Goal: Task Accomplishment & Management: Use online tool/utility

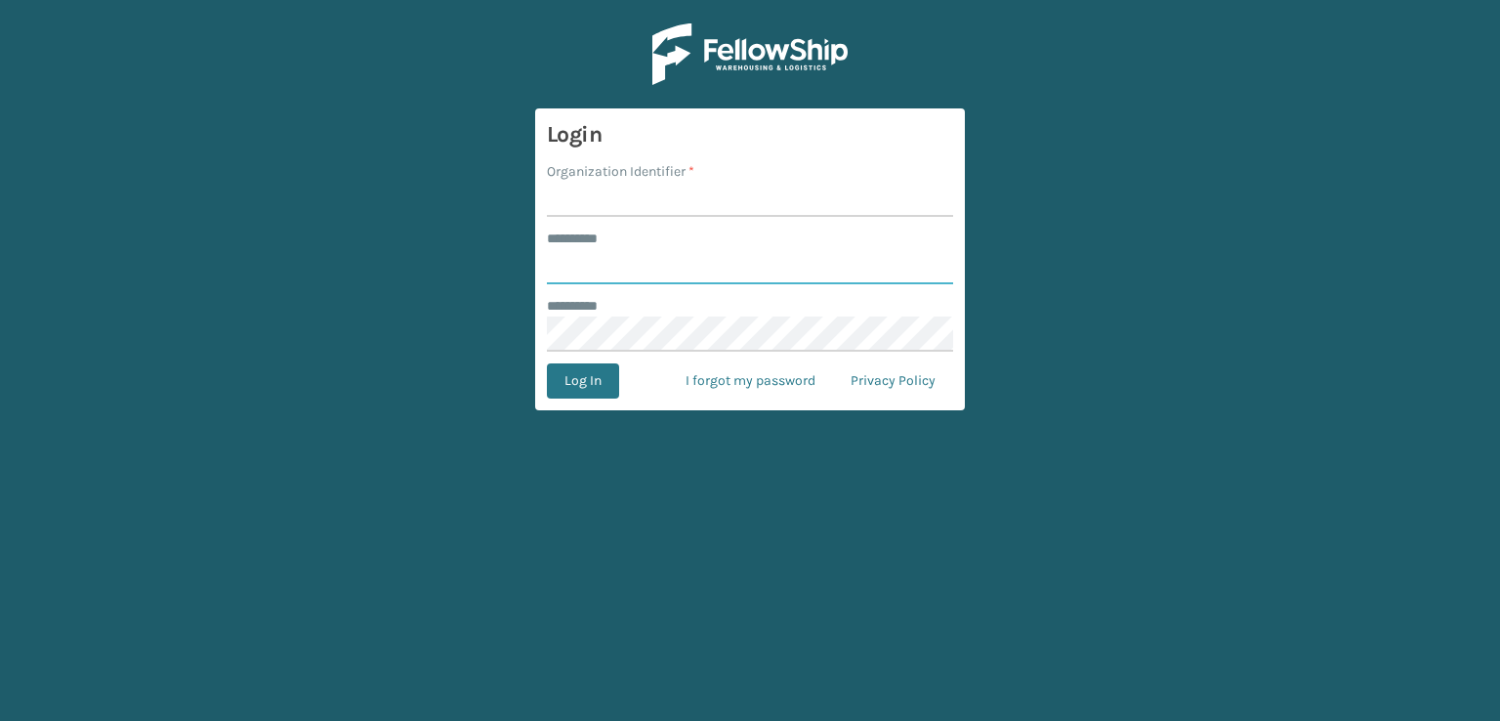
type input "***"
click at [638, 198] on input "Organization Identifier *" at bounding box center [750, 199] width 406 height 35
type input "sleepgeekz warehouse"
click at [602, 383] on button "Log In" at bounding box center [583, 380] width 72 height 35
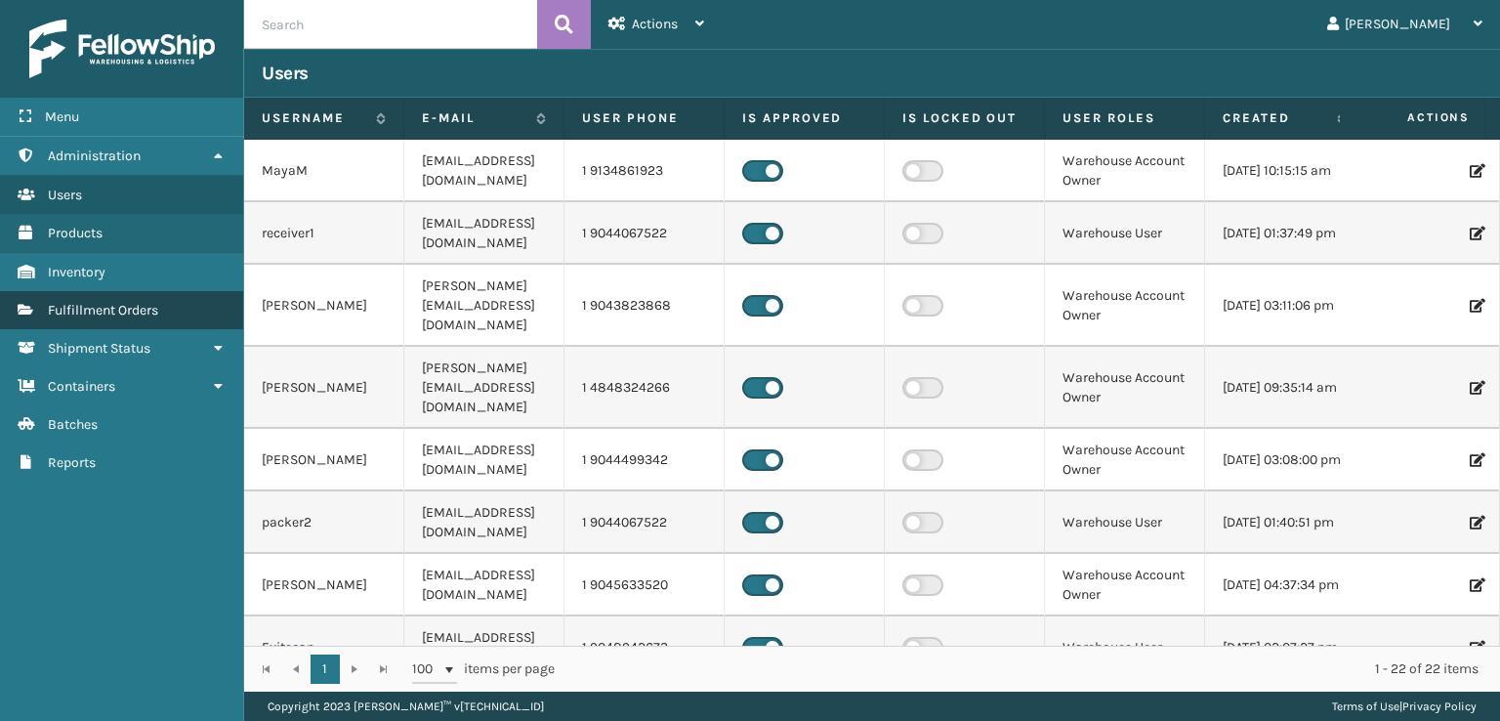
click at [89, 298] on link "Fulfillment Orders" at bounding box center [121, 310] width 243 height 38
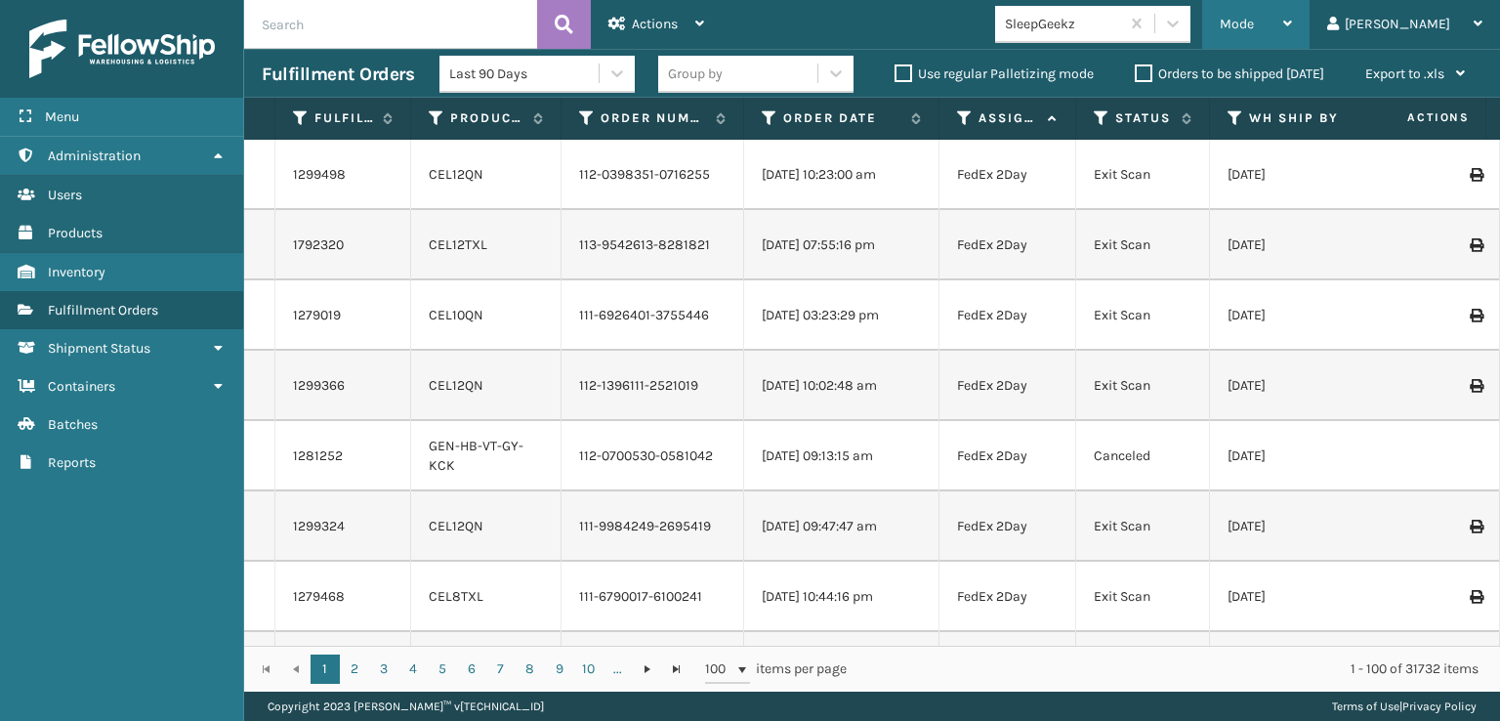
click at [1292, 28] on div "Mode" at bounding box center [1256, 24] width 72 height 49
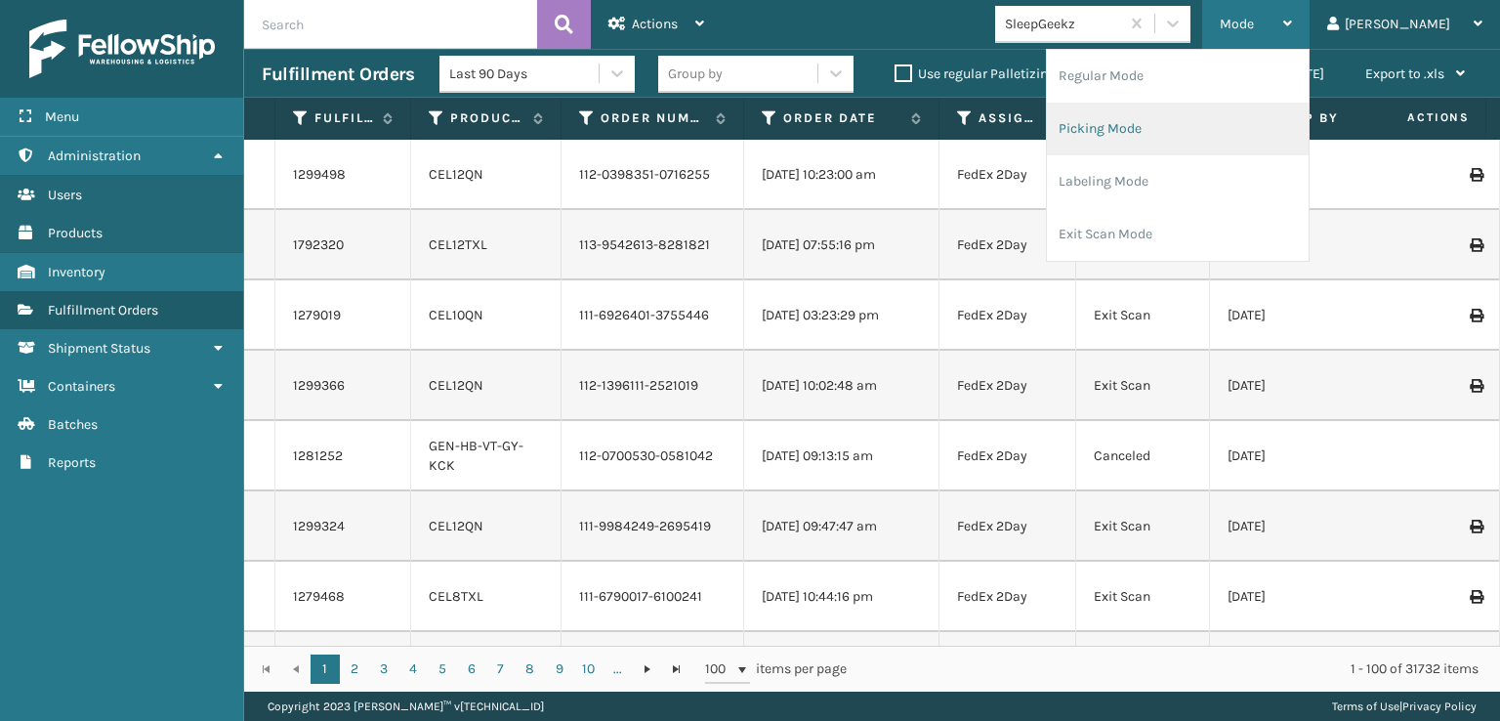
click at [1184, 131] on li "Picking Mode" at bounding box center [1178, 129] width 262 height 53
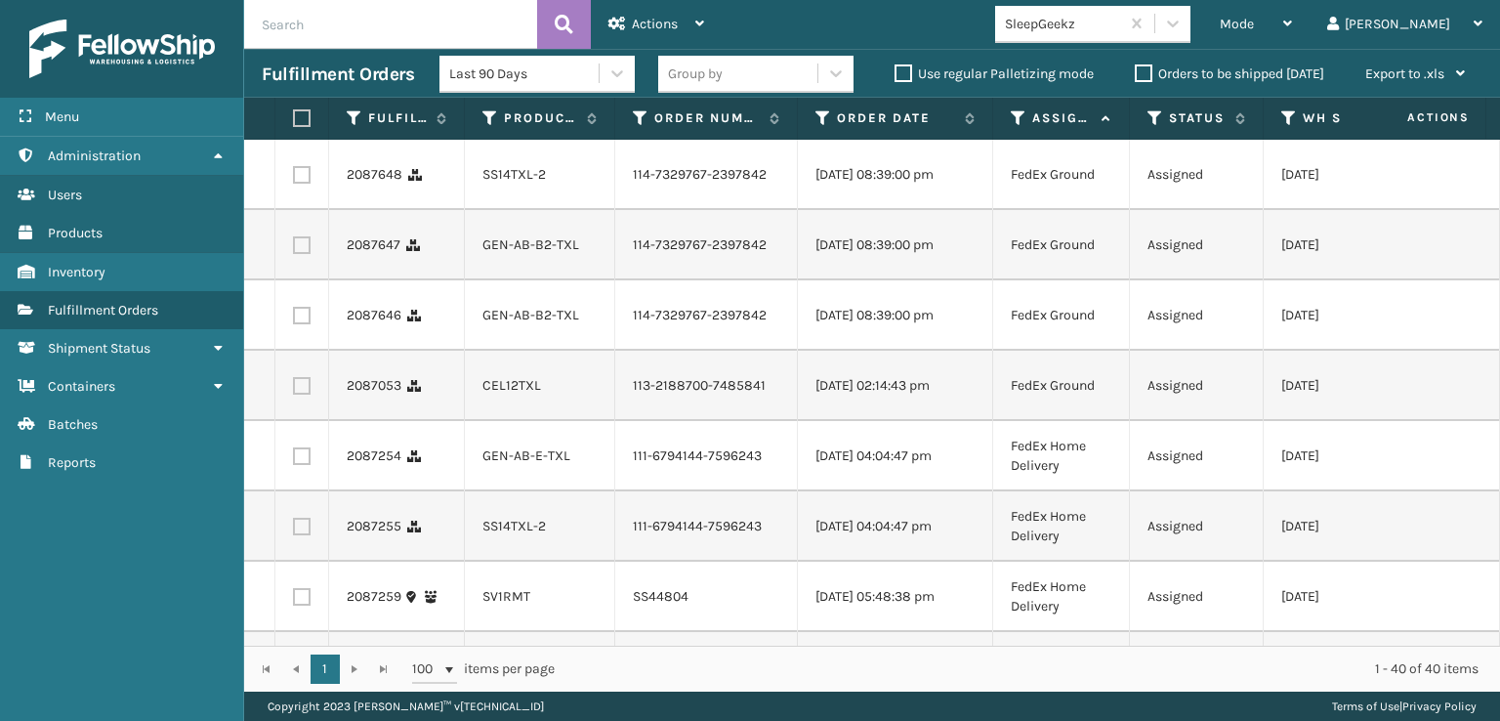
click at [299, 177] on label at bounding box center [302, 175] width 18 height 18
click at [294, 177] on input "checkbox" at bounding box center [293, 172] width 1 height 13
checkbox input "true"
click at [302, 254] on label at bounding box center [302, 245] width 18 height 18
click at [294, 249] on input "checkbox" at bounding box center [293, 242] width 1 height 13
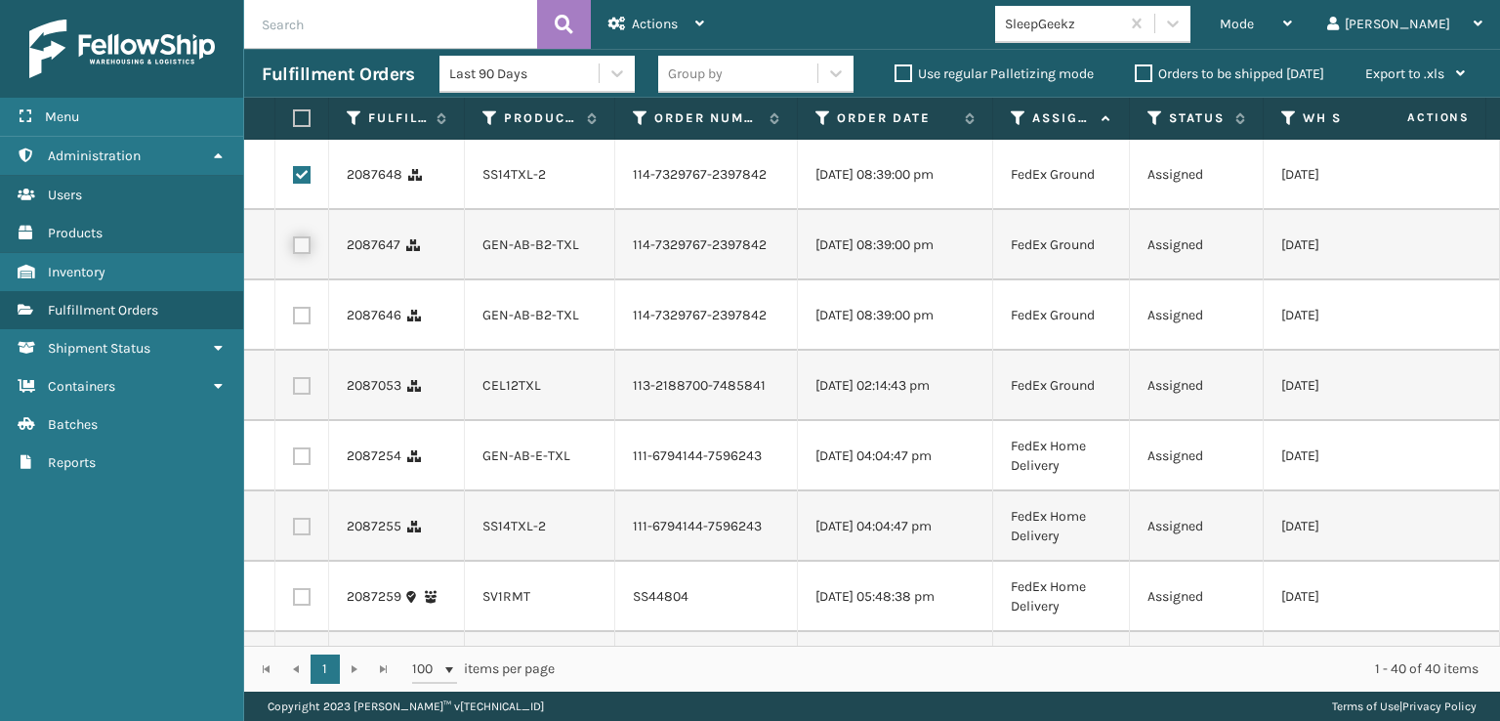
checkbox input "true"
click at [309, 334] on td at bounding box center [302, 315] width 54 height 70
click at [291, 341] on td at bounding box center [302, 315] width 54 height 70
click at [307, 324] on label at bounding box center [302, 316] width 18 height 18
click at [294, 319] on input "checkbox" at bounding box center [293, 313] width 1 height 13
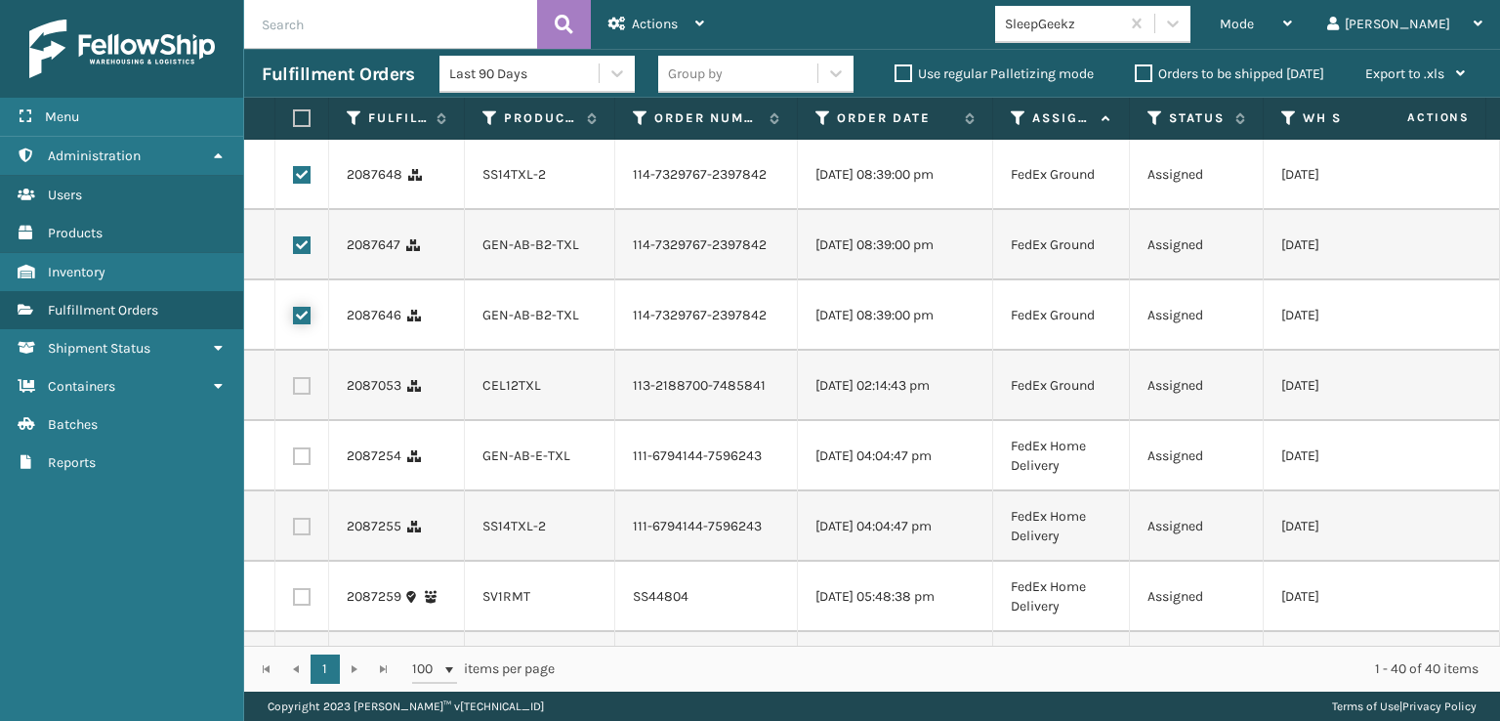
checkbox input "true"
drag, startPoint x: 303, startPoint y: 405, endPoint x: 303, endPoint y: 421, distance: 15.6
click at [303, 407] on td at bounding box center [302, 386] width 54 height 70
click at [302, 395] on label at bounding box center [302, 386] width 18 height 18
click at [294, 390] on input "checkbox" at bounding box center [293, 383] width 1 height 13
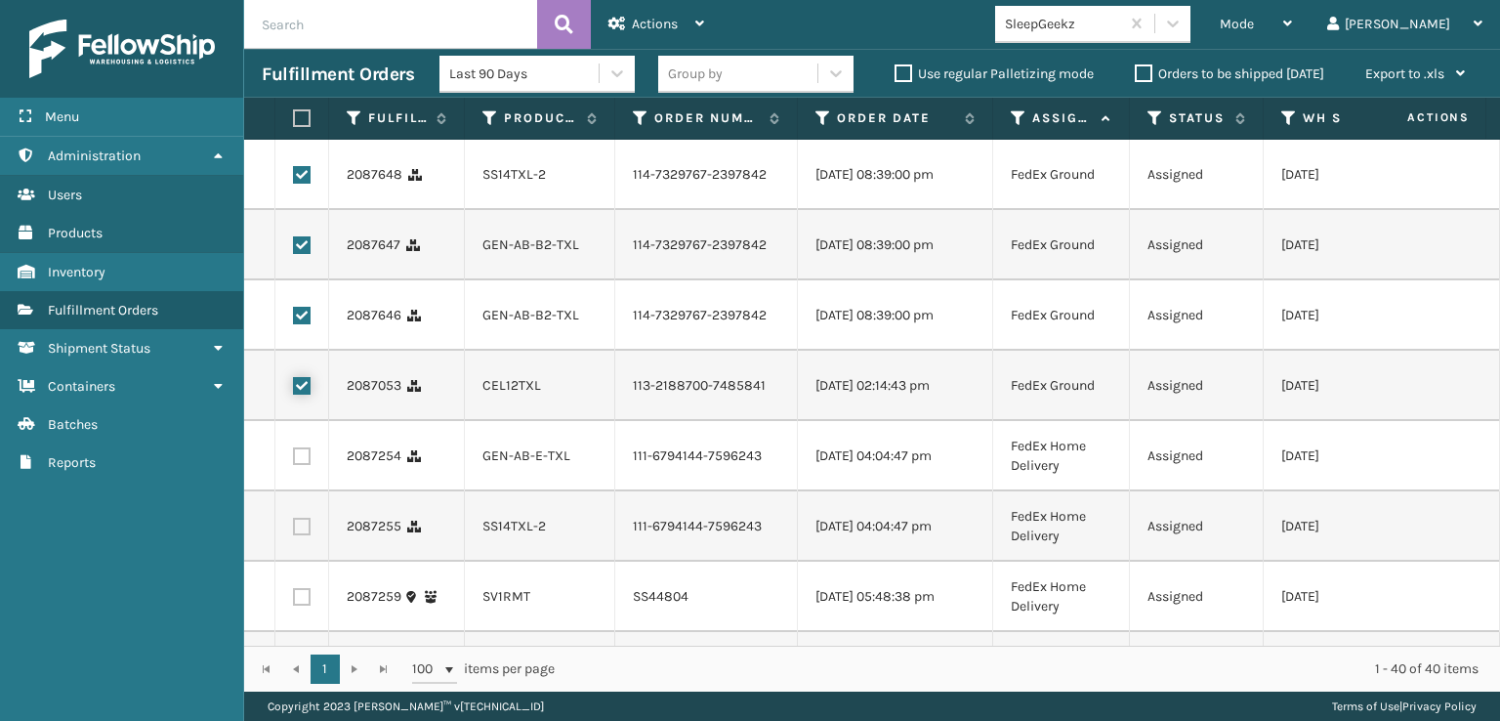
checkbox input "true"
click at [301, 465] on label at bounding box center [302, 456] width 18 height 18
click at [294, 460] on input "checkbox" at bounding box center [293, 453] width 1 height 13
checkbox input "true"
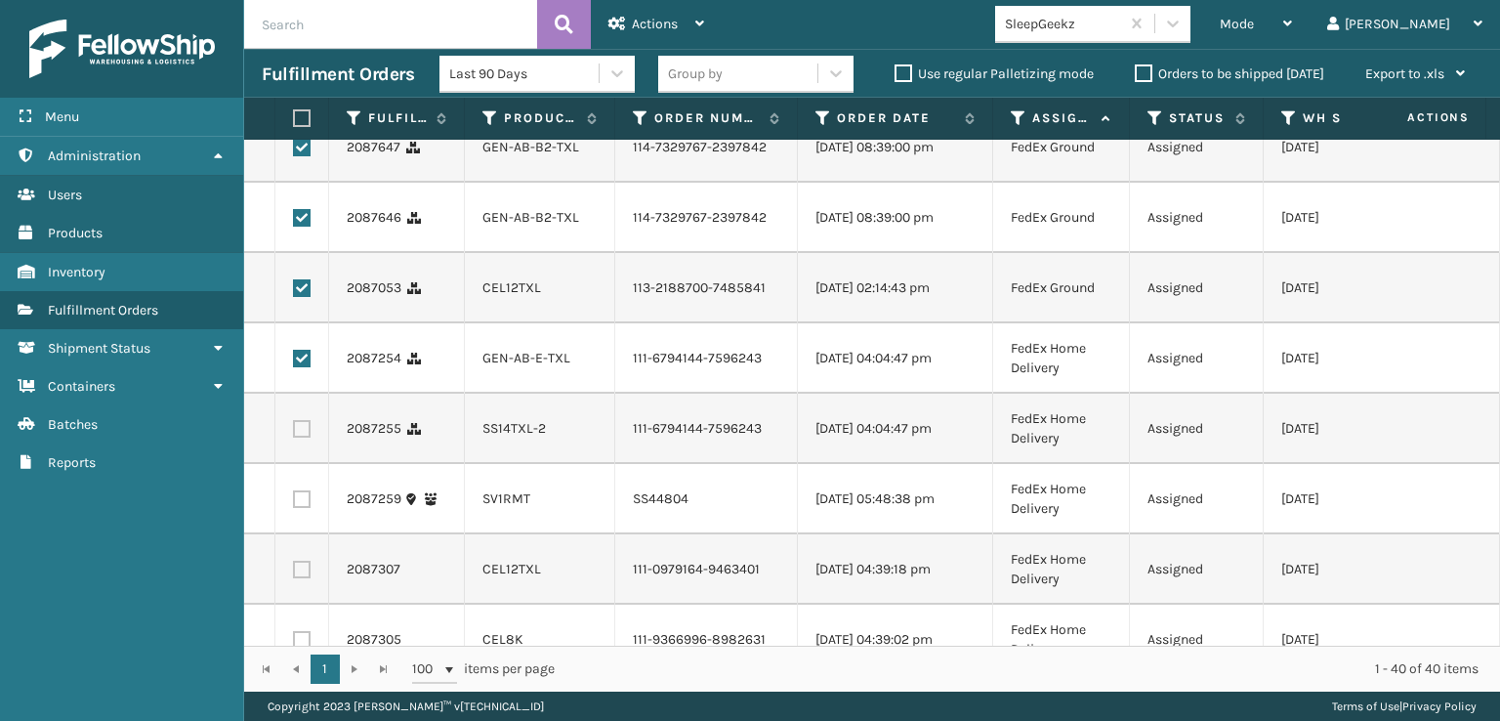
click at [298, 438] on label at bounding box center [302, 429] width 18 height 18
click at [294, 433] on input "checkbox" at bounding box center [293, 426] width 1 height 13
checkbox input "true"
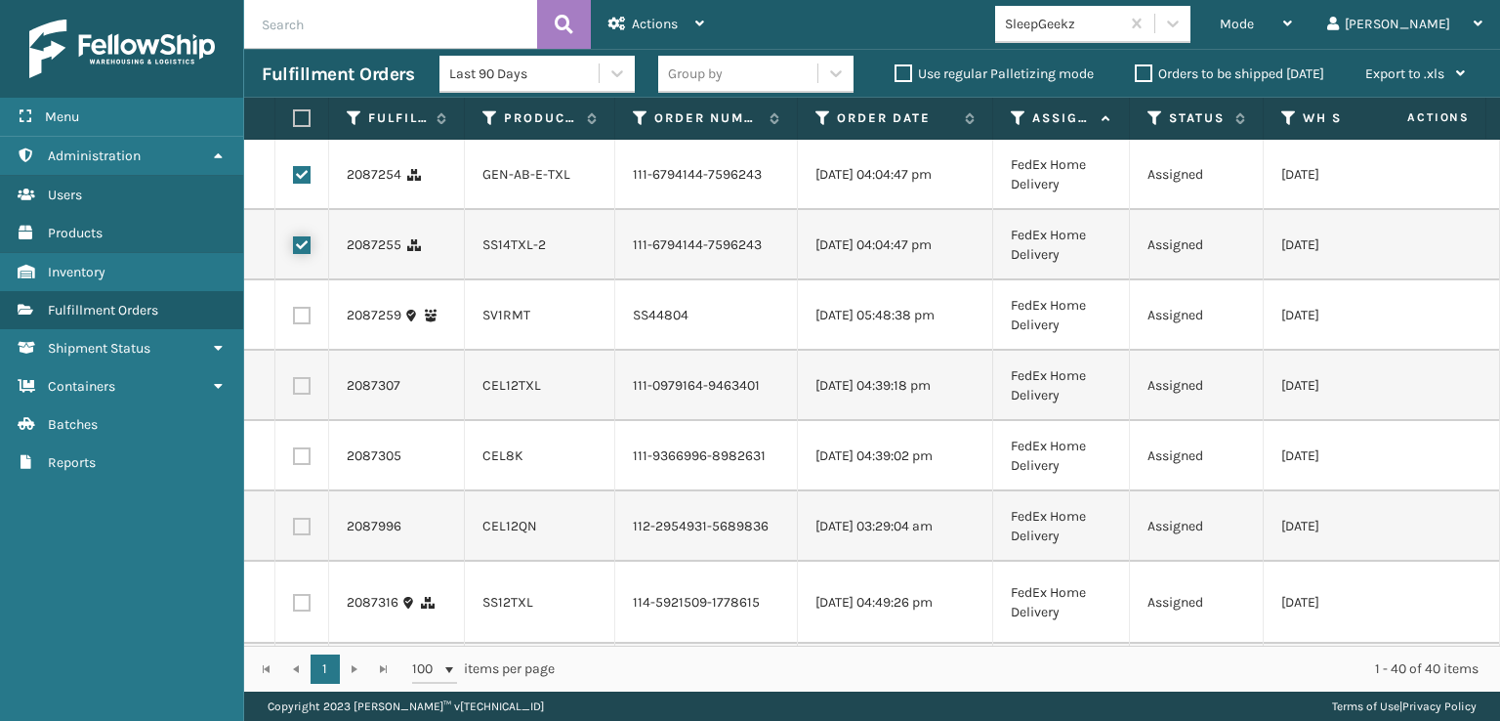
scroll to position [391, 0]
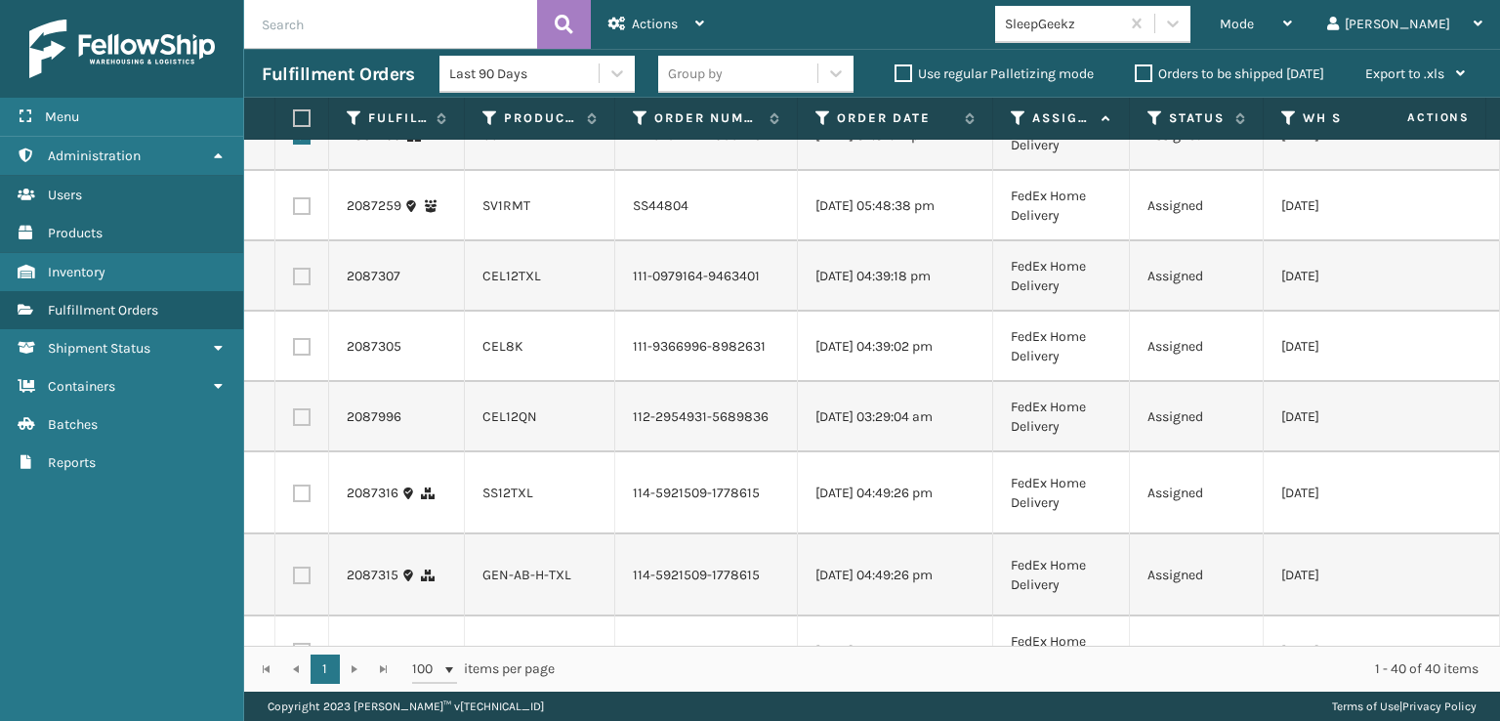
click at [308, 312] on td at bounding box center [302, 276] width 54 height 70
click at [298, 285] on label at bounding box center [302, 277] width 18 height 18
click at [294, 280] on input "checkbox" at bounding box center [293, 274] width 1 height 13
checkbox input "true"
click at [298, 356] on label at bounding box center [302, 347] width 18 height 18
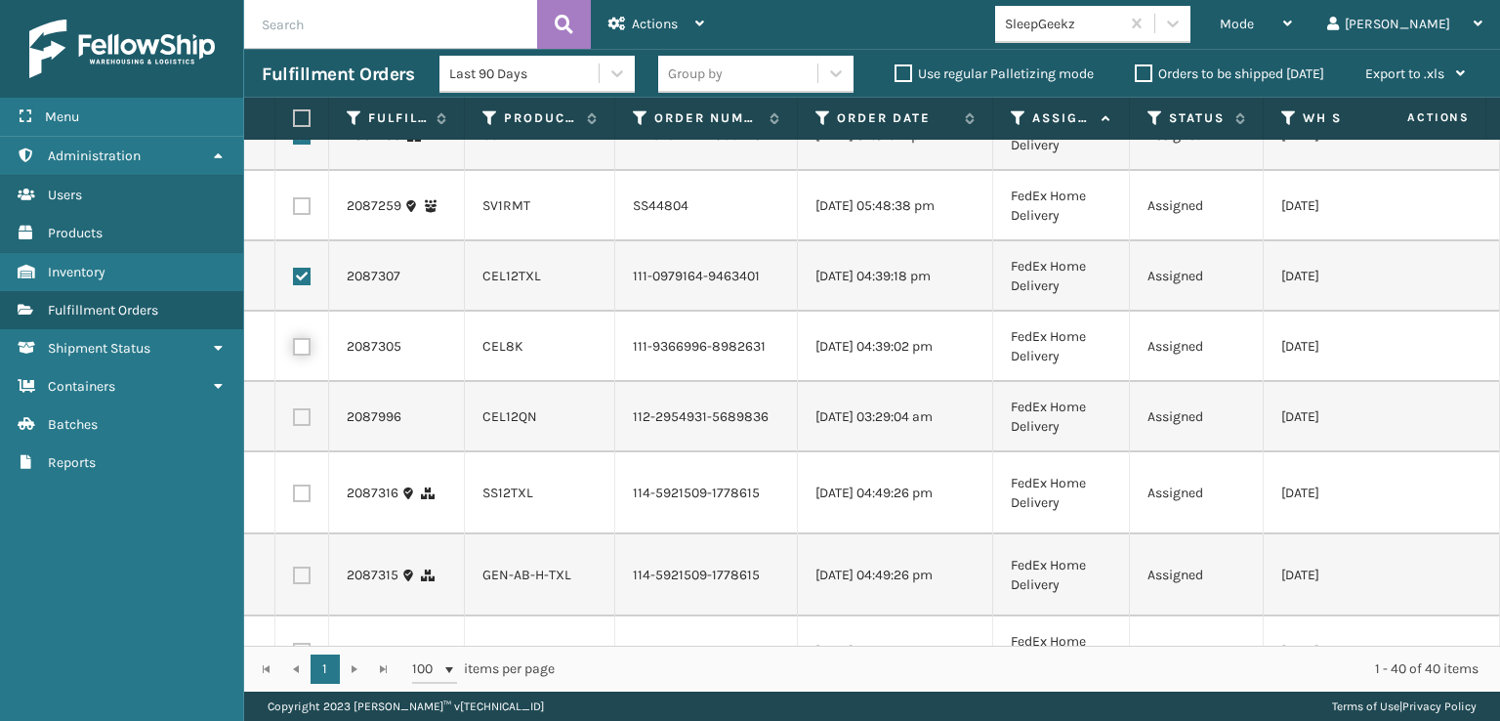
click at [294, 351] on input "checkbox" at bounding box center [293, 344] width 1 height 13
checkbox input "true"
click at [306, 426] on label at bounding box center [302, 417] width 18 height 18
click at [294, 421] on input "checkbox" at bounding box center [293, 414] width 1 height 13
checkbox input "true"
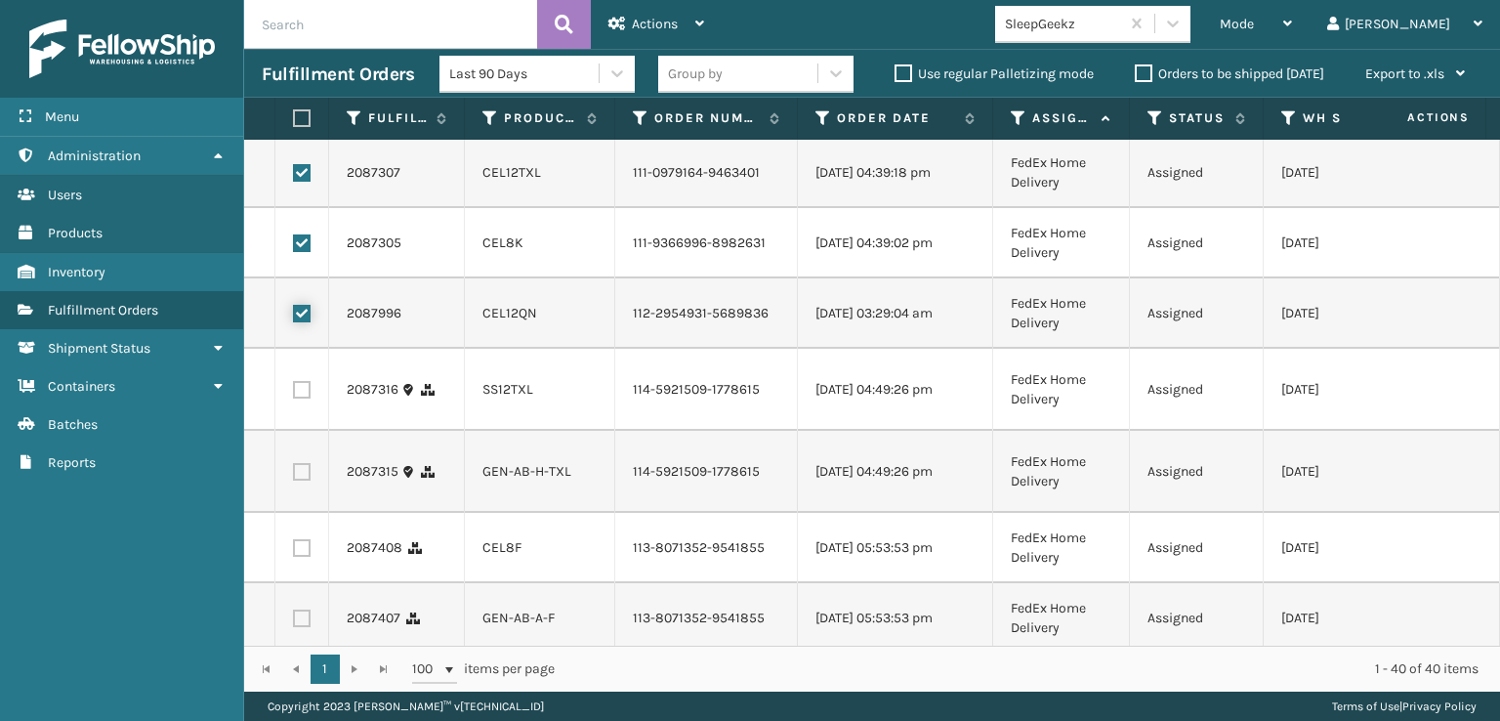
scroll to position [586, 0]
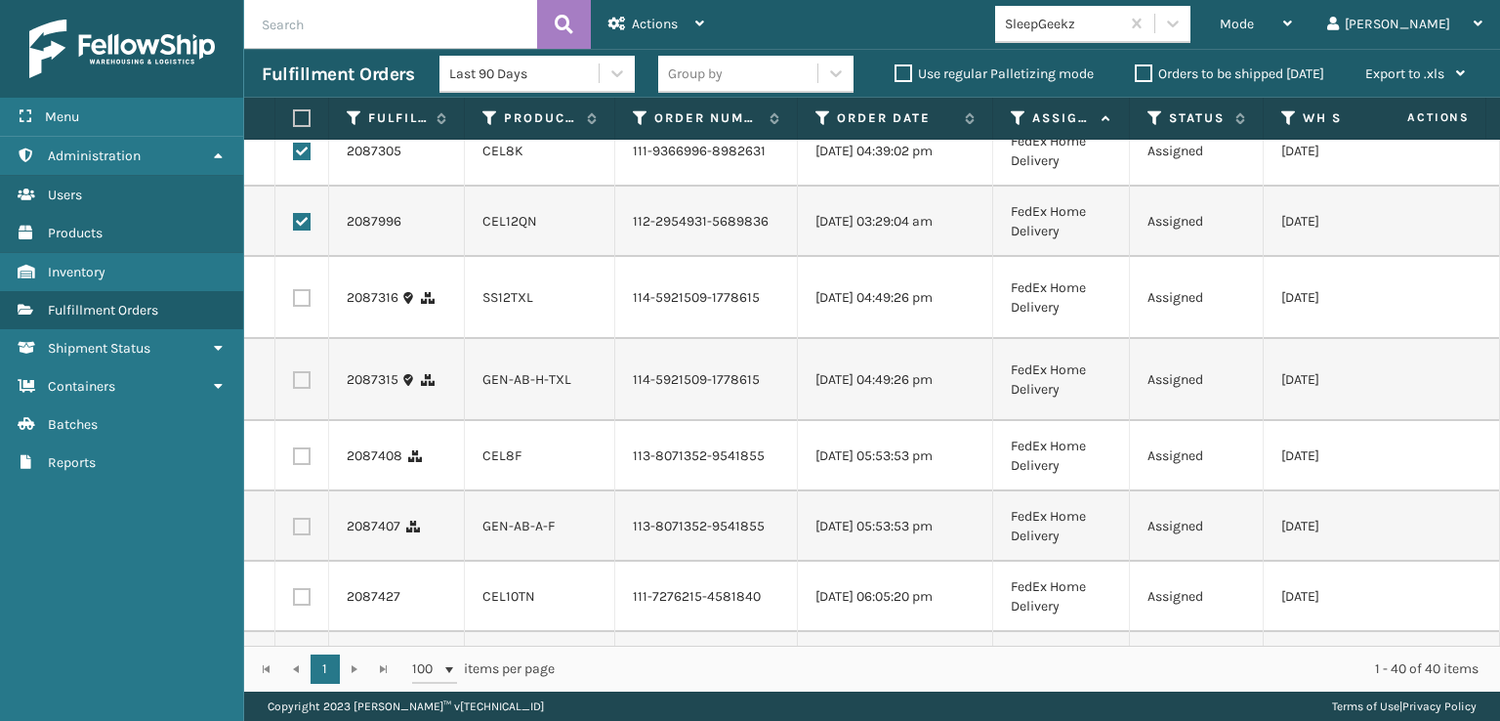
click at [297, 307] on label at bounding box center [302, 298] width 18 height 18
click at [294, 302] on input "checkbox" at bounding box center [293, 295] width 1 height 13
checkbox input "true"
click at [299, 389] on label at bounding box center [302, 380] width 18 height 18
click at [294, 384] on input "checkbox" at bounding box center [293, 377] width 1 height 13
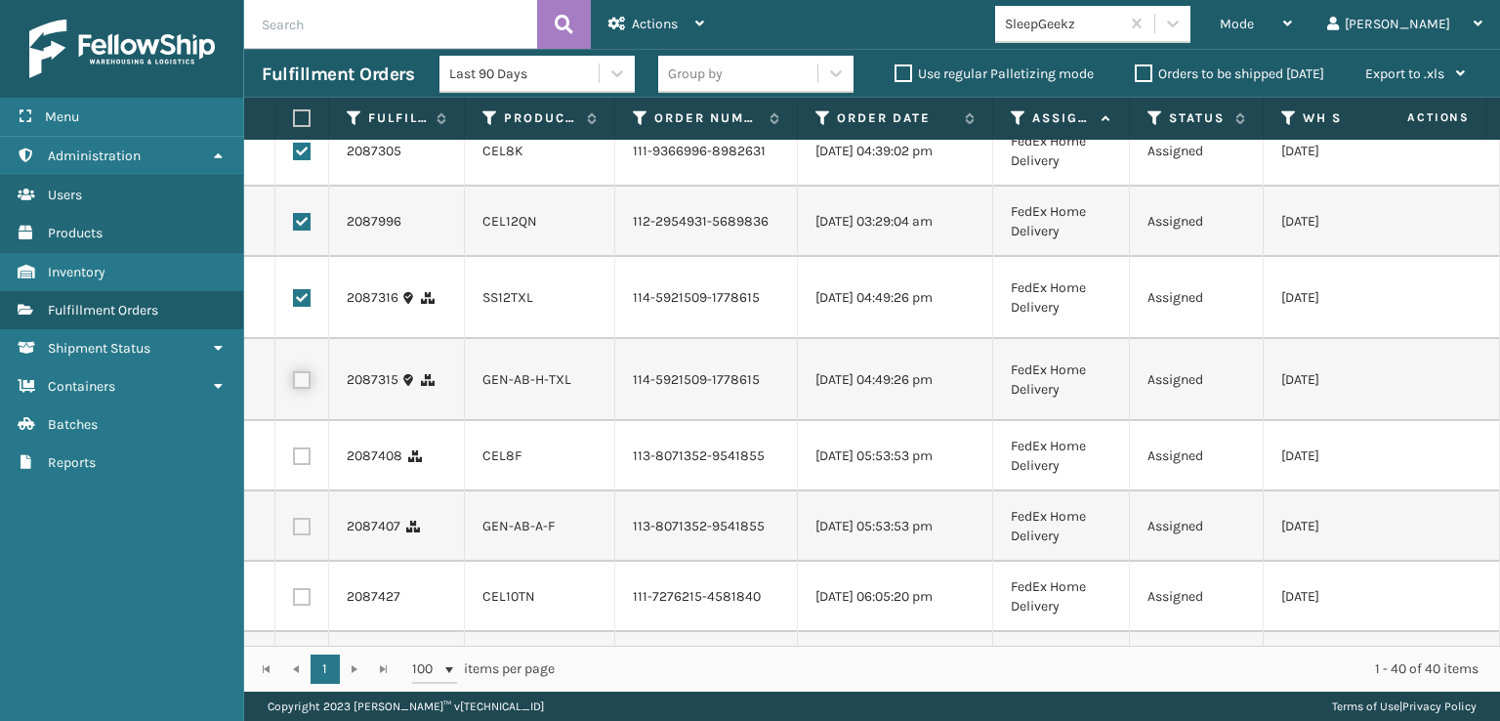
checkbox input "true"
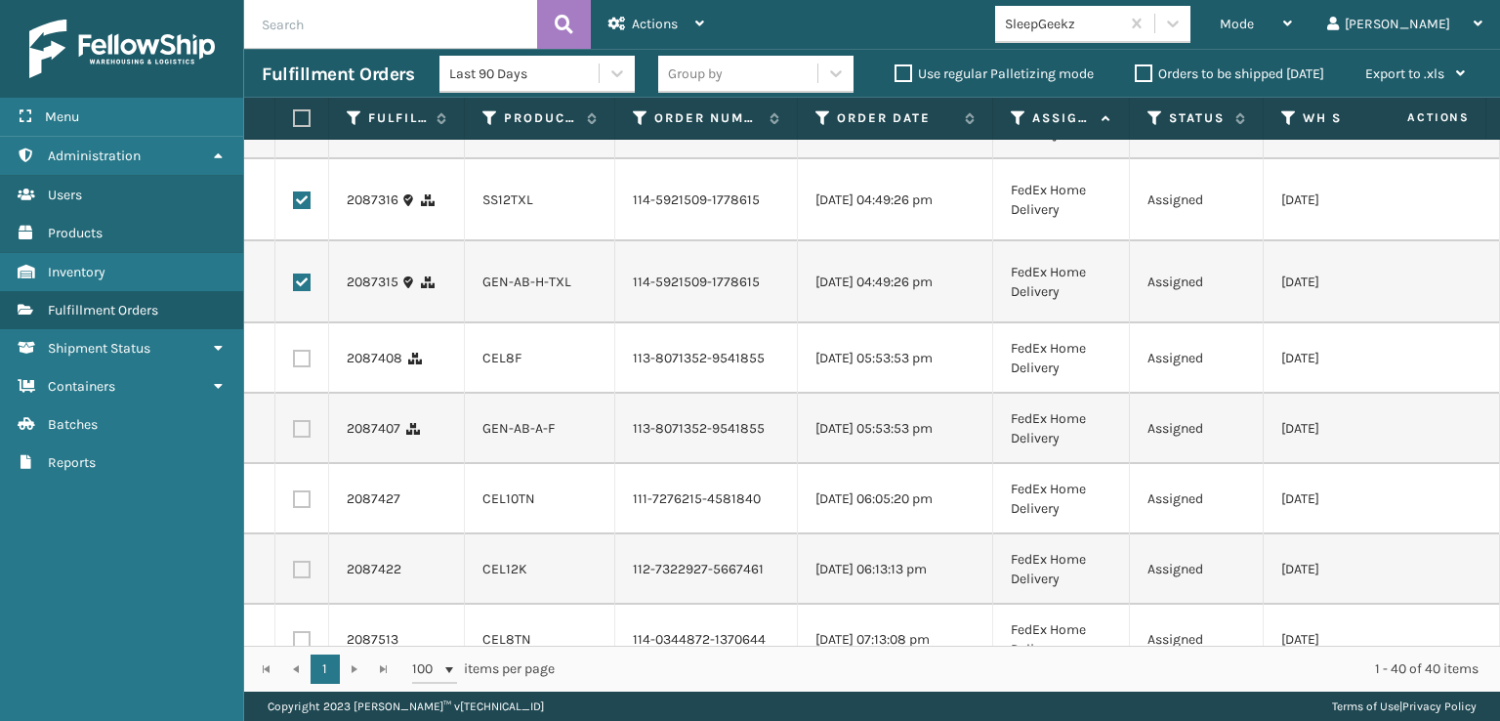
click at [299, 367] on label at bounding box center [302, 359] width 18 height 18
click at [294, 362] on input "checkbox" at bounding box center [293, 356] width 1 height 13
checkbox input "true"
click at [299, 464] on td at bounding box center [302, 429] width 54 height 70
click at [302, 438] on label at bounding box center [302, 429] width 18 height 18
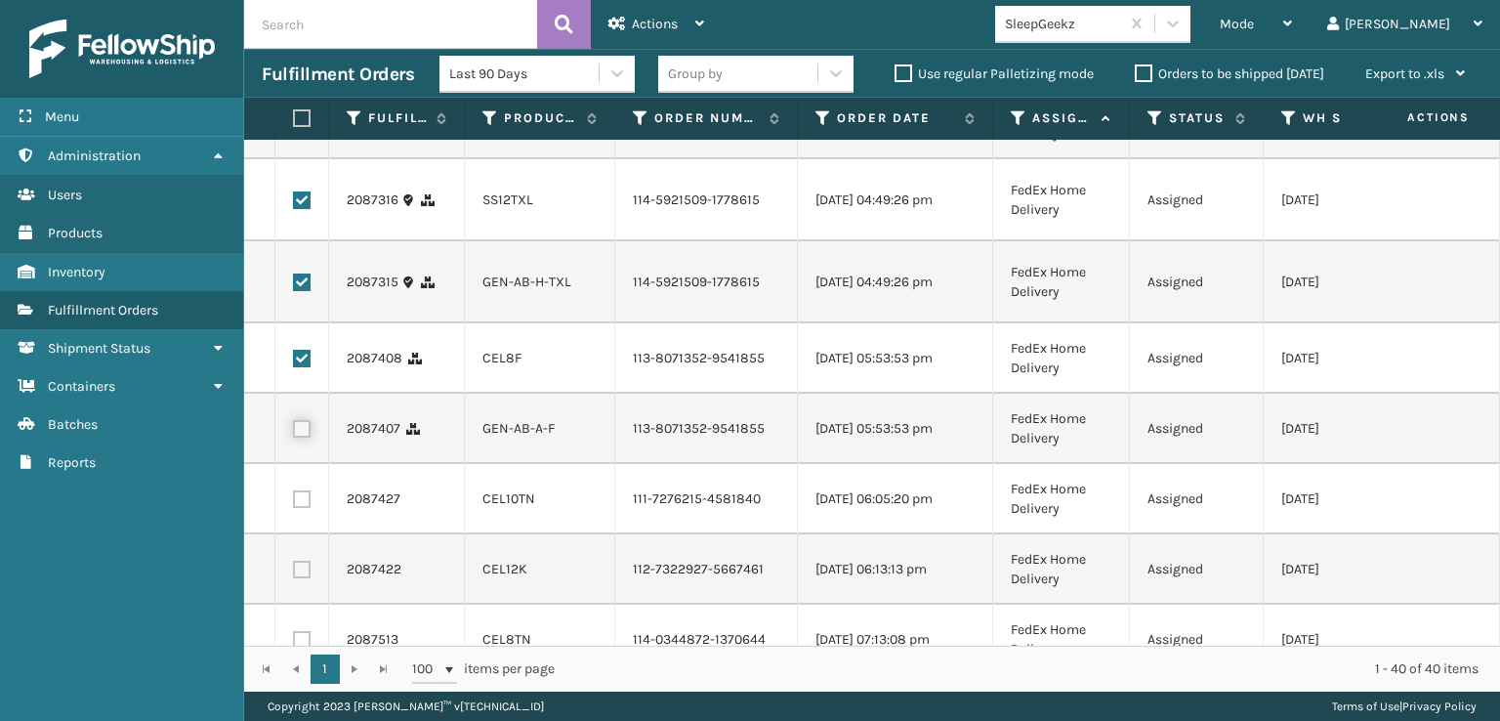
click at [294, 433] on input "checkbox" at bounding box center [293, 426] width 1 height 13
checkbox input "true"
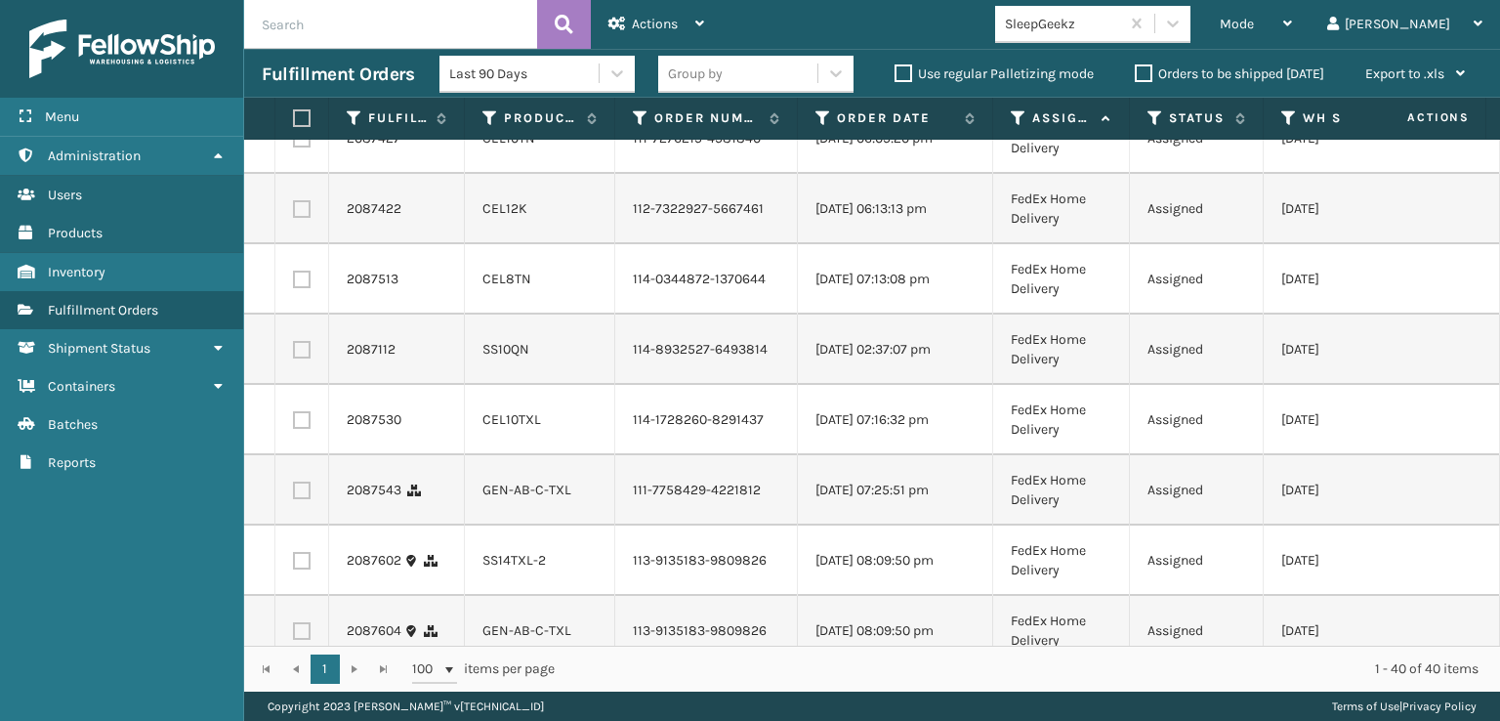
scroll to position [1074, 0]
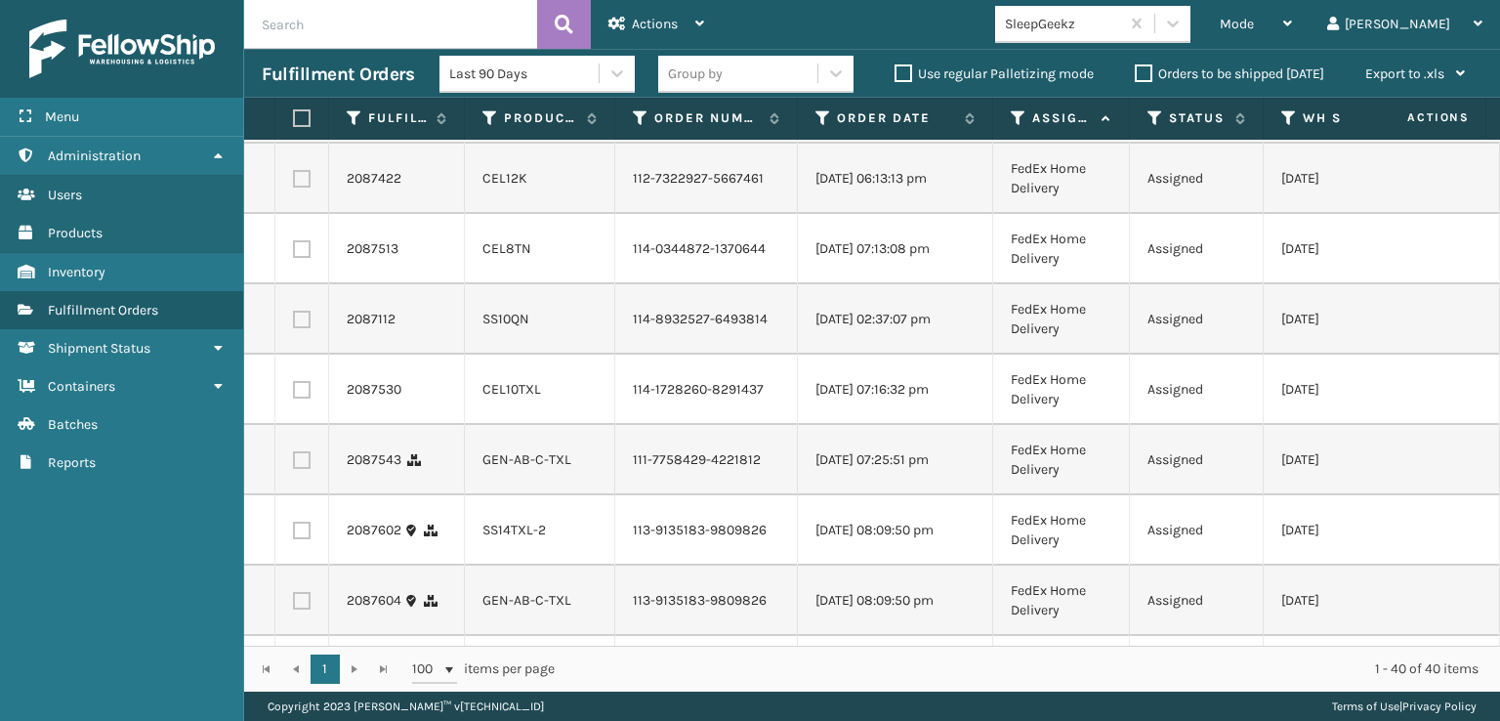
click at [305, 117] on label at bounding box center [302, 109] width 18 height 18
click at [294, 112] on input "checkbox" at bounding box center [293, 106] width 1 height 13
checkbox input "true"
click at [298, 188] on label at bounding box center [302, 179] width 18 height 18
click at [294, 183] on input "checkbox" at bounding box center [293, 176] width 1 height 13
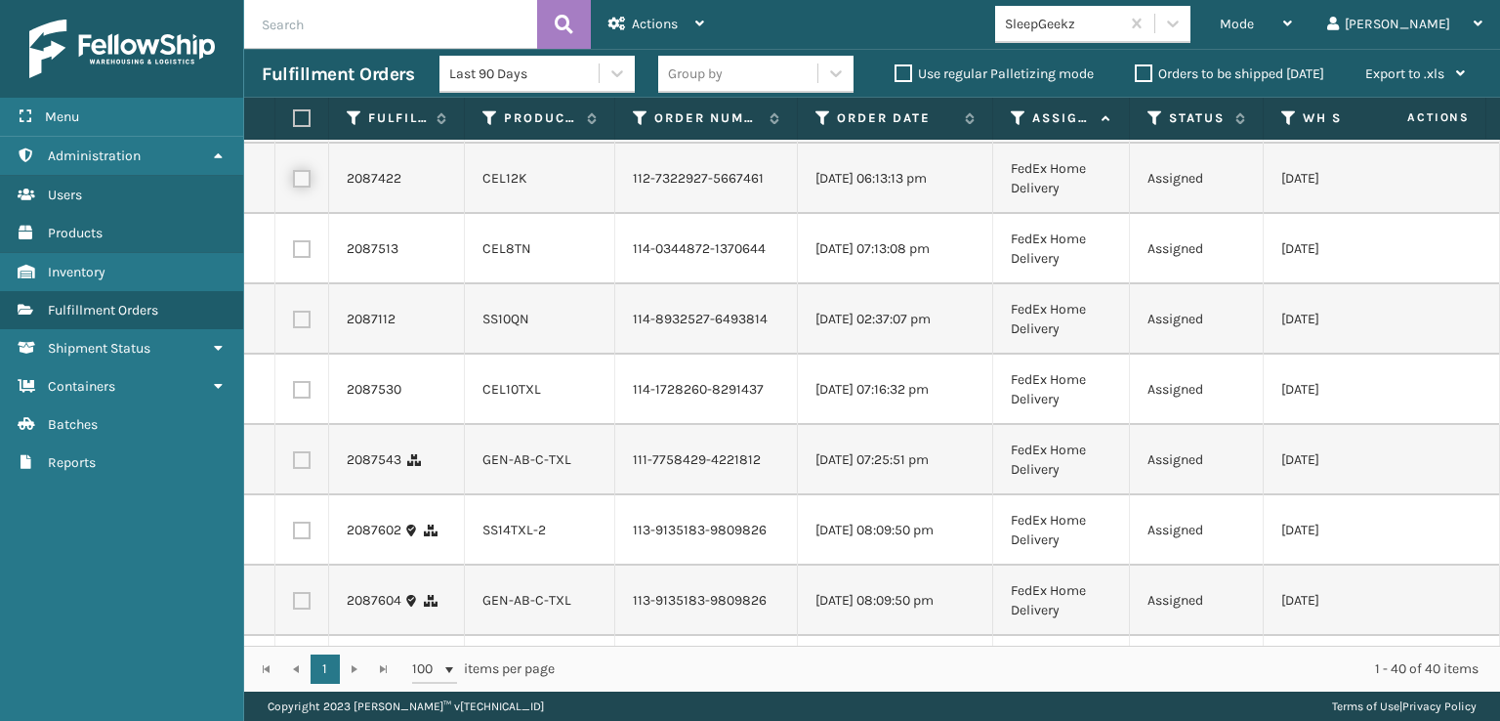
checkbox input "true"
click at [302, 258] on label at bounding box center [302, 249] width 18 height 18
click at [294, 253] on input "checkbox" at bounding box center [293, 246] width 1 height 13
checkbox input "true"
click at [305, 328] on label at bounding box center [302, 320] width 18 height 18
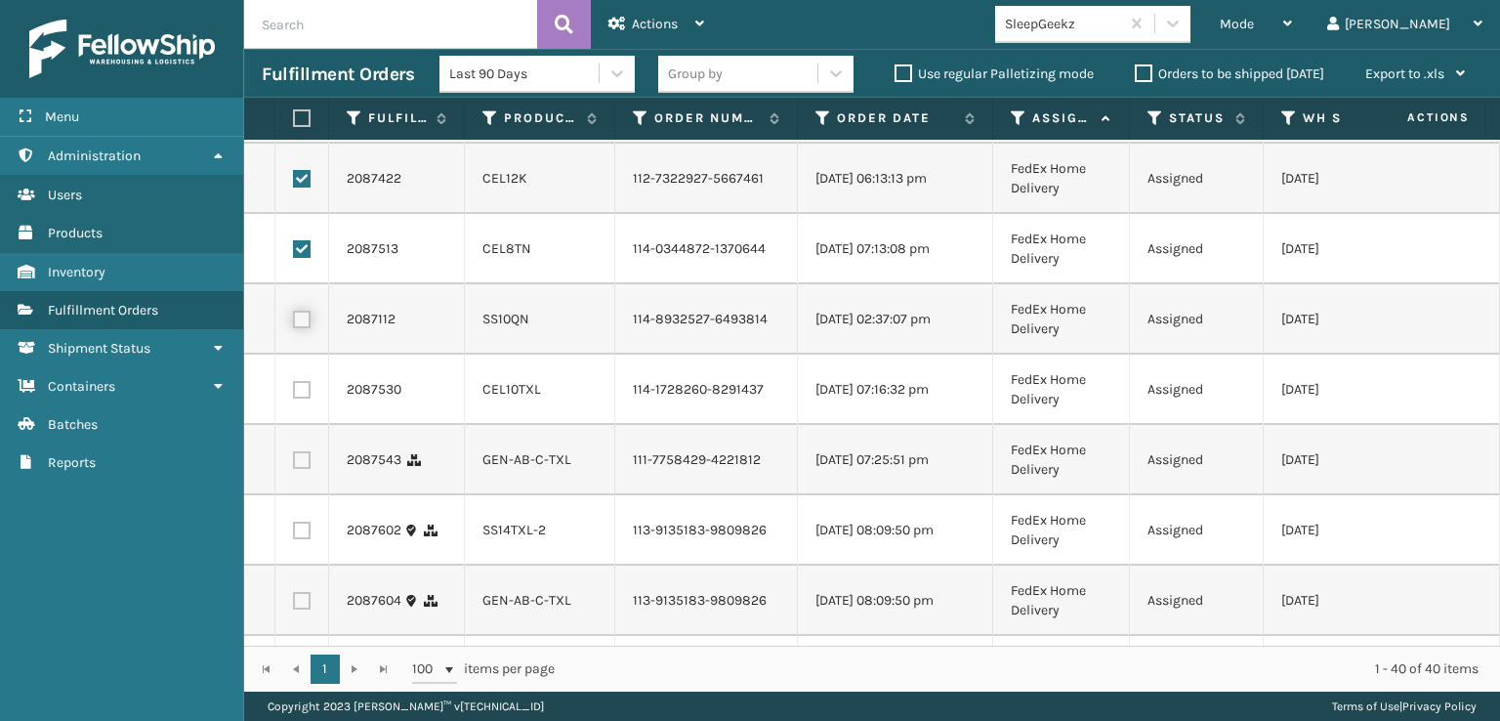
click at [294, 323] on input "checkbox" at bounding box center [293, 317] width 1 height 13
checkbox input "true"
click at [298, 399] on label at bounding box center [302, 390] width 18 height 18
click at [294, 394] on input "checkbox" at bounding box center [293, 387] width 1 height 13
checkbox input "true"
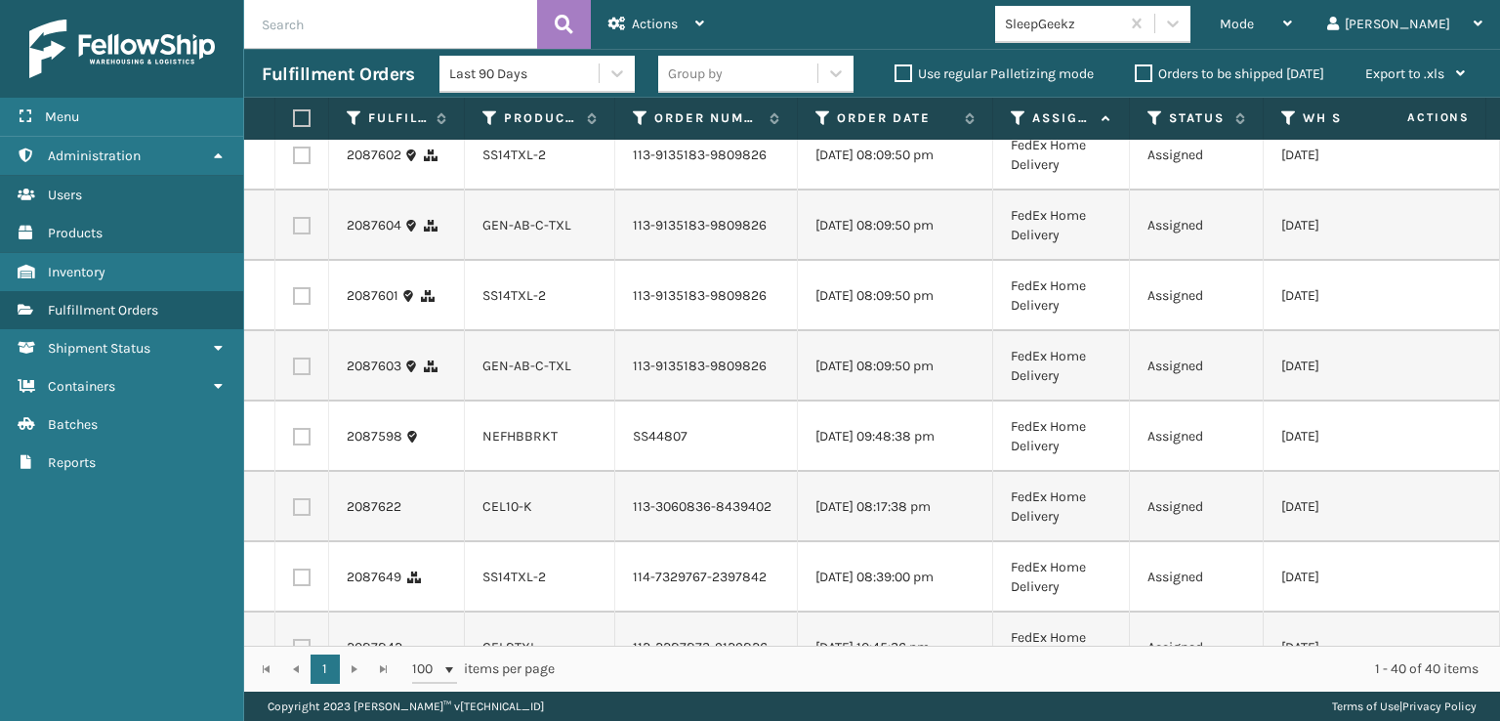
scroll to position [1465, 0]
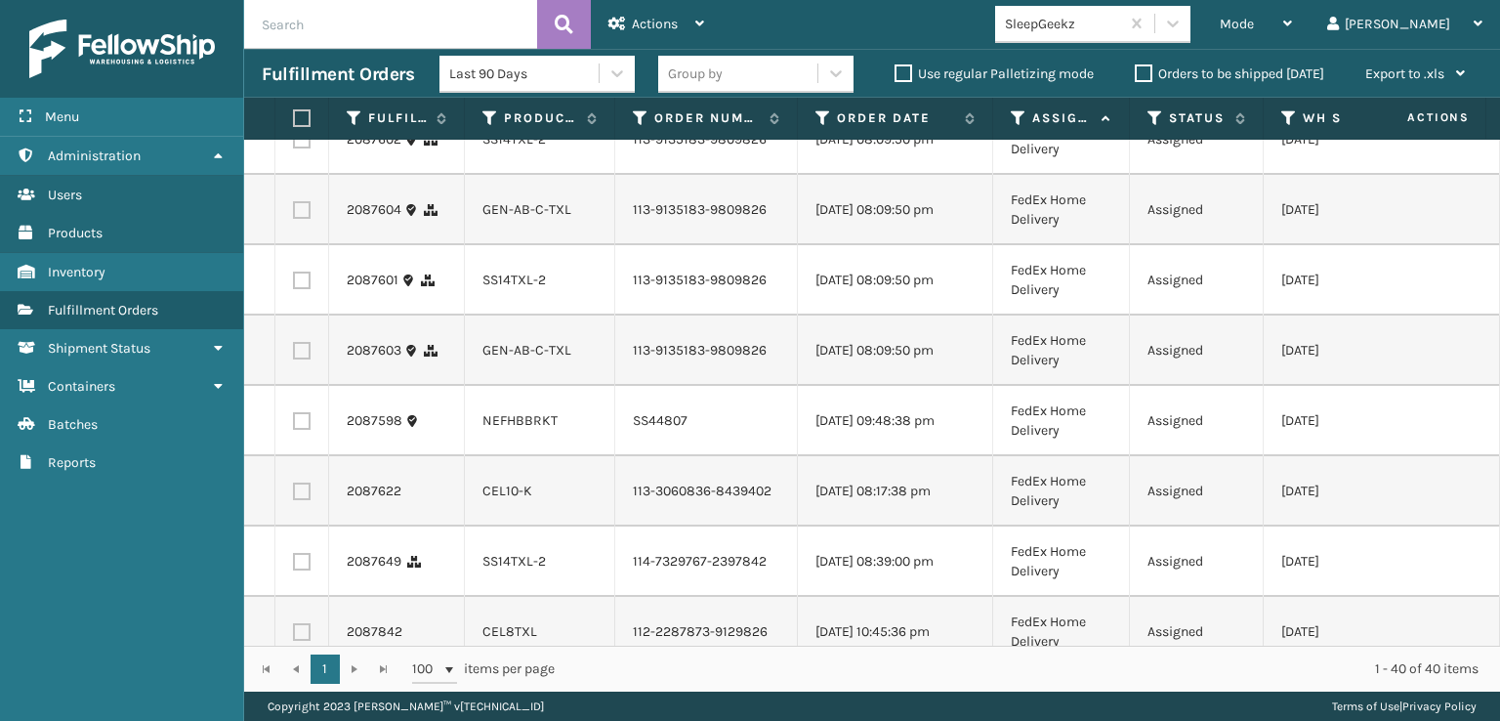
click at [302, 78] on label at bounding box center [302, 70] width 18 height 18
click at [294, 73] on input "checkbox" at bounding box center [293, 67] width 1 height 13
checkbox input "true"
drag, startPoint x: 299, startPoint y: 355, endPoint x: 303, endPoint y: 396, distance: 41.2
click at [299, 148] on label at bounding box center [302, 140] width 18 height 18
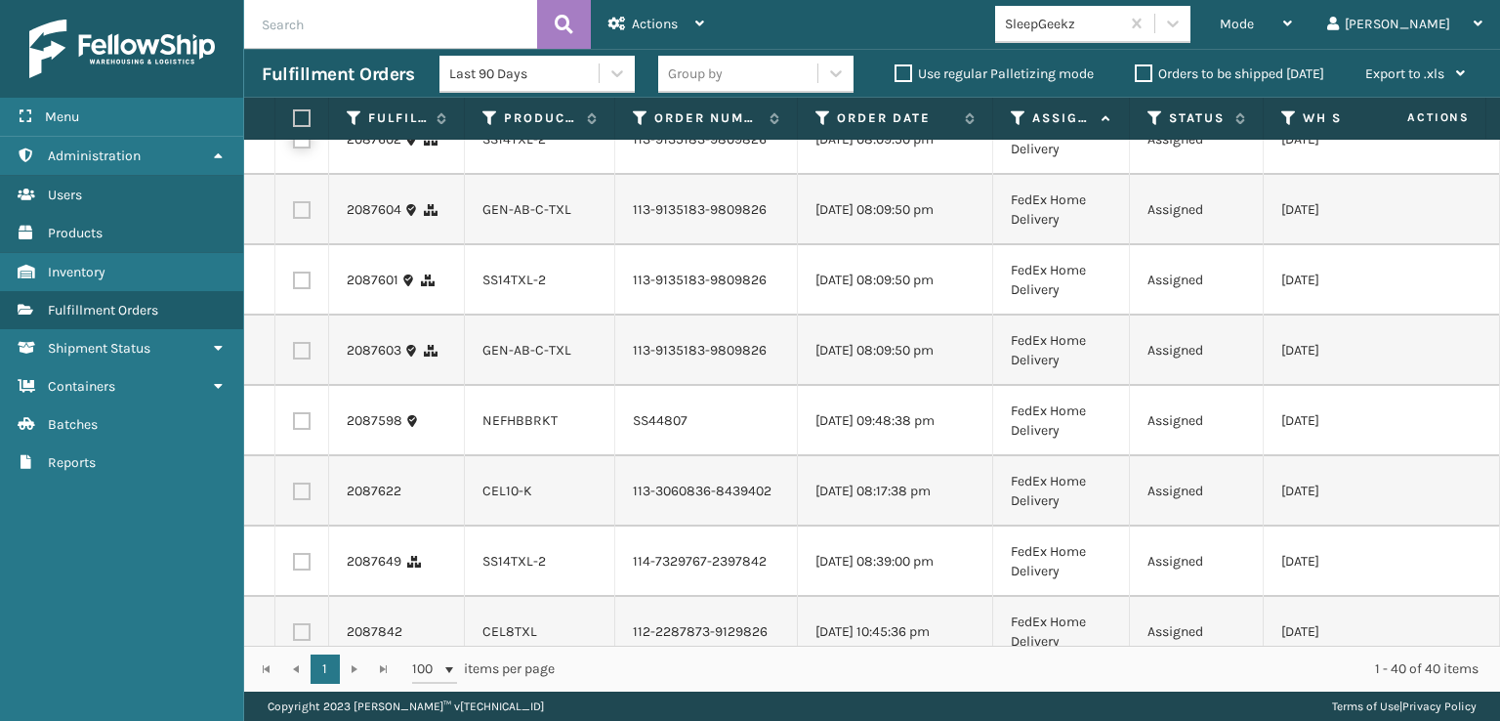
click at [294, 144] on input "checkbox" at bounding box center [293, 137] width 1 height 13
checkbox input "true"
click at [305, 219] on label at bounding box center [302, 210] width 18 height 18
click at [294, 214] on input "checkbox" at bounding box center [293, 207] width 1 height 13
checkbox input "true"
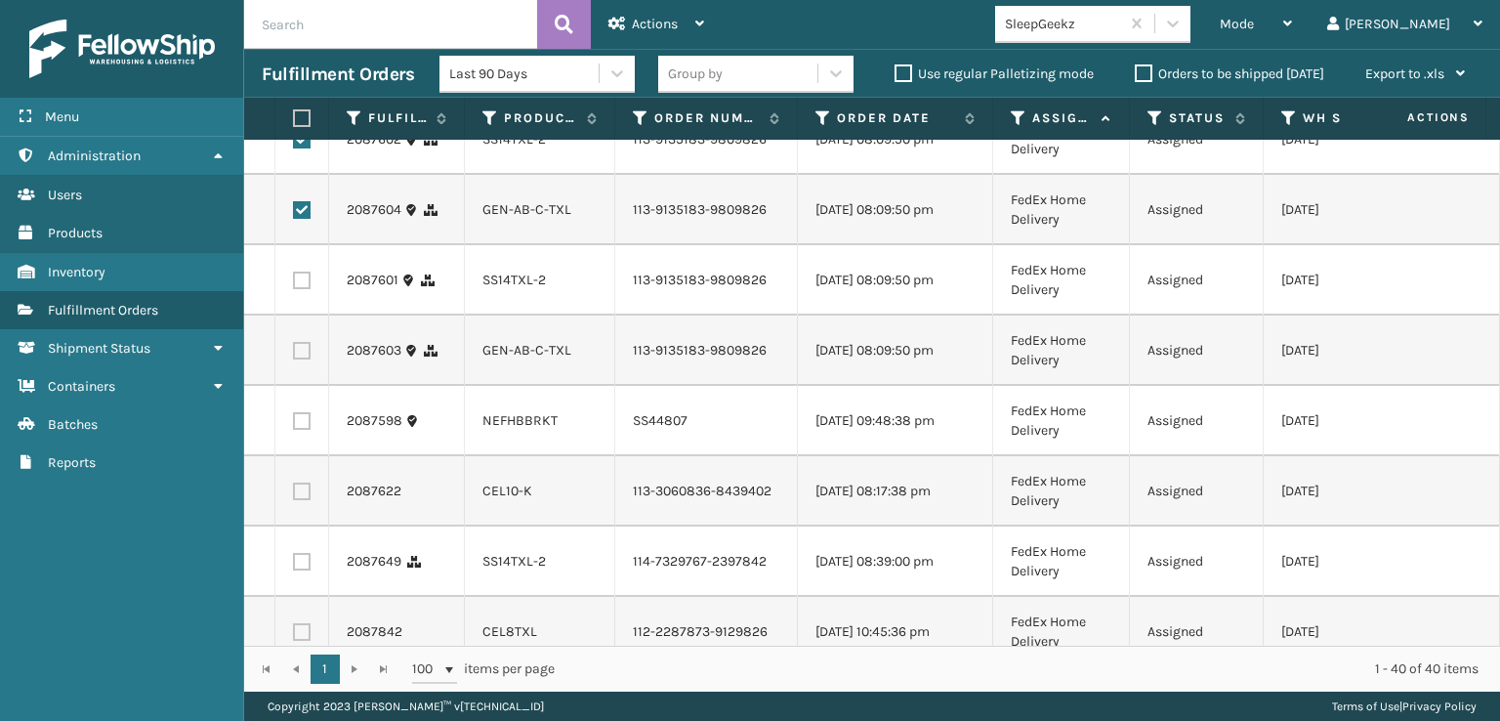
click at [302, 289] on label at bounding box center [302, 281] width 18 height 18
click at [294, 284] on input "checkbox" at bounding box center [293, 278] width 1 height 13
checkbox input "true"
drag, startPoint x: 303, startPoint y: 609, endPoint x: 302, endPoint y: 597, distance: 11.8
click at [303, 359] on label at bounding box center [302, 351] width 18 height 18
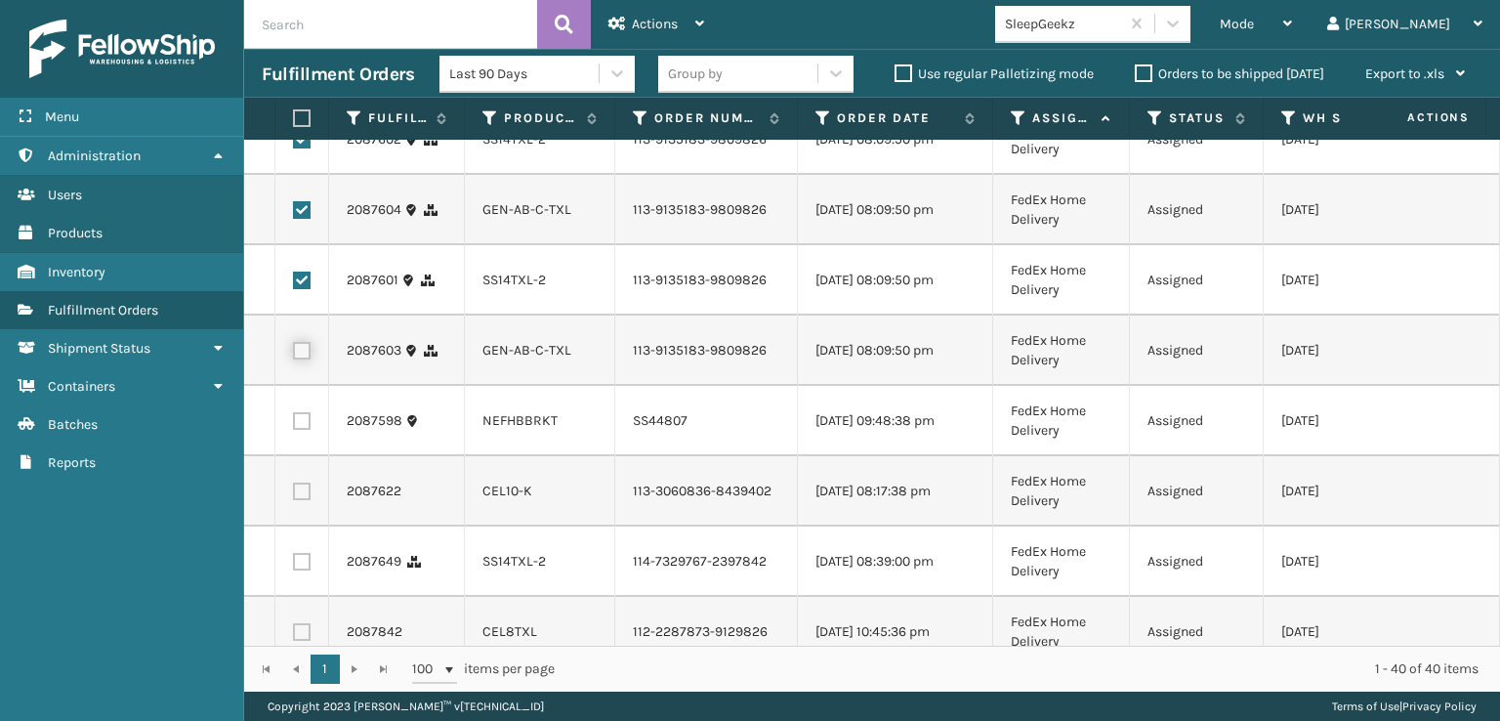
click at [294, 355] on input "checkbox" at bounding box center [293, 348] width 1 height 13
checkbox input "true"
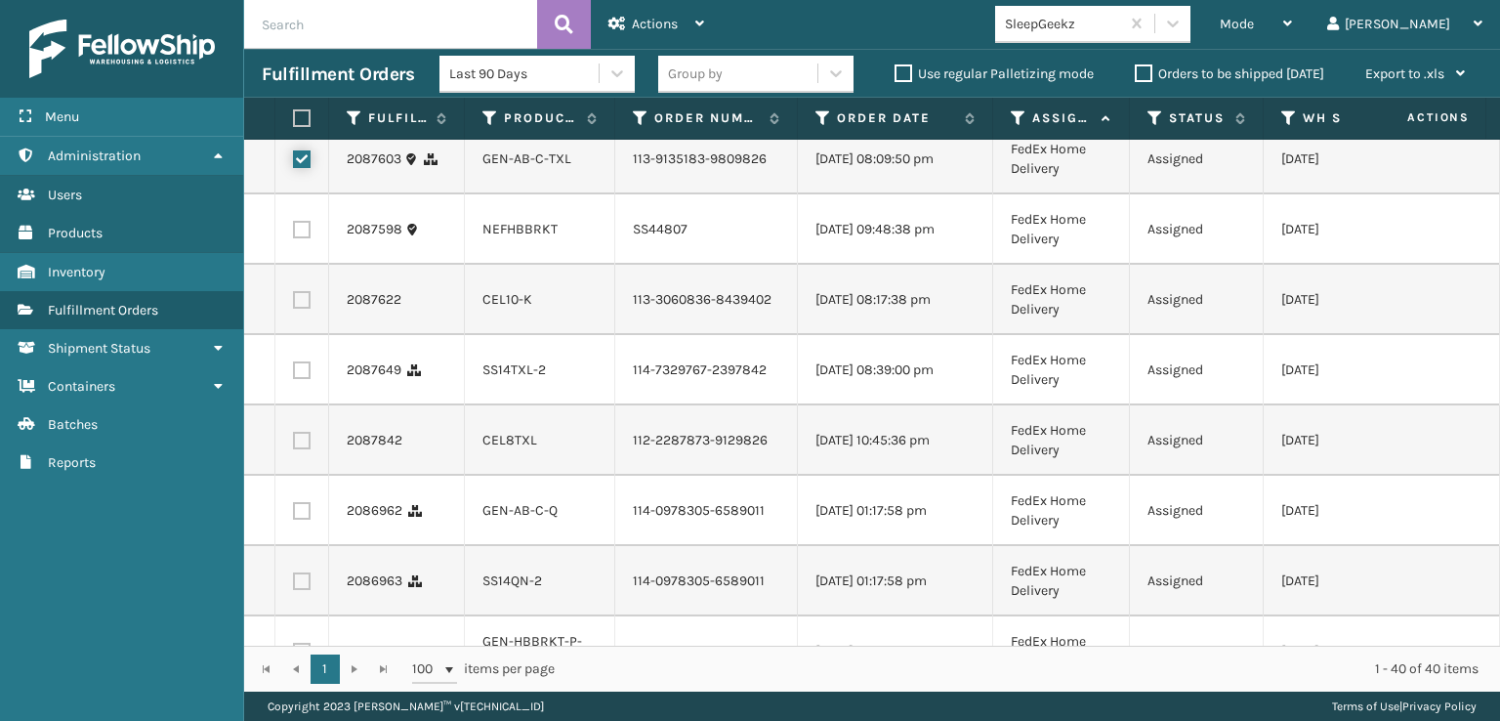
scroll to position [1758, 0]
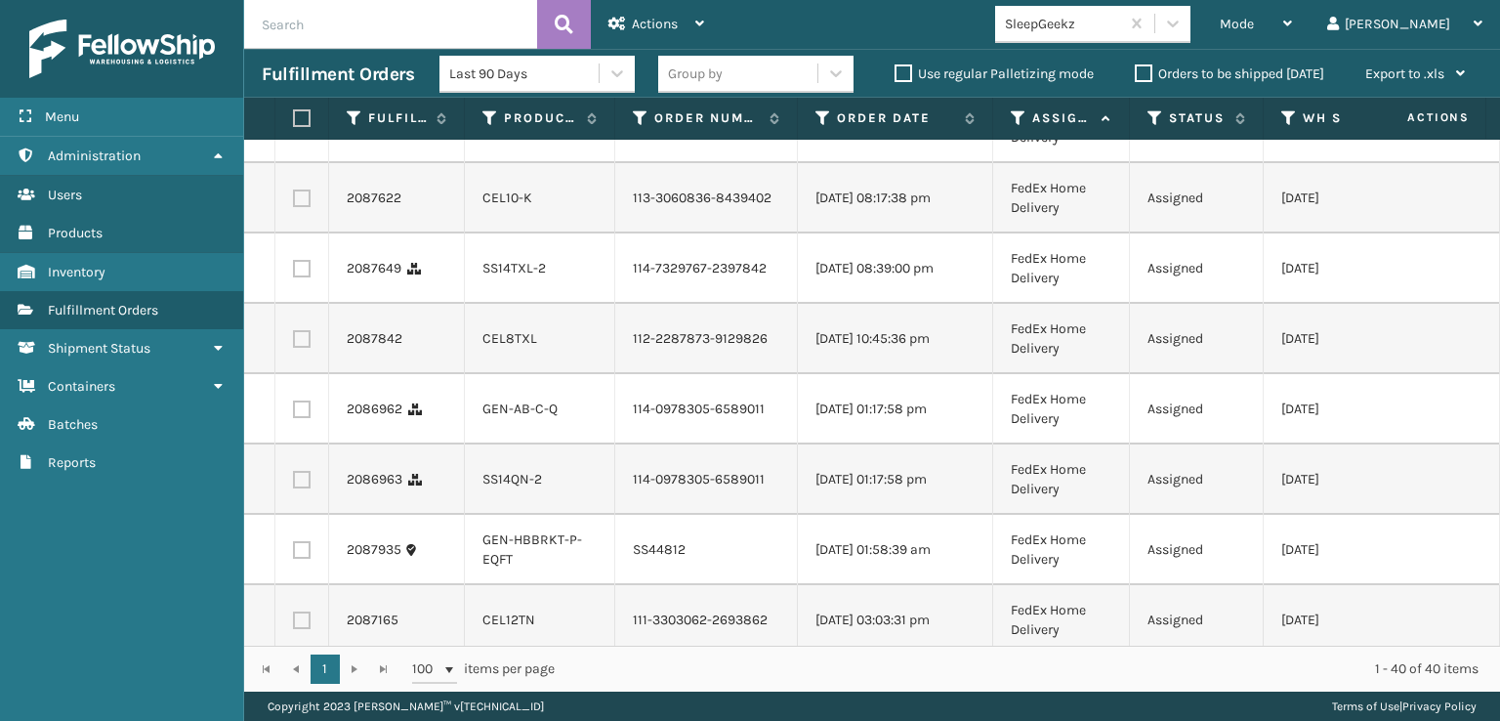
click at [298, 207] on label at bounding box center [302, 198] width 18 height 18
click at [294, 202] on input "checkbox" at bounding box center [293, 195] width 1 height 13
checkbox input "true"
click at [302, 304] on td at bounding box center [302, 268] width 54 height 70
click at [302, 277] on label at bounding box center [302, 269] width 18 height 18
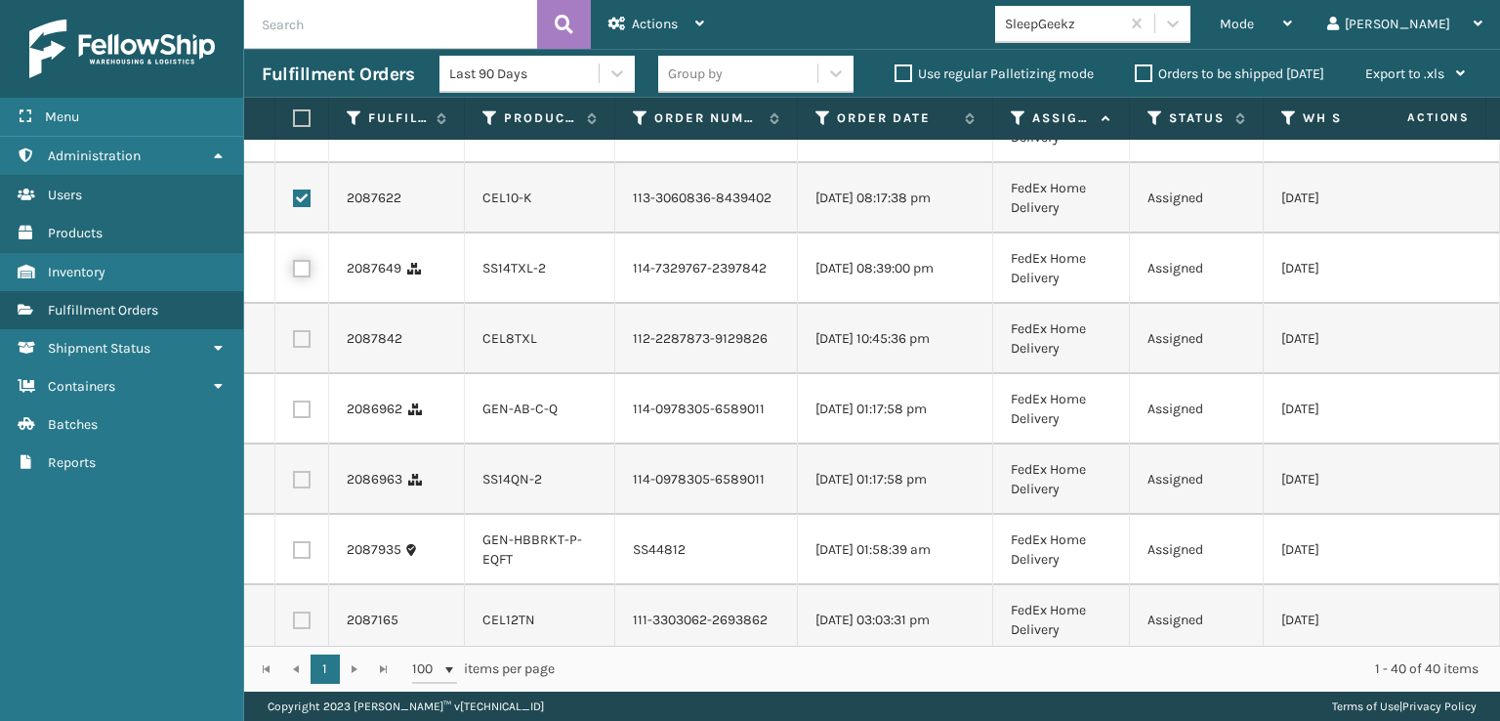
click at [294, 273] on input "checkbox" at bounding box center [293, 266] width 1 height 13
checkbox input "true"
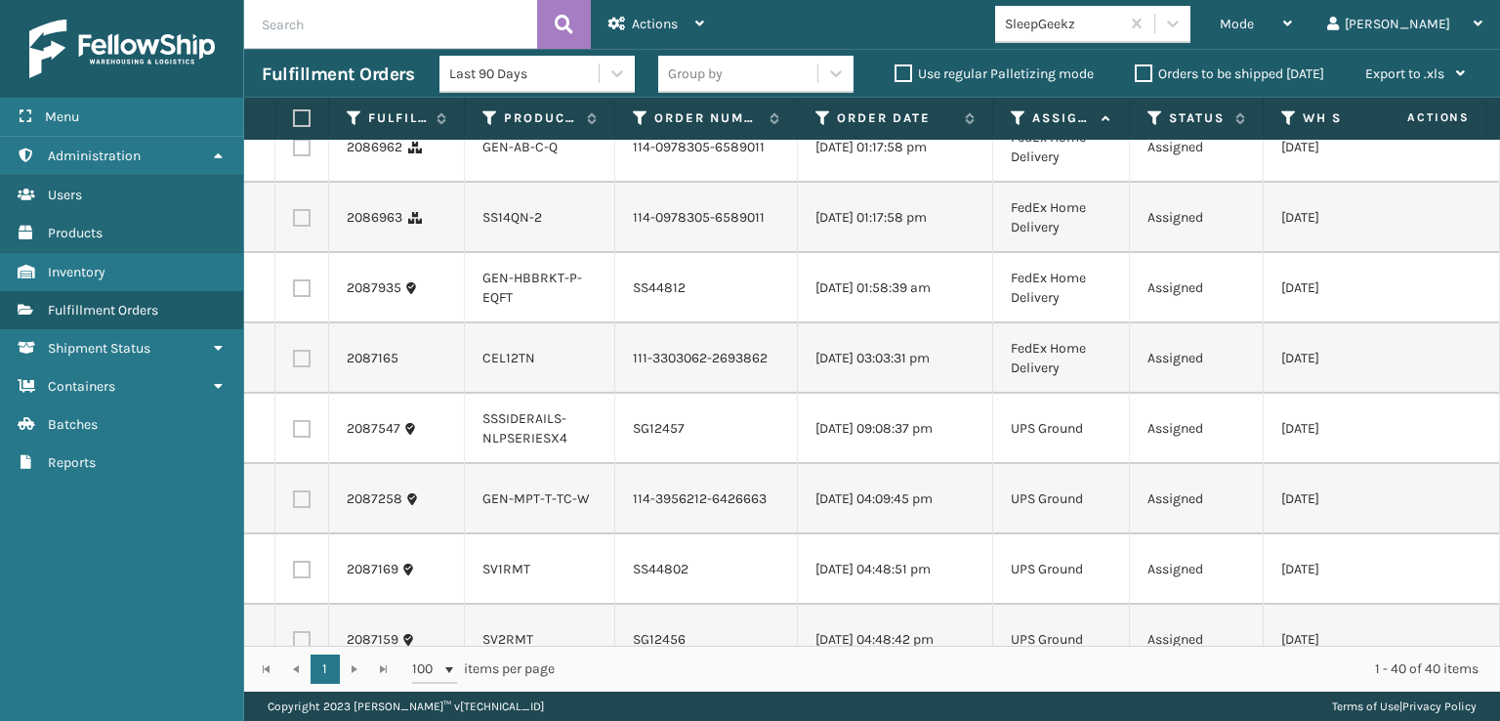
scroll to position [2051, 0]
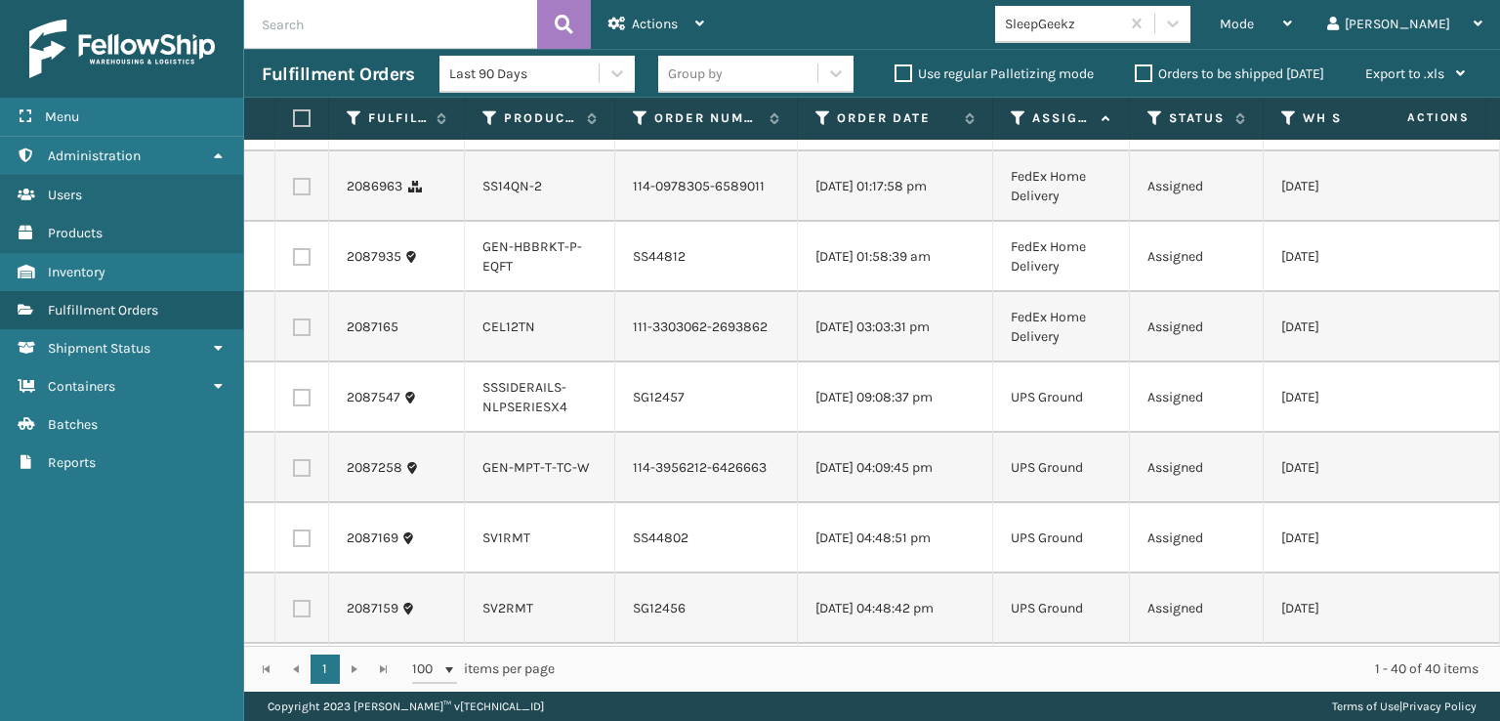
click at [298, 55] on label at bounding box center [302, 46] width 18 height 18
click at [294, 50] on input "checkbox" at bounding box center [293, 43] width 1 height 13
checkbox input "true"
click at [308, 125] on label at bounding box center [302, 116] width 18 height 18
click at [294, 120] on input "checkbox" at bounding box center [293, 113] width 1 height 13
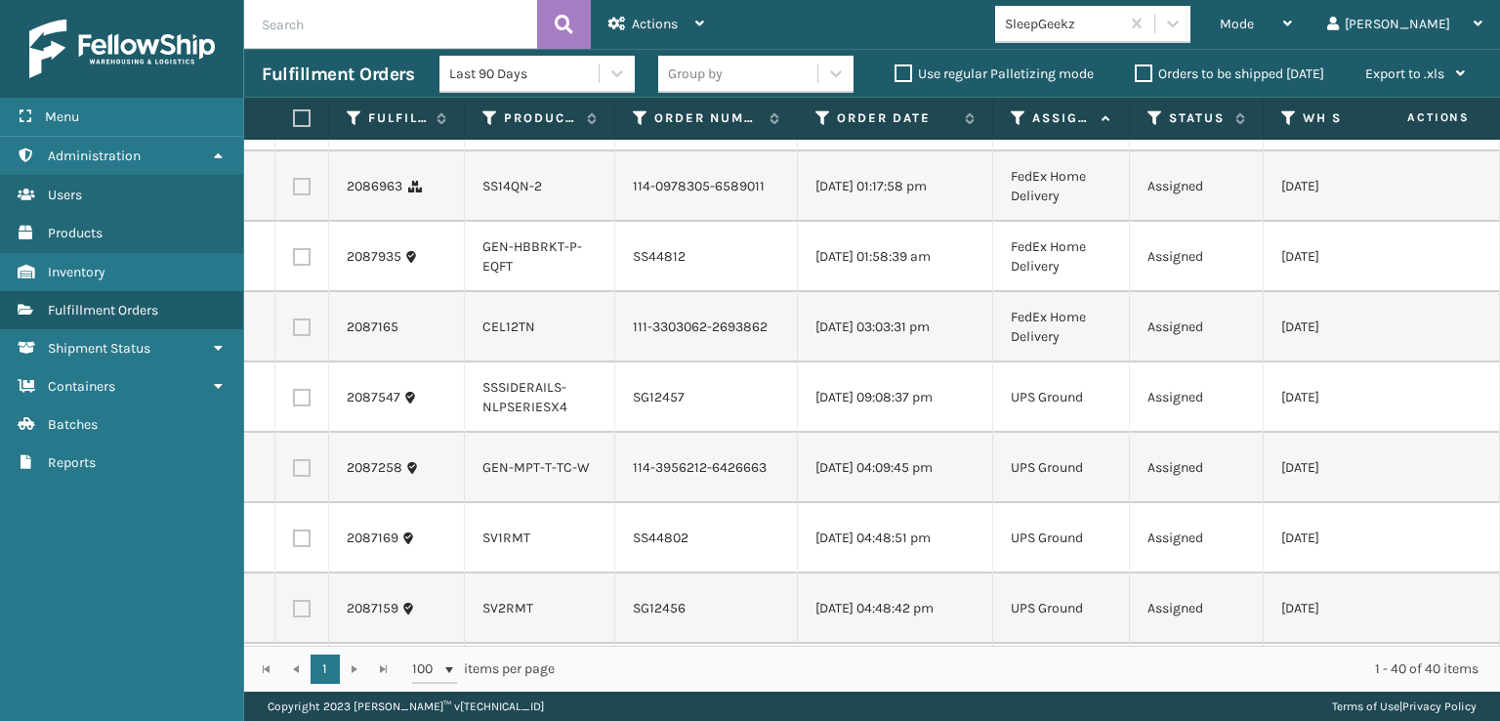
checkbox input "true"
click at [304, 222] on td at bounding box center [302, 186] width 54 height 70
click at [313, 222] on td at bounding box center [302, 186] width 54 height 70
click at [306, 195] on label at bounding box center [302, 187] width 18 height 18
click at [294, 190] on input "checkbox" at bounding box center [293, 184] width 1 height 13
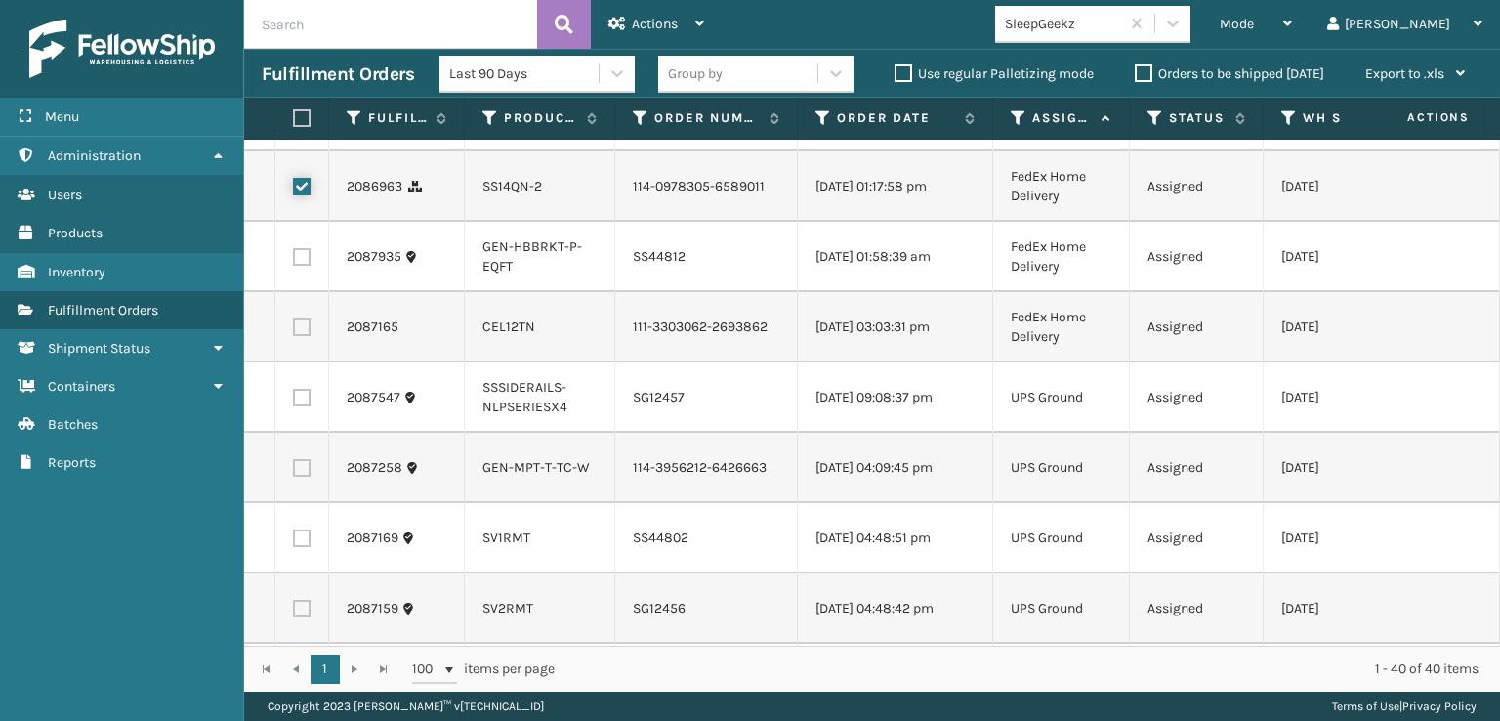
checkbox input "true"
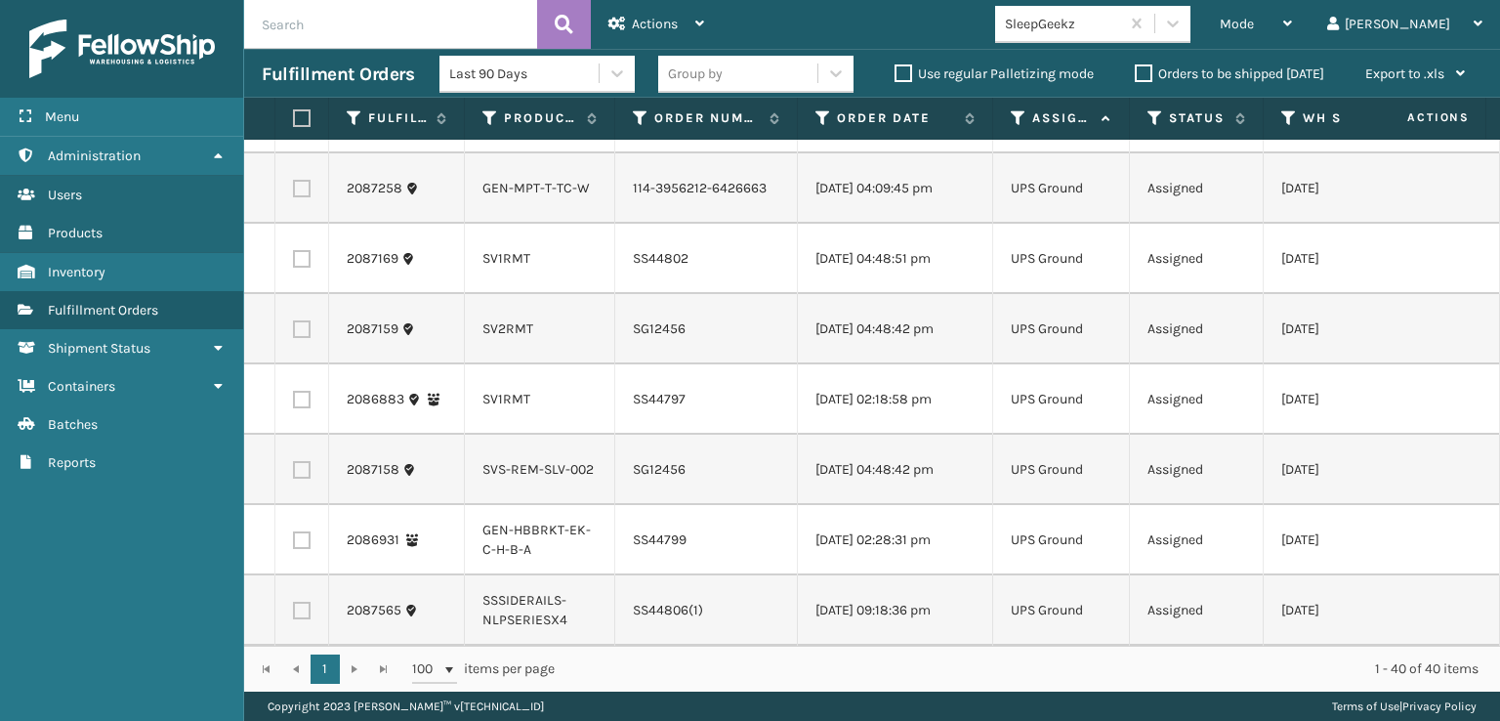
scroll to position [2442, 0]
click at [306, 57] on label at bounding box center [302, 48] width 18 height 18
click at [294, 52] on input "checkbox" at bounding box center [293, 45] width 1 height 13
checkbox input "true"
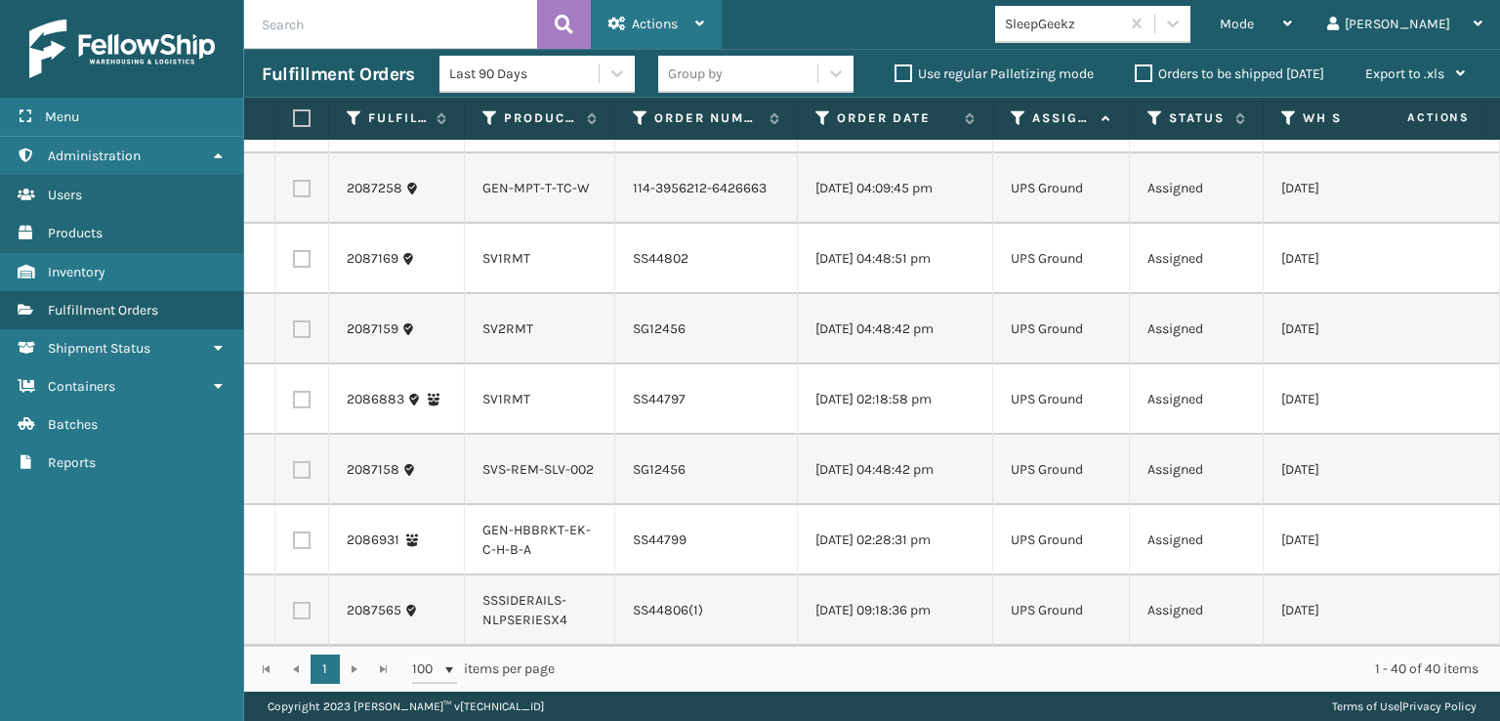
click at [671, 21] on span "Actions" at bounding box center [655, 24] width 46 height 17
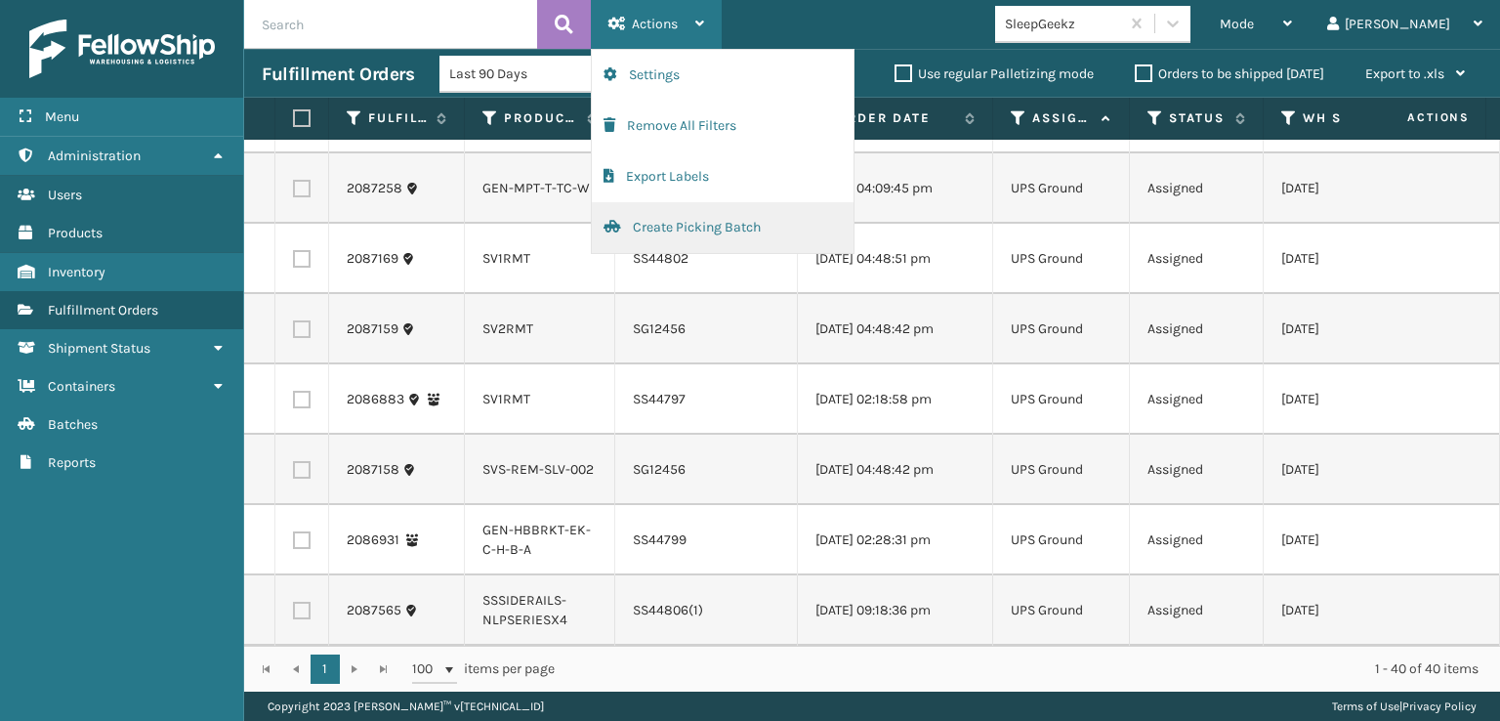
click at [668, 230] on button "Create Picking Batch" at bounding box center [723, 227] width 262 height 51
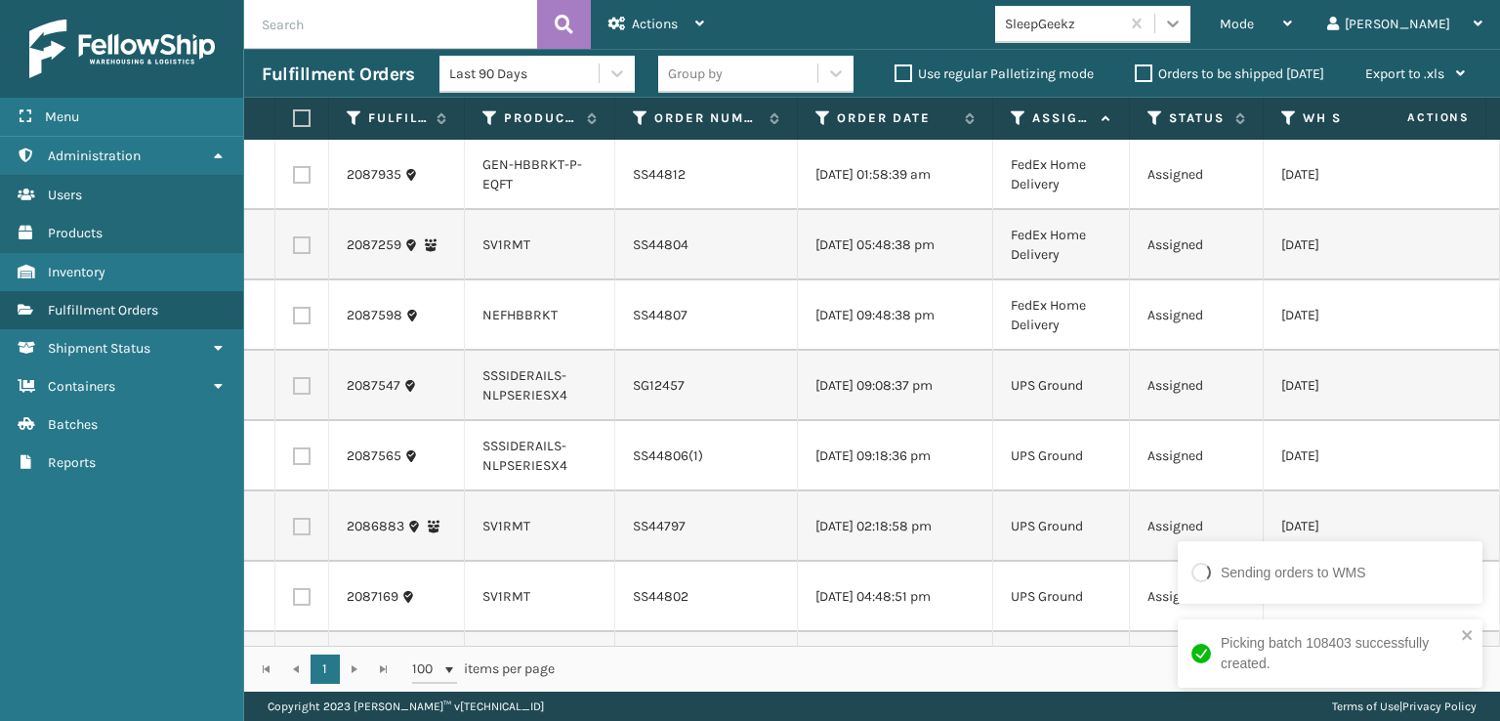
click at [1191, 36] on div at bounding box center [1172, 23] width 35 height 35
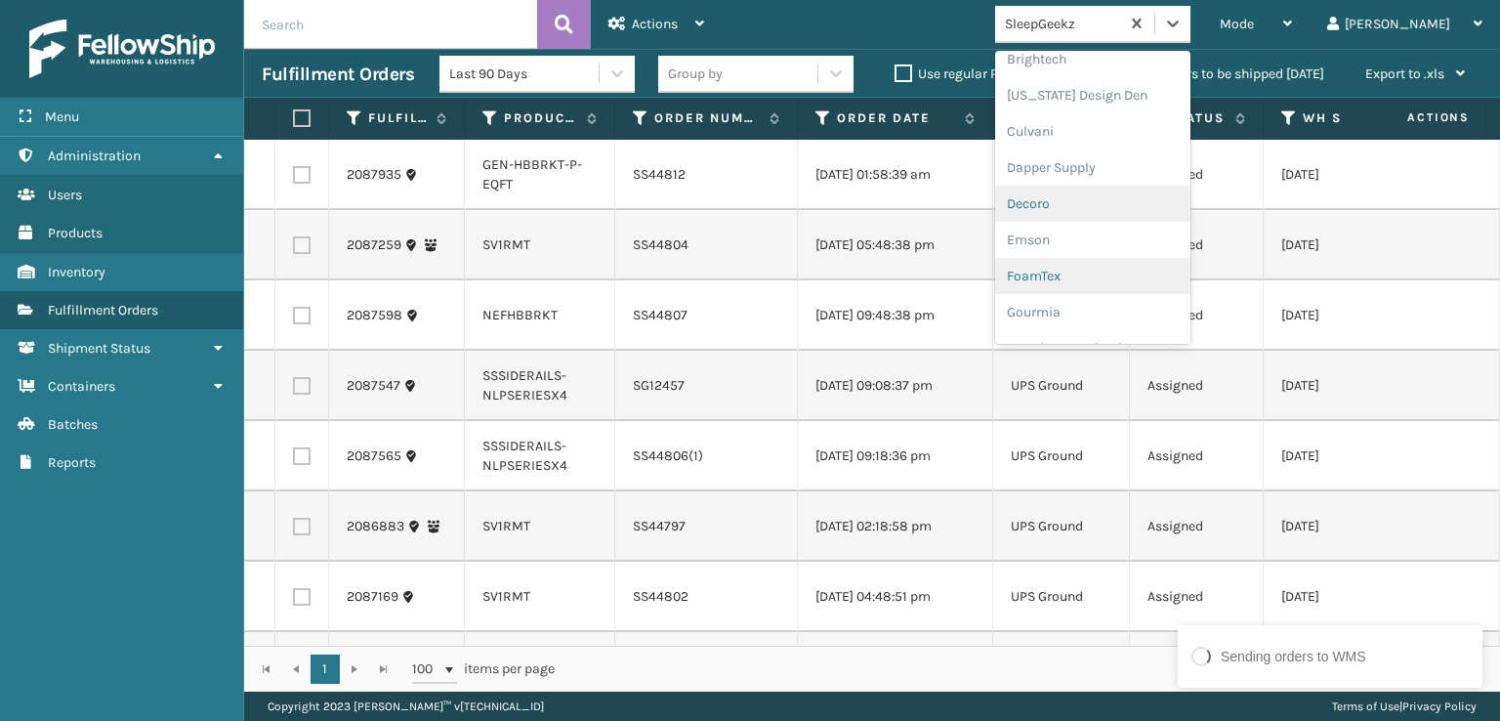
scroll to position [293, 0]
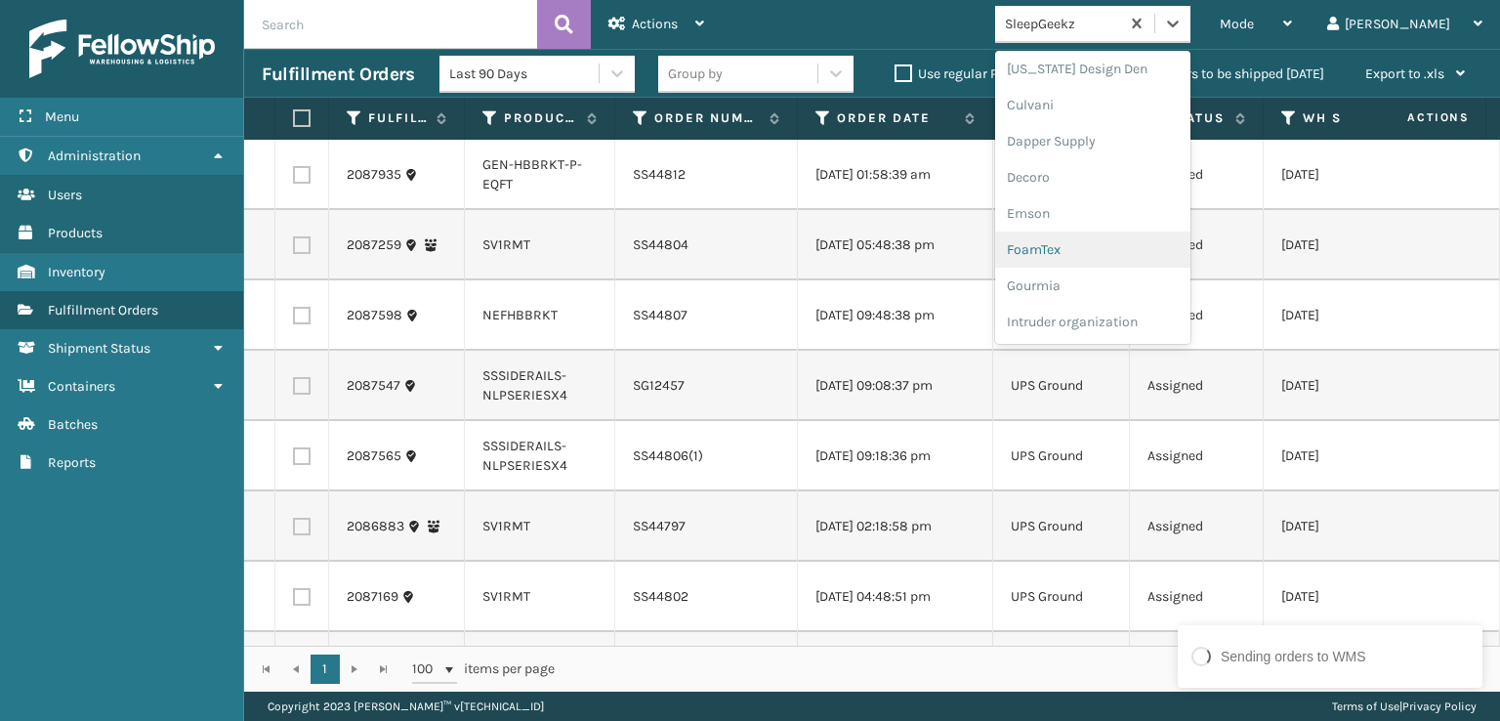
click at [1122, 252] on div "FoamTex" at bounding box center [1092, 249] width 195 height 36
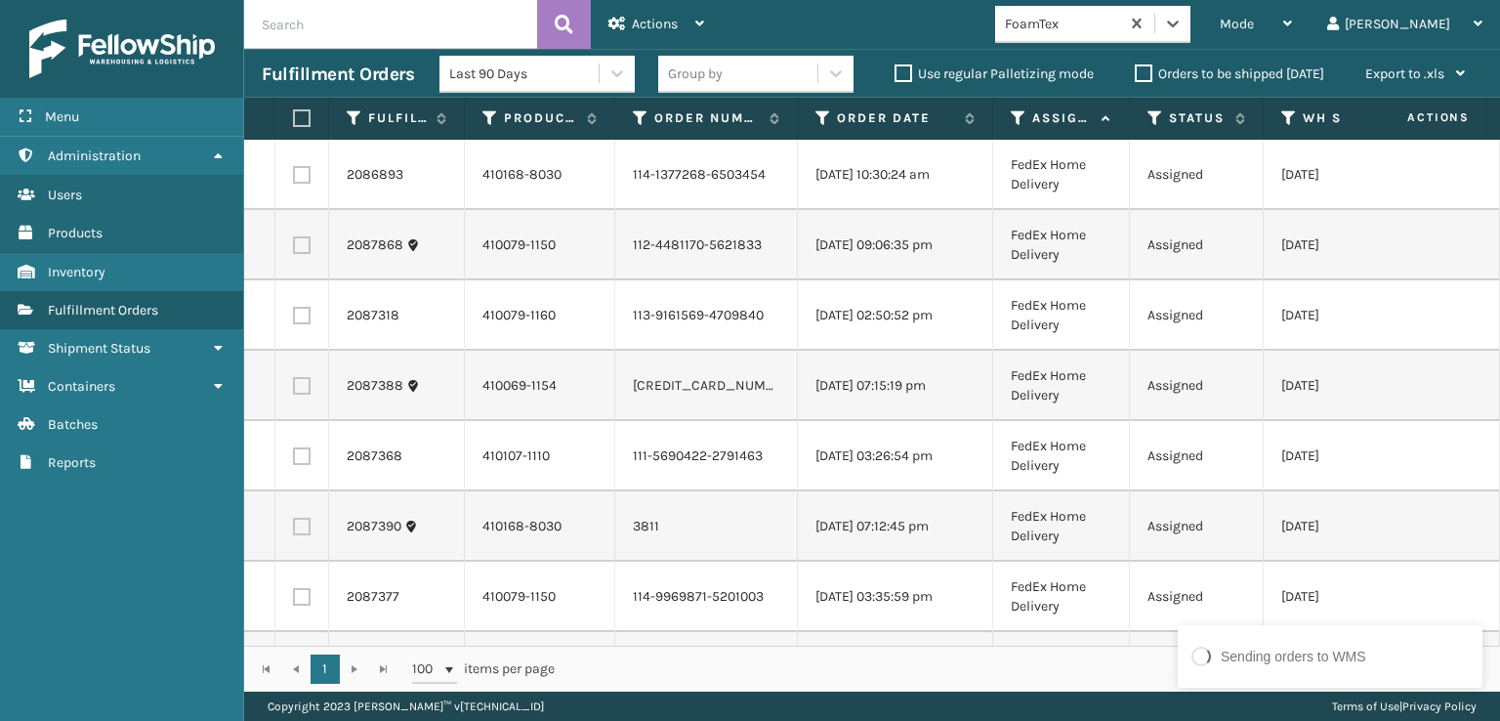
click at [305, 112] on label at bounding box center [299, 118] width 12 height 18
click at [294, 112] on input "checkbox" at bounding box center [293, 118] width 1 height 13
checkbox input "true"
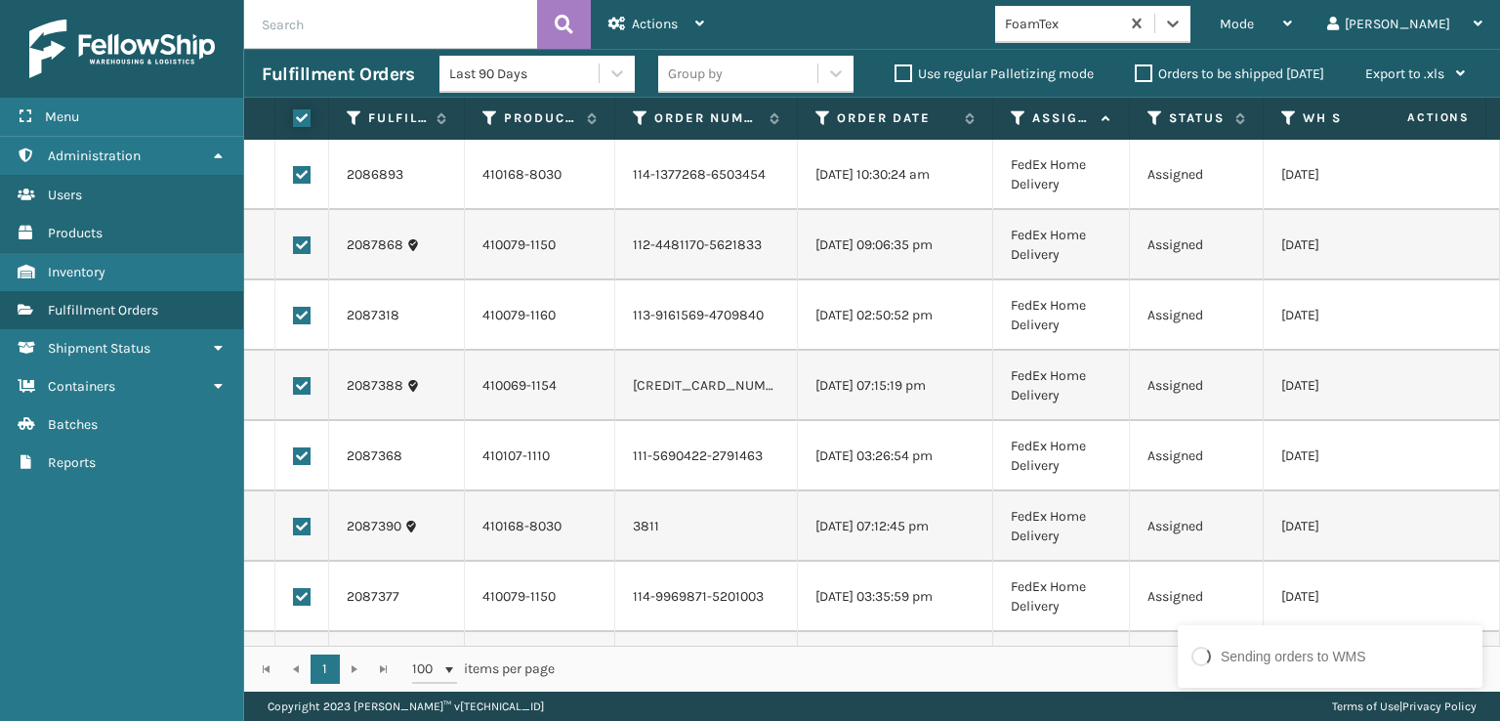
checkbox input "true"
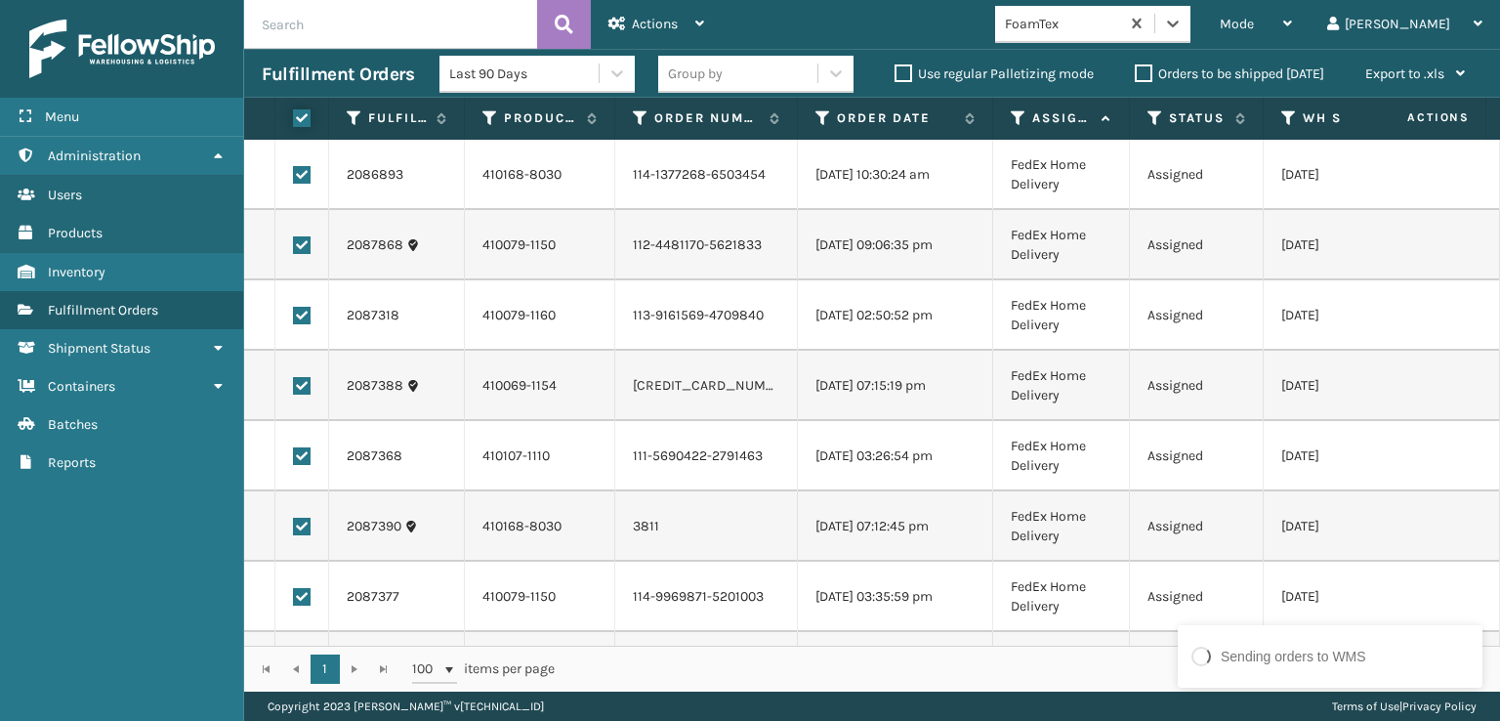
checkbox input "true"
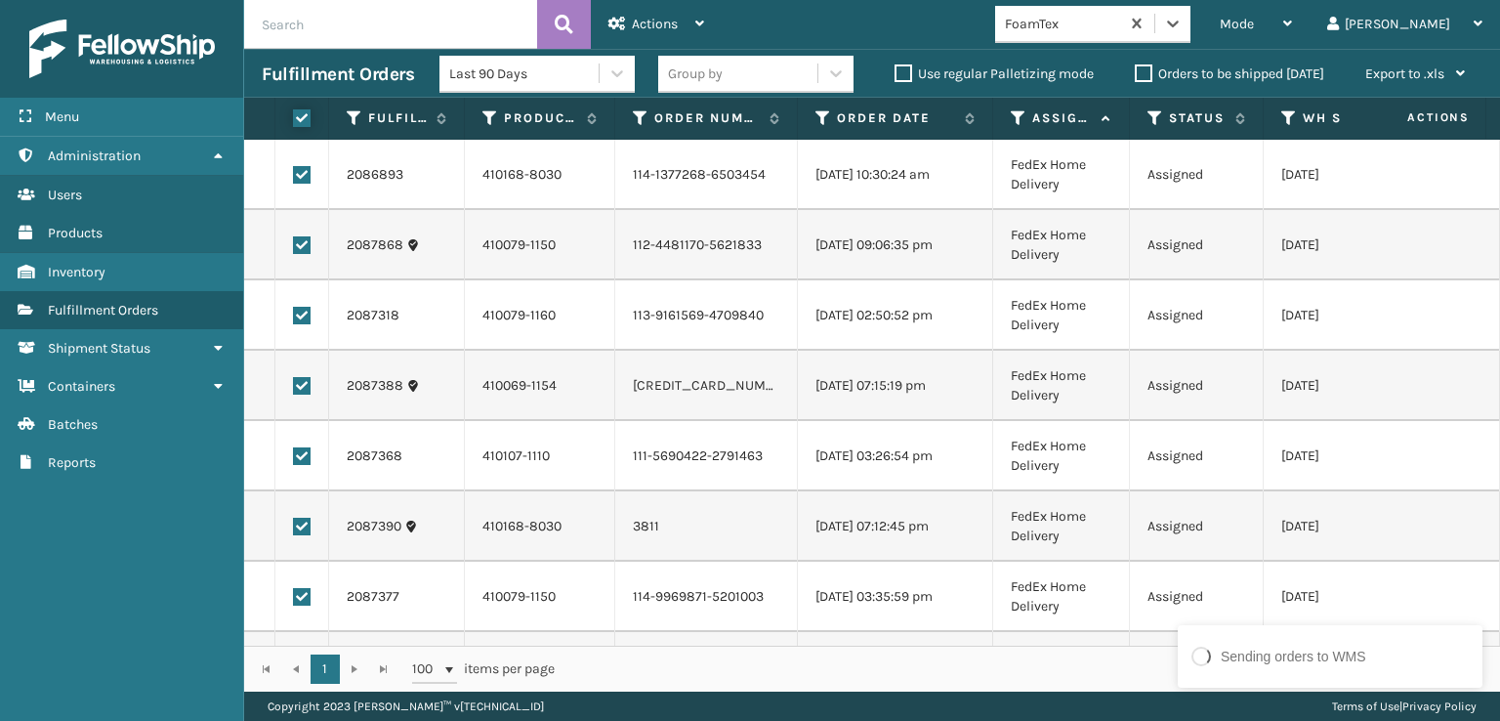
checkbox input "true"
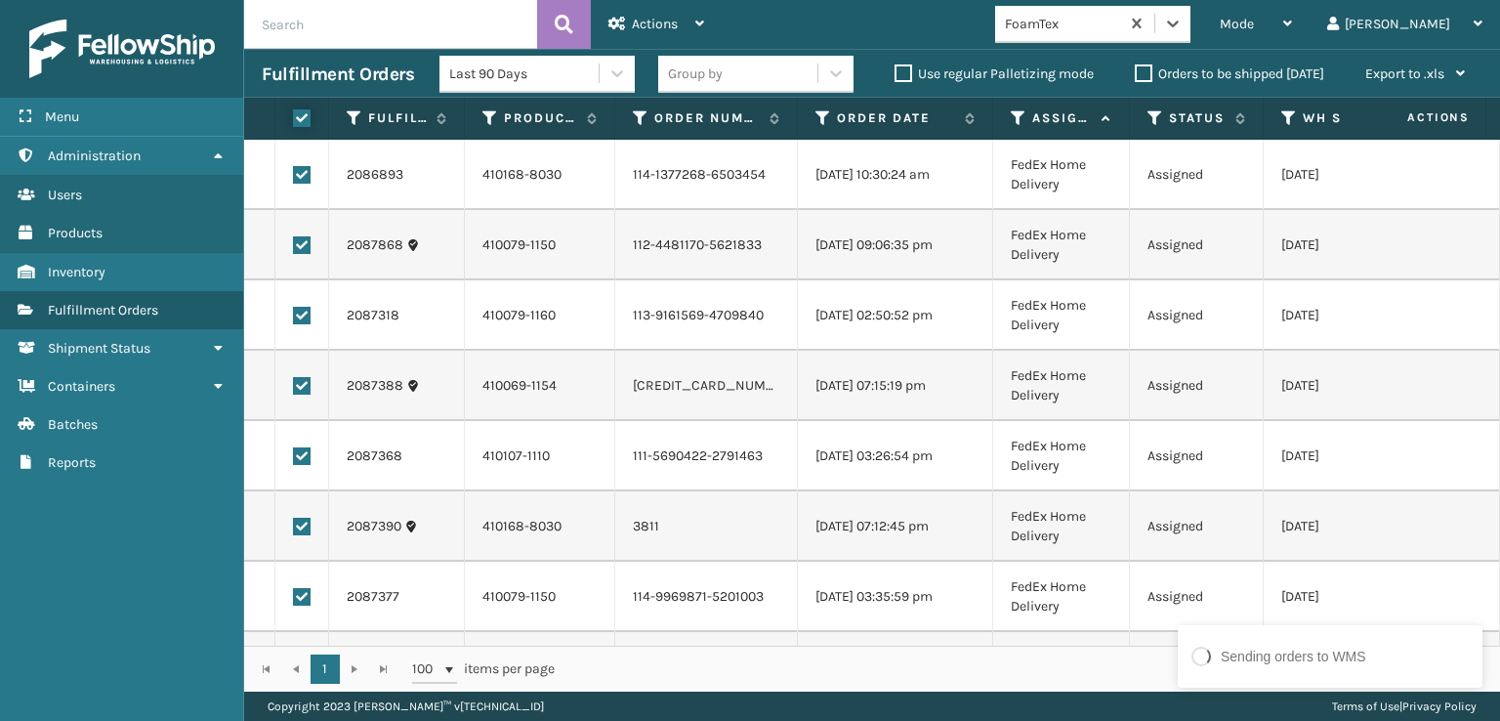
checkbox input "true"
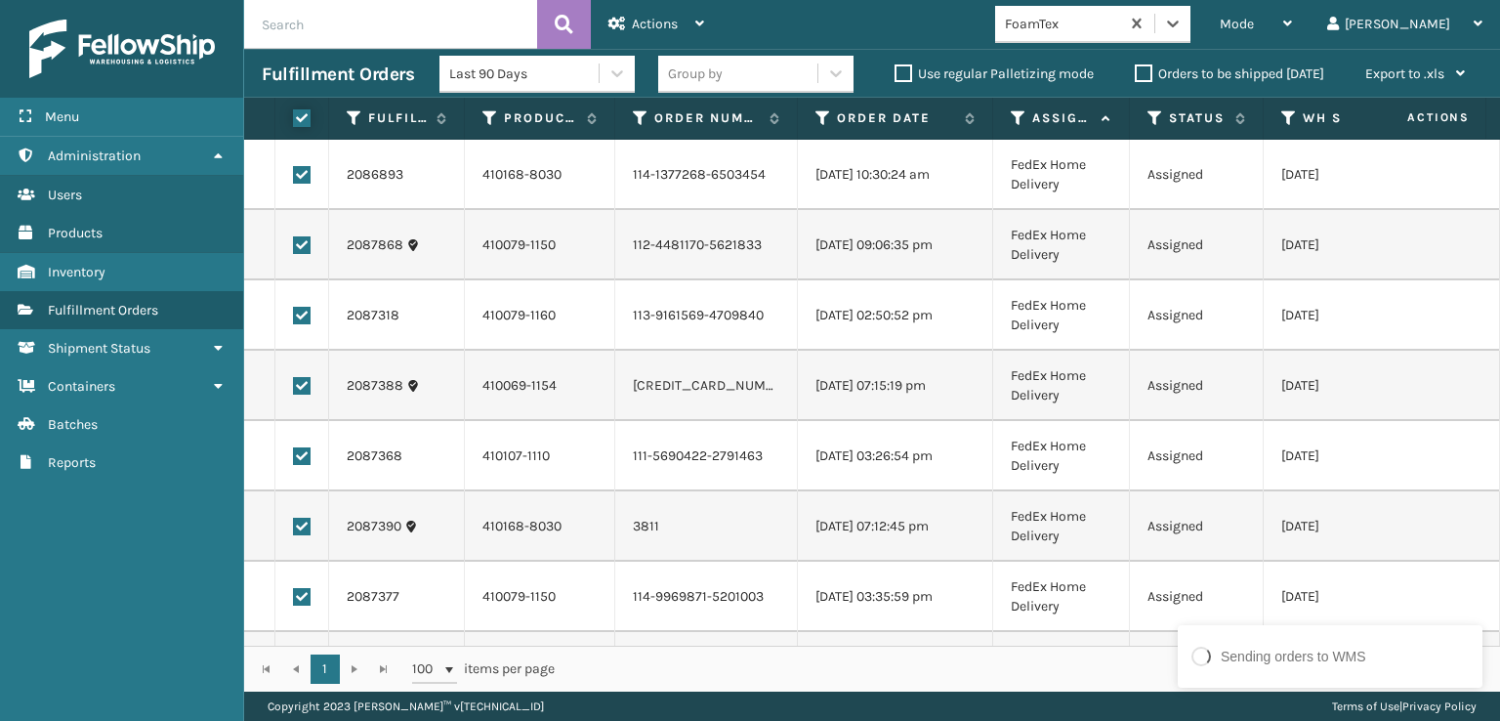
checkbox input "true"
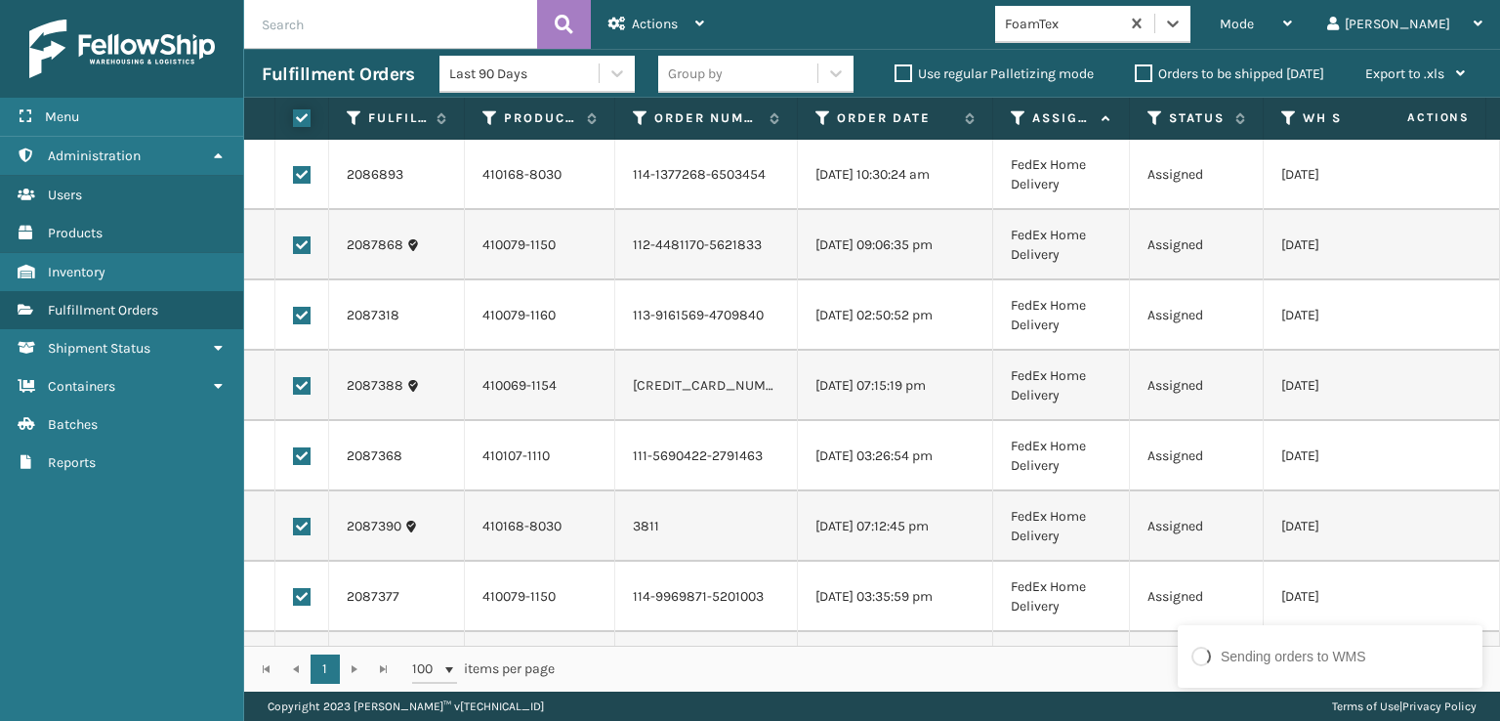
checkbox input "true"
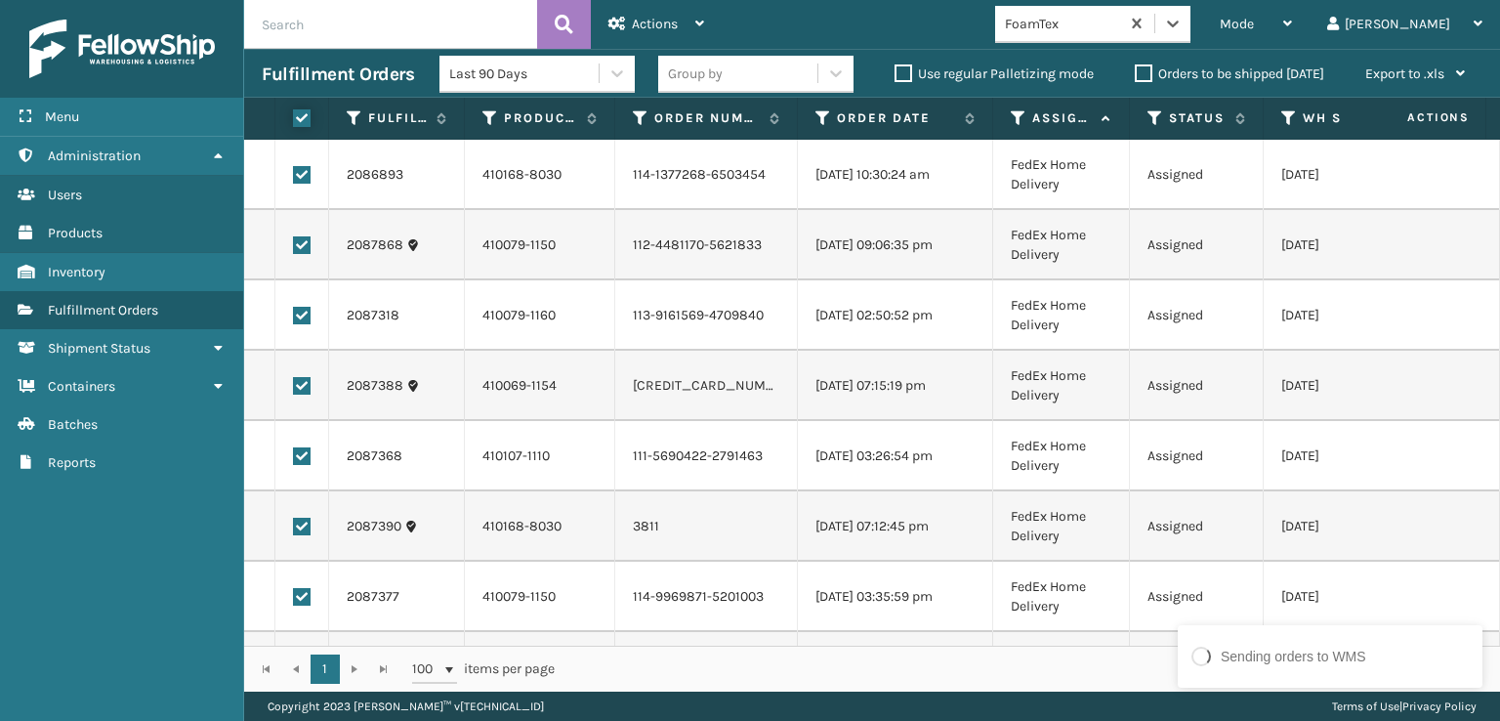
checkbox input "true"
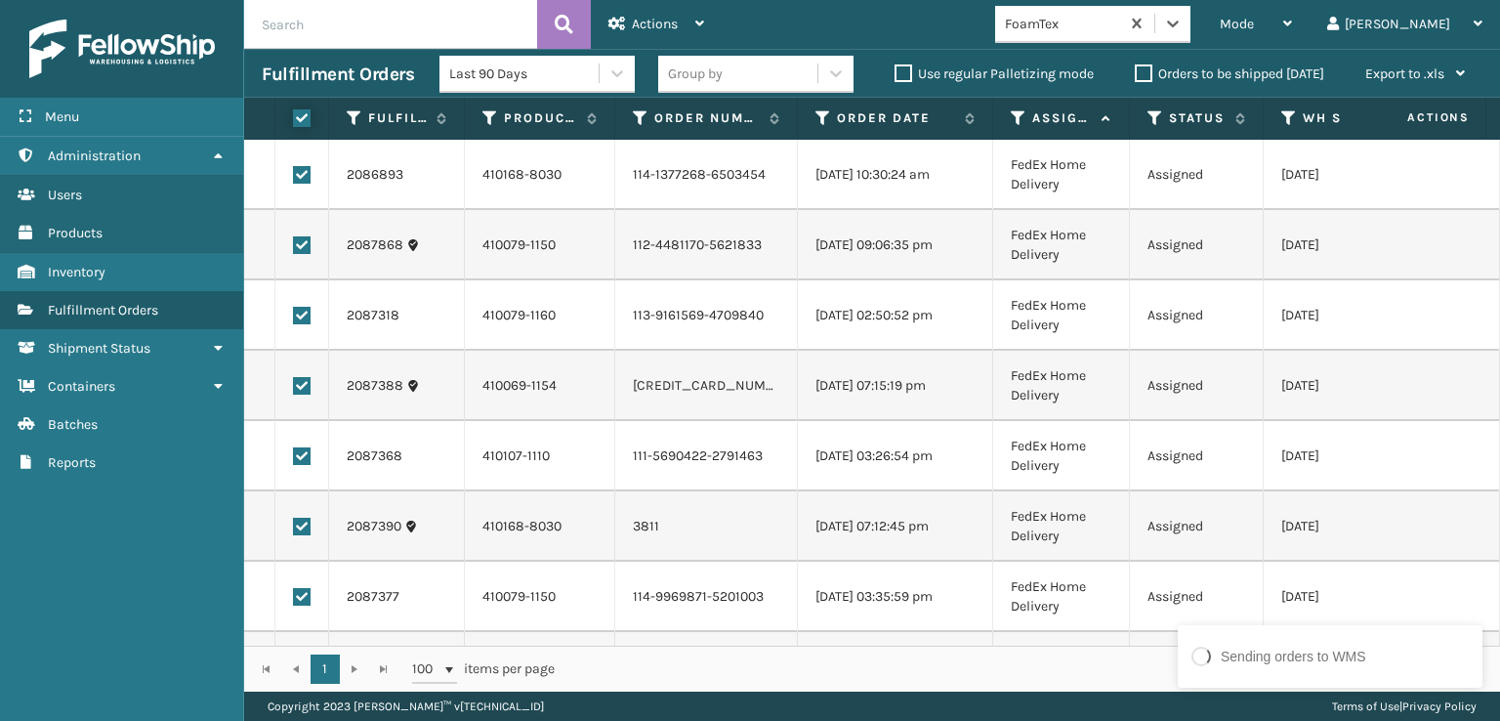
checkbox input "true"
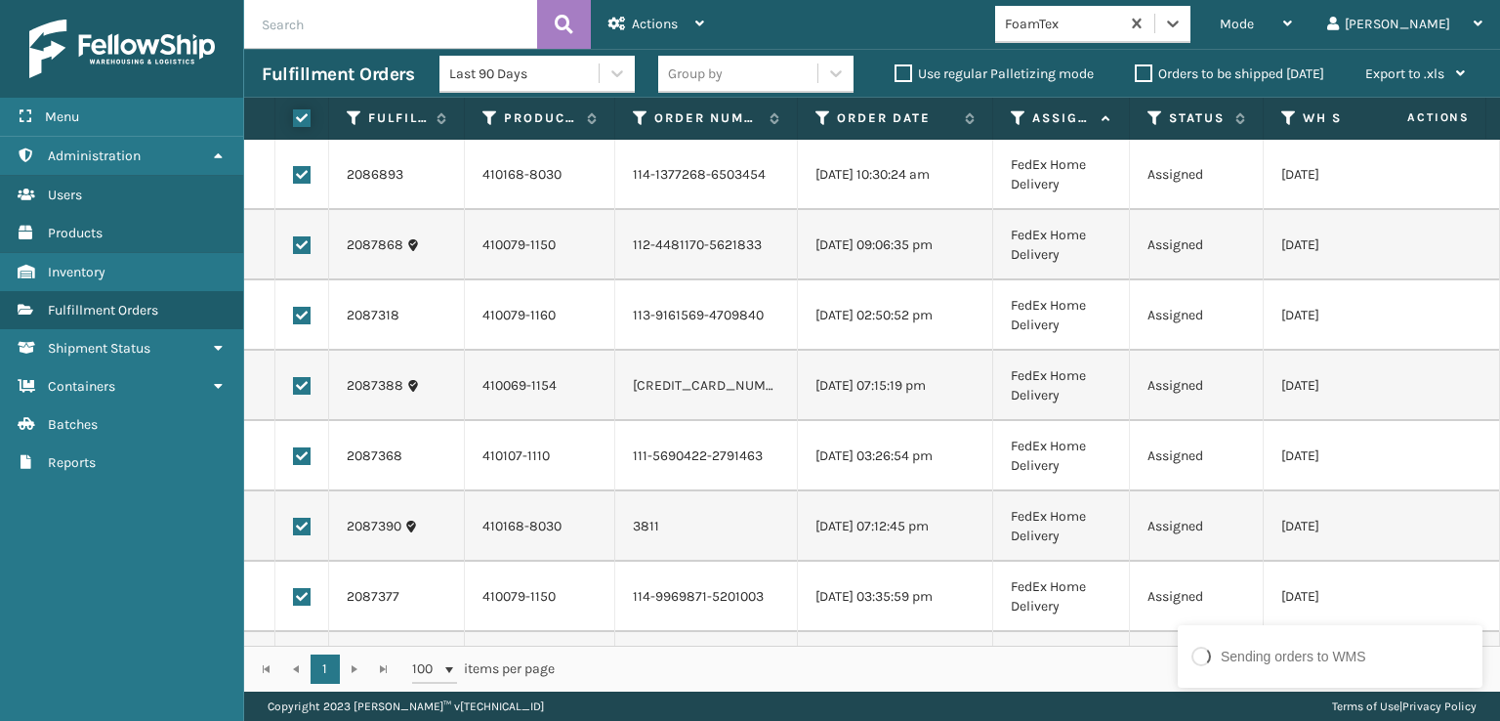
checkbox input "true"
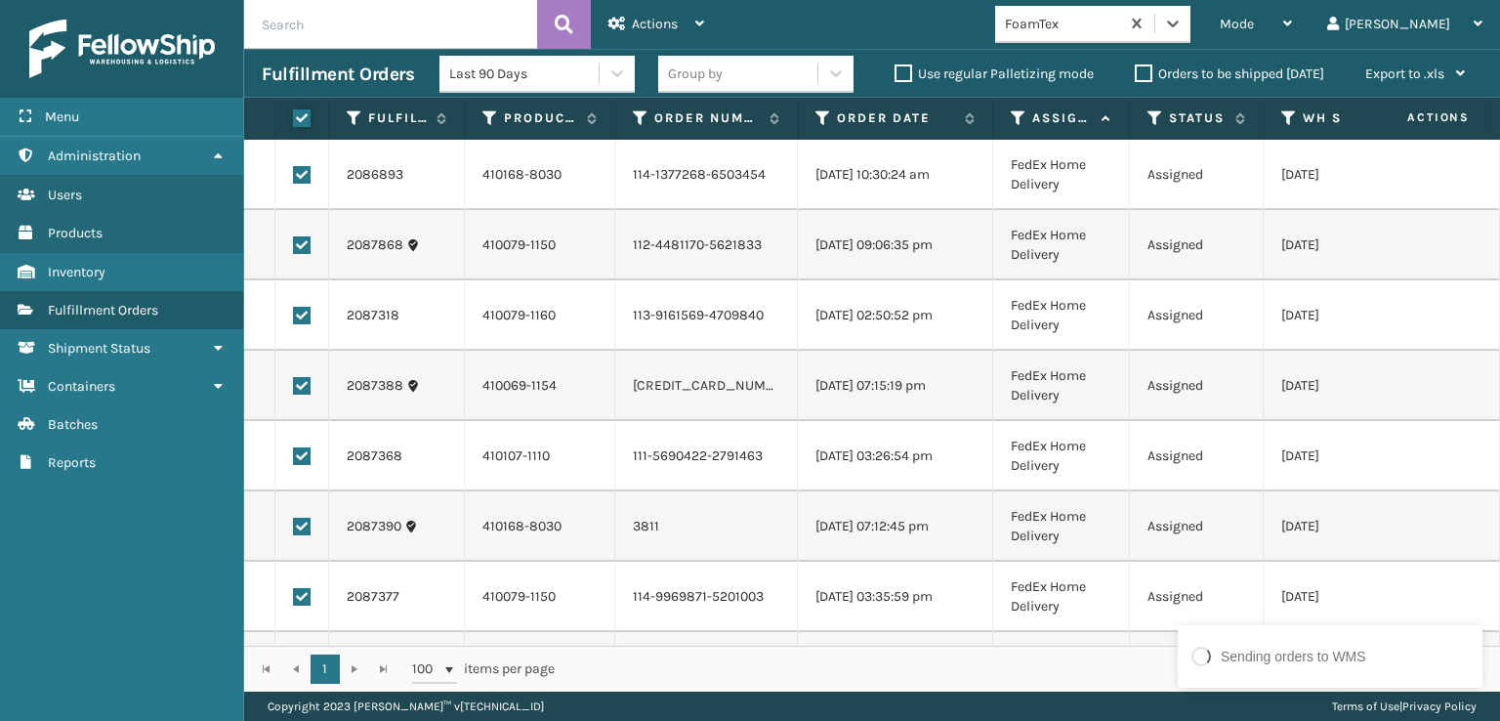
checkbox input "true"
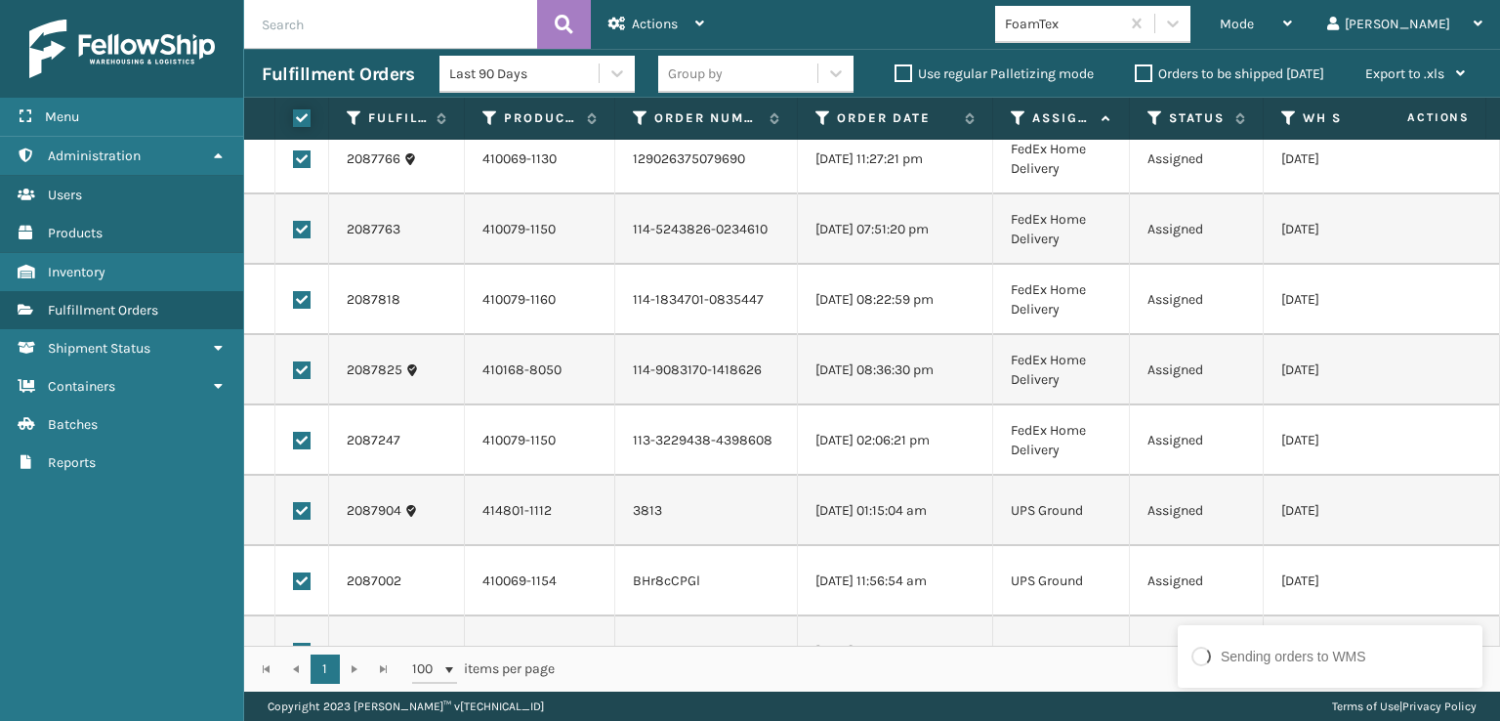
scroll to position [1660, 0]
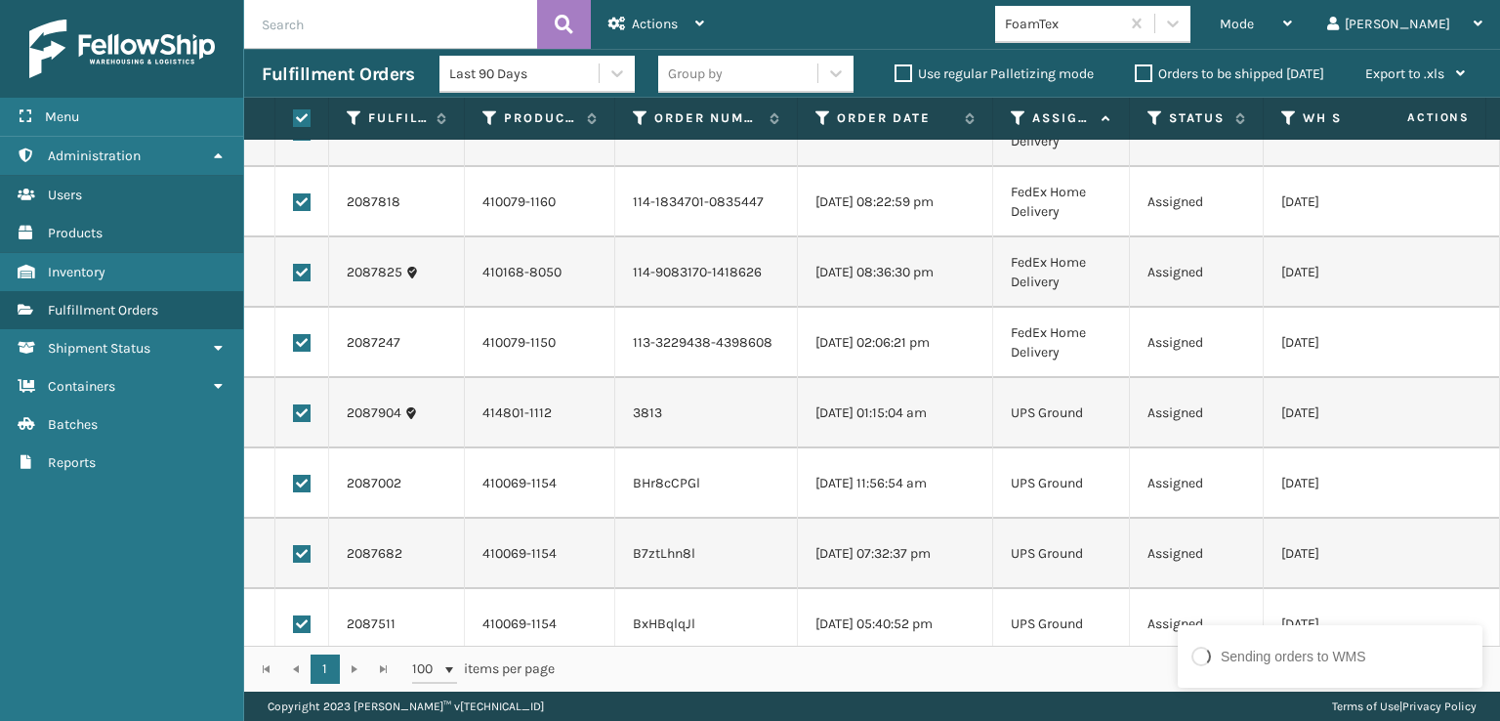
click at [304, 415] on label at bounding box center [302, 413] width 18 height 18
click at [294, 415] on input "checkbox" at bounding box center [293, 410] width 1 height 13
checkbox input "false"
click at [300, 489] on label at bounding box center [302, 484] width 18 height 18
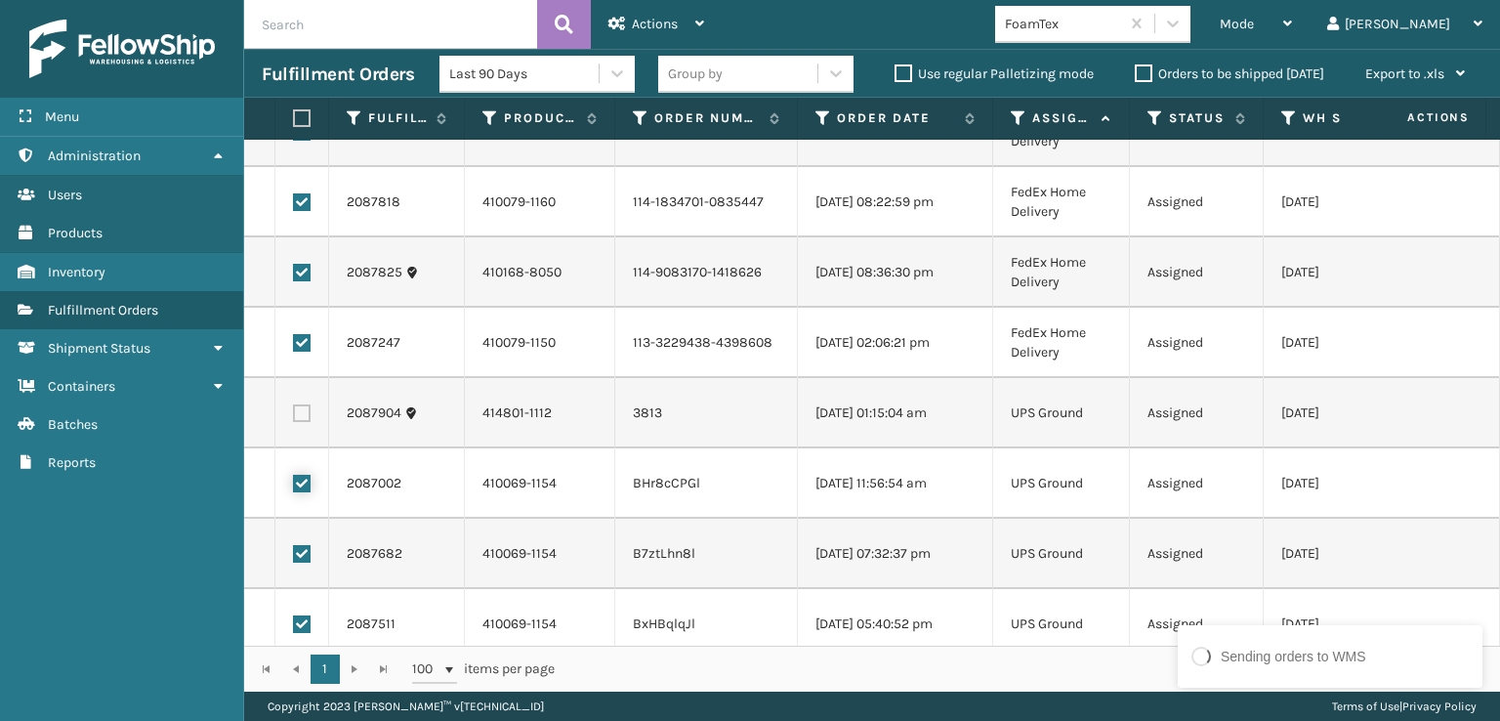
click at [294, 487] on input "checkbox" at bounding box center [293, 481] width 1 height 13
checkbox input "false"
click at [293, 553] on label at bounding box center [302, 554] width 18 height 18
click at [293, 553] on input "checkbox" at bounding box center [293, 551] width 1 height 13
checkbox input "false"
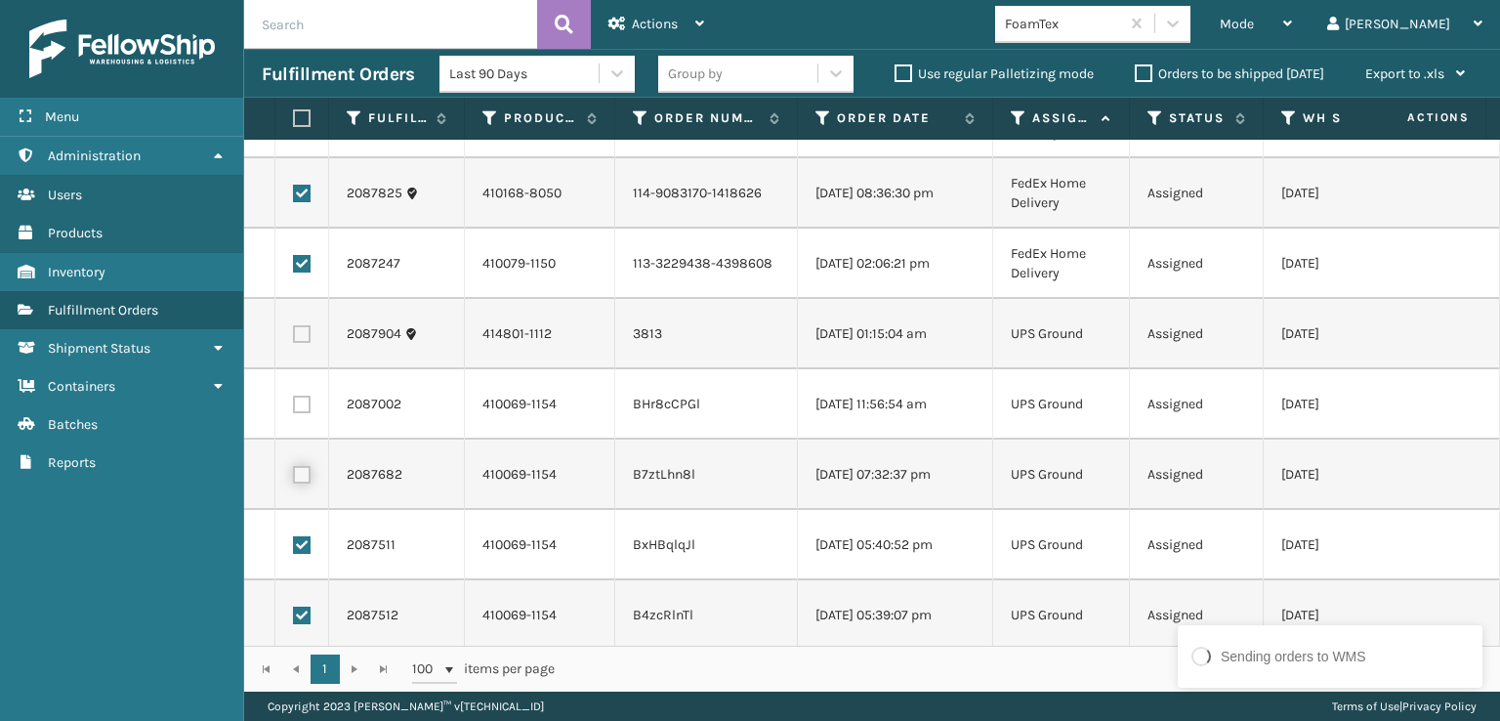
scroll to position [1856, 0]
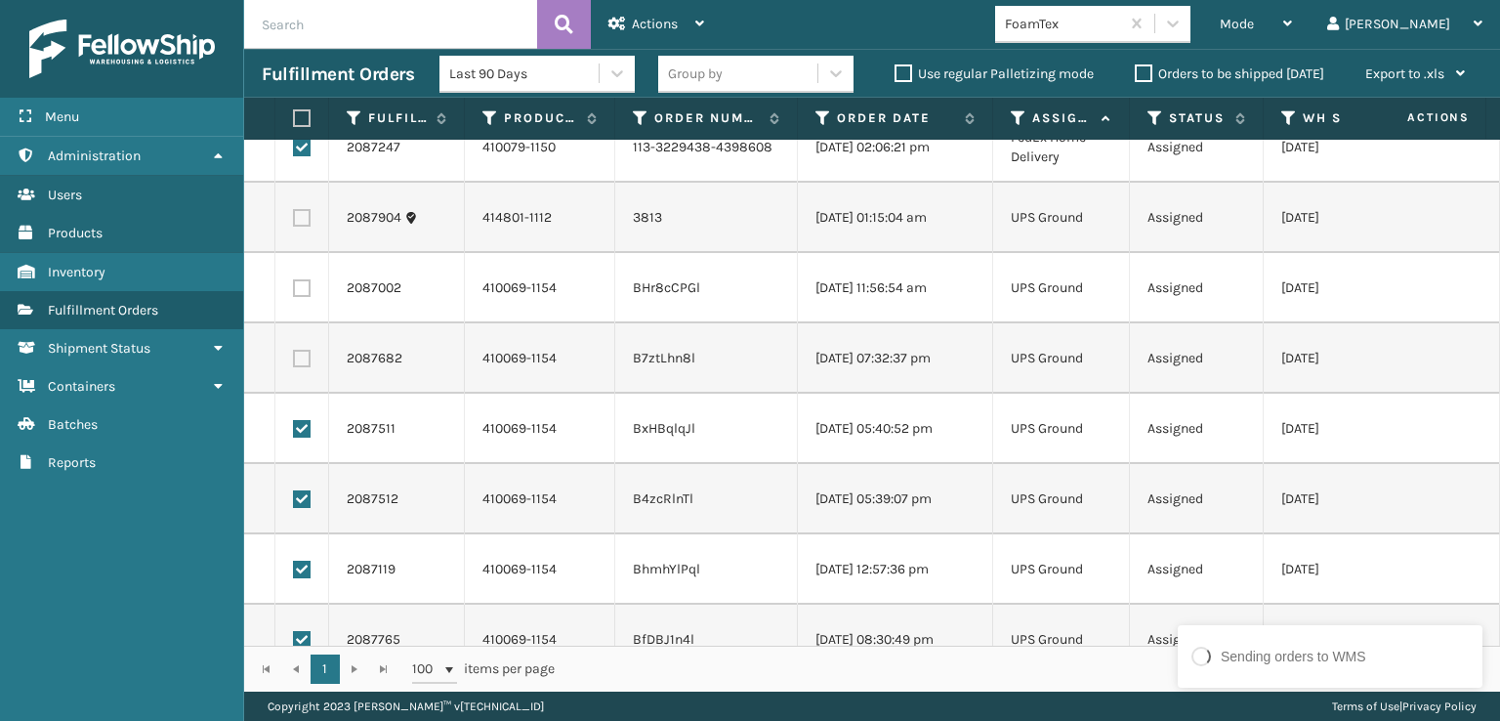
click at [317, 423] on td at bounding box center [302, 429] width 54 height 70
click at [298, 431] on label at bounding box center [302, 429] width 18 height 18
click at [294, 431] on input "checkbox" at bounding box center [293, 426] width 1 height 13
checkbox input "false"
click at [305, 513] on td at bounding box center [302, 499] width 54 height 70
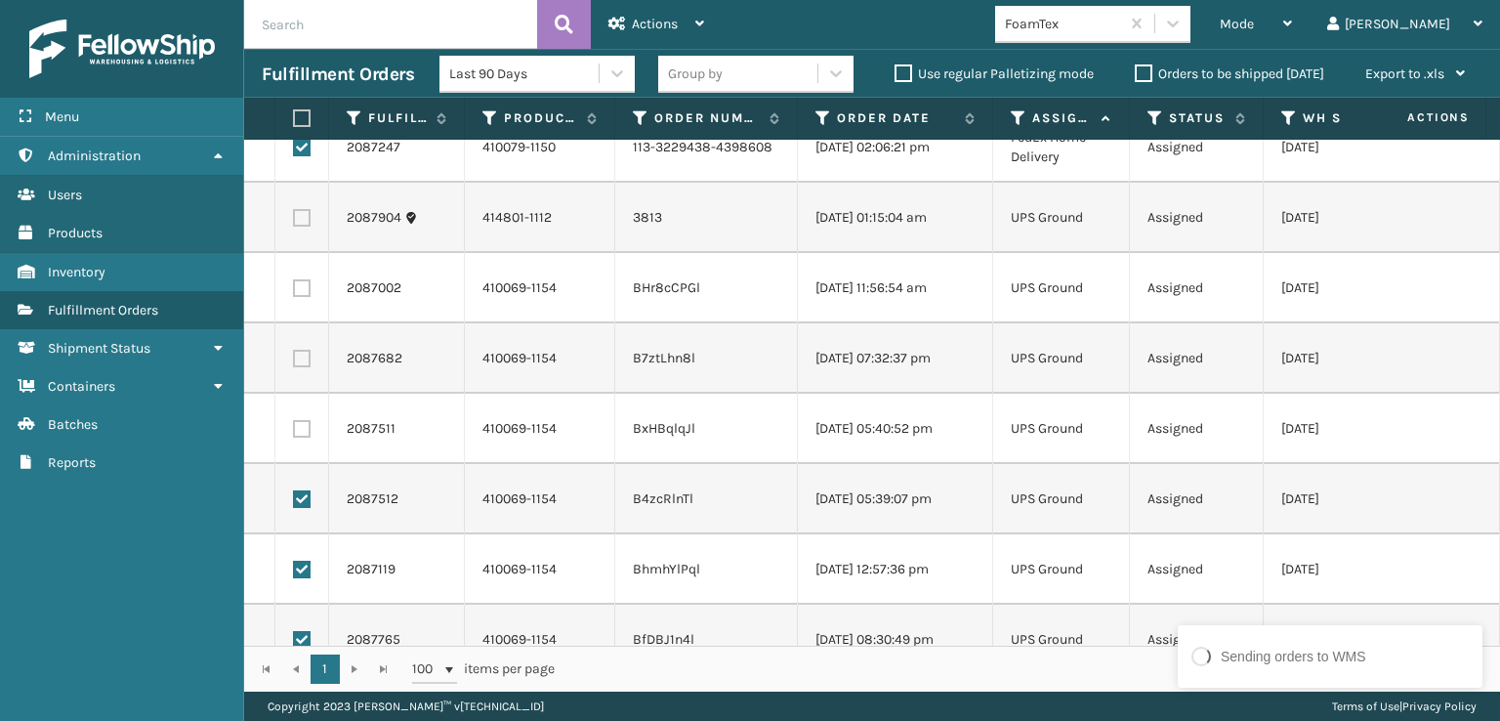
click at [301, 497] on label at bounding box center [302, 499] width 18 height 18
click at [294, 497] on input "checkbox" at bounding box center [293, 496] width 1 height 13
checkbox input "false"
drag, startPoint x: 297, startPoint y: 571, endPoint x: 297, endPoint y: 536, distance: 35.2
click at [297, 572] on label at bounding box center [302, 570] width 18 height 18
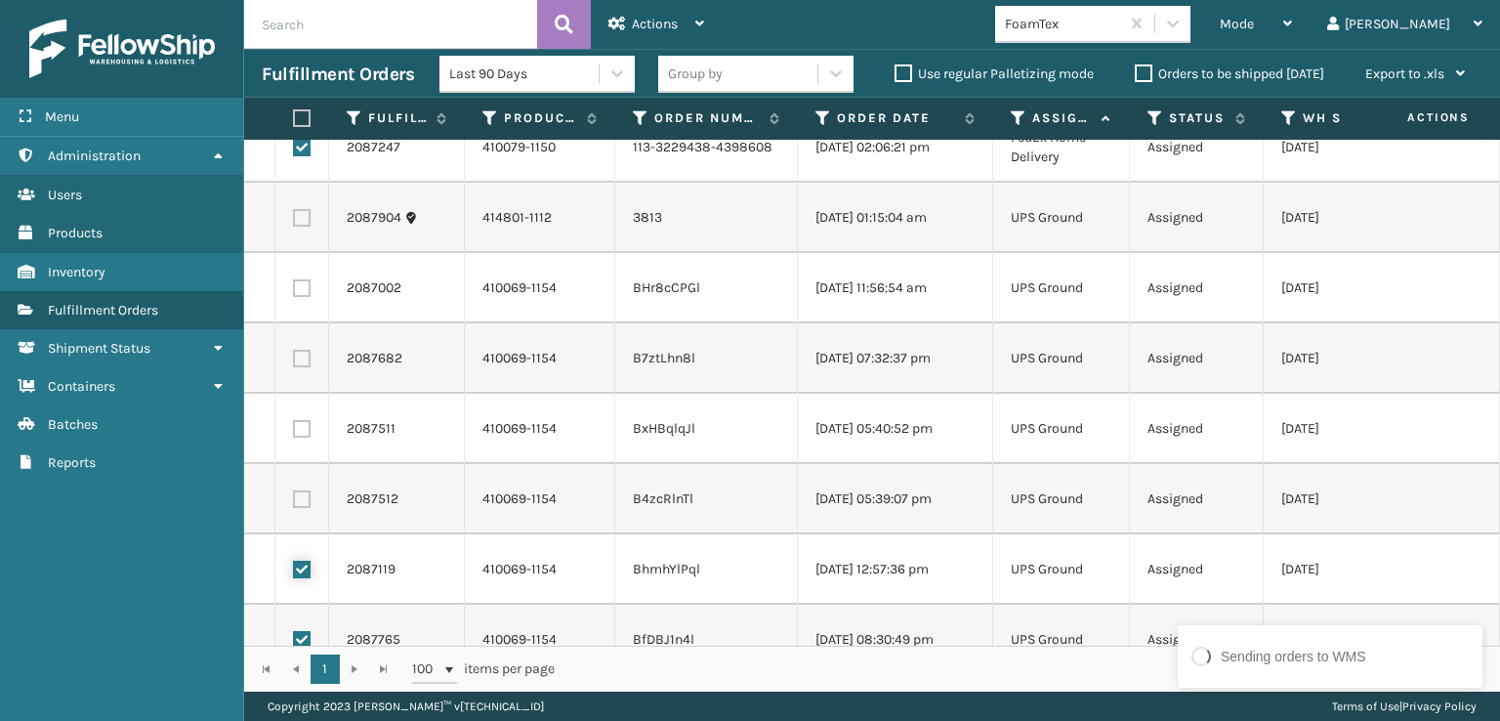
click at [294, 572] on input "checkbox" at bounding box center [293, 567] width 1 height 13
checkbox input "false"
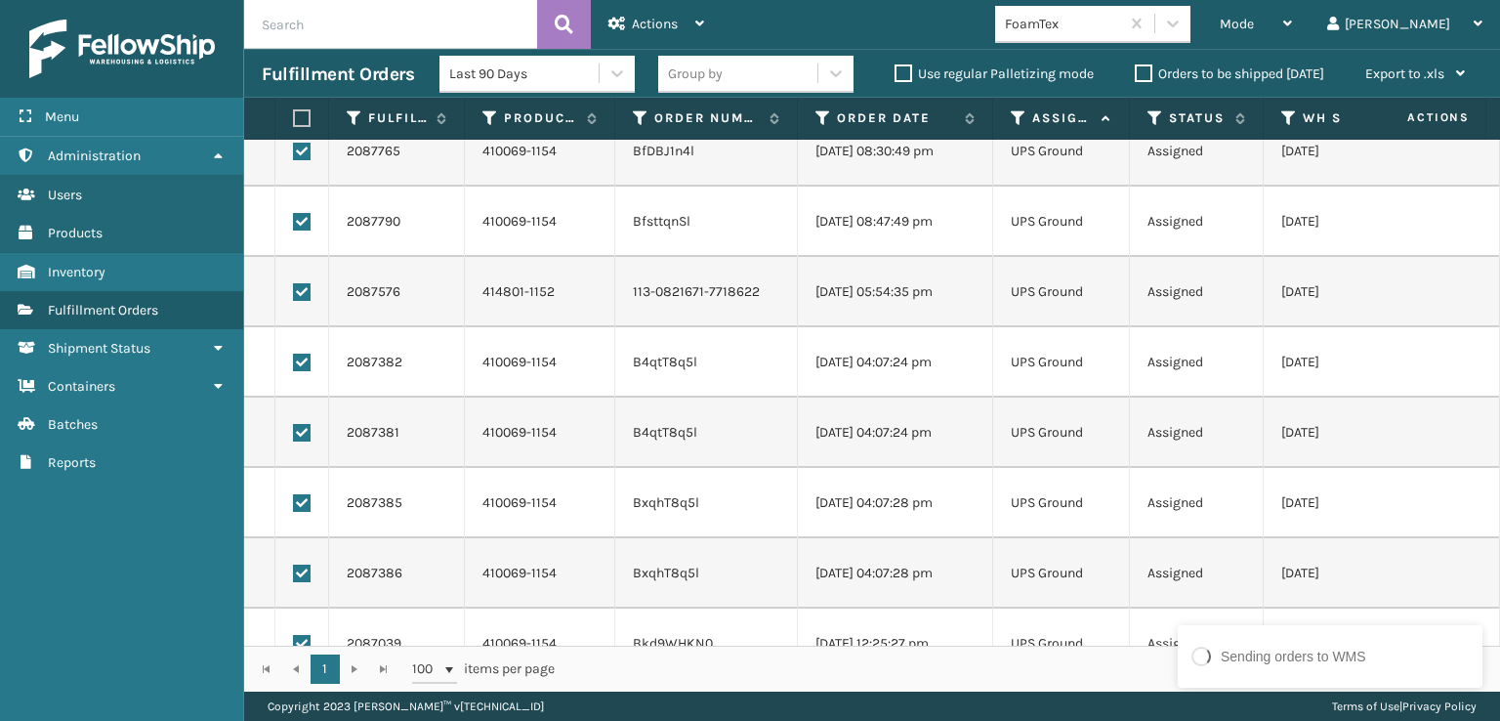
scroll to position [2246, 0]
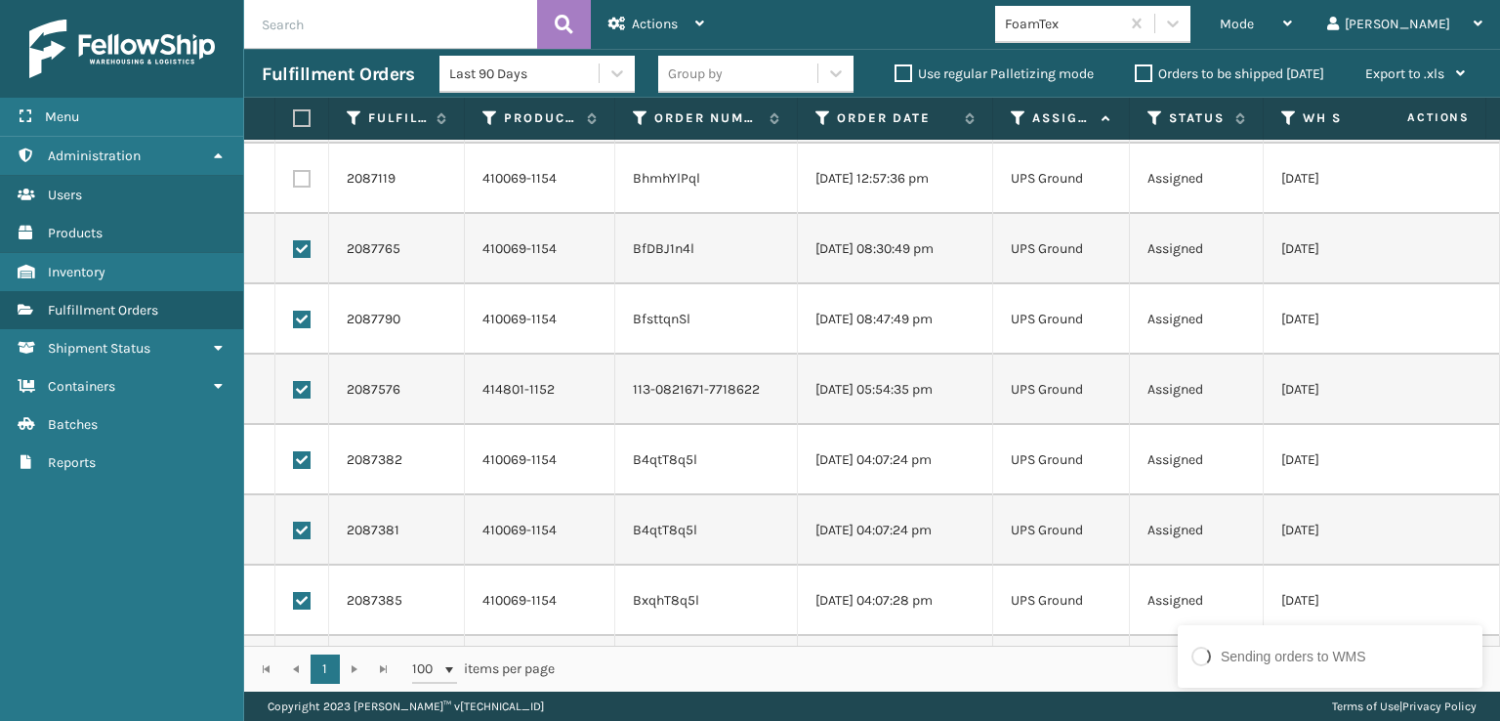
click at [303, 247] on label at bounding box center [302, 249] width 18 height 18
click at [294, 247] on input "checkbox" at bounding box center [293, 246] width 1 height 13
checkbox input "false"
drag, startPoint x: 297, startPoint y: 321, endPoint x: 303, endPoint y: 358, distance: 37.6
click at [298, 321] on label at bounding box center [302, 320] width 18 height 18
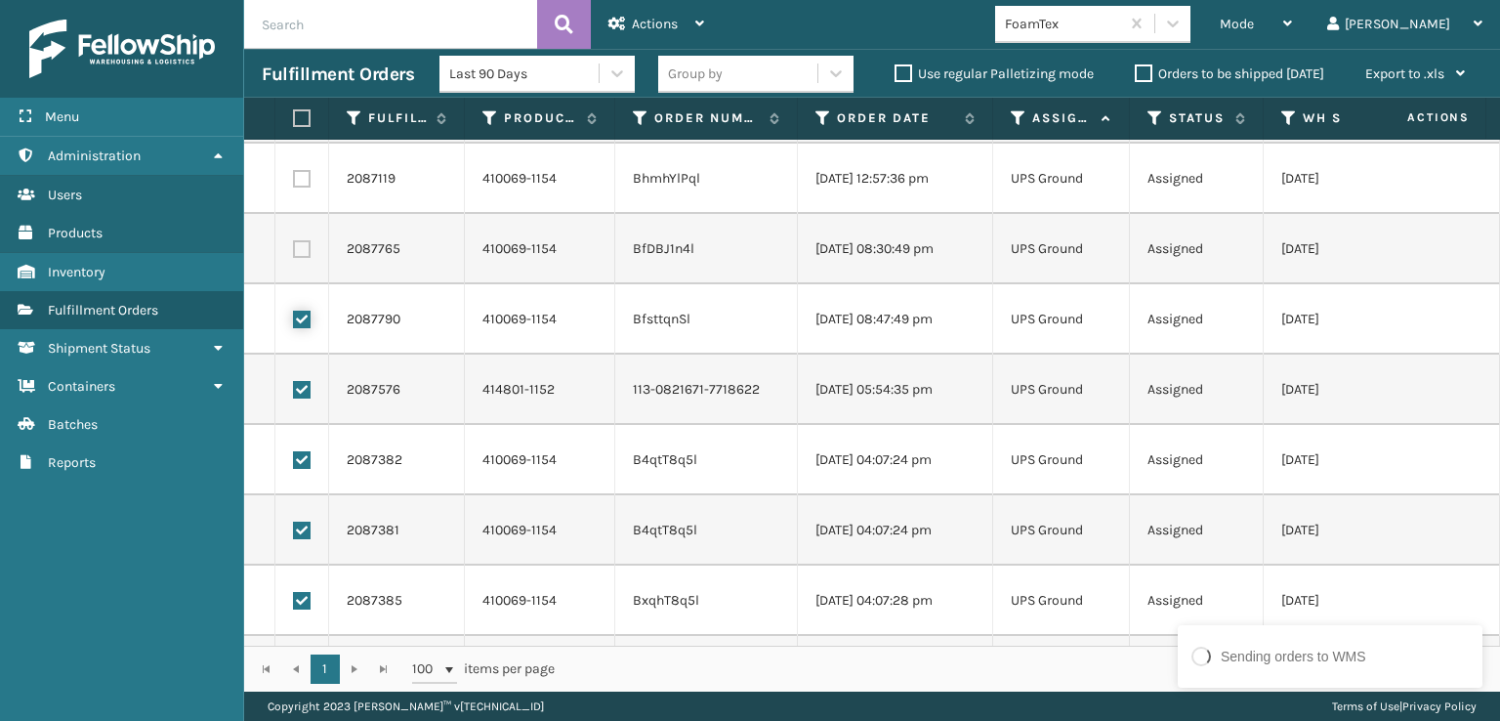
click at [294, 321] on input "checkbox" at bounding box center [293, 317] width 1 height 13
checkbox input "false"
click at [301, 384] on label at bounding box center [302, 390] width 18 height 18
click at [294, 384] on input "checkbox" at bounding box center [293, 387] width 1 height 13
checkbox input "false"
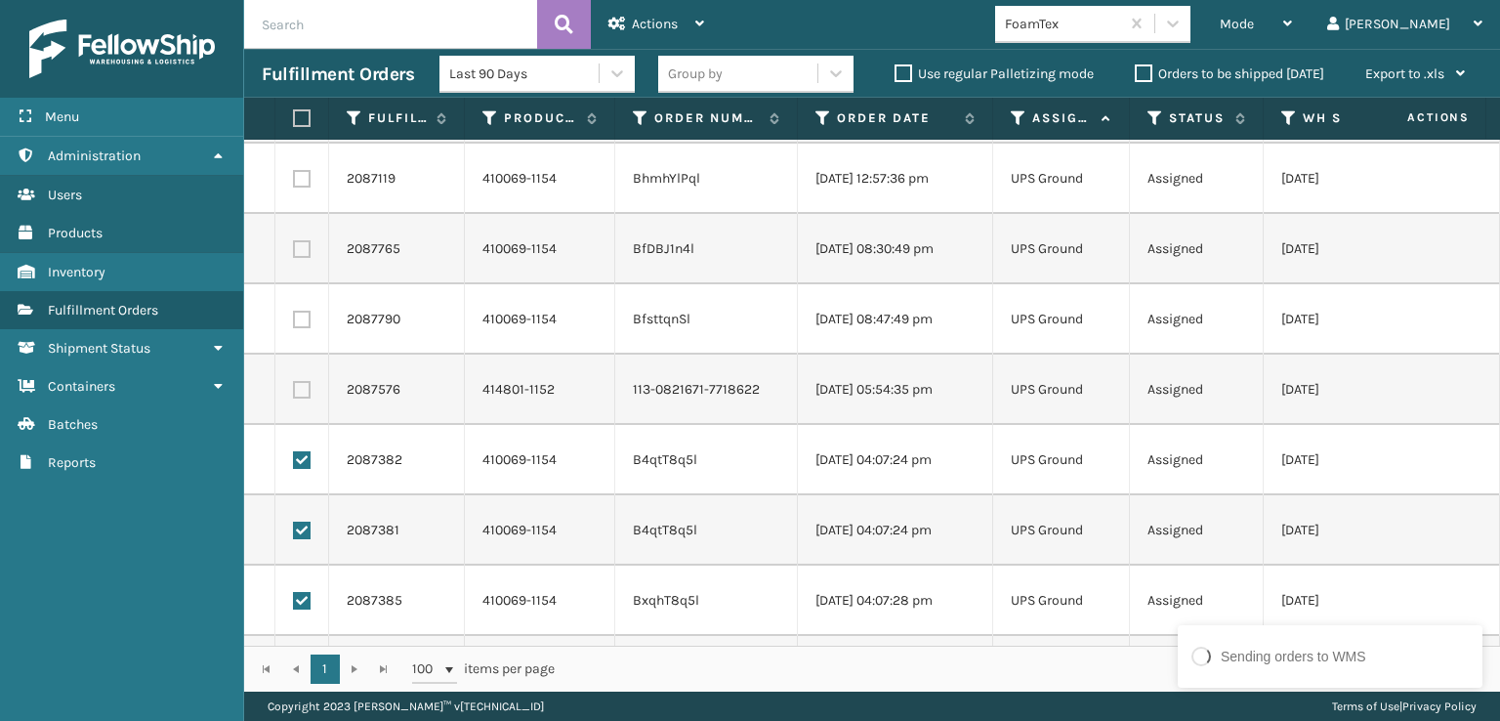
click at [307, 454] on label at bounding box center [302, 460] width 18 height 18
click at [294, 454] on input "checkbox" at bounding box center [293, 457] width 1 height 13
checkbox input "false"
click at [301, 523] on label at bounding box center [302, 531] width 18 height 18
click at [294, 523] on input "checkbox" at bounding box center [293, 528] width 1 height 13
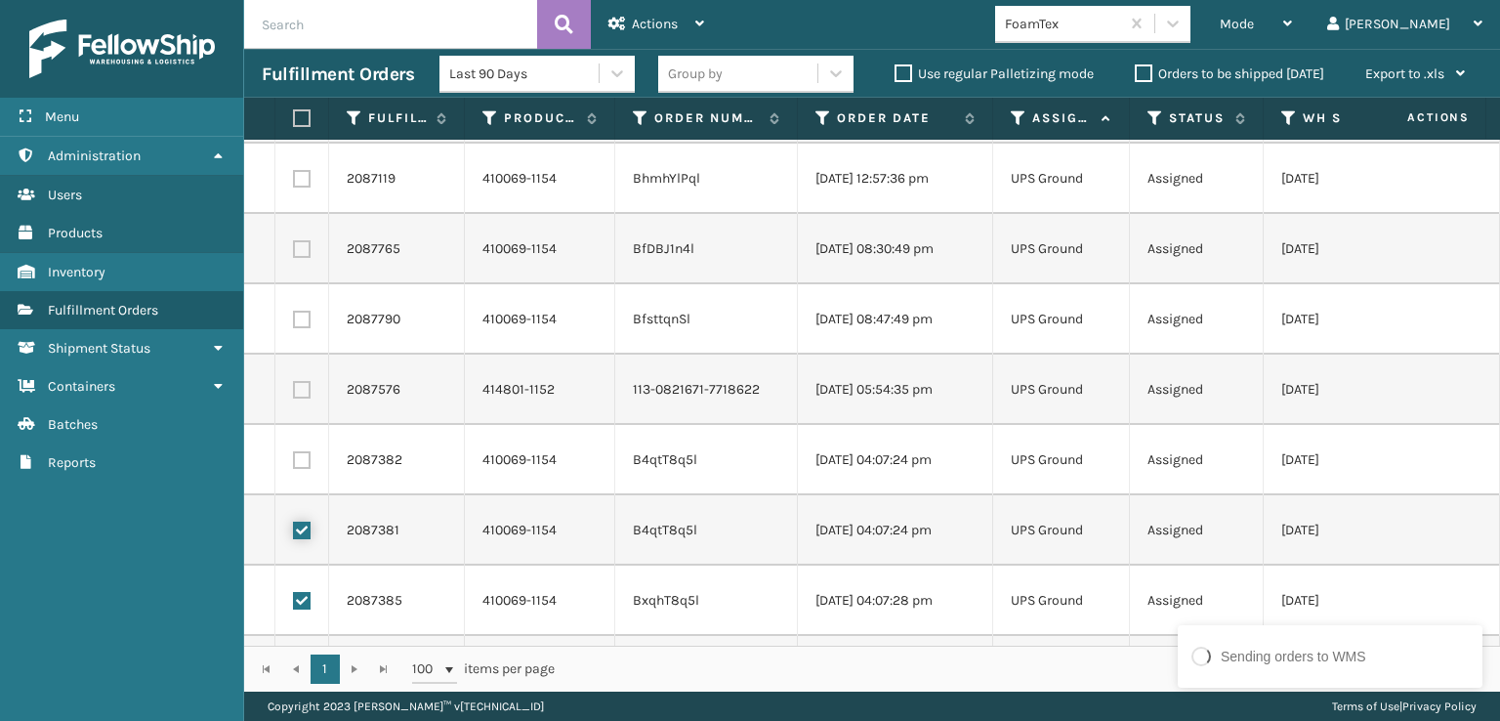
checkbox input "false"
click at [302, 605] on label at bounding box center [302, 601] width 18 height 18
click at [294, 605] on input "checkbox" at bounding box center [293, 598] width 1 height 13
checkbox input "false"
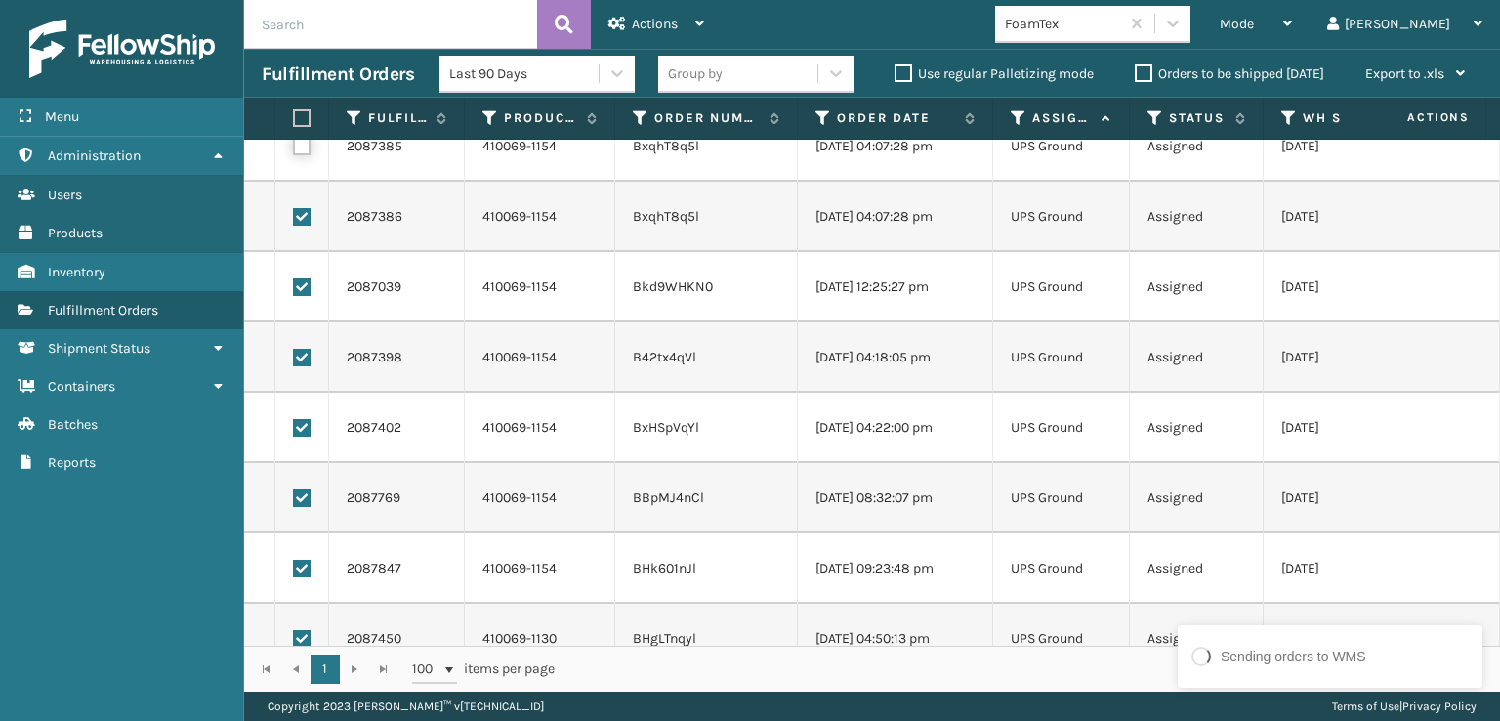
scroll to position [2735, 0]
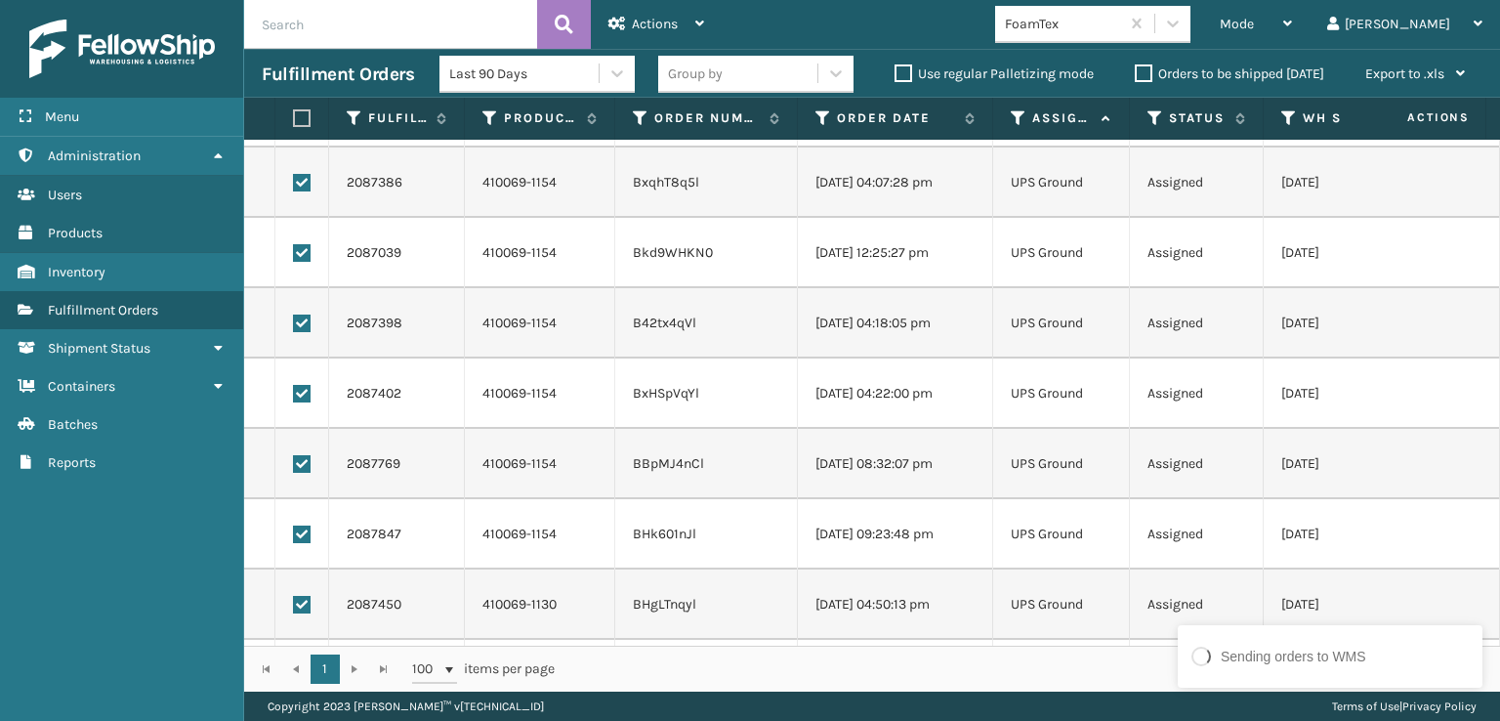
click at [302, 189] on label at bounding box center [302, 183] width 18 height 18
click at [294, 187] on input "checkbox" at bounding box center [293, 180] width 1 height 13
checkbox input "false"
click at [312, 270] on td at bounding box center [302, 253] width 54 height 70
click at [309, 251] on label at bounding box center [302, 253] width 18 height 18
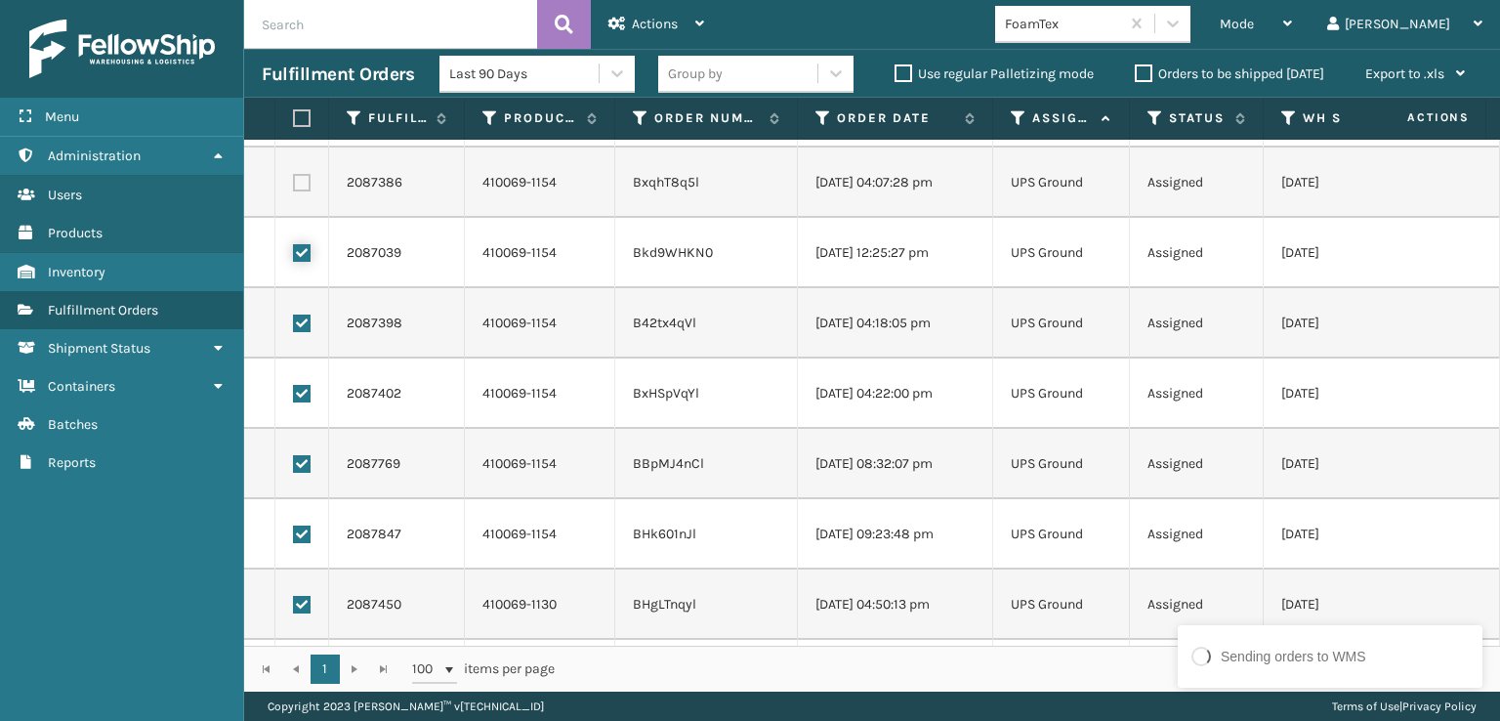
click at [294, 251] on input "checkbox" at bounding box center [293, 250] width 1 height 13
checkbox input "false"
click at [307, 332] on td at bounding box center [302, 323] width 54 height 70
click at [305, 322] on label at bounding box center [302, 324] width 18 height 18
click at [294, 322] on input "checkbox" at bounding box center [293, 321] width 1 height 13
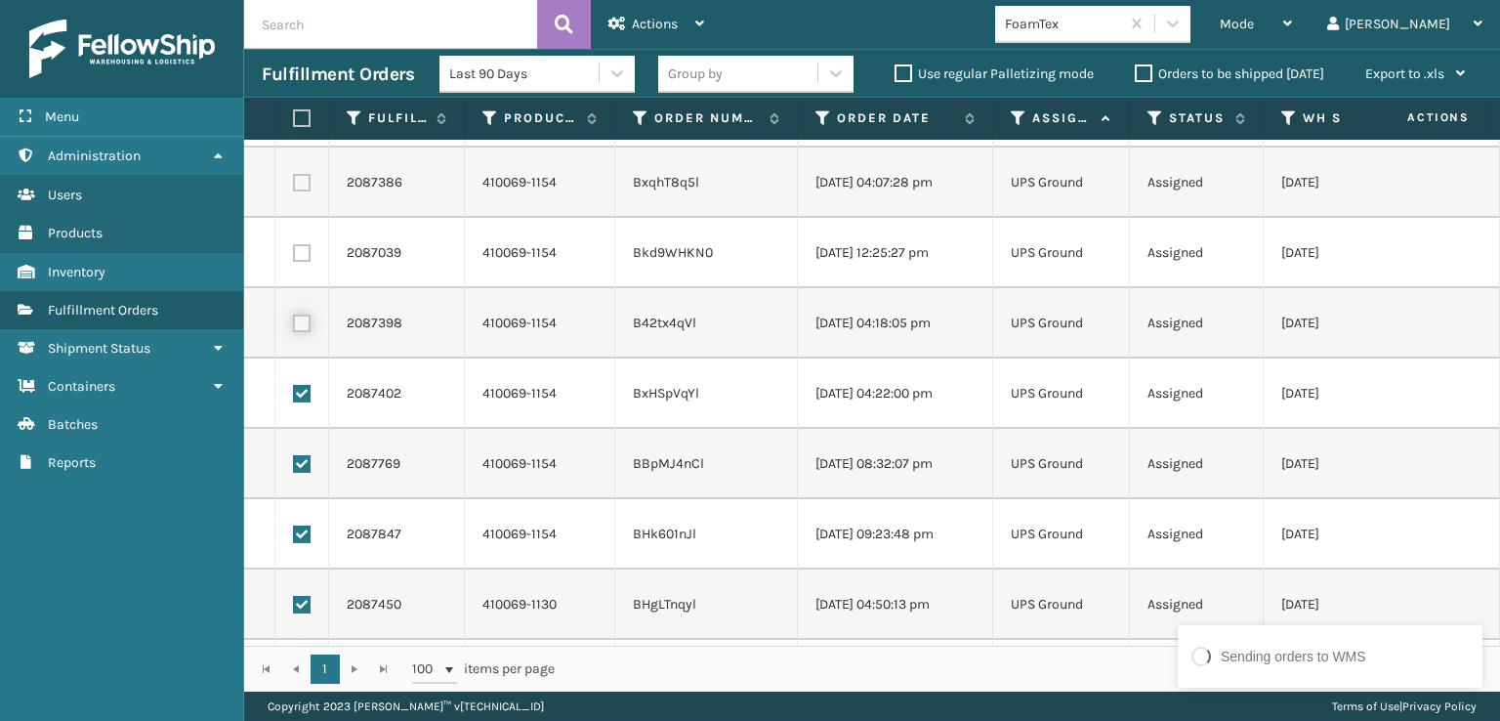
checkbox input "false"
click at [305, 385] on label at bounding box center [302, 394] width 18 height 18
click at [294, 385] on input "checkbox" at bounding box center [293, 391] width 1 height 13
checkbox input "false"
click at [297, 455] on label at bounding box center [302, 464] width 18 height 18
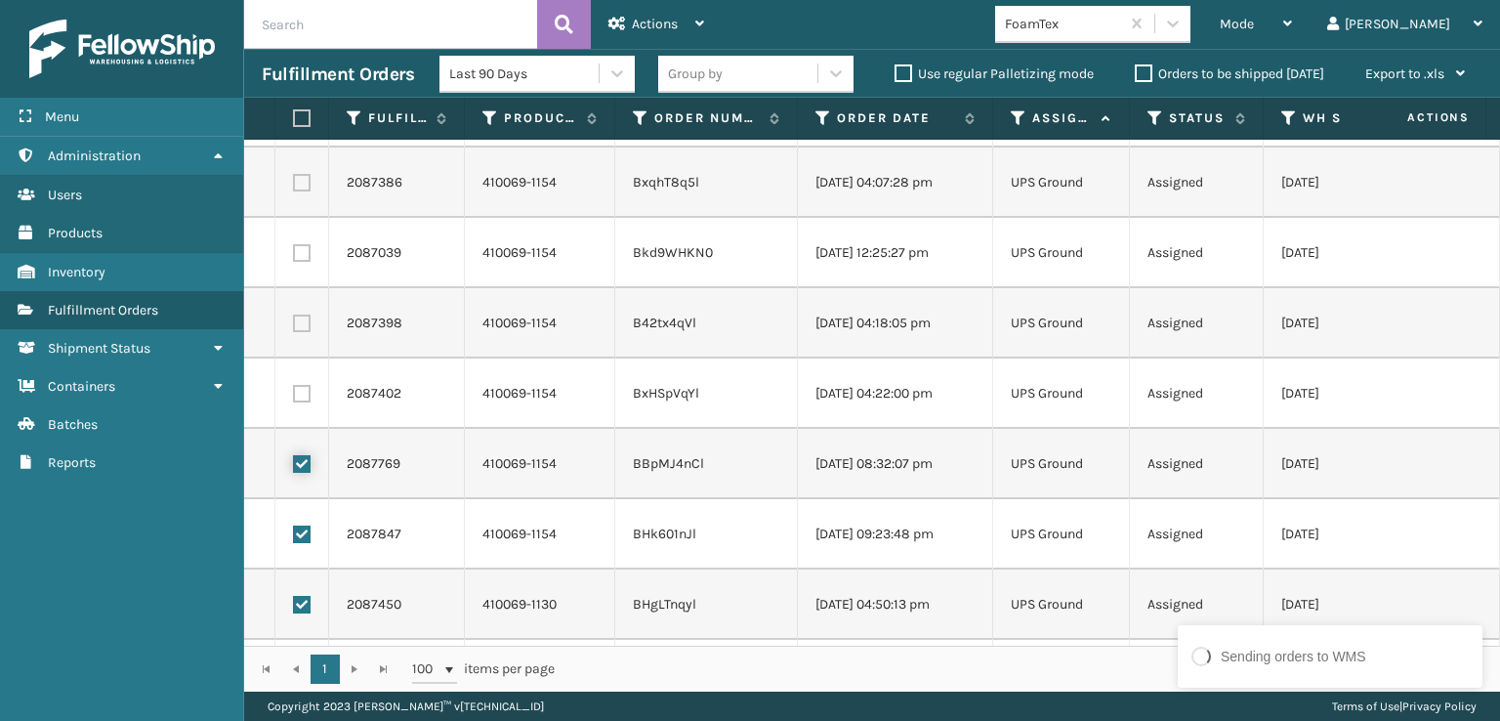
click at [294, 455] on input "checkbox" at bounding box center [293, 461] width 1 height 13
checkbox input "false"
click at [297, 525] on td at bounding box center [302, 534] width 54 height 70
click at [301, 536] on label at bounding box center [302, 534] width 18 height 18
click at [294, 536] on input "checkbox" at bounding box center [293, 531] width 1 height 13
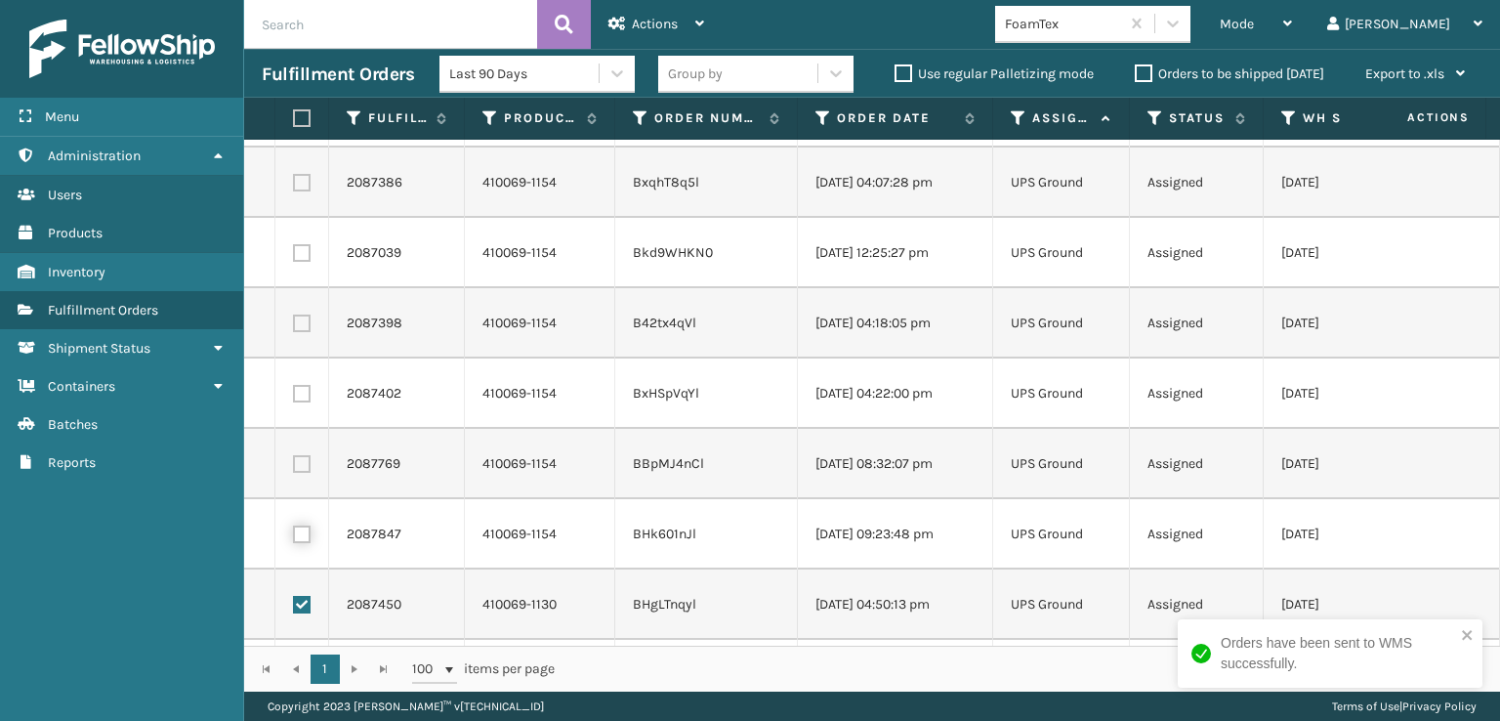
checkbox input "false"
drag, startPoint x: 309, startPoint y: 609, endPoint x: 291, endPoint y: 562, distance: 51.0
click at [307, 609] on label at bounding box center [302, 605] width 18 height 18
click at [294, 609] on input "checkbox" at bounding box center [293, 602] width 1 height 13
checkbox input "false"
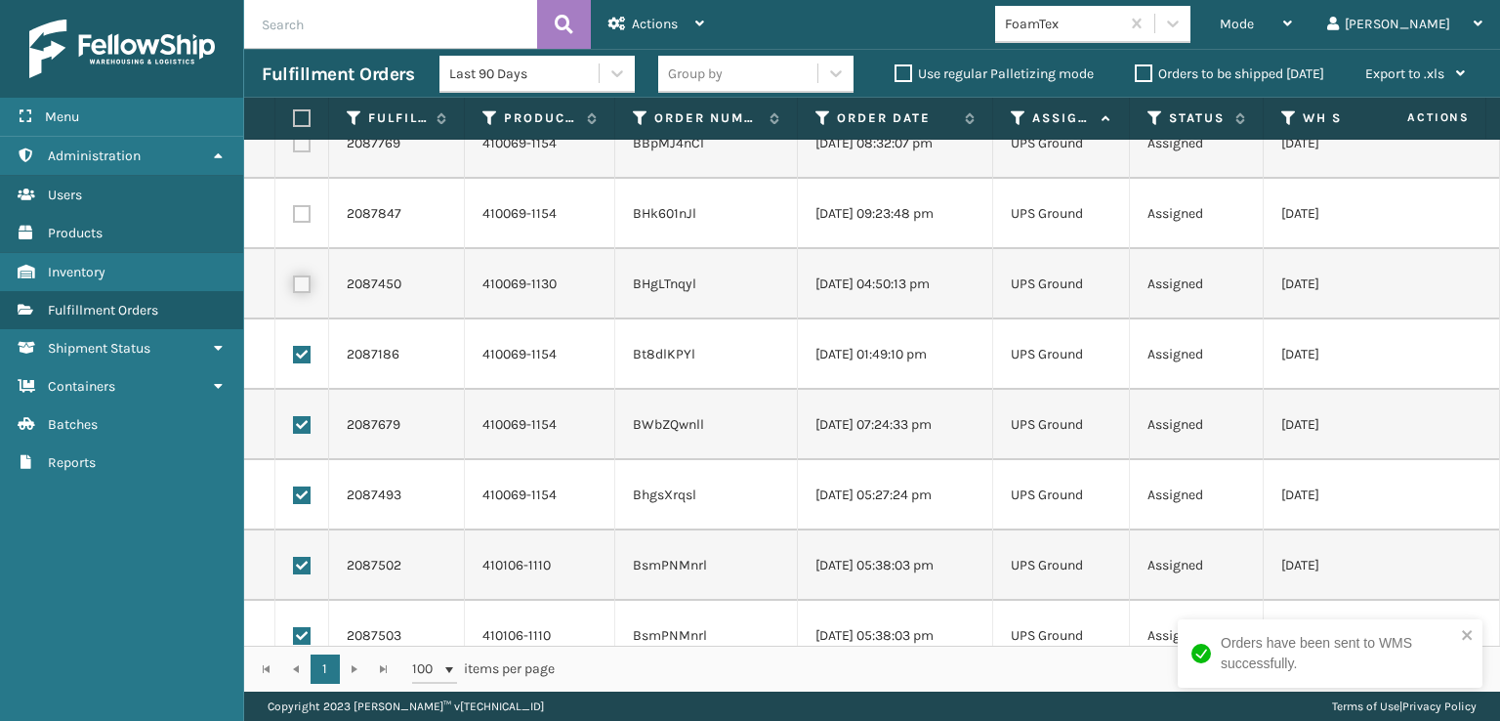
scroll to position [3094, 0]
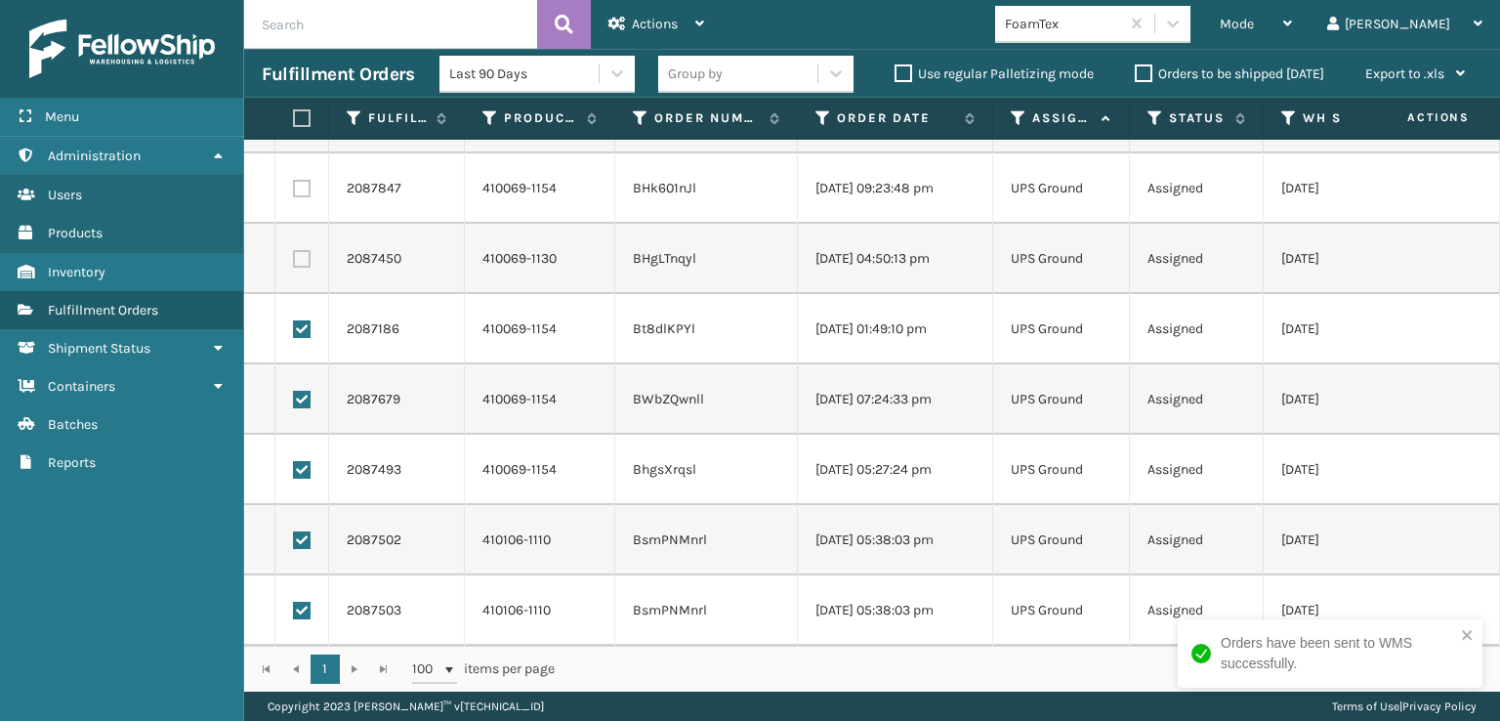
click at [305, 602] on label at bounding box center [302, 611] width 18 height 18
click at [294, 602] on input "checkbox" at bounding box center [293, 608] width 1 height 13
checkbox input "false"
drag, startPoint x: 293, startPoint y: 494, endPoint x: 294, endPoint y: 521, distance: 26.4
click at [293, 505] on td at bounding box center [302, 540] width 54 height 70
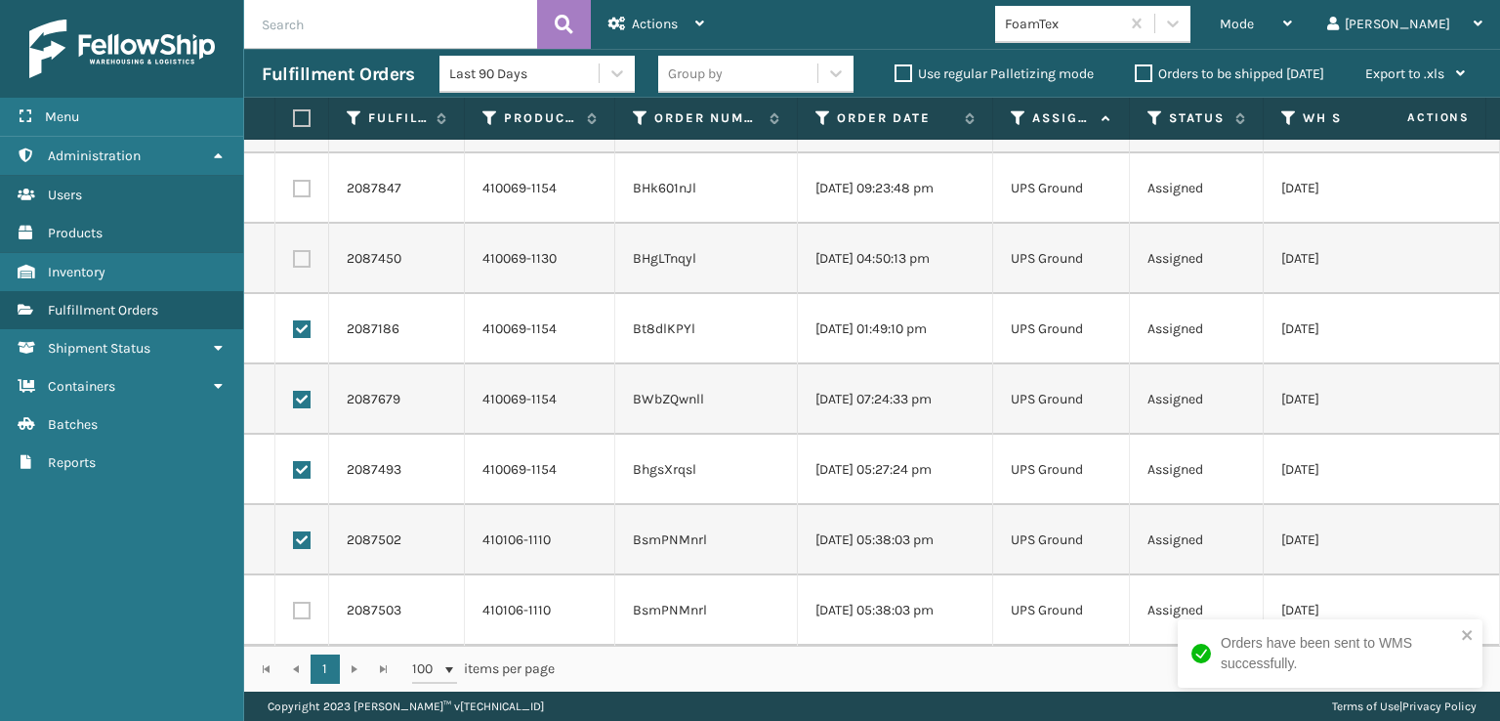
click at [298, 533] on label at bounding box center [302, 540] width 18 height 18
click at [294, 533] on input "checkbox" at bounding box center [293, 537] width 1 height 13
checkbox input "false"
click at [300, 461] on label at bounding box center [302, 470] width 18 height 18
click at [294, 461] on input "checkbox" at bounding box center [293, 467] width 1 height 13
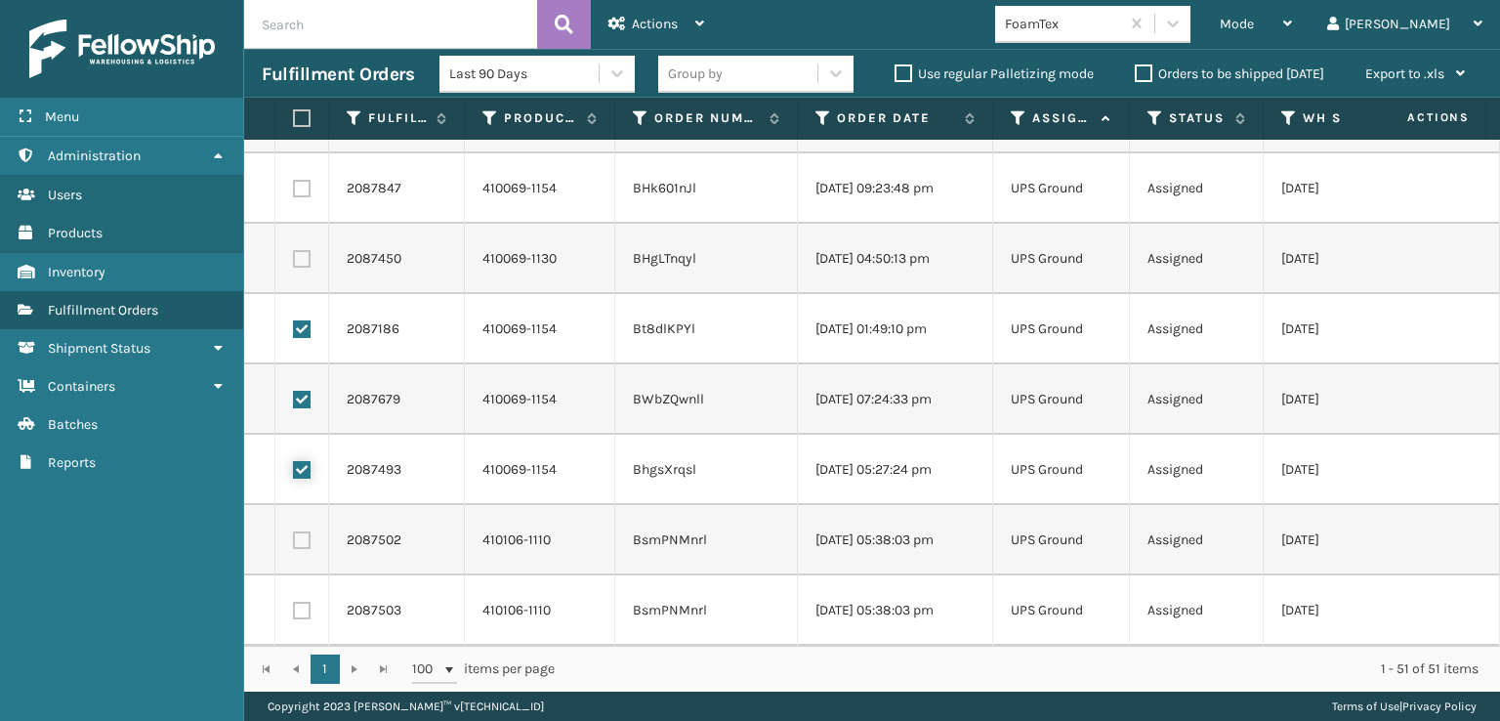
checkbox input "false"
click at [306, 391] on label at bounding box center [302, 400] width 18 height 18
click at [294, 391] on input "checkbox" at bounding box center [293, 397] width 1 height 13
checkbox input "false"
click at [306, 320] on label at bounding box center [302, 329] width 18 height 18
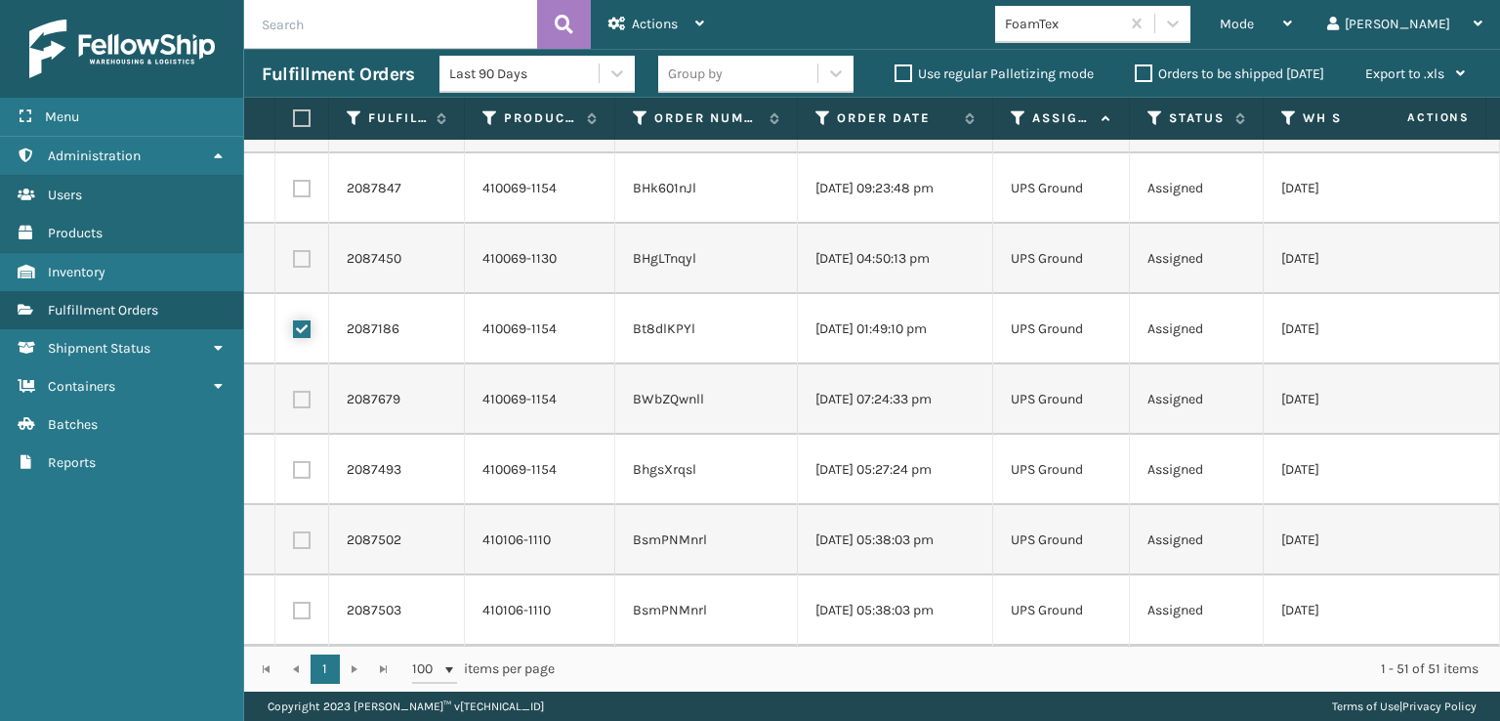
click at [294, 320] on input "checkbox" at bounding box center [293, 326] width 1 height 13
checkbox input "false"
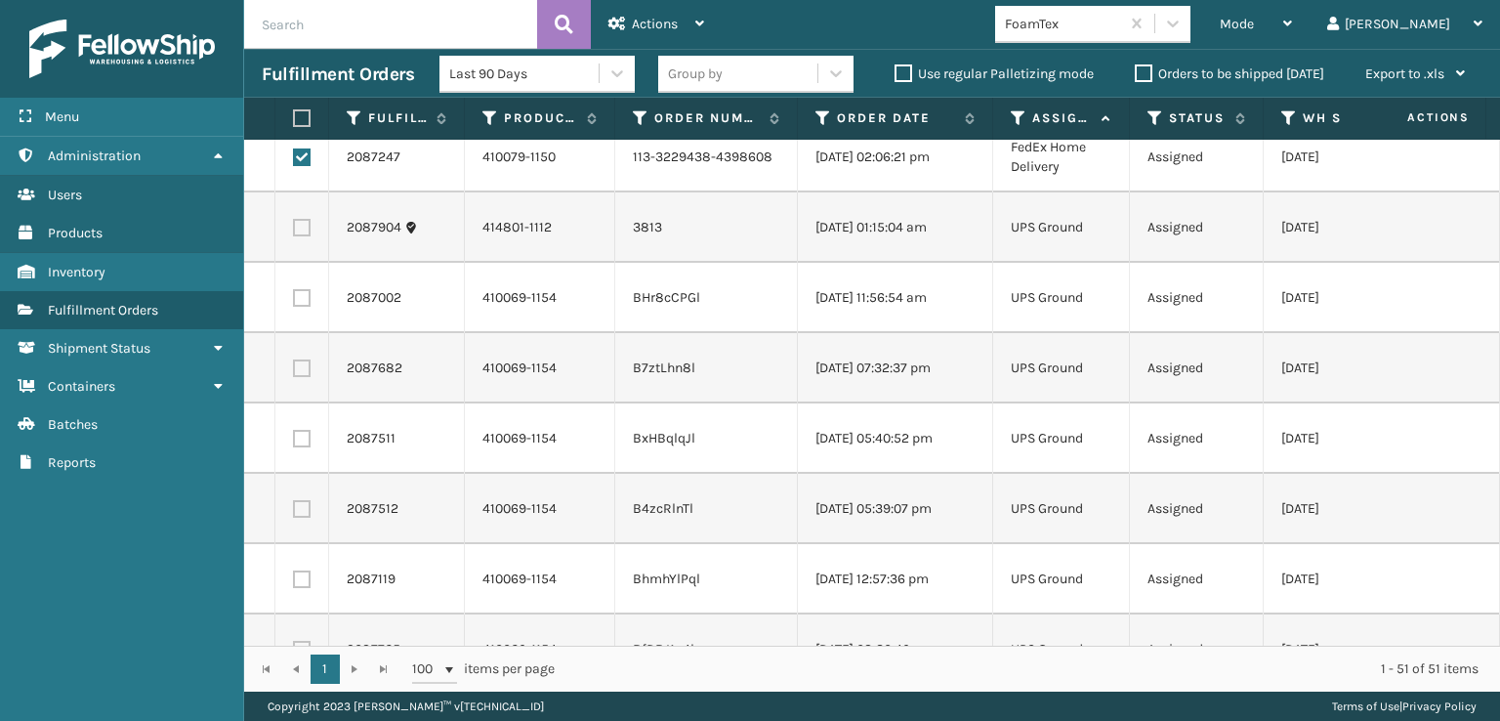
scroll to position [1465, 0]
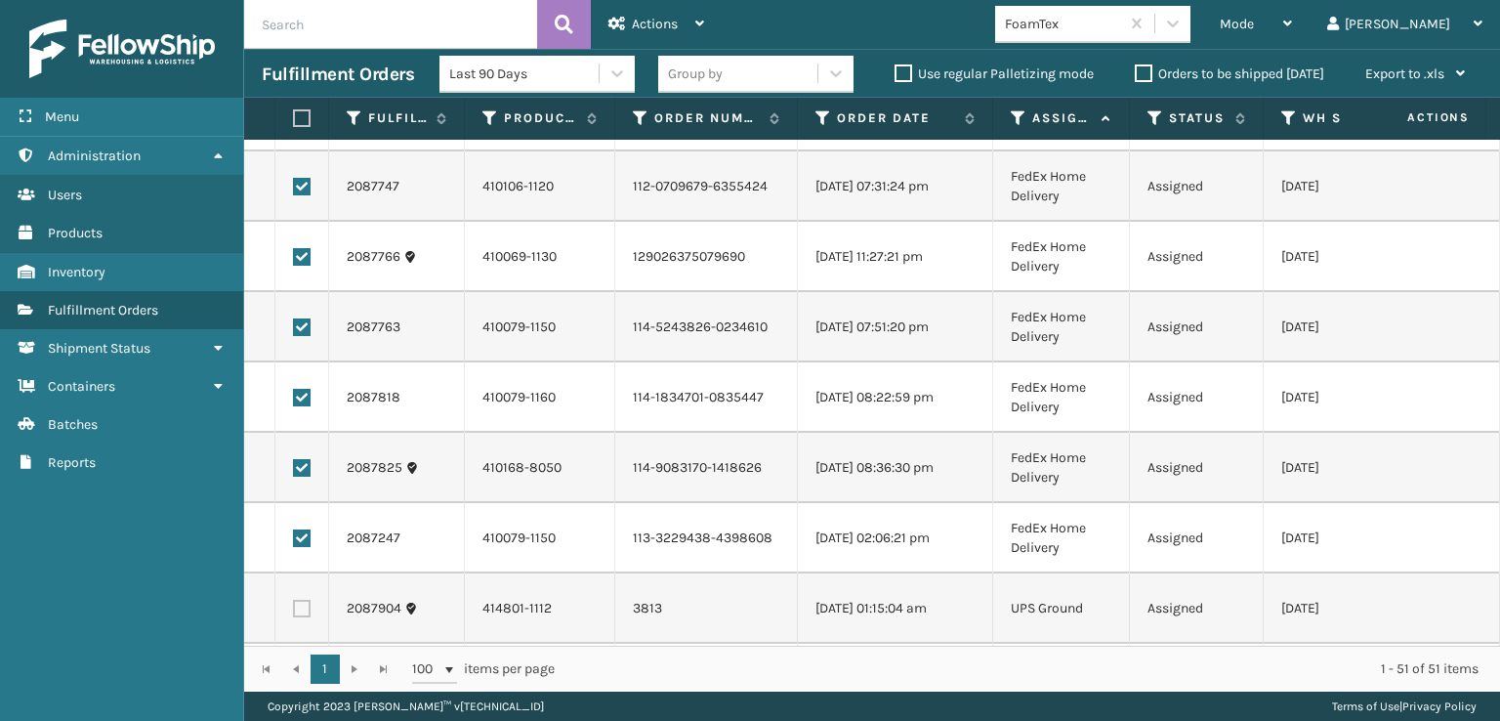
click at [302, 112] on label at bounding box center [299, 118] width 12 height 18
click at [294, 112] on input "checkbox" at bounding box center [293, 118] width 1 height 13
checkbox input "true"
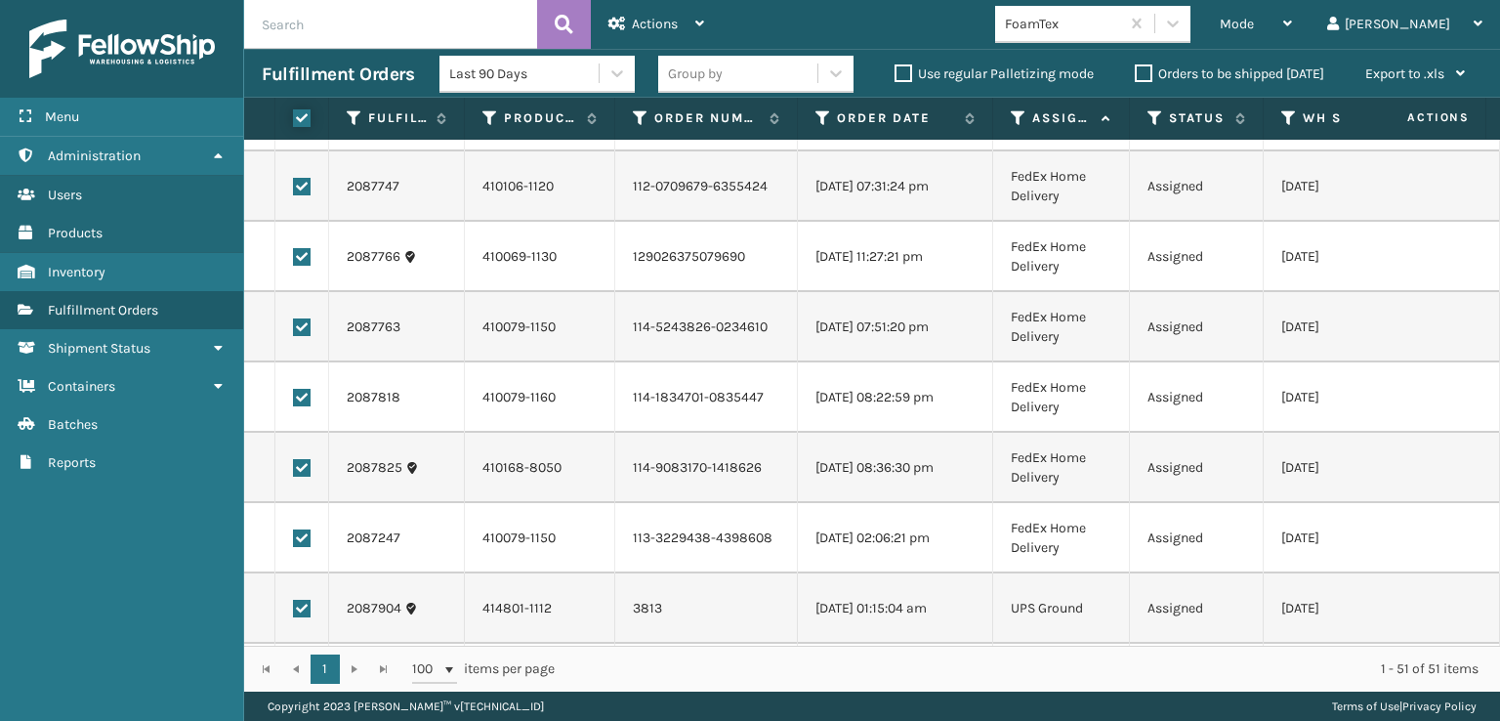
checkbox input "true"
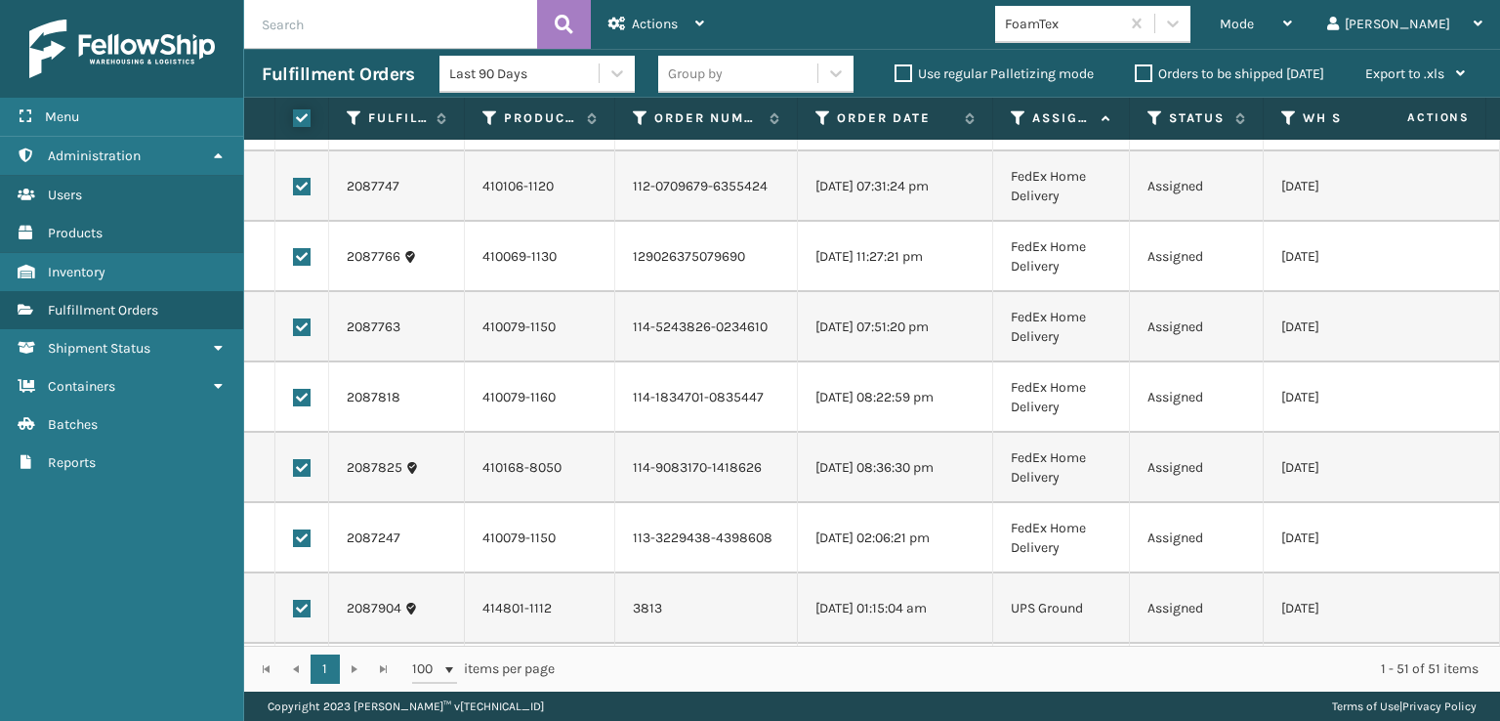
checkbox input "true"
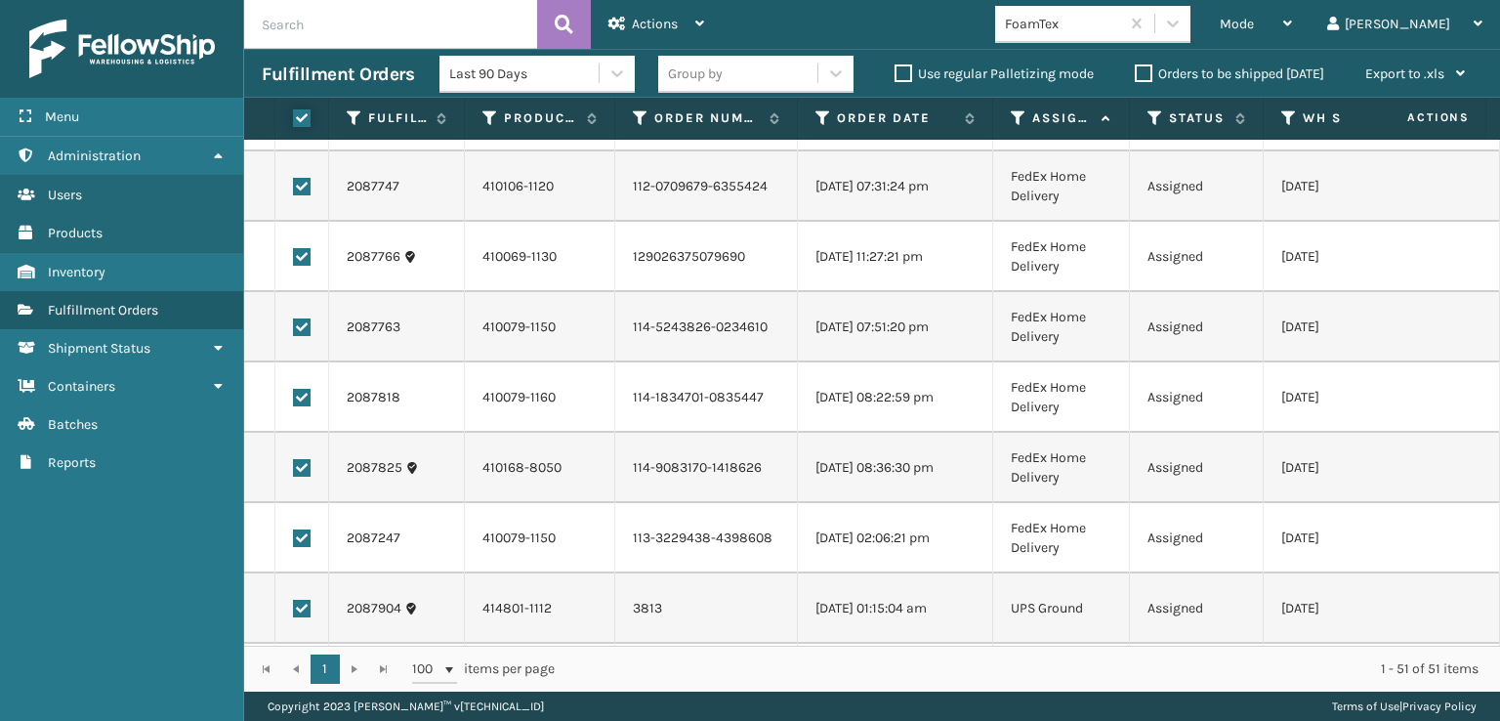
checkbox input "true"
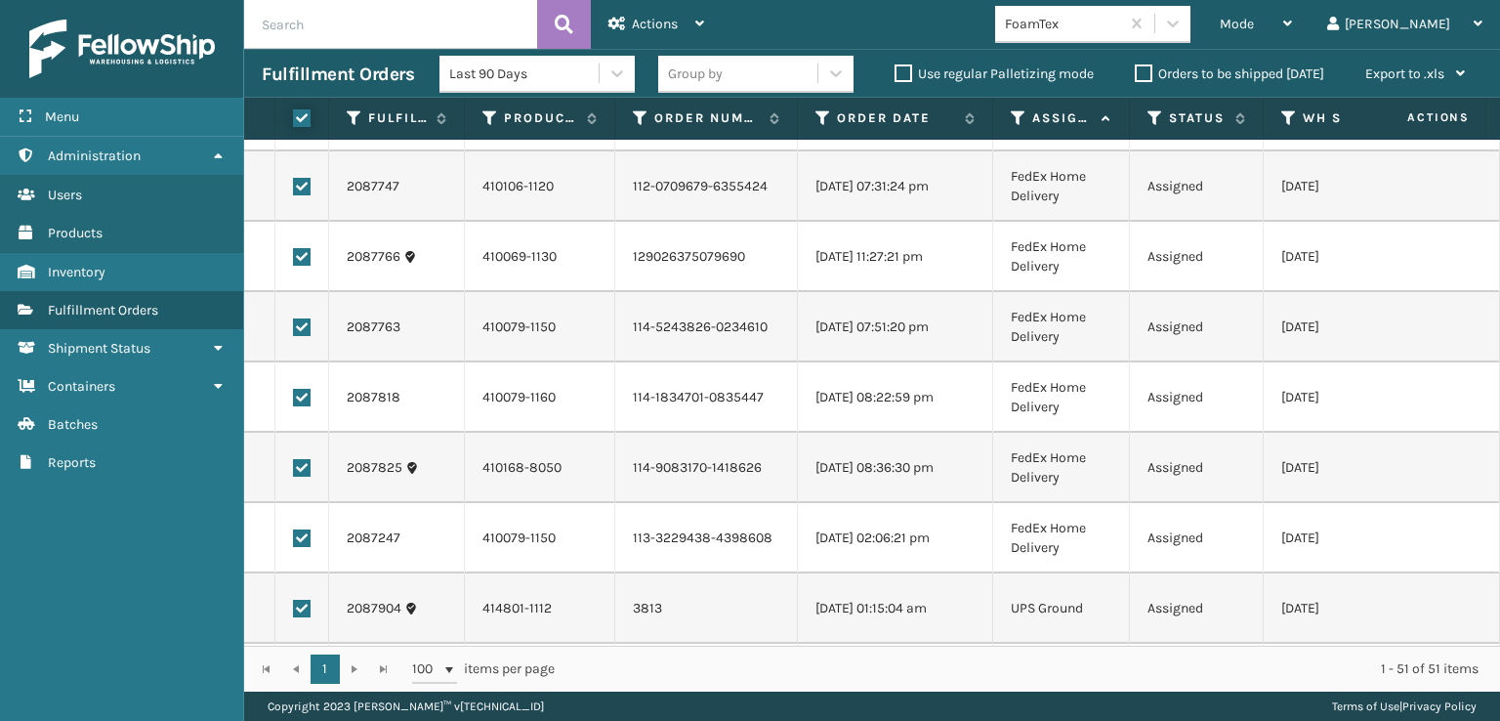
checkbox input "true"
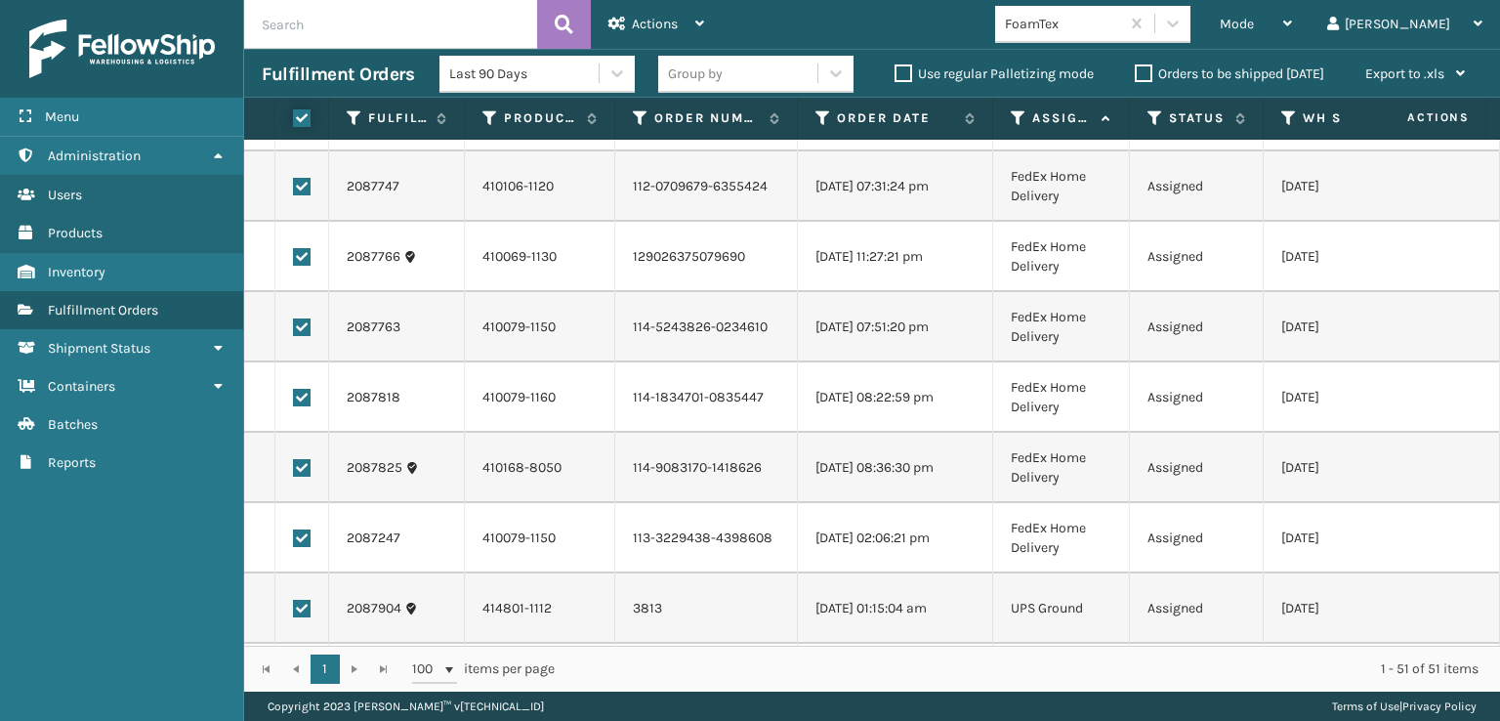
checkbox input "true"
click at [305, 534] on label at bounding box center [302, 538] width 18 height 18
click at [294, 534] on input "checkbox" at bounding box center [293, 535] width 1 height 13
checkbox input "false"
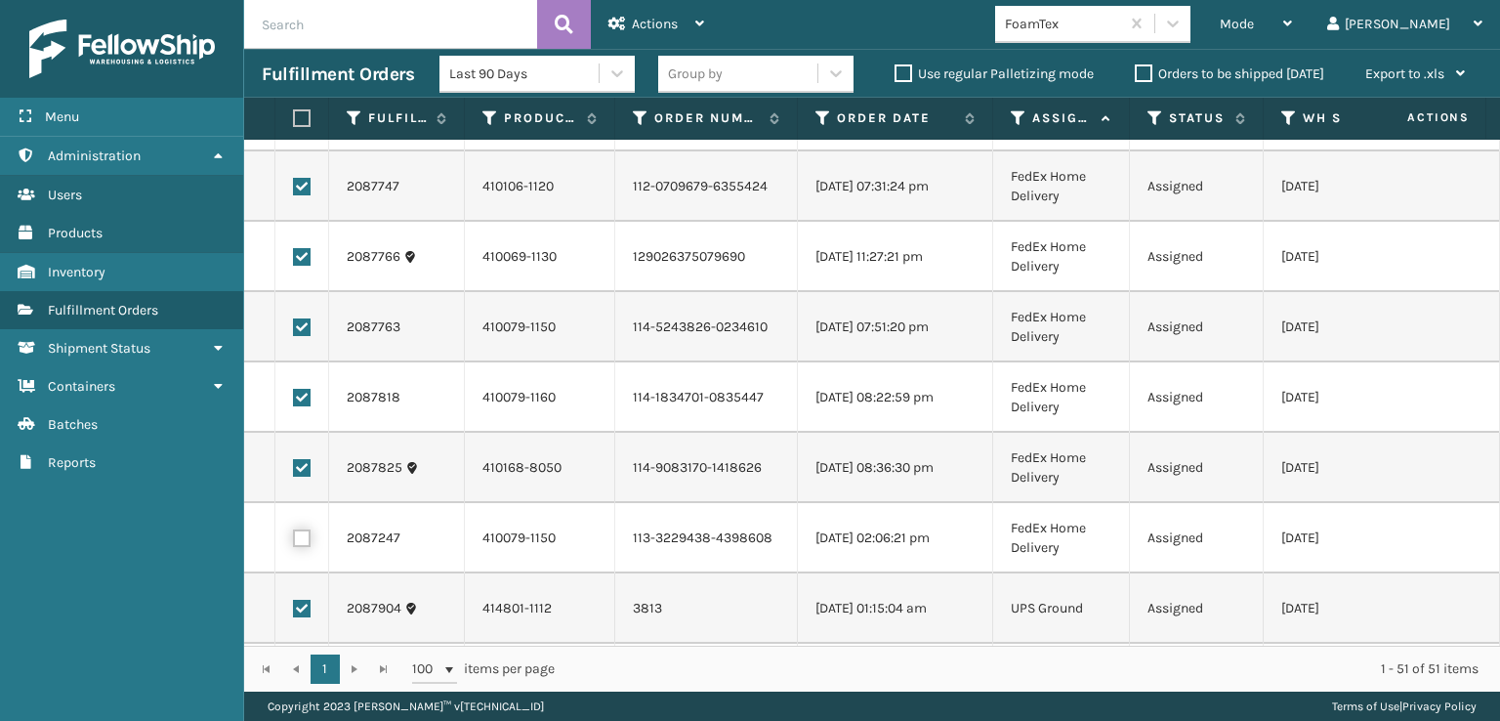
checkbox input "false"
click at [300, 465] on label at bounding box center [302, 468] width 18 height 18
click at [294, 465] on input "checkbox" at bounding box center [293, 465] width 1 height 13
checkbox input "false"
click at [293, 399] on label at bounding box center [302, 398] width 18 height 18
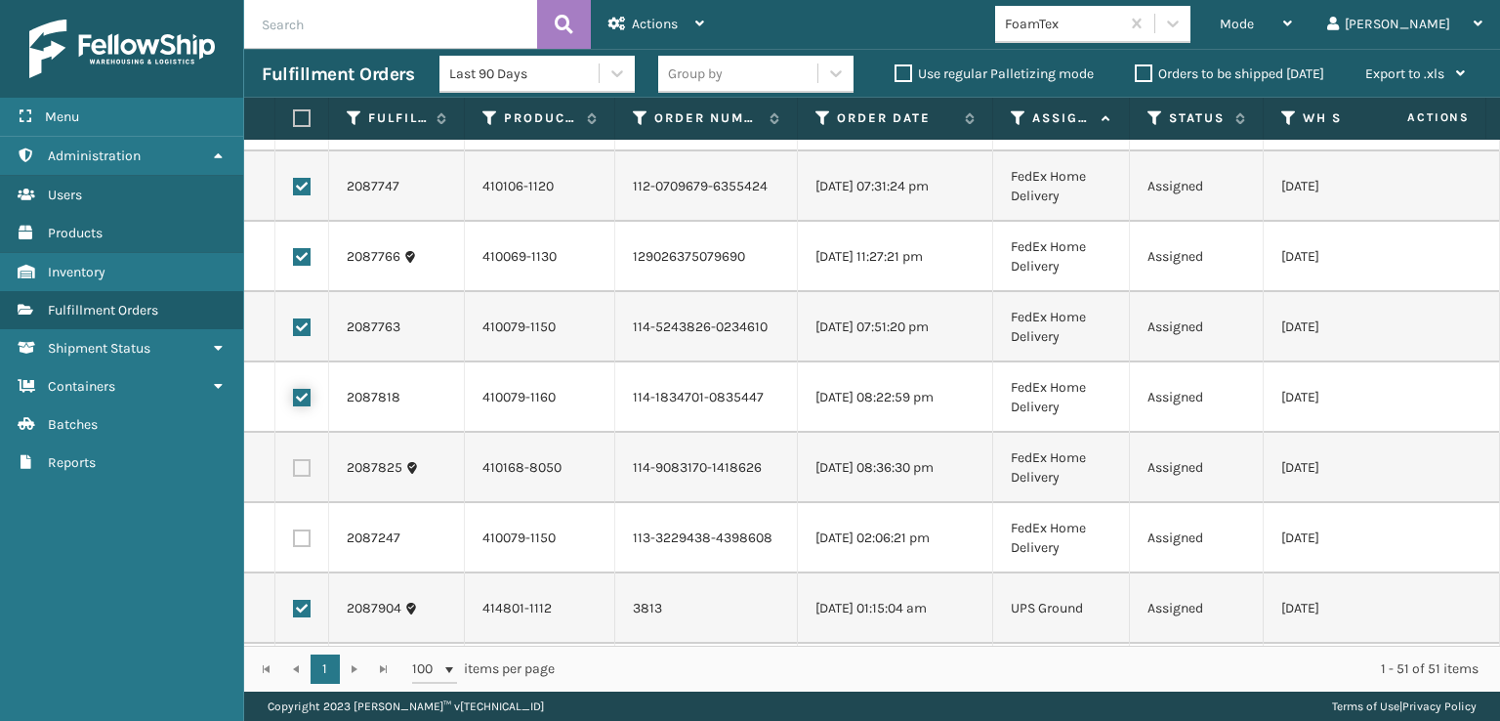
click at [293, 399] on input "checkbox" at bounding box center [293, 395] width 1 height 13
checkbox input "false"
click at [307, 330] on label at bounding box center [302, 327] width 18 height 18
click at [294, 330] on input "checkbox" at bounding box center [293, 324] width 1 height 13
checkbox input "false"
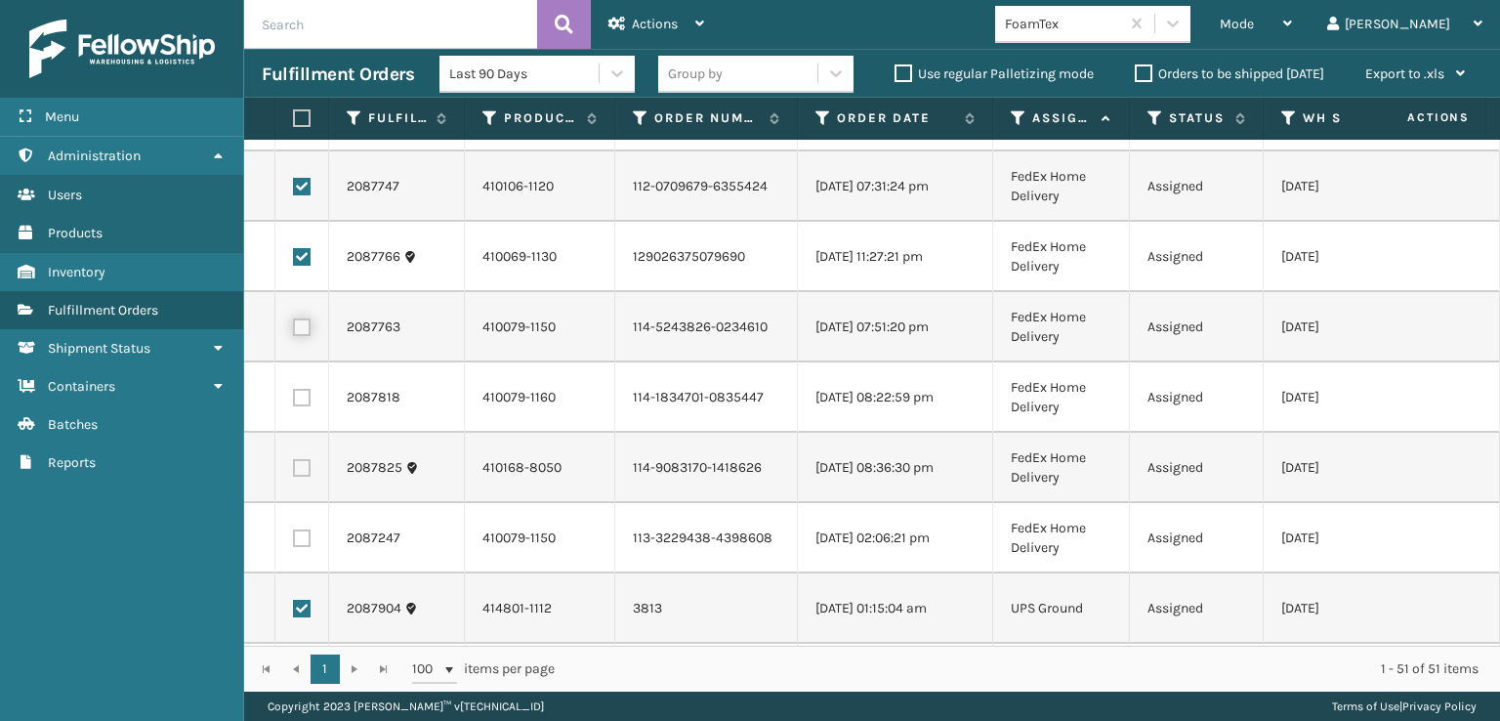
scroll to position [1270, 0]
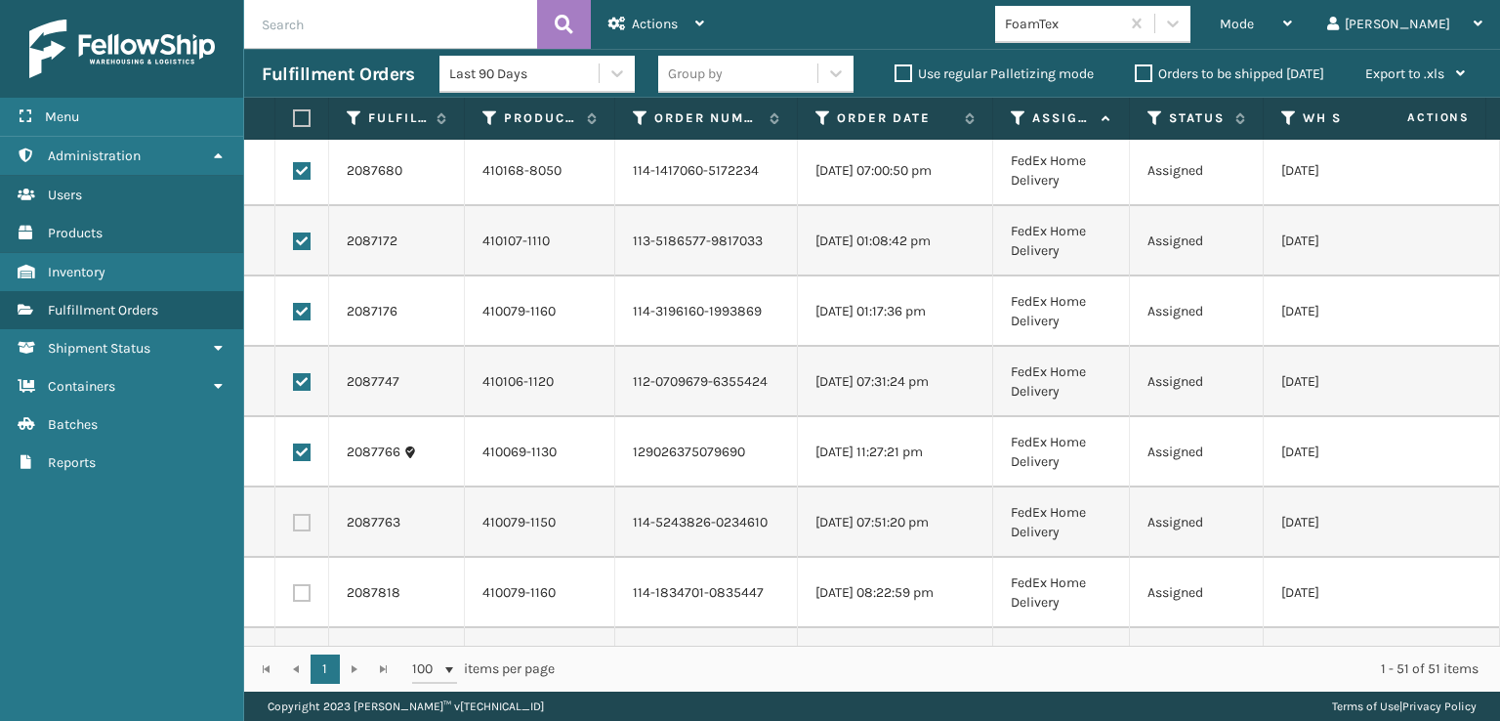
click at [308, 458] on label at bounding box center [302, 452] width 18 height 18
click at [294, 456] on input "checkbox" at bounding box center [293, 449] width 1 height 13
checkbox input "false"
click at [307, 379] on label at bounding box center [302, 382] width 18 height 18
click at [294, 379] on input "checkbox" at bounding box center [293, 379] width 1 height 13
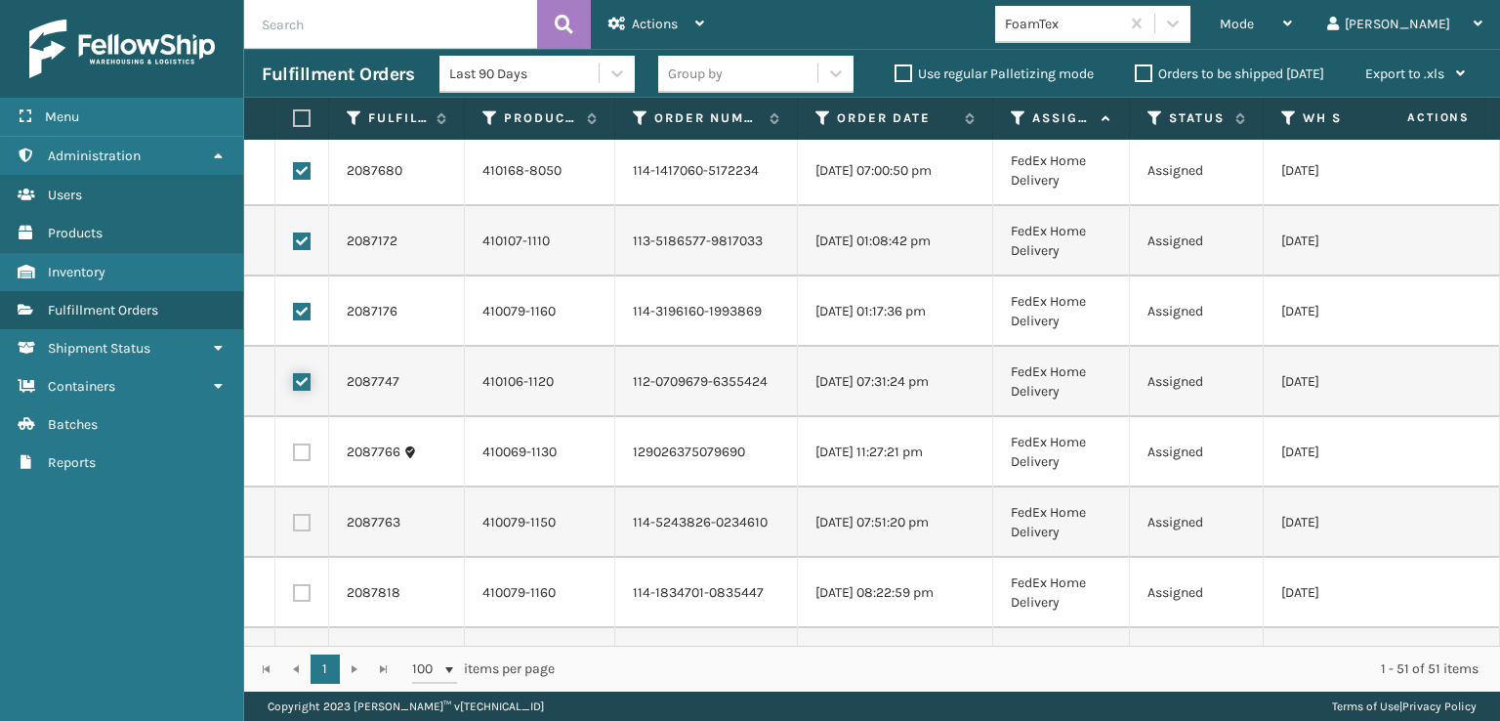
checkbox input "false"
click at [302, 317] on label at bounding box center [302, 312] width 18 height 18
click at [294, 315] on input "checkbox" at bounding box center [293, 309] width 1 height 13
checkbox input "false"
click at [305, 251] on td at bounding box center [302, 241] width 54 height 70
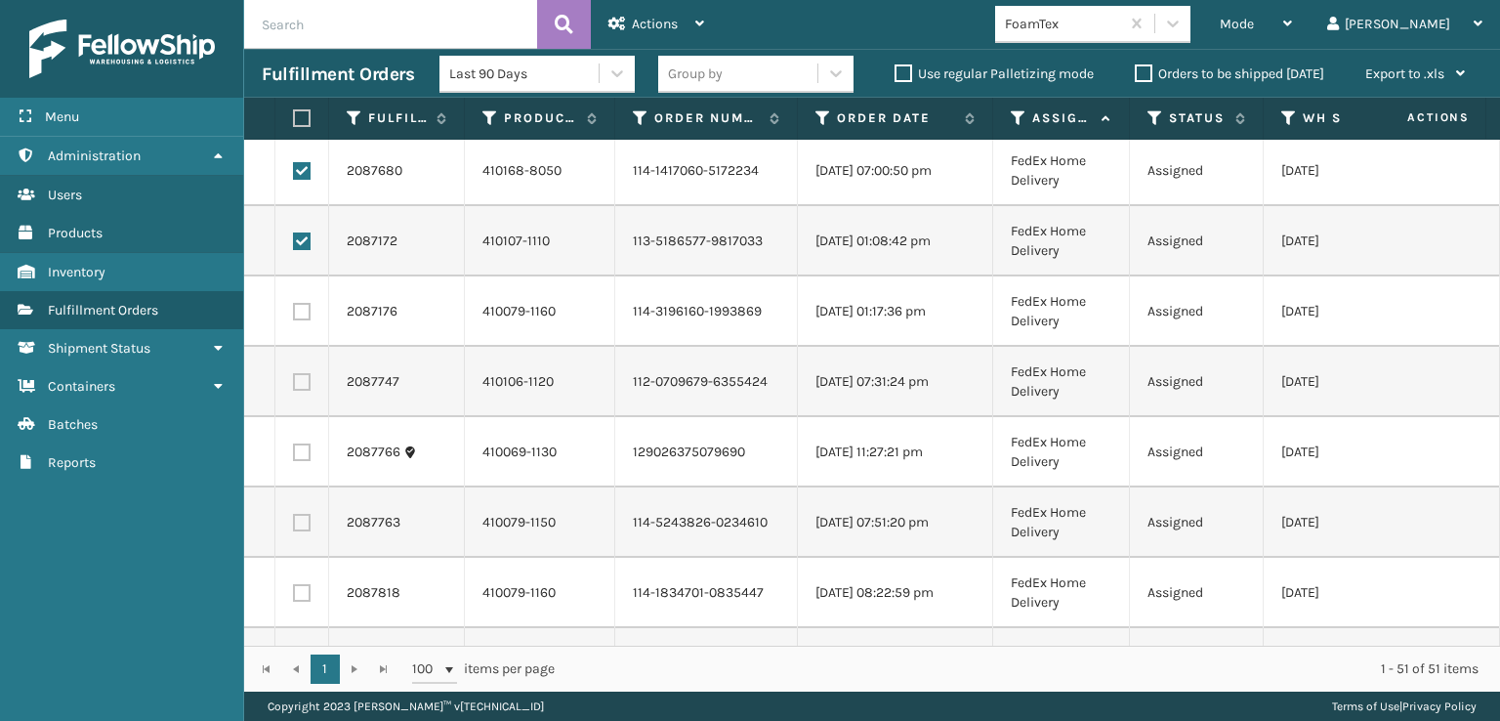
click at [305, 243] on label at bounding box center [302, 241] width 18 height 18
click at [294, 243] on input "checkbox" at bounding box center [293, 238] width 1 height 13
checkbox input "false"
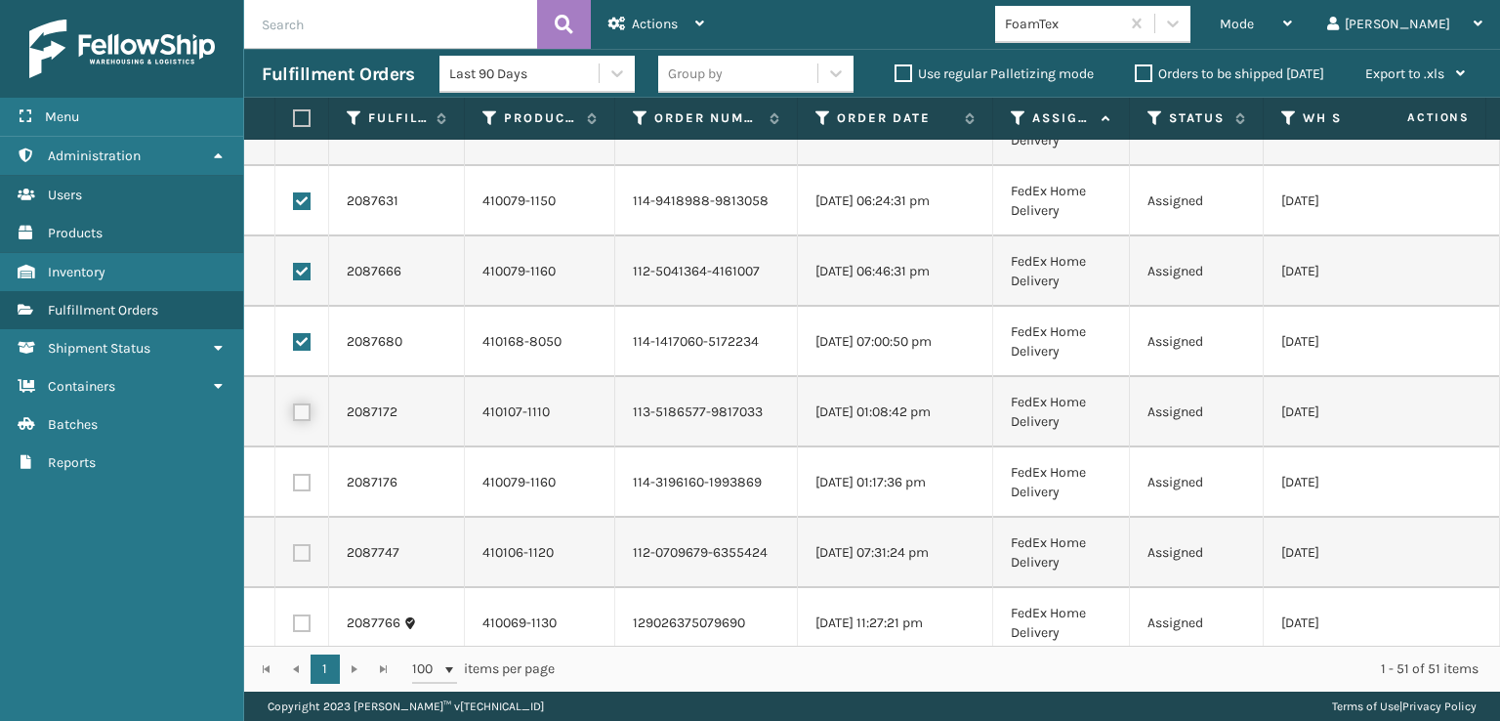
scroll to position [1074, 0]
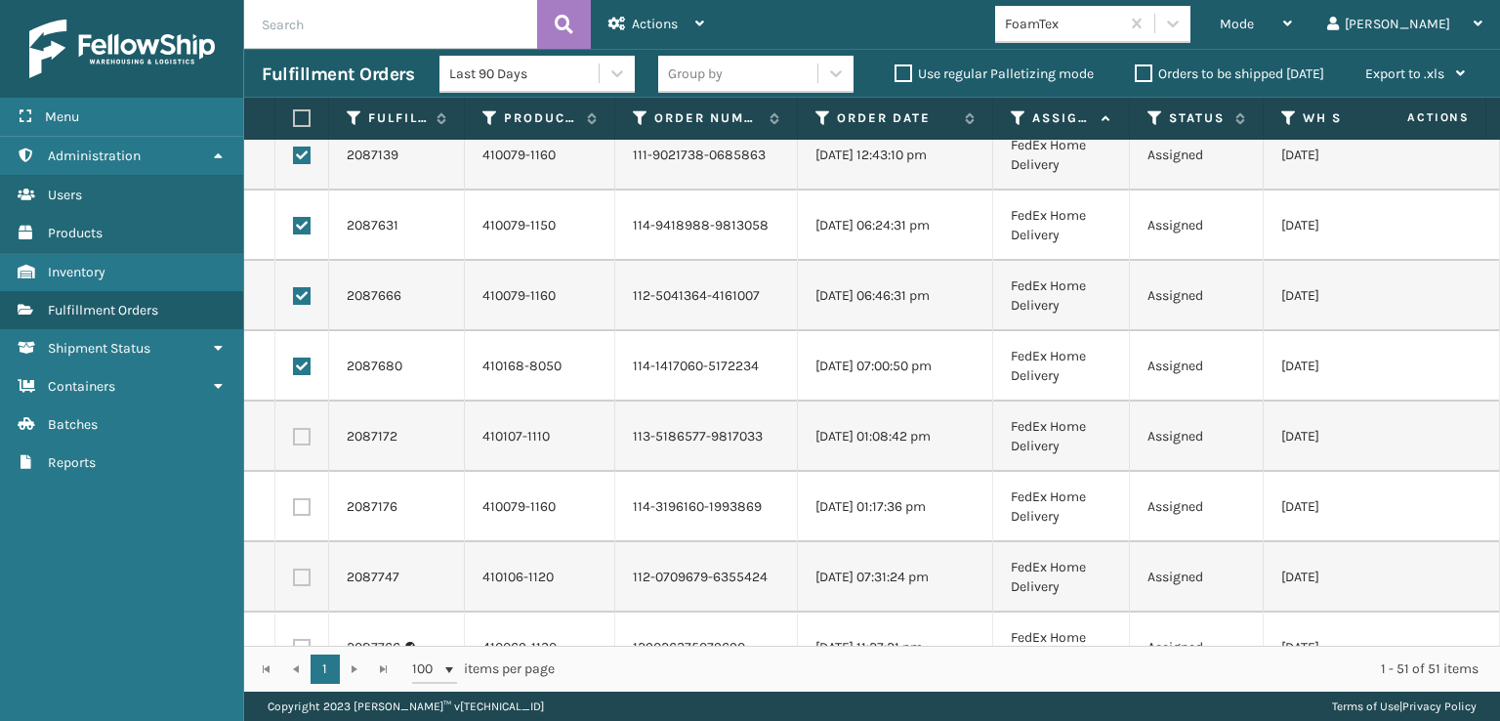
click at [300, 372] on label at bounding box center [302, 366] width 18 height 18
click at [294, 370] on input "checkbox" at bounding box center [293, 363] width 1 height 13
checkbox input "false"
click at [309, 292] on label at bounding box center [302, 296] width 18 height 18
click at [294, 292] on input "checkbox" at bounding box center [293, 293] width 1 height 13
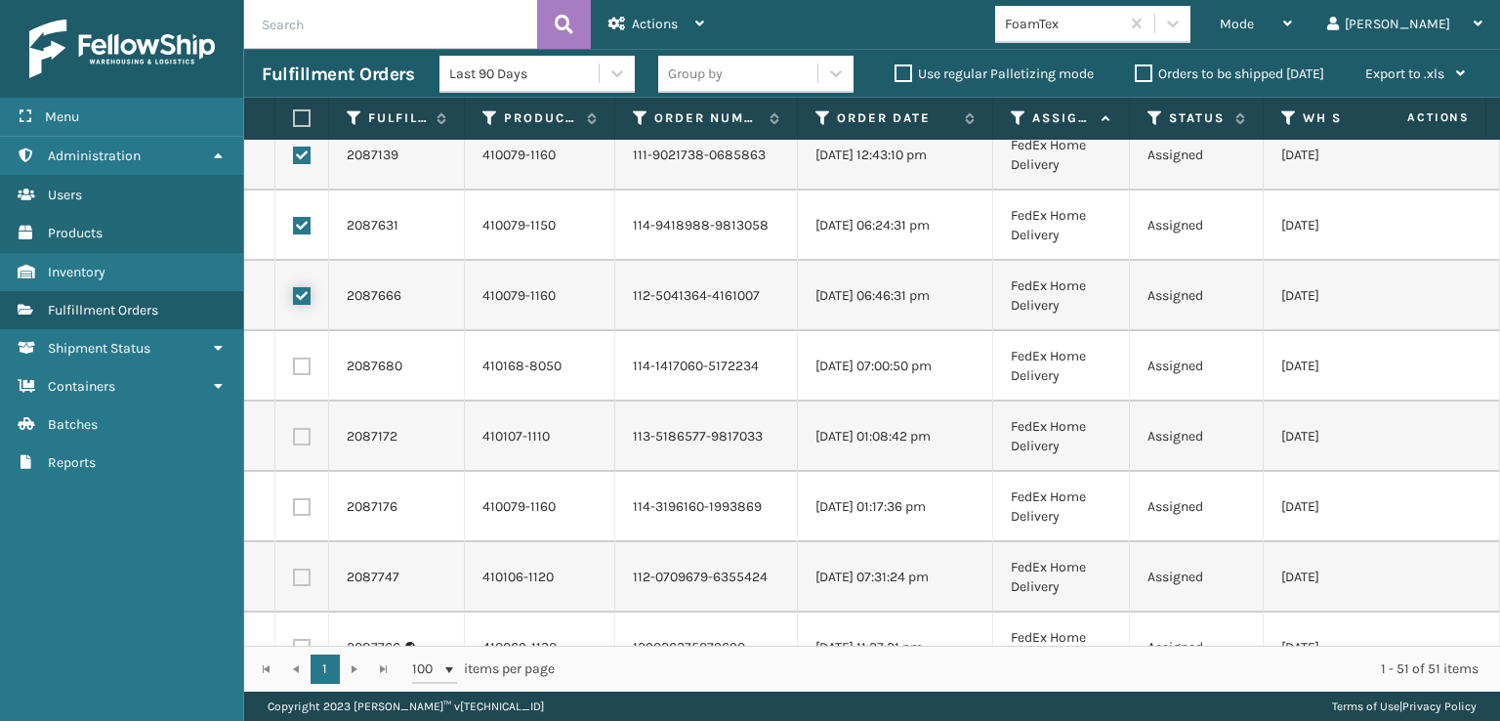
checkbox input "false"
click at [301, 234] on td at bounding box center [302, 225] width 54 height 70
click at [301, 231] on label at bounding box center [302, 226] width 18 height 18
click at [294, 230] on input "checkbox" at bounding box center [293, 223] width 1 height 13
checkbox input "false"
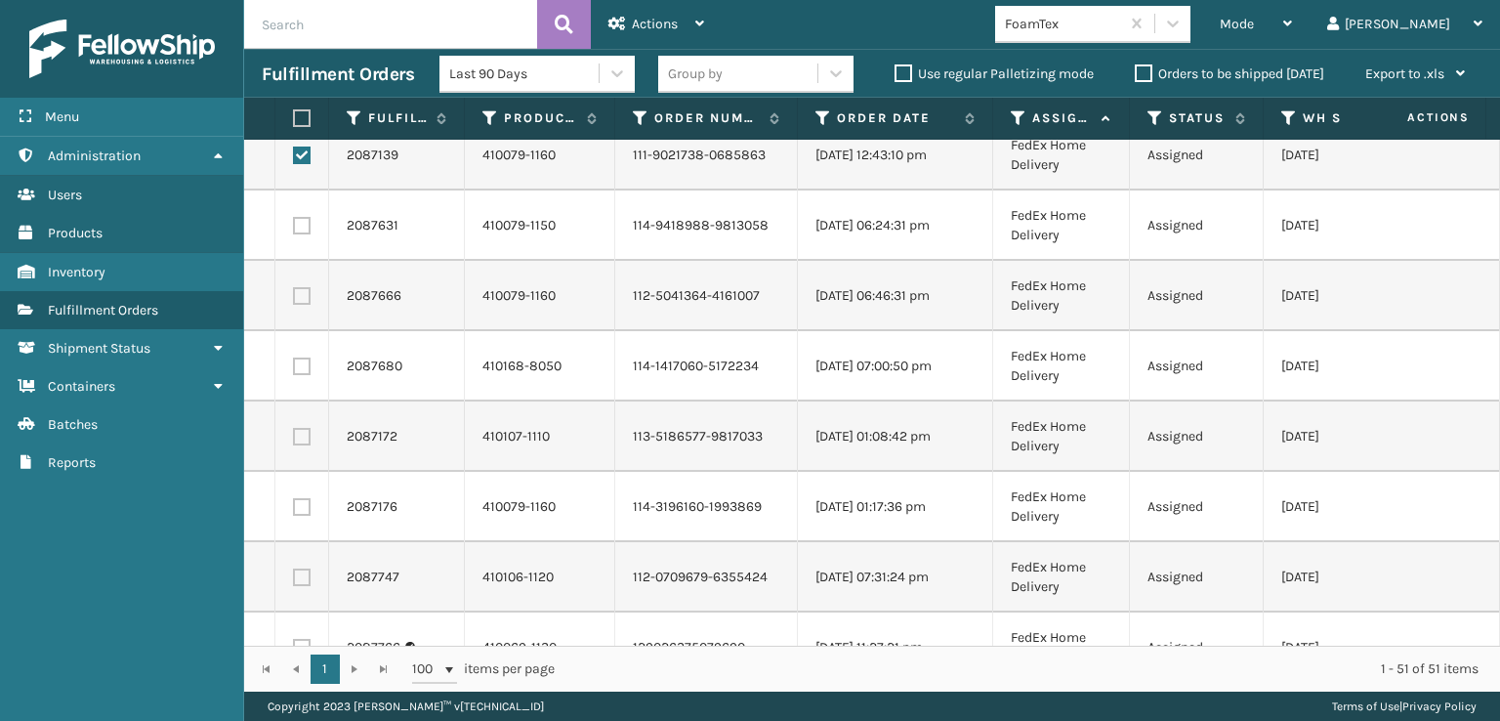
click at [306, 150] on label at bounding box center [302, 156] width 18 height 18
click at [294, 150] on input "checkbox" at bounding box center [293, 153] width 1 height 13
checkbox input "false"
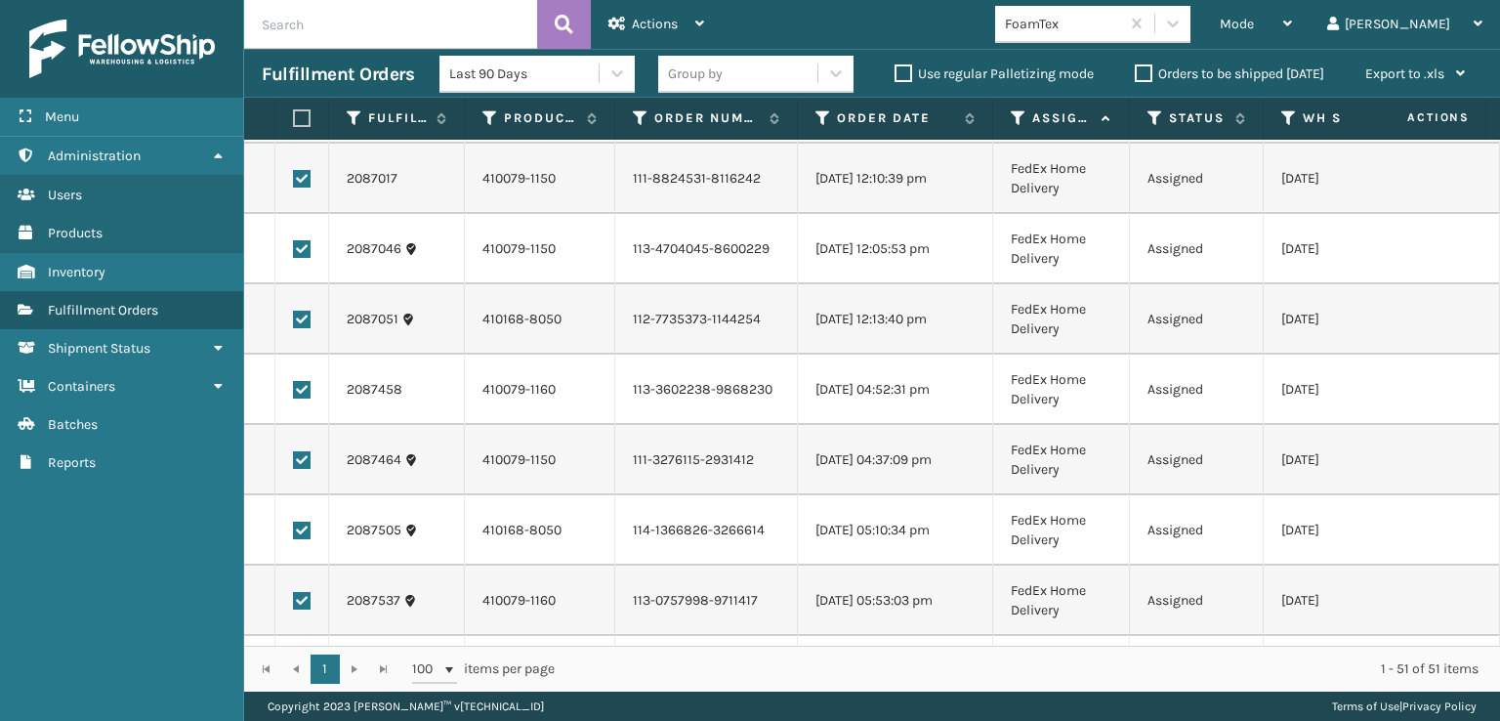
scroll to position [586, 0]
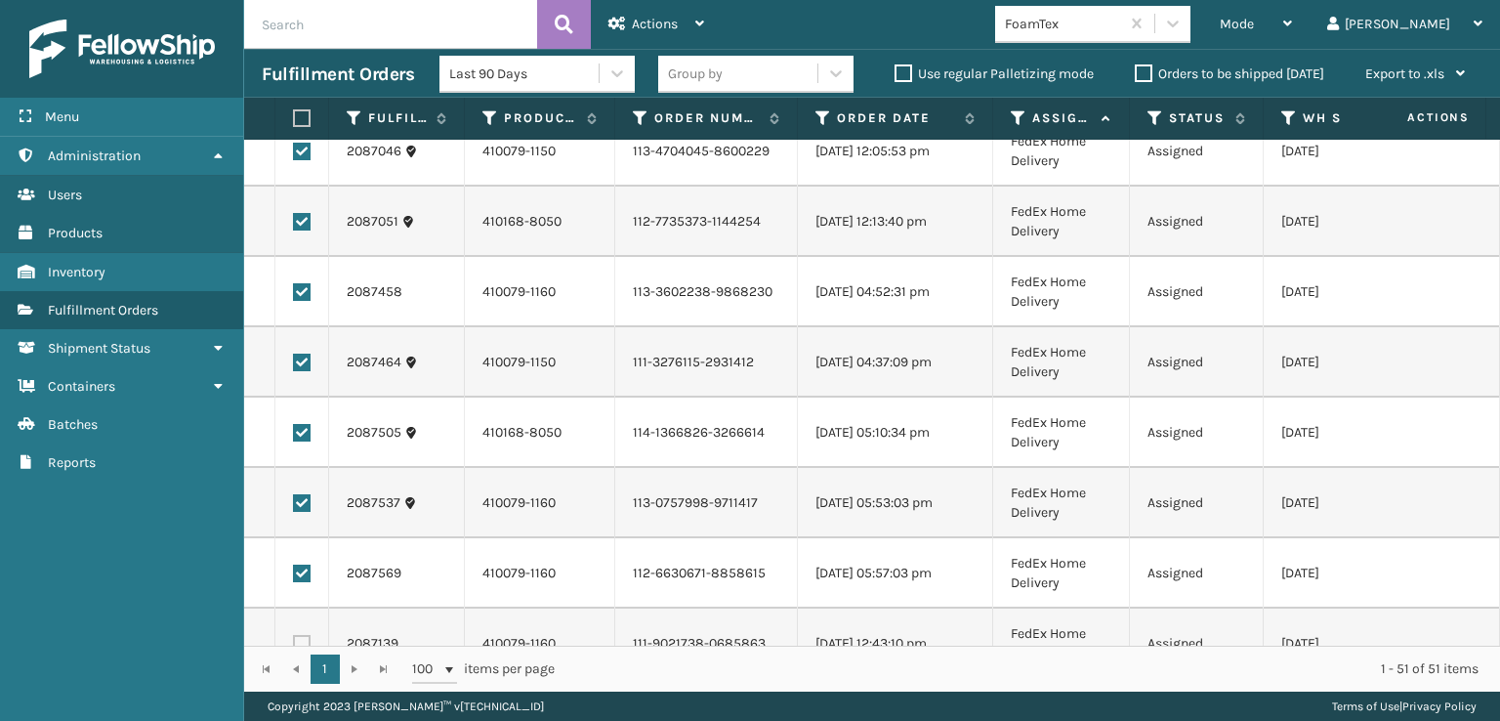
click at [303, 567] on label at bounding box center [302, 574] width 18 height 18
click at [294, 567] on input "checkbox" at bounding box center [293, 571] width 1 height 13
checkbox input "false"
click at [303, 487] on td at bounding box center [302, 503] width 54 height 70
click at [300, 502] on label at bounding box center [302, 503] width 18 height 18
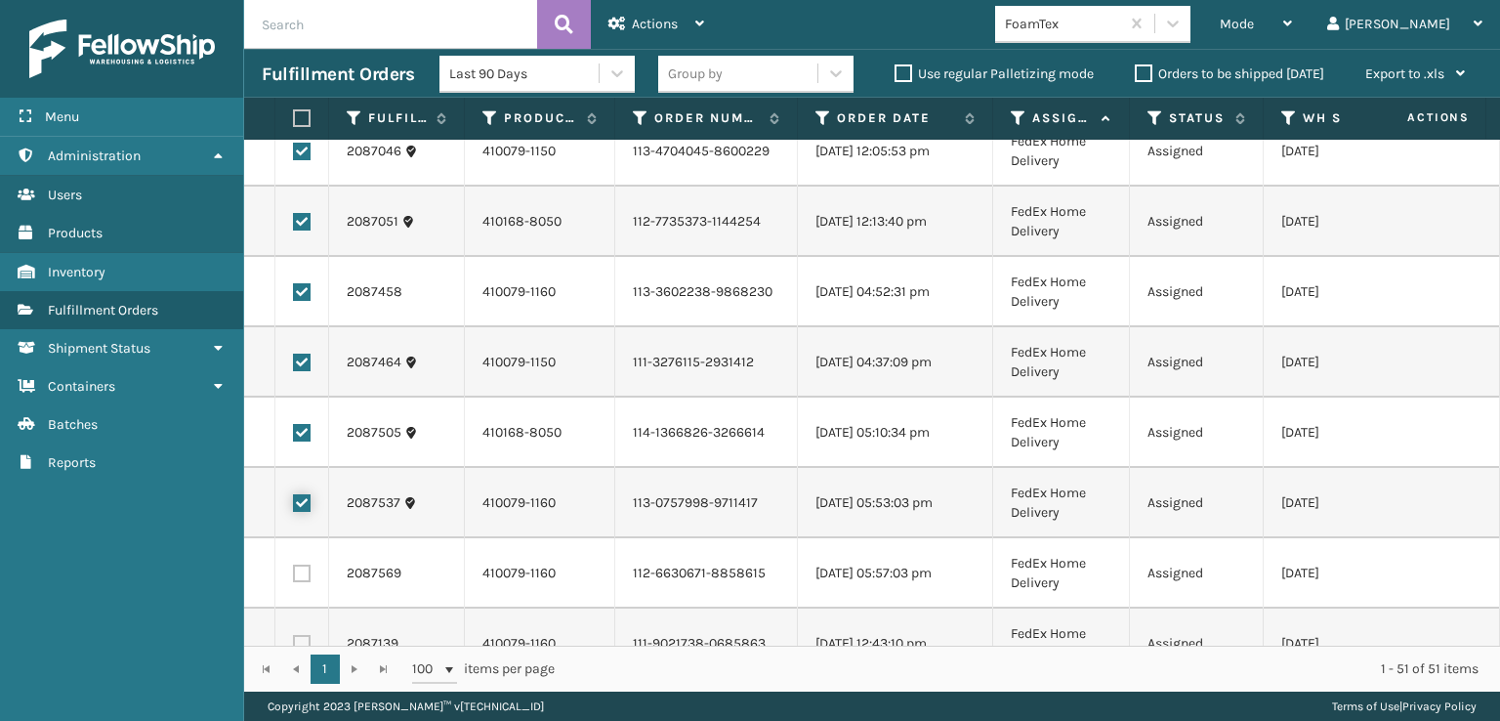
click at [294, 502] on input "checkbox" at bounding box center [293, 500] width 1 height 13
checkbox input "false"
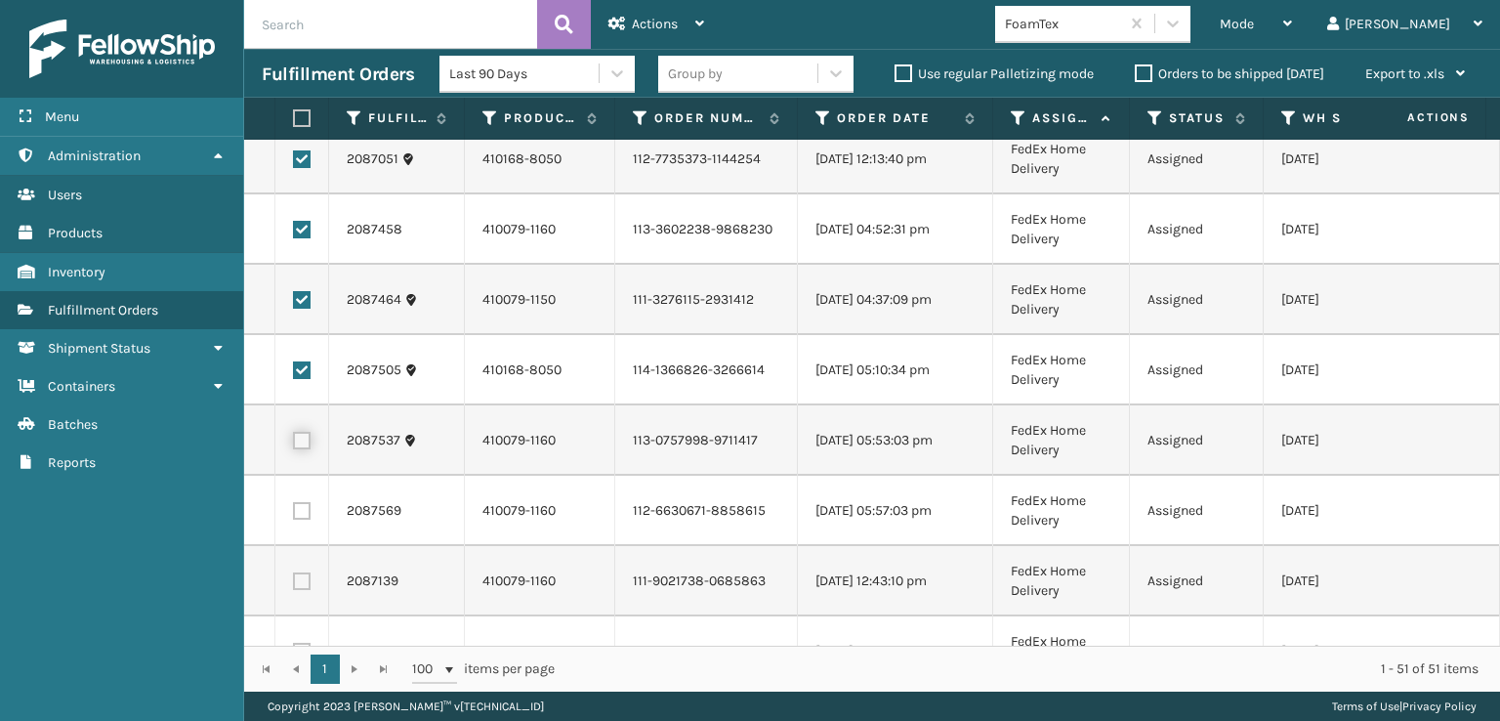
scroll to position [684, 0]
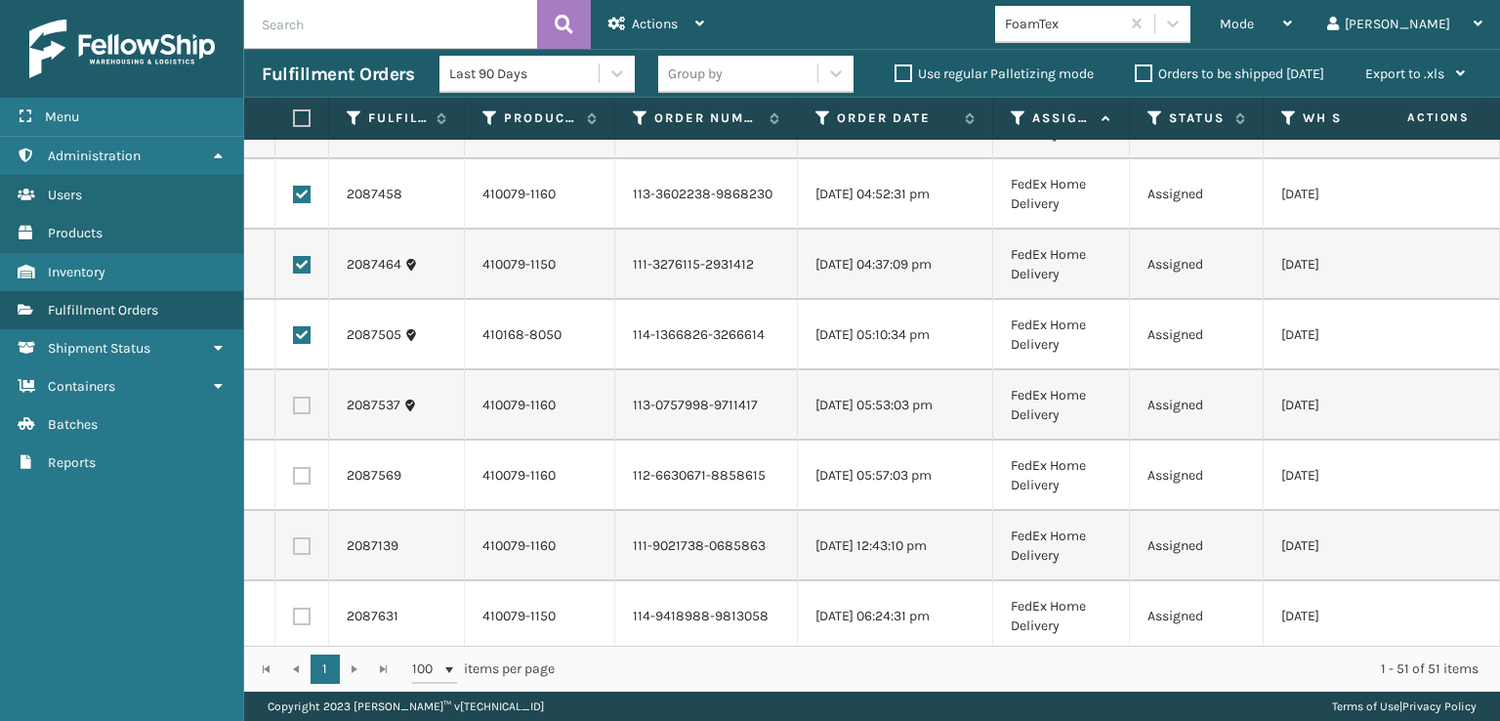
click at [303, 326] on label at bounding box center [302, 335] width 18 height 18
click at [294, 326] on input "checkbox" at bounding box center [293, 332] width 1 height 13
checkbox input "false"
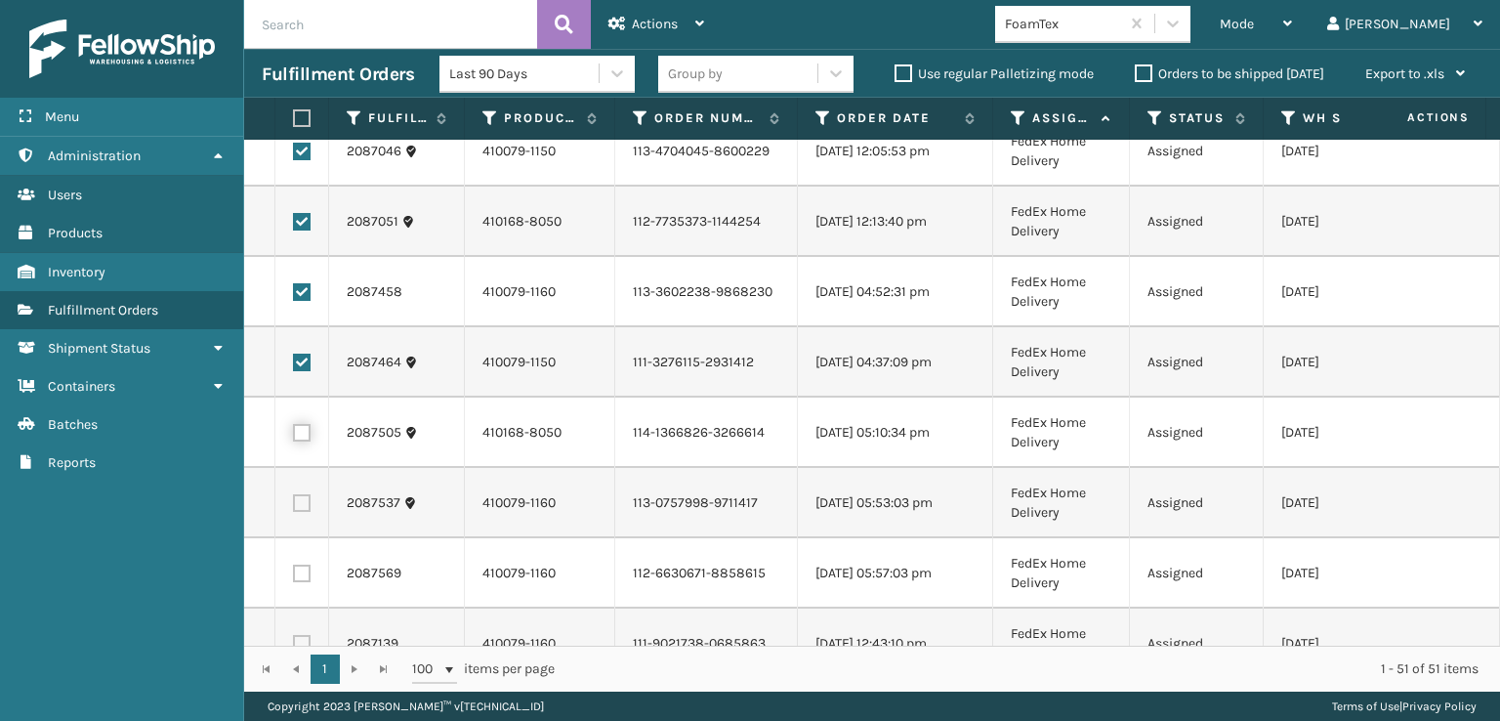
scroll to position [488, 0]
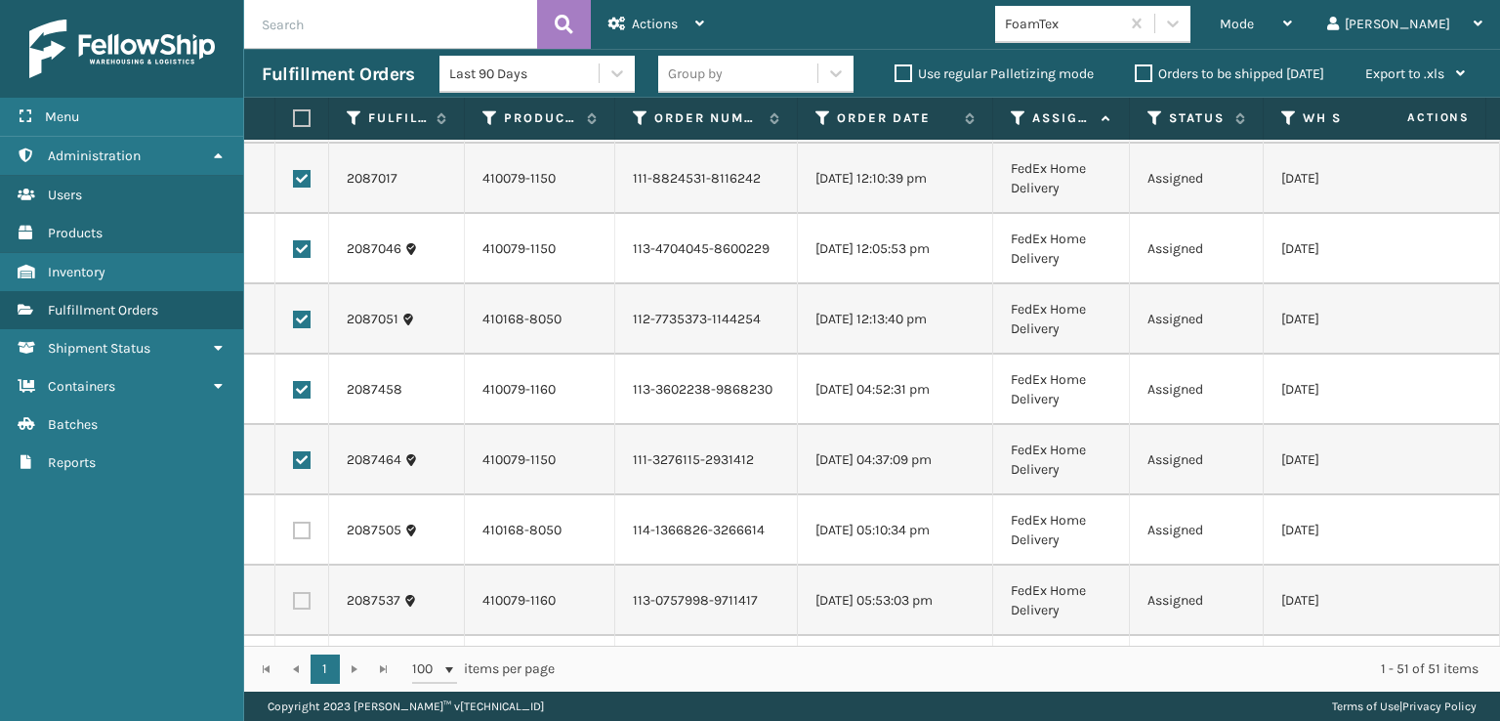
click at [305, 451] on label at bounding box center [302, 460] width 18 height 18
click at [294, 451] on input "checkbox" at bounding box center [293, 457] width 1 height 13
checkbox input "false"
click at [306, 399] on td at bounding box center [302, 390] width 54 height 70
click at [306, 393] on label at bounding box center [302, 390] width 18 height 18
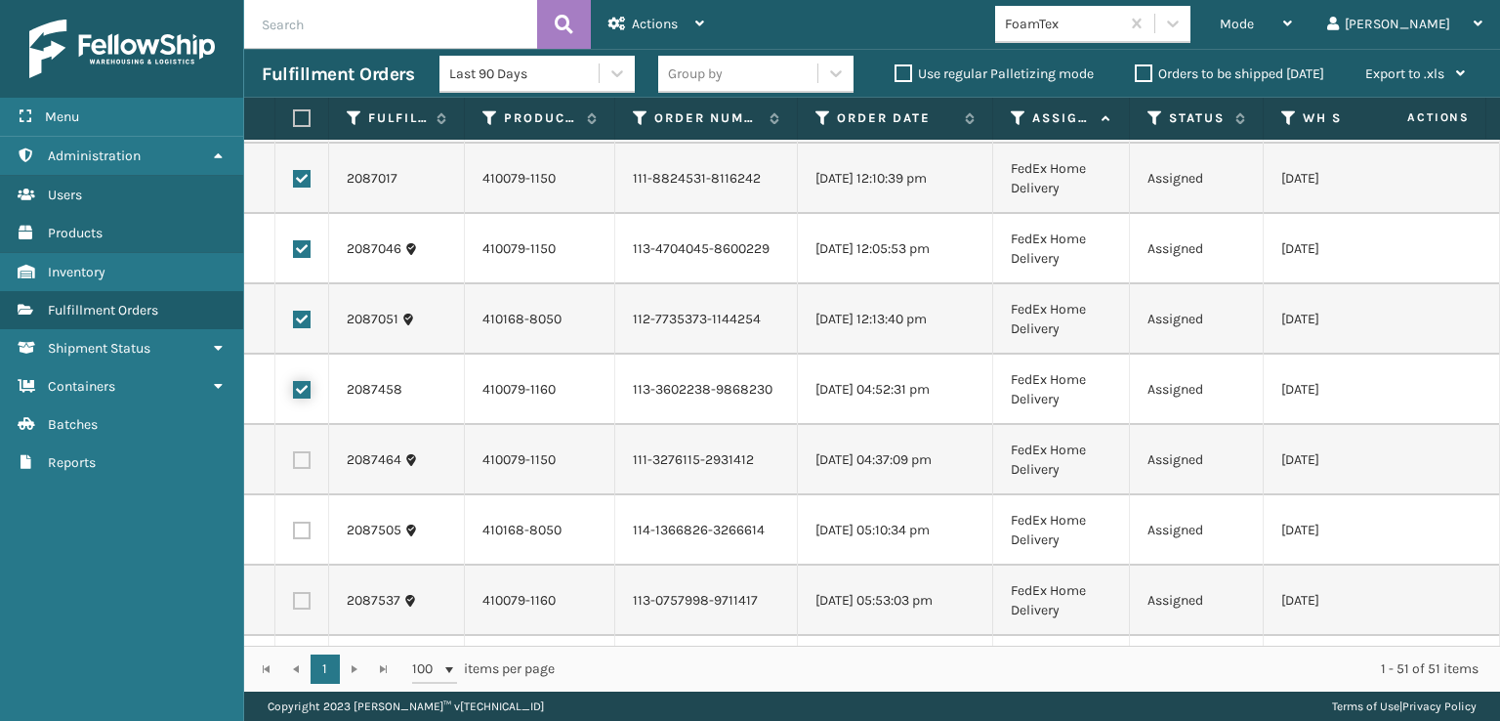
click at [294, 393] on input "checkbox" at bounding box center [293, 387] width 1 height 13
checkbox input "false"
click at [306, 321] on label at bounding box center [302, 320] width 18 height 18
click at [294, 321] on input "checkbox" at bounding box center [293, 317] width 1 height 13
checkbox input "false"
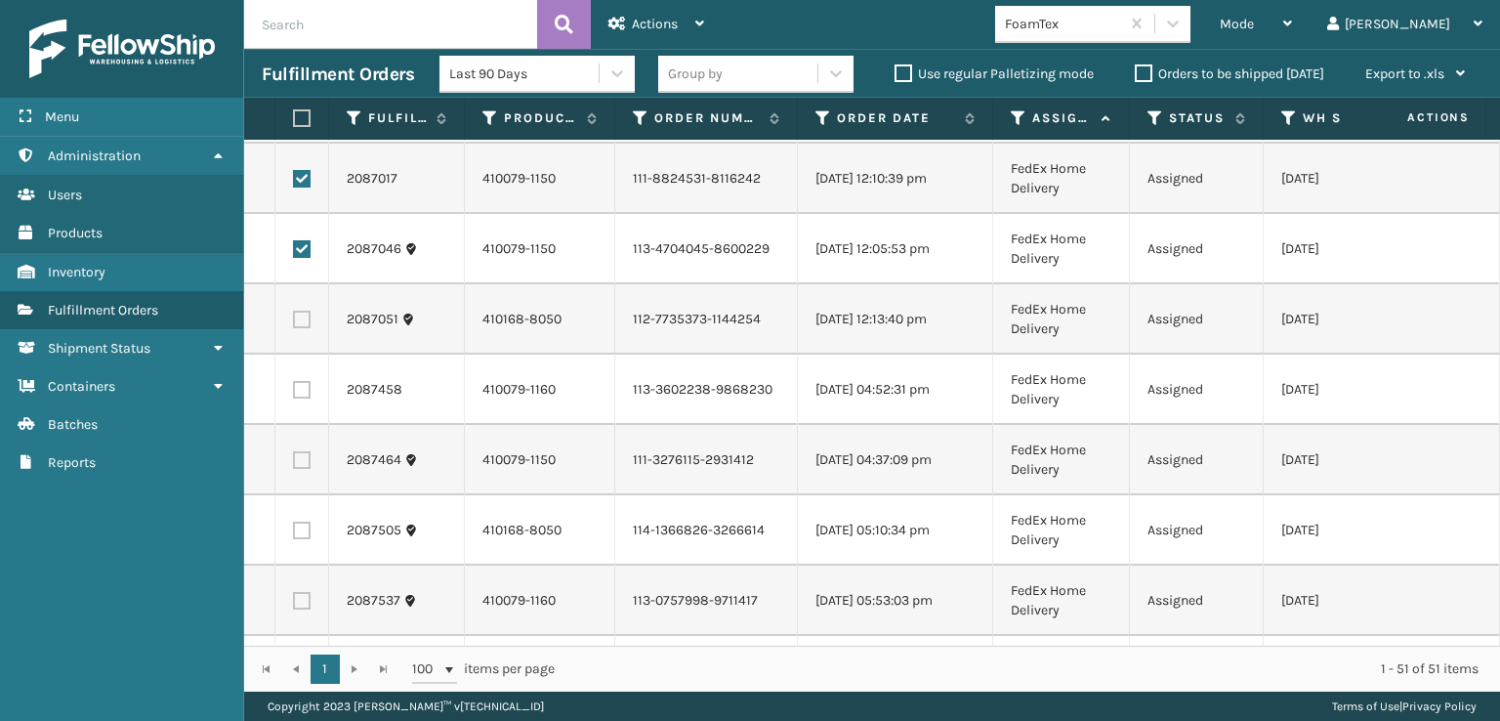
click at [306, 251] on label at bounding box center [302, 249] width 18 height 18
click at [294, 251] on input "checkbox" at bounding box center [293, 246] width 1 height 13
checkbox input "false"
click at [304, 181] on label at bounding box center [302, 179] width 18 height 18
click at [294, 181] on input "checkbox" at bounding box center [293, 176] width 1 height 13
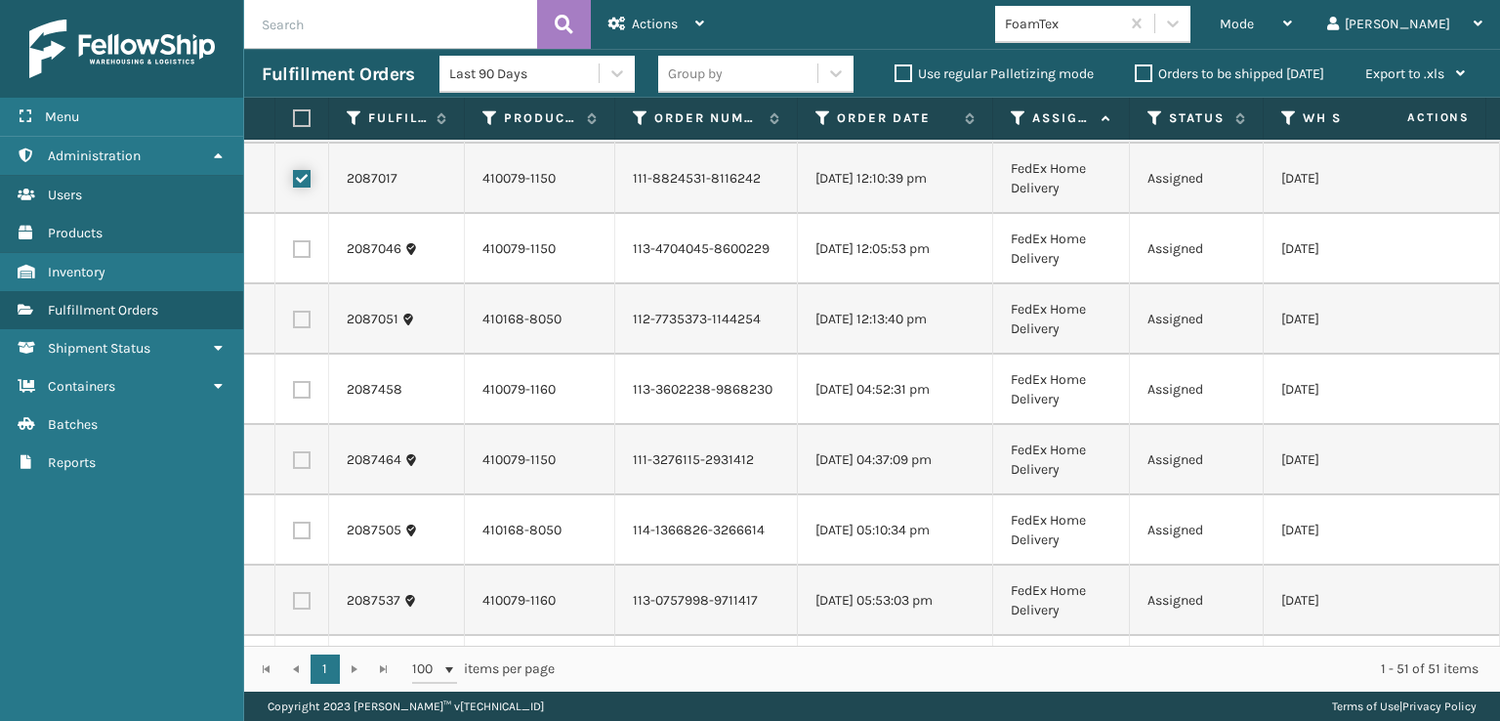
checkbox input "false"
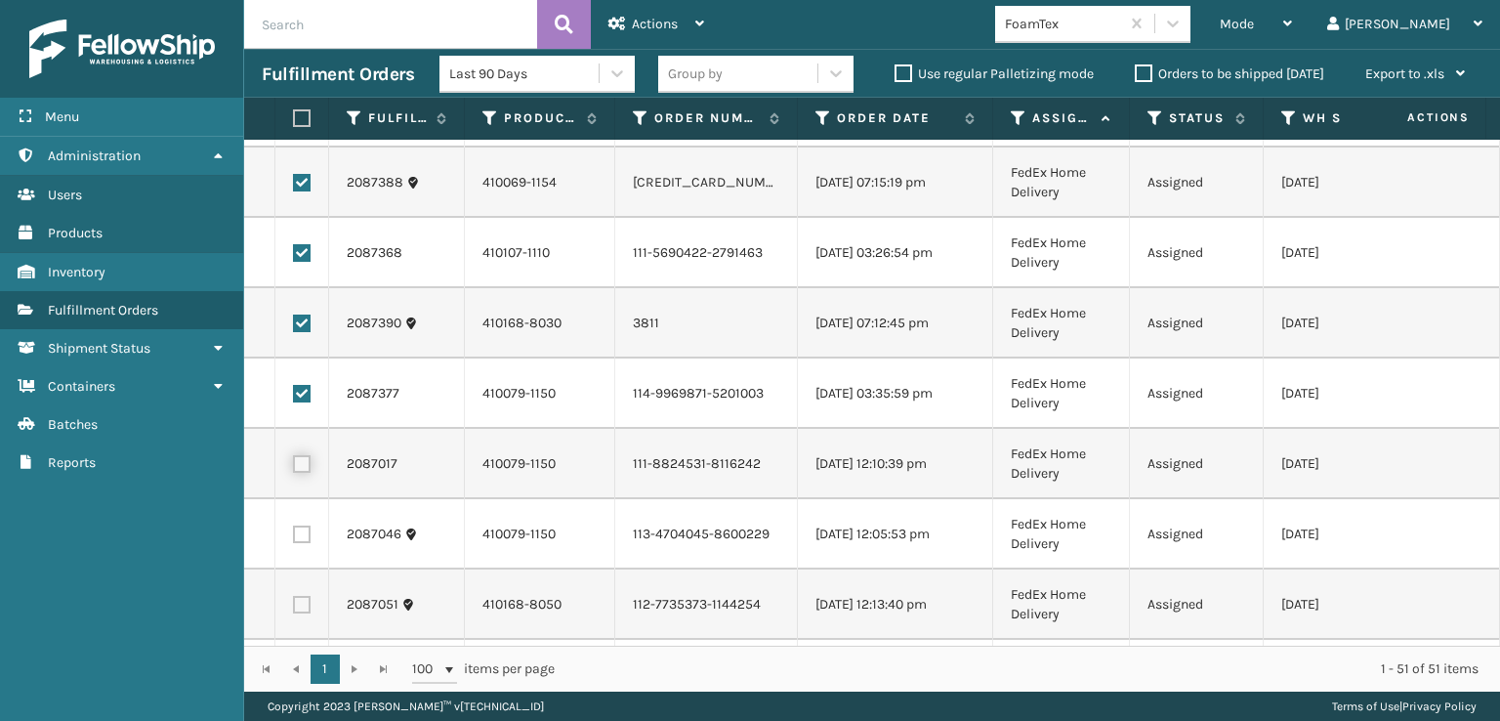
scroll to position [195, 0]
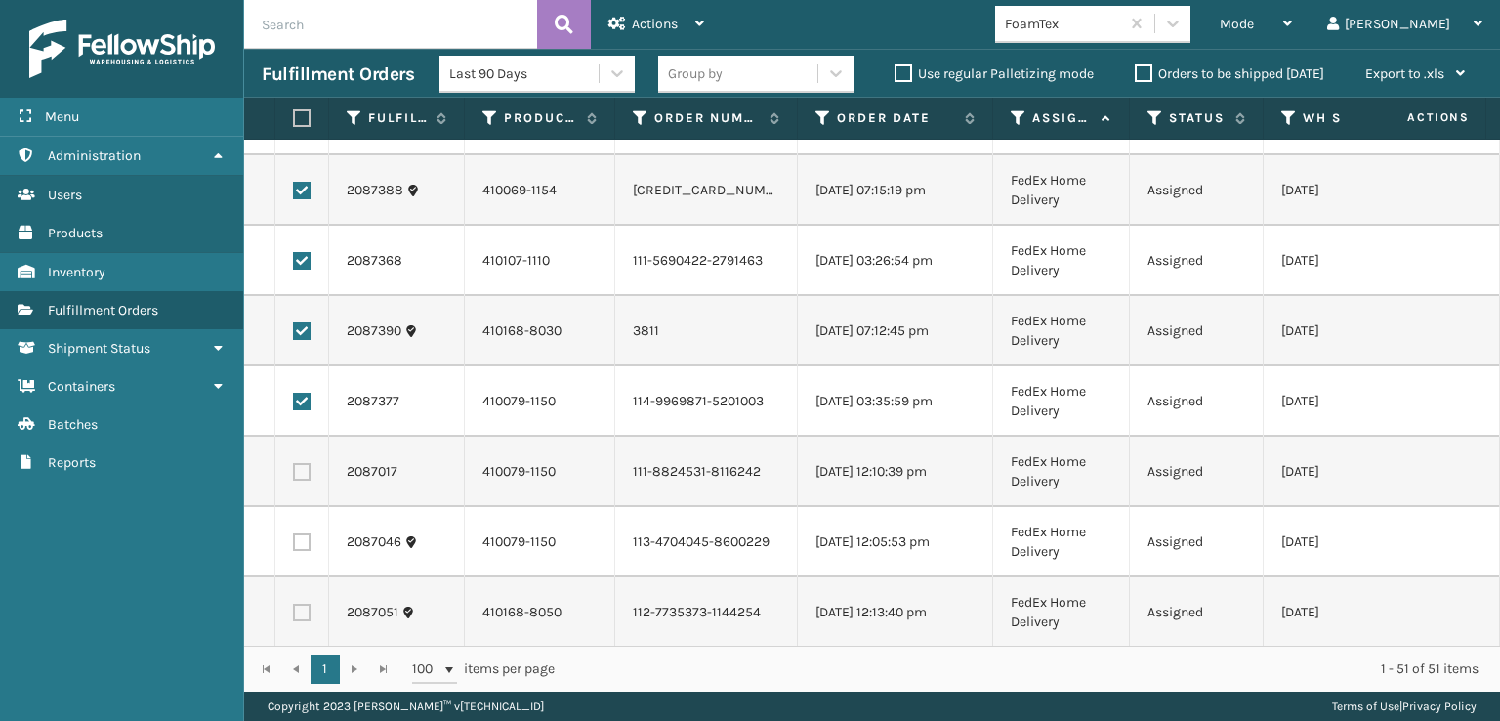
click at [305, 401] on label at bounding box center [302, 402] width 18 height 18
click at [294, 401] on input "checkbox" at bounding box center [293, 399] width 1 height 13
checkbox input "false"
click at [312, 328] on td at bounding box center [302, 331] width 54 height 70
click at [301, 334] on label at bounding box center [302, 331] width 18 height 18
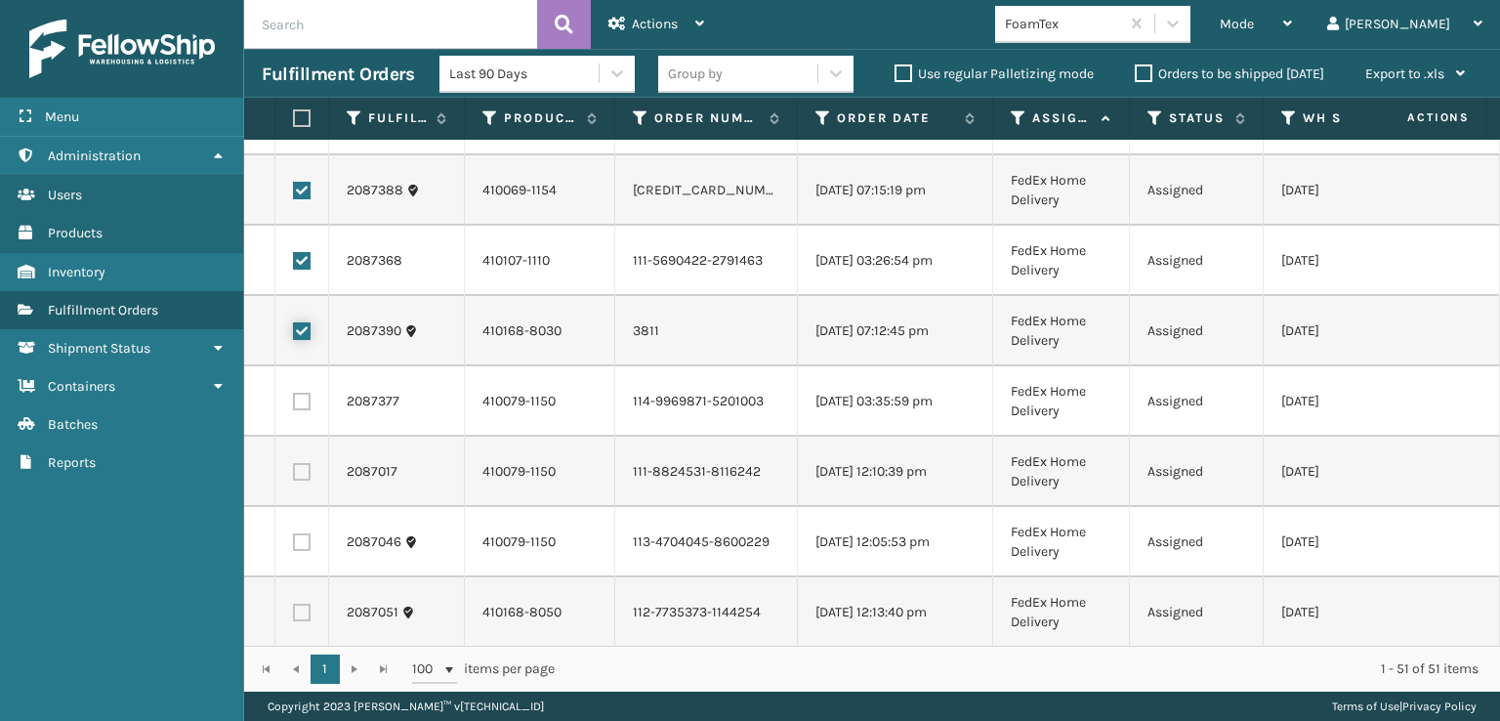
click at [294, 334] on input "checkbox" at bounding box center [293, 328] width 1 height 13
checkbox input "false"
click at [301, 273] on td at bounding box center [302, 261] width 54 height 70
click at [303, 263] on label at bounding box center [302, 261] width 18 height 18
click at [294, 263] on input "checkbox" at bounding box center [293, 258] width 1 height 13
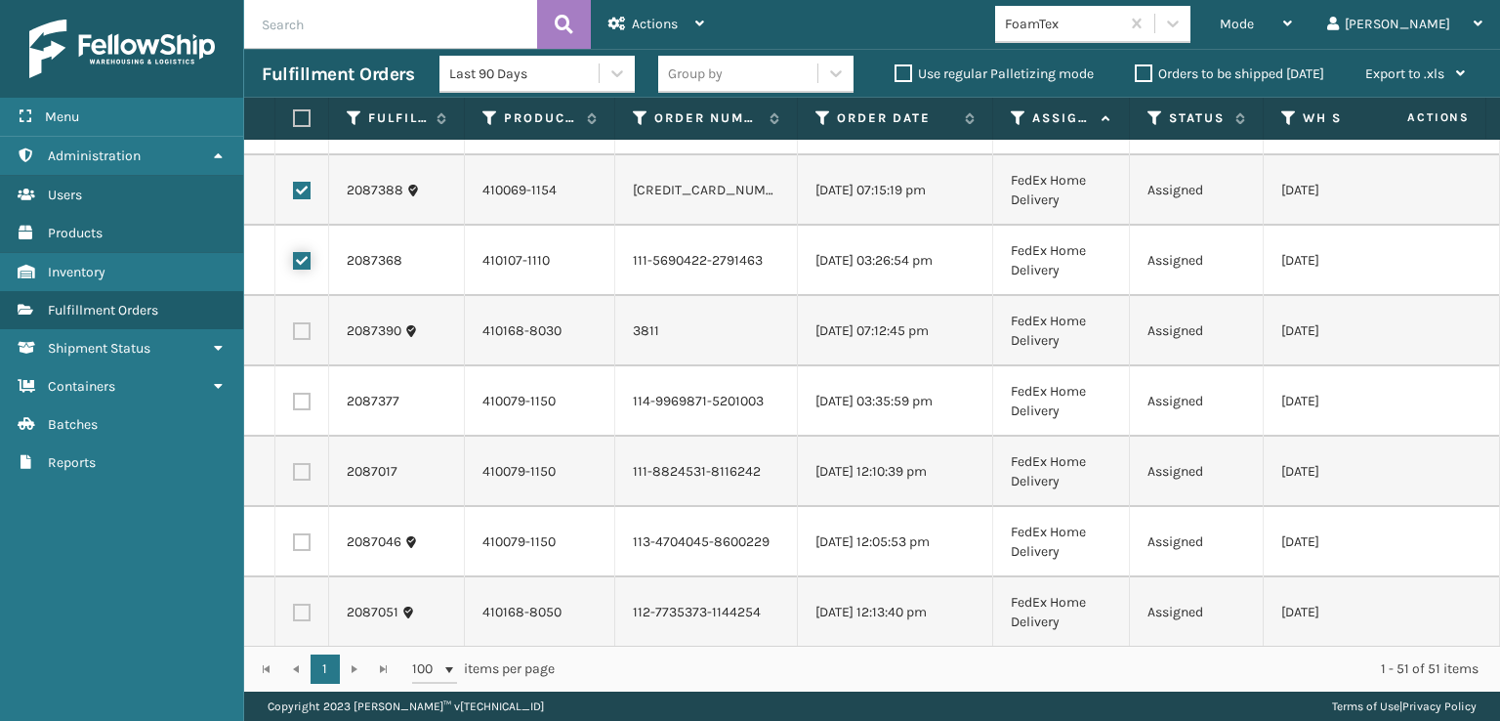
checkbox input "false"
click at [304, 194] on label at bounding box center [302, 191] width 18 height 18
click at [294, 194] on input "checkbox" at bounding box center [293, 188] width 1 height 13
checkbox input "false"
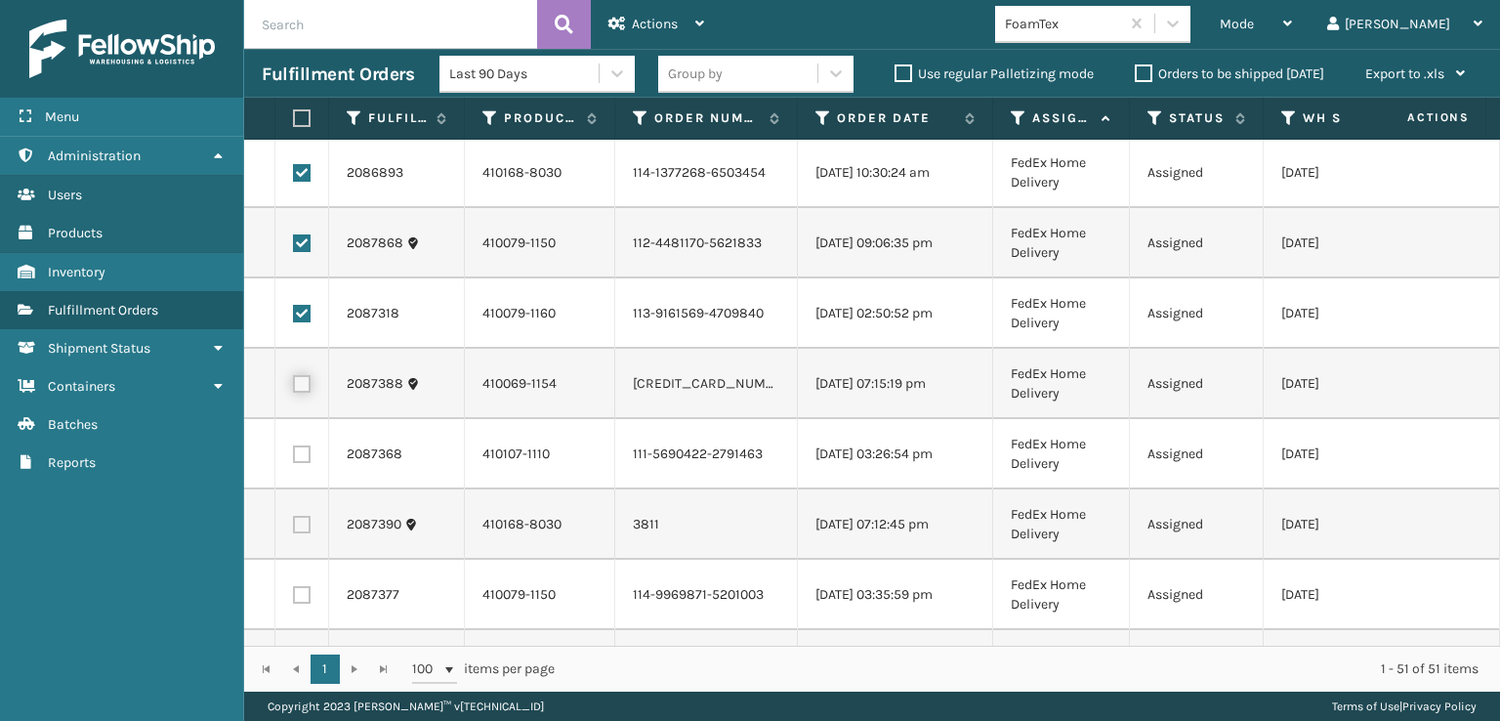
scroll to position [0, 0]
click at [306, 317] on label at bounding box center [302, 316] width 18 height 18
click at [294, 317] on input "checkbox" at bounding box center [293, 313] width 1 height 13
checkbox input "false"
click at [305, 243] on label at bounding box center [302, 245] width 18 height 18
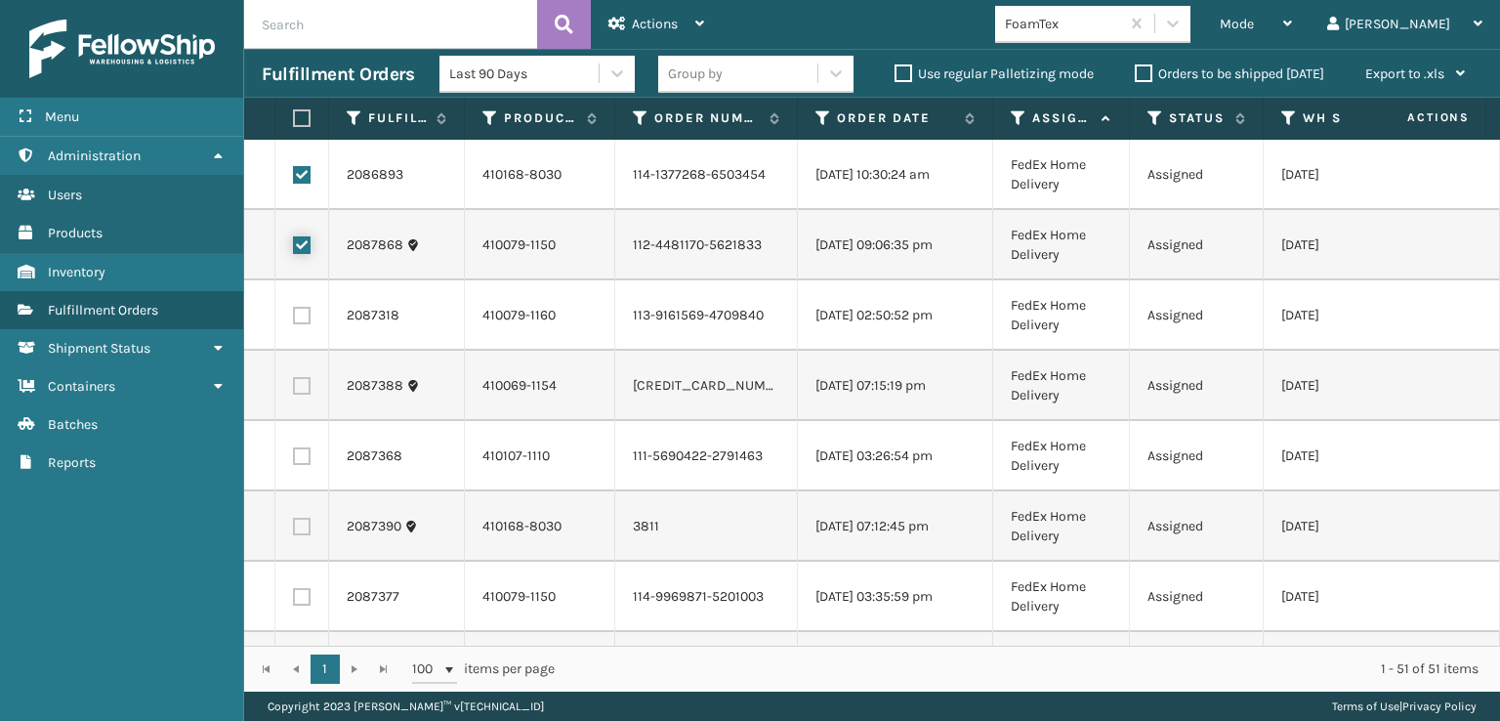
click at [294, 243] on input "checkbox" at bounding box center [293, 242] width 1 height 13
checkbox input "false"
click at [297, 172] on label at bounding box center [302, 175] width 18 height 18
click at [294, 172] on input "checkbox" at bounding box center [293, 172] width 1 height 13
checkbox input "false"
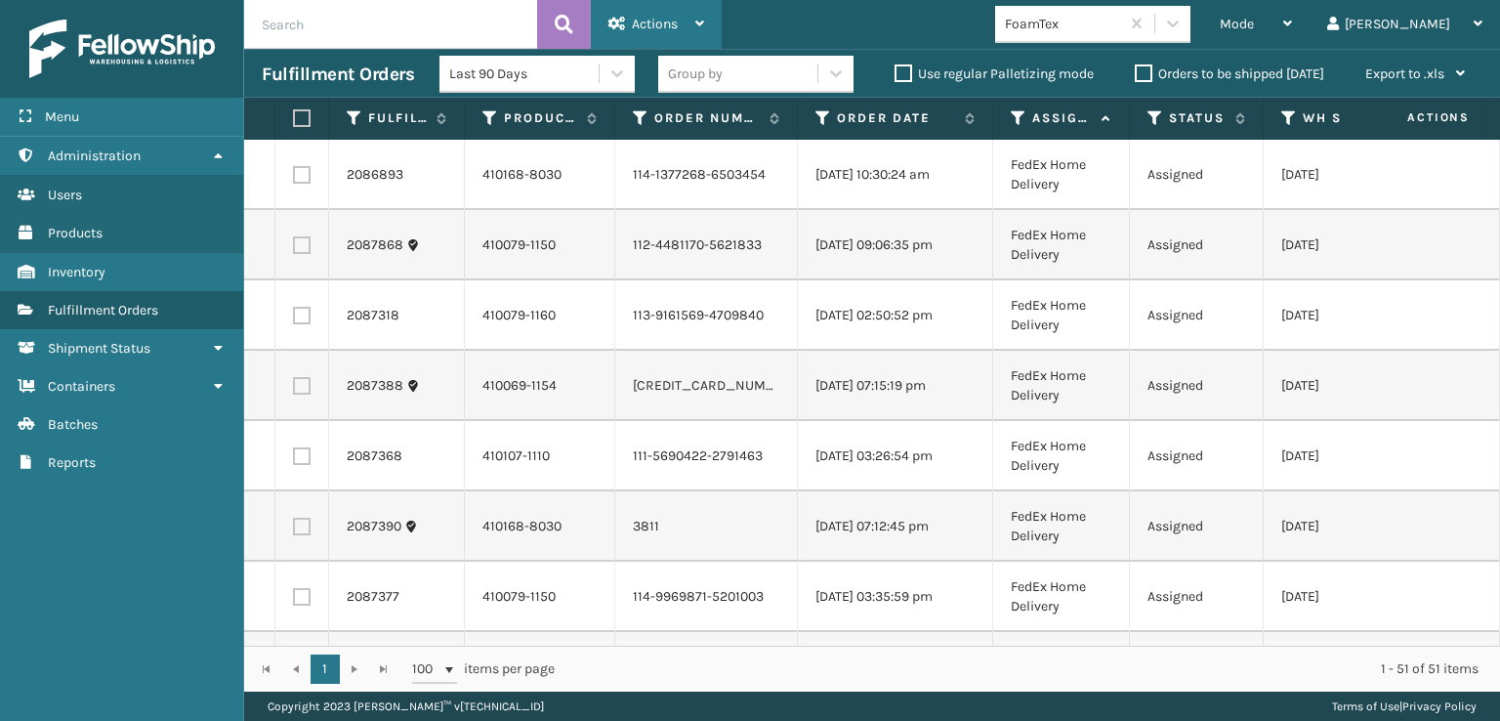
click at [632, 18] on span "Actions" at bounding box center [655, 24] width 46 height 17
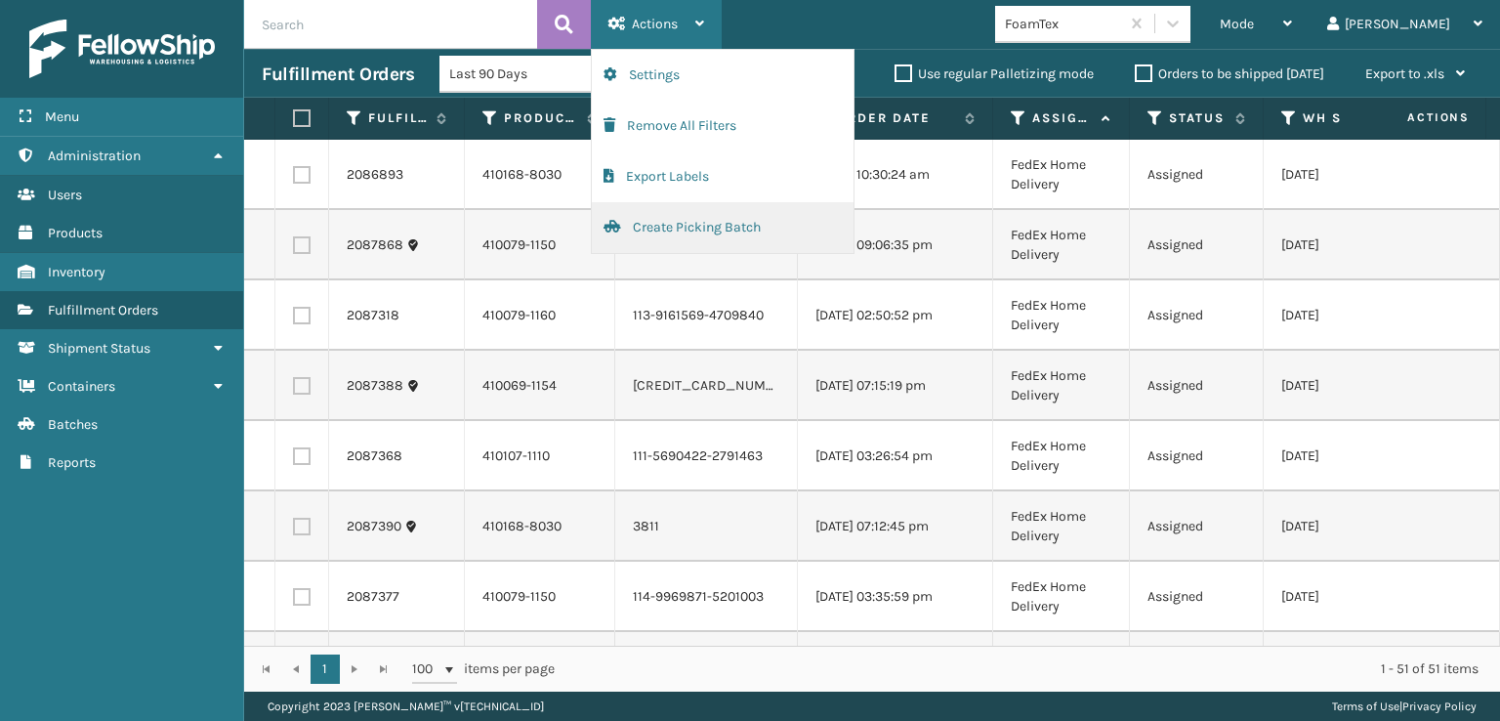
click at [680, 222] on button "Create Picking Batch" at bounding box center [723, 227] width 262 height 51
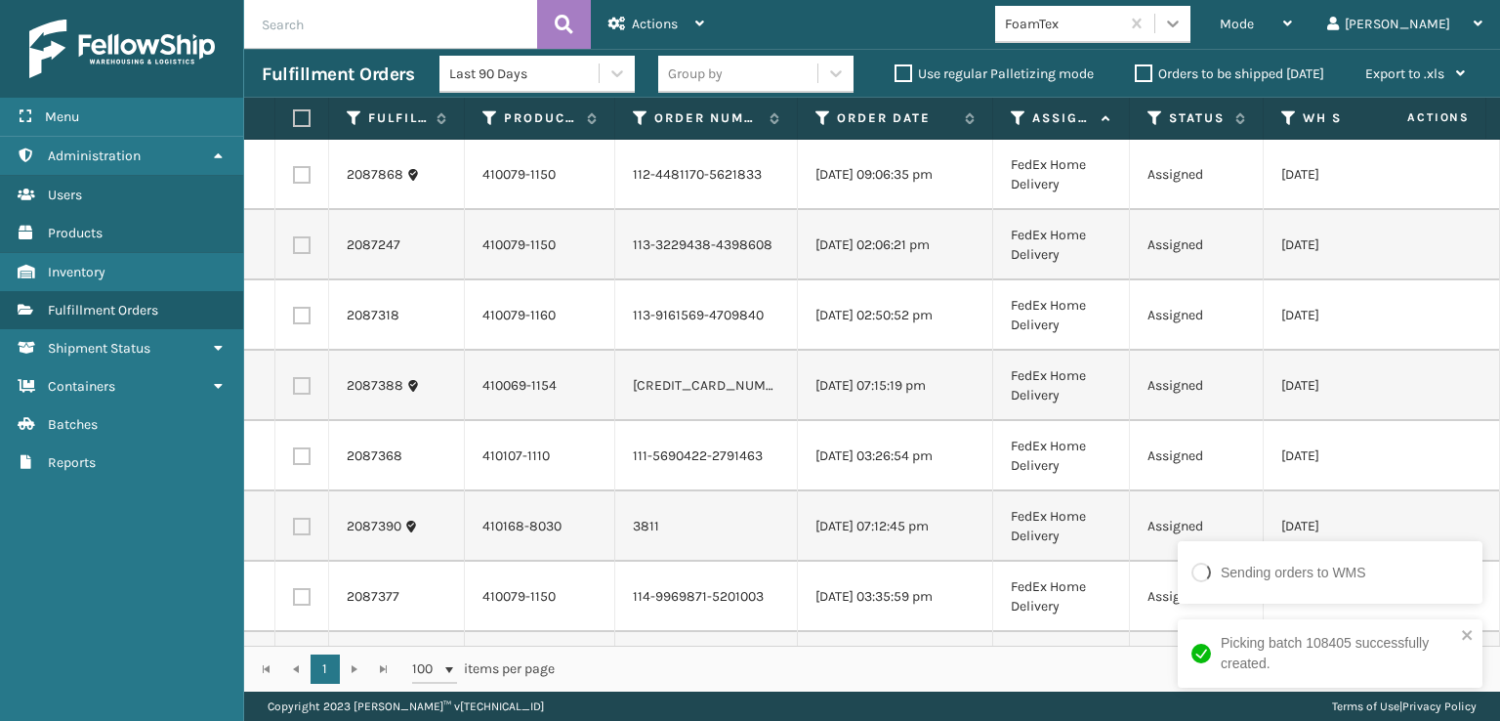
click at [1183, 24] on icon at bounding box center [1173, 24] width 20 height 20
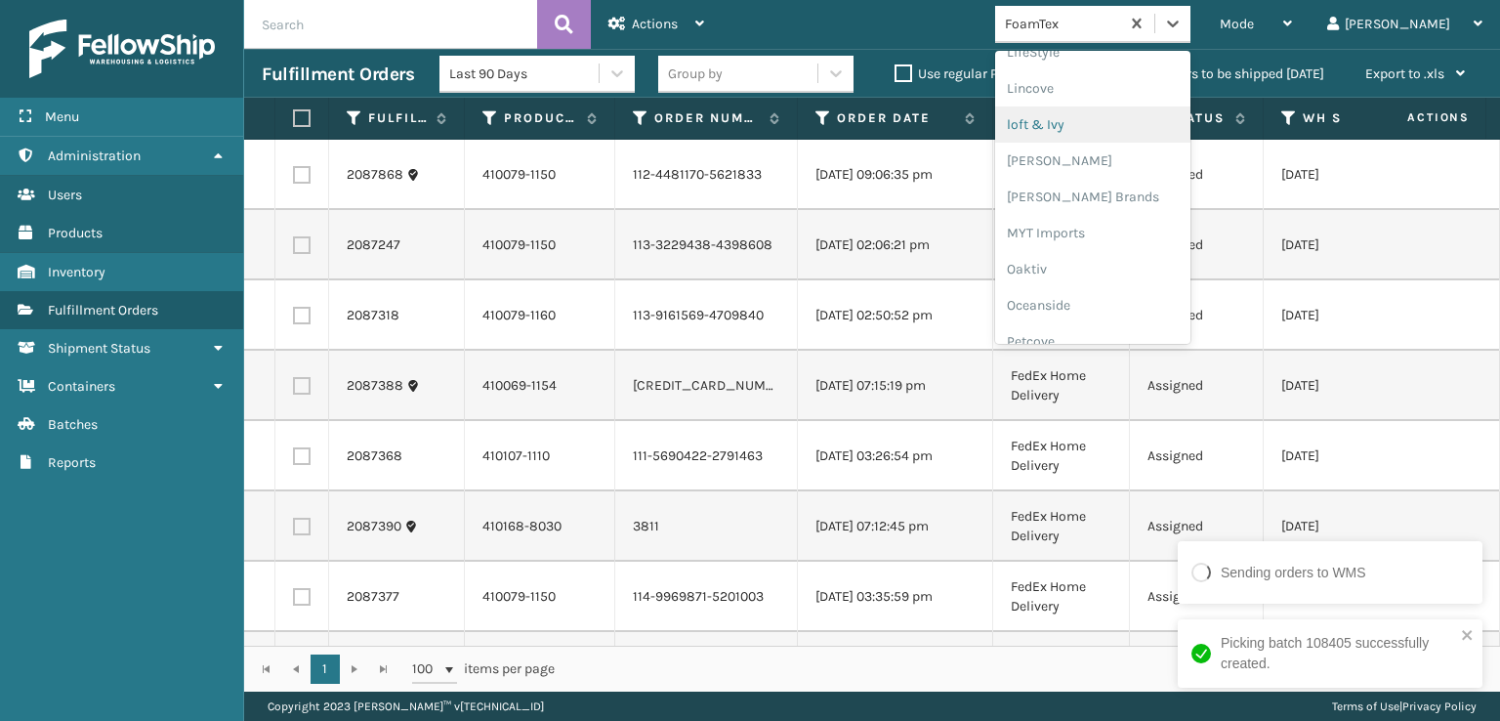
scroll to position [813, 0]
click at [1131, 167] on div "[PERSON_NAME] Brands" at bounding box center [1092, 164] width 195 height 36
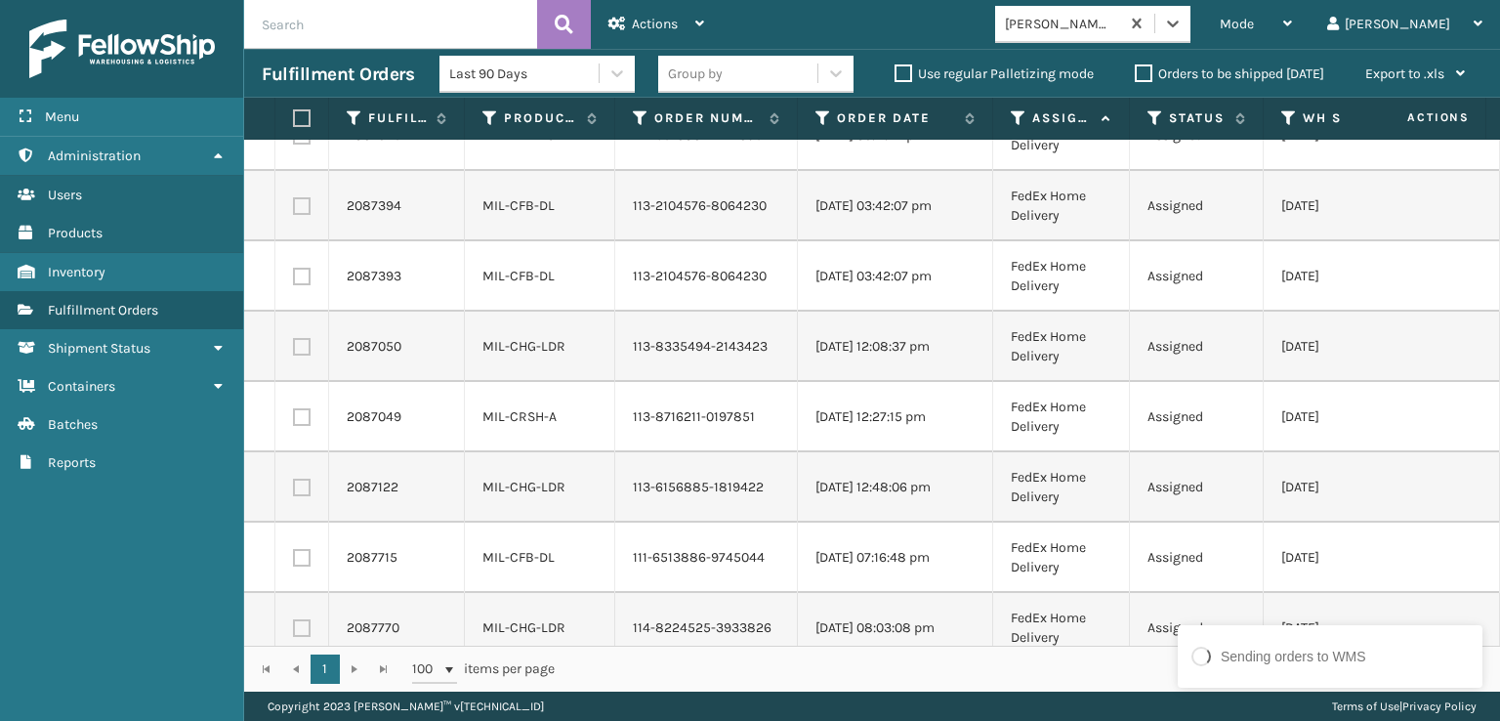
scroll to position [0, 0]
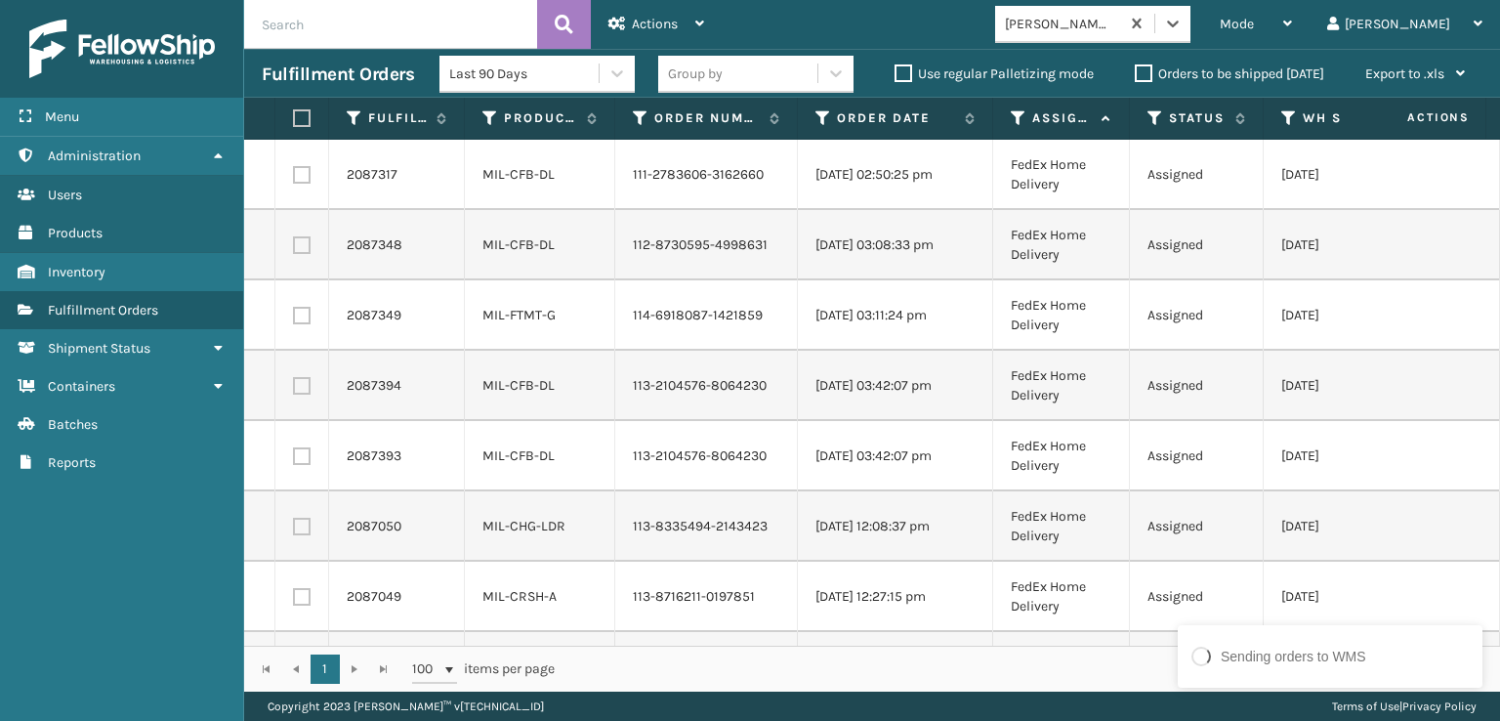
click at [293, 114] on label at bounding box center [299, 118] width 12 height 18
click at [293, 114] on input "checkbox" at bounding box center [293, 118] width 1 height 13
checkbox input "true"
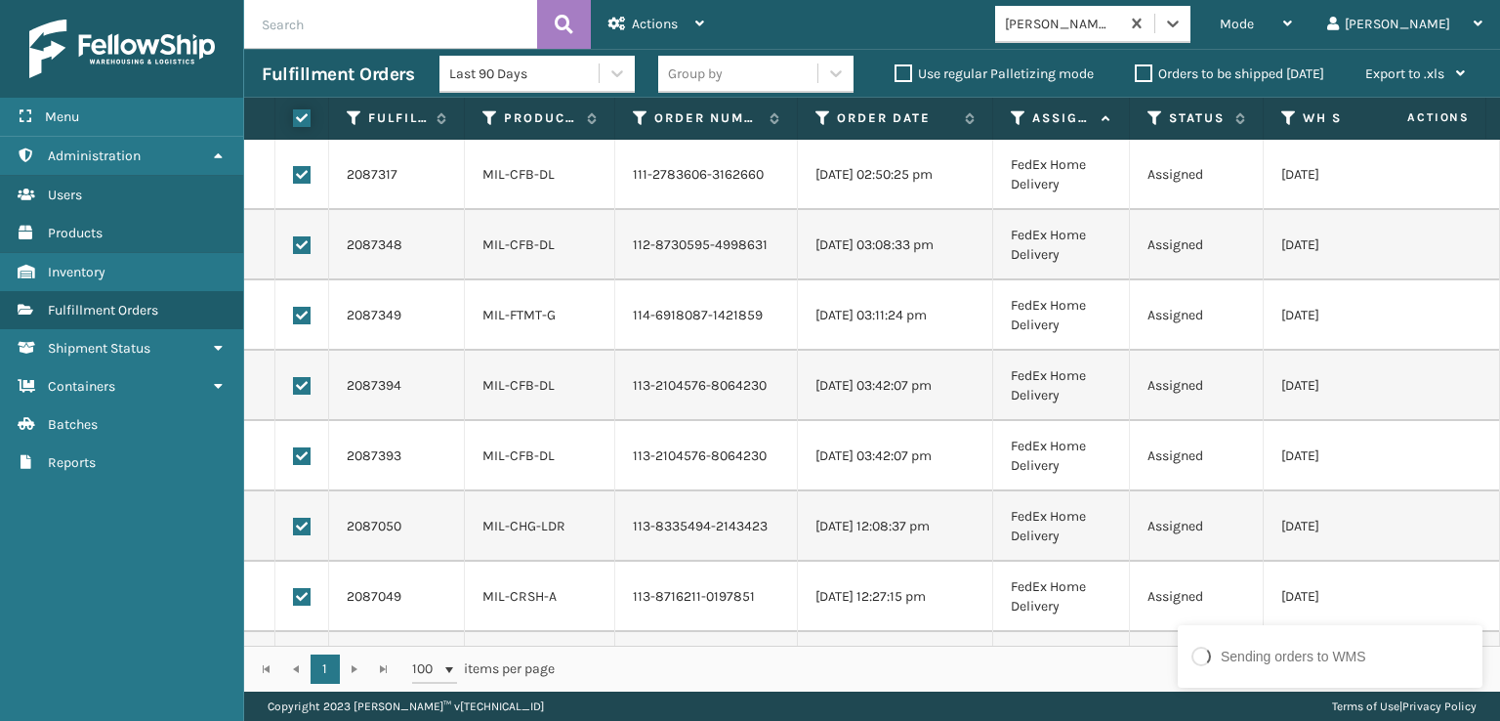
checkbox input "true"
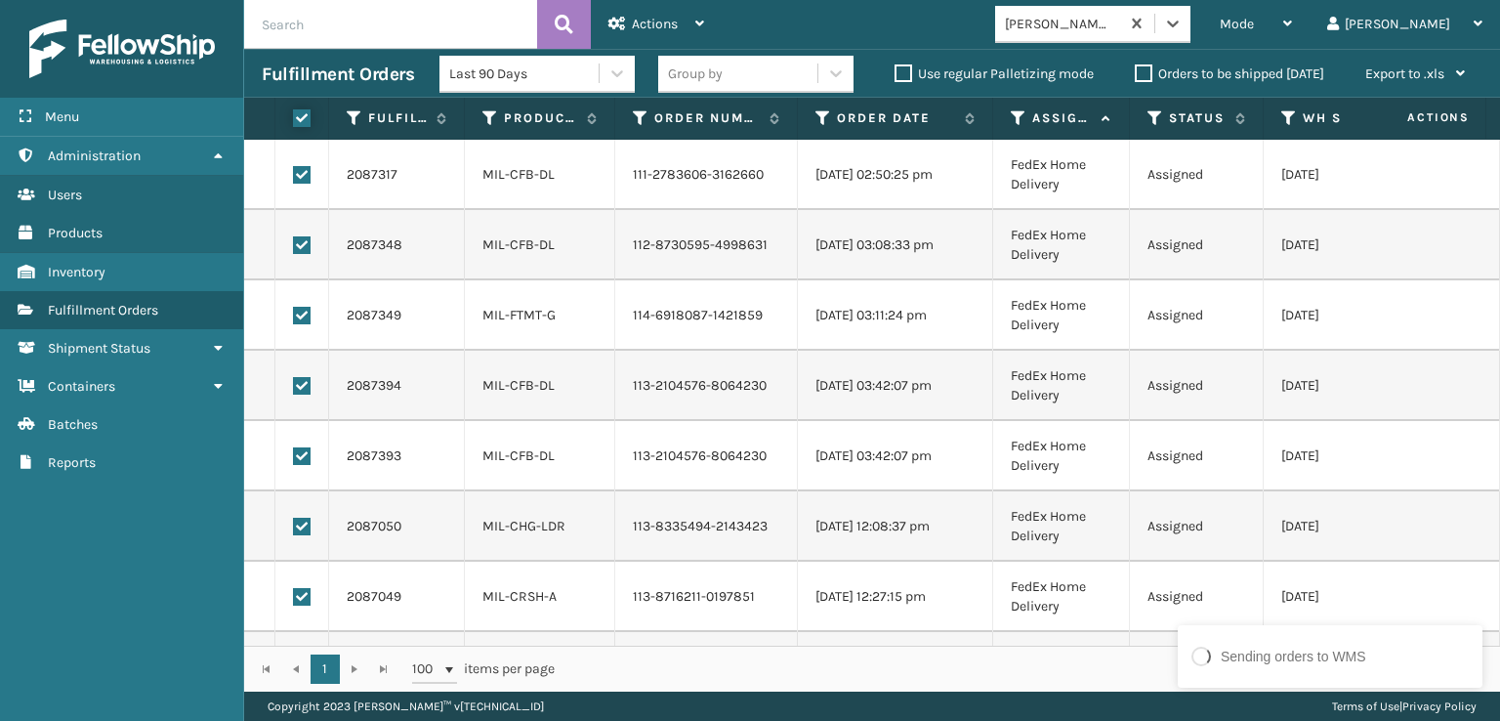
checkbox input "true"
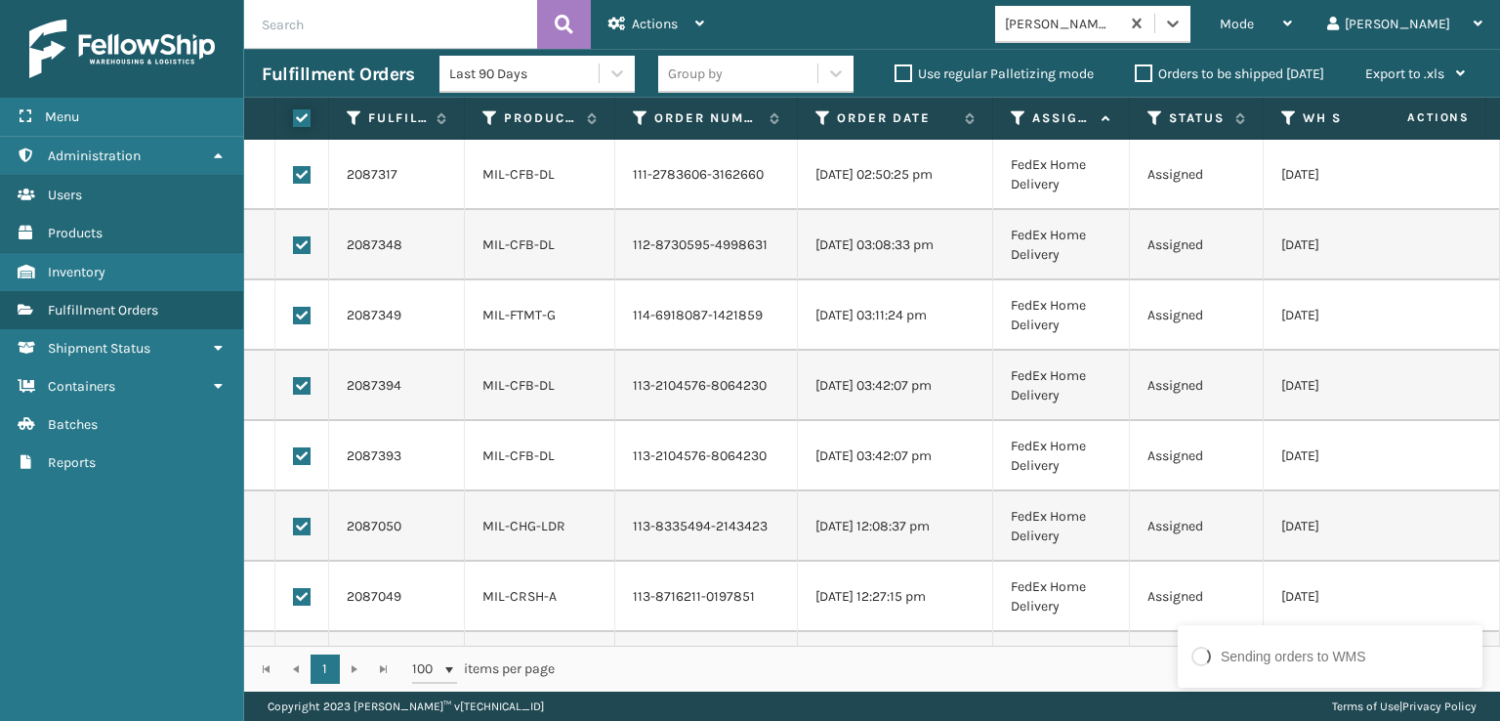
checkbox input "true"
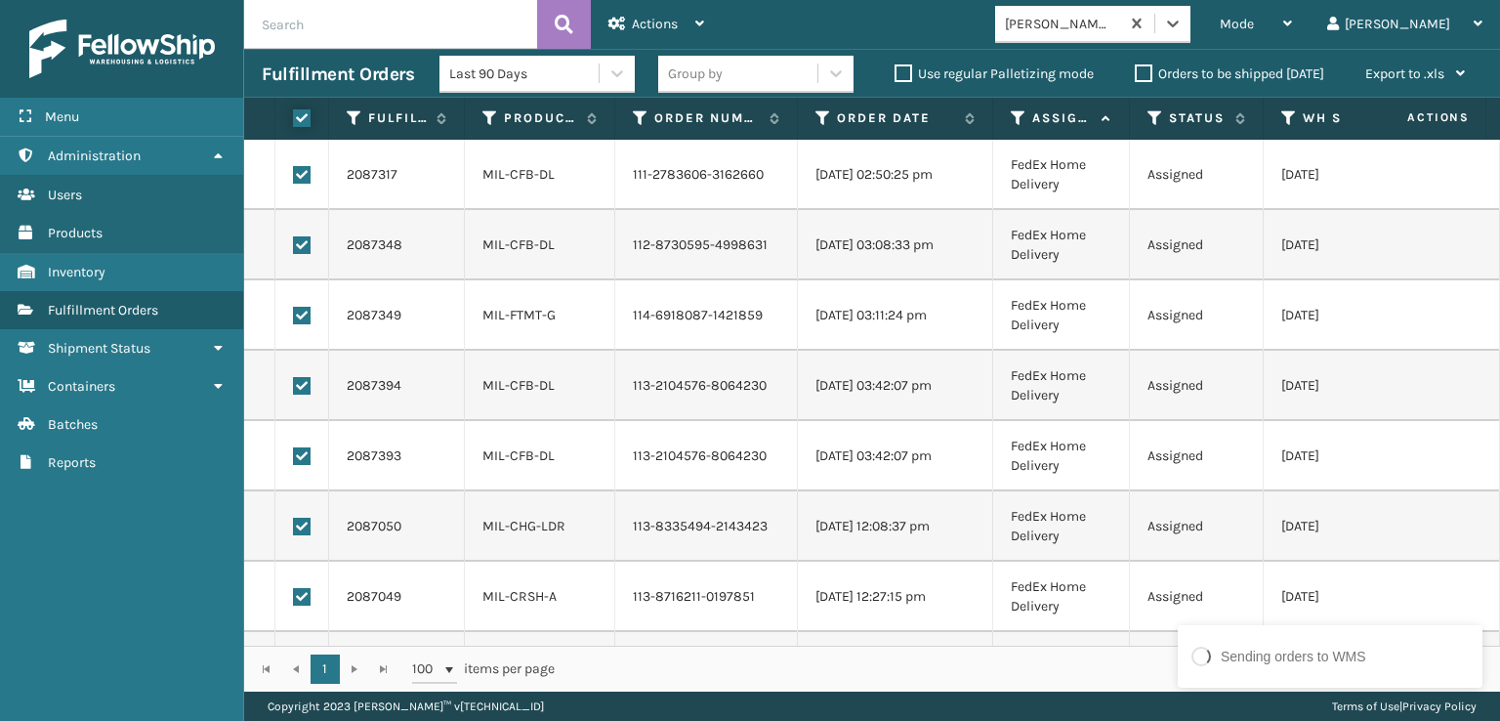
checkbox input "true"
click at [301, 175] on label at bounding box center [302, 175] width 18 height 18
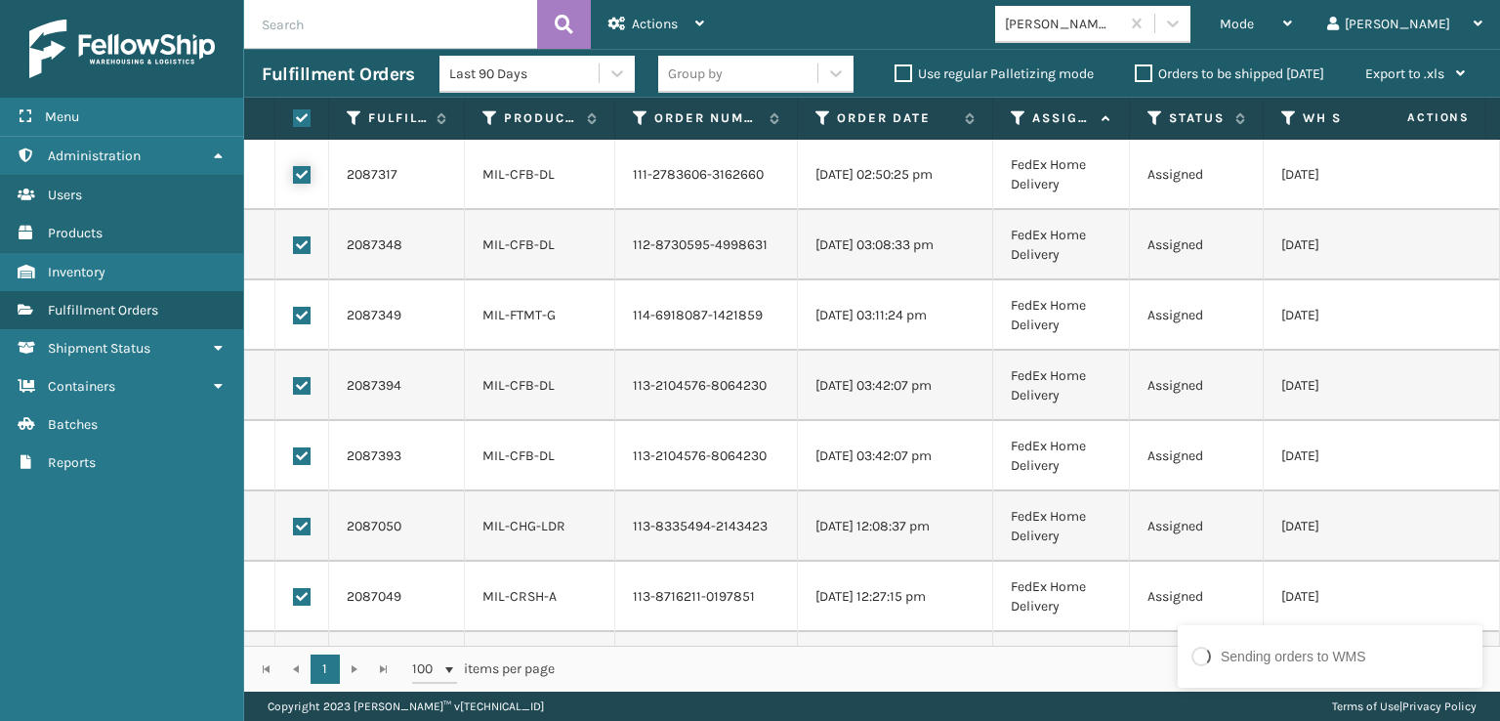
click at [294, 175] on input "checkbox" at bounding box center [293, 172] width 1 height 13
checkbox input "false"
click at [299, 246] on label at bounding box center [302, 245] width 18 height 18
click at [294, 246] on input "checkbox" at bounding box center [293, 242] width 1 height 13
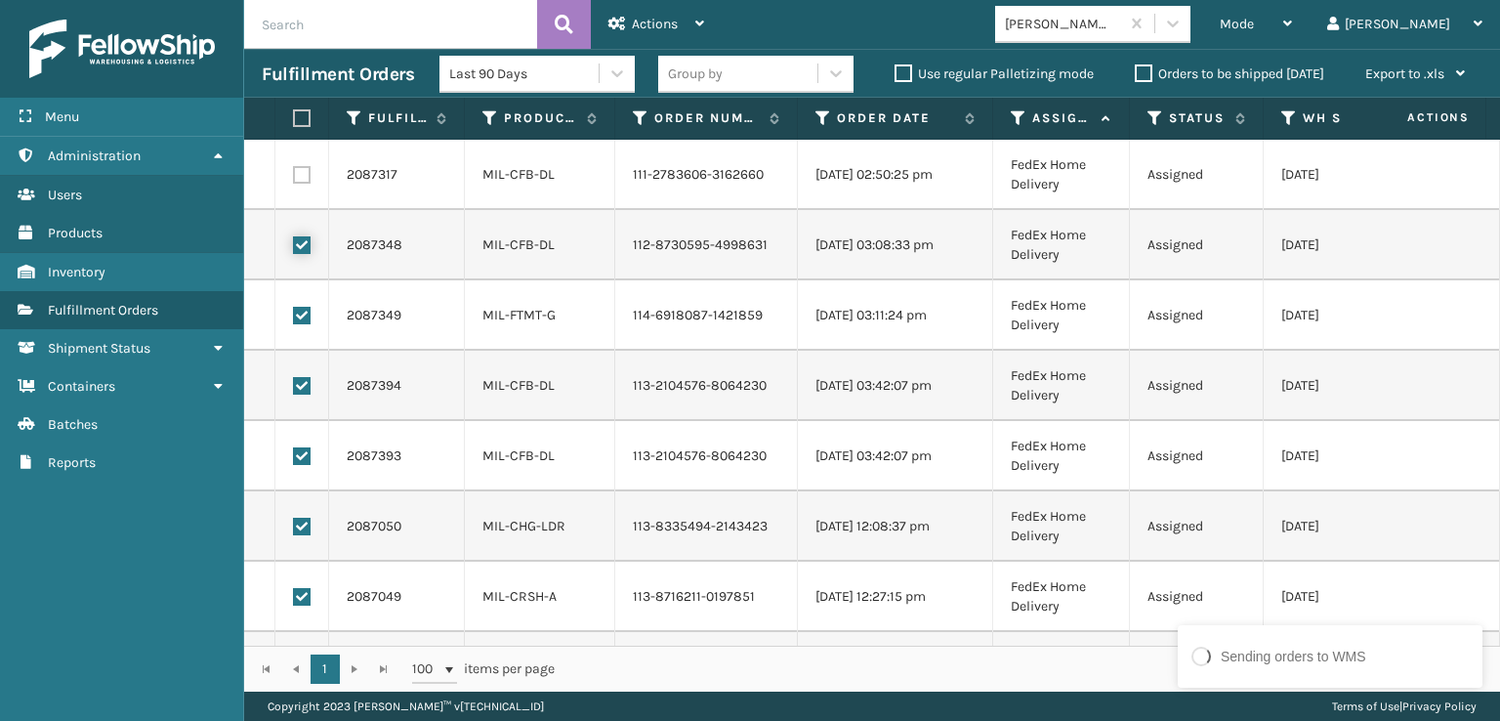
checkbox input "false"
click at [305, 320] on label at bounding box center [302, 316] width 18 height 18
click at [294, 319] on input "checkbox" at bounding box center [293, 313] width 1 height 13
checkbox input "false"
click at [297, 383] on label at bounding box center [302, 386] width 18 height 18
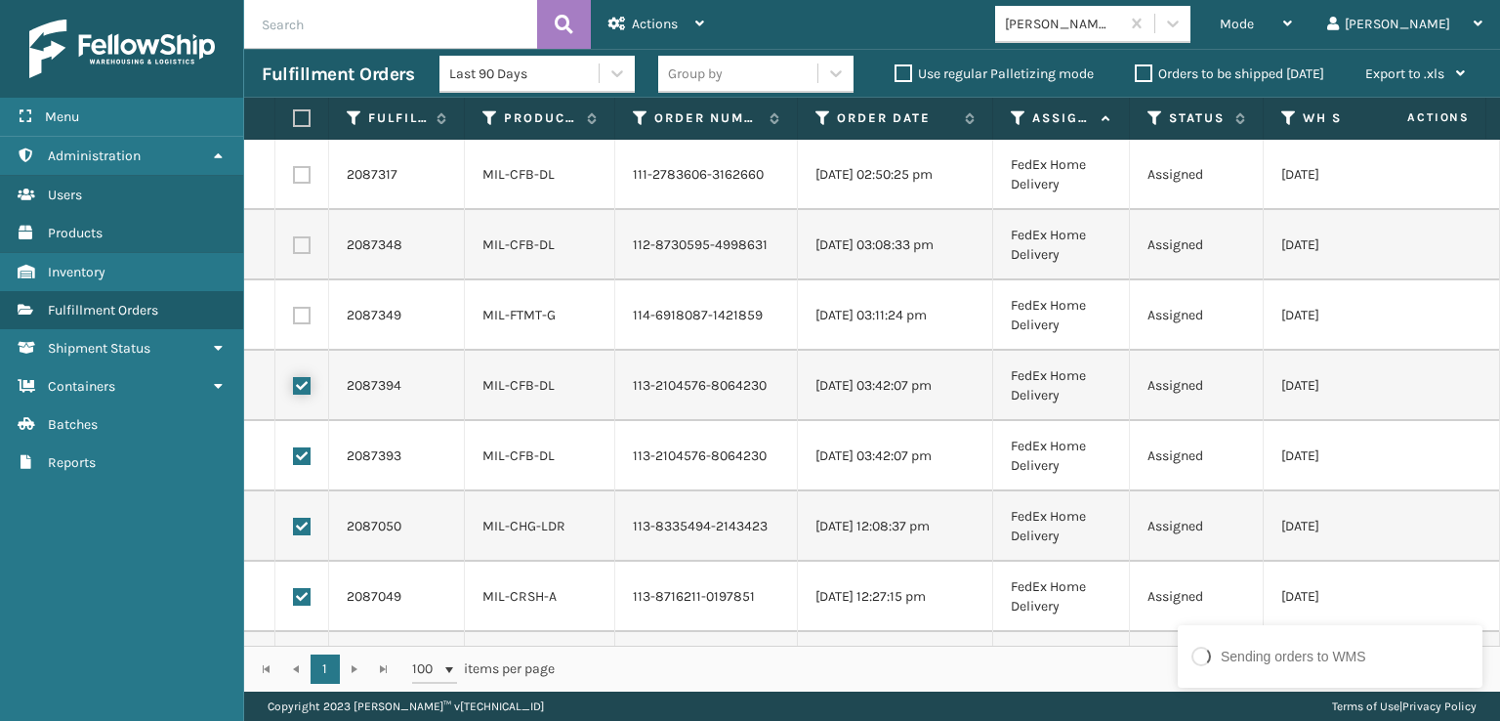
click at [294, 383] on input "checkbox" at bounding box center [293, 383] width 1 height 13
checkbox input "false"
click at [297, 460] on label at bounding box center [302, 456] width 18 height 18
click at [294, 460] on input "checkbox" at bounding box center [293, 453] width 1 height 13
checkbox input "false"
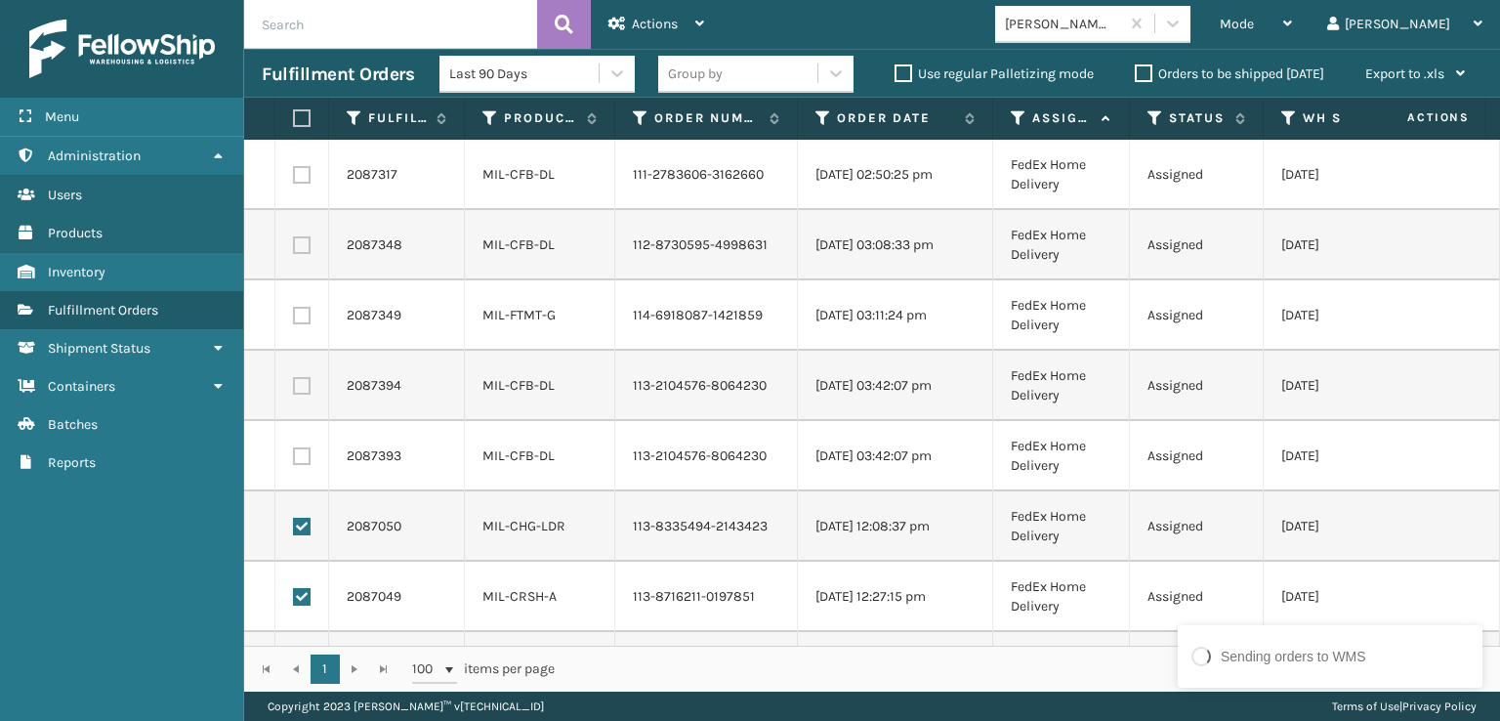
click at [296, 522] on label at bounding box center [302, 527] width 18 height 18
click at [294, 522] on input "checkbox" at bounding box center [293, 524] width 1 height 13
checkbox input "false"
drag, startPoint x: 306, startPoint y: 592, endPoint x: 309, endPoint y: 523, distance: 69.4
click at [307, 592] on label at bounding box center [302, 597] width 18 height 18
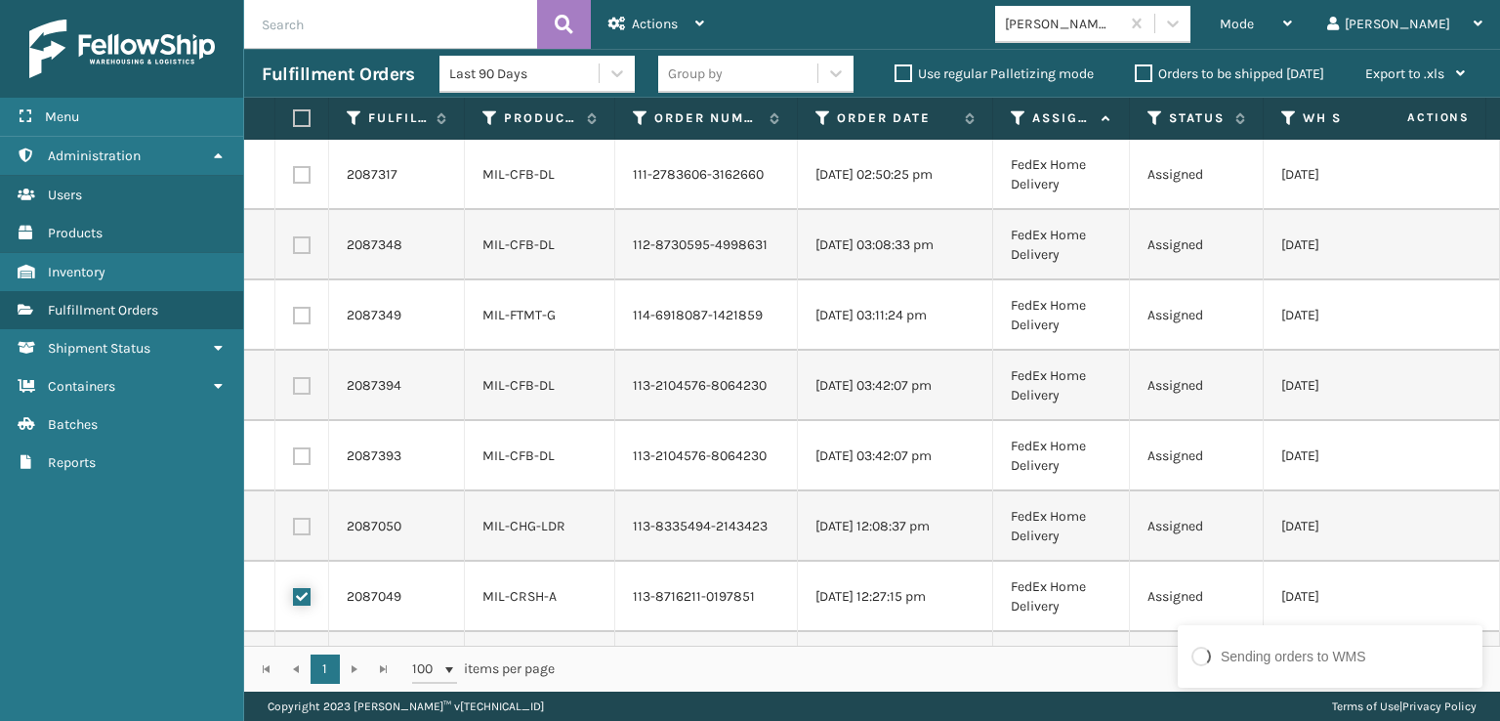
click at [294, 592] on input "checkbox" at bounding box center [293, 594] width 1 height 13
checkbox input "false"
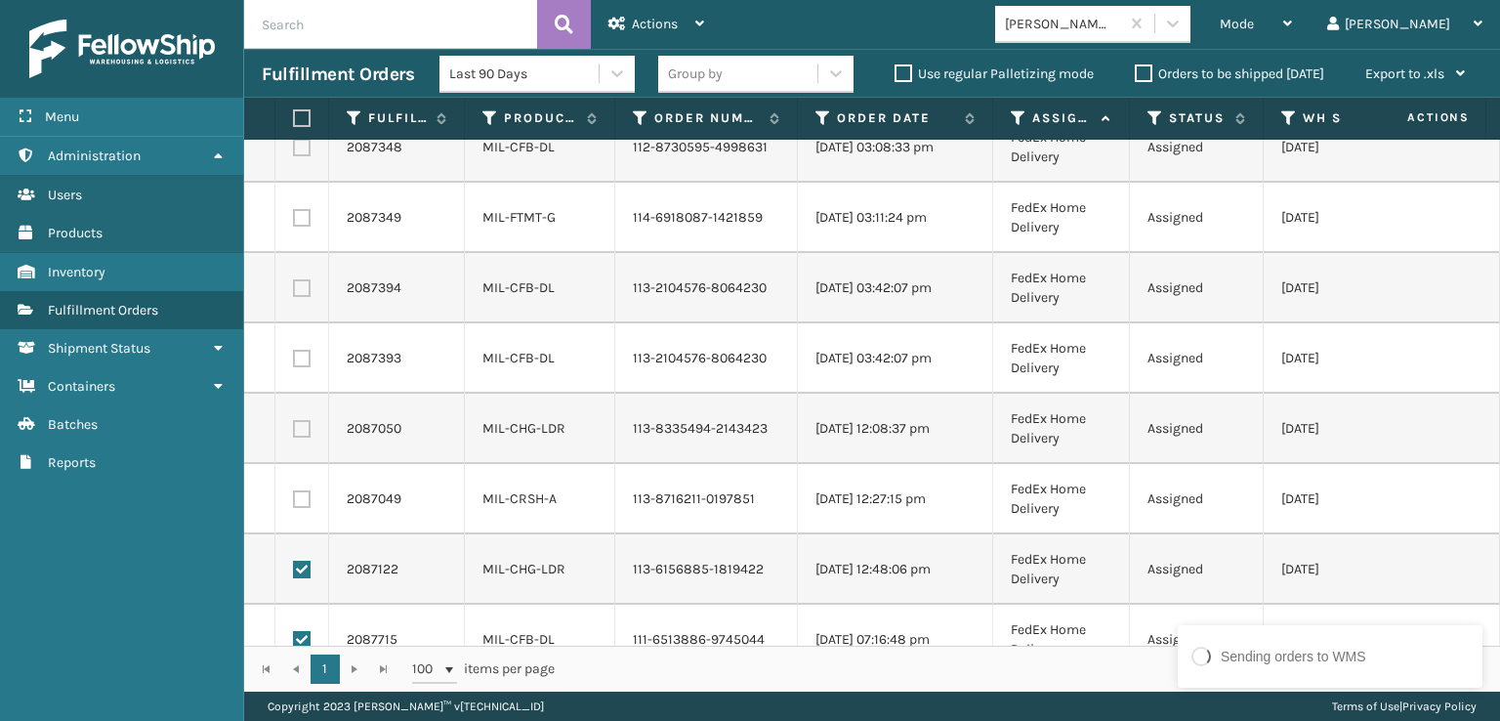
drag, startPoint x: 290, startPoint y: 567, endPoint x: 301, endPoint y: 567, distance: 10.7
click at [290, 568] on td at bounding box center [302, 569] width 54 height 70
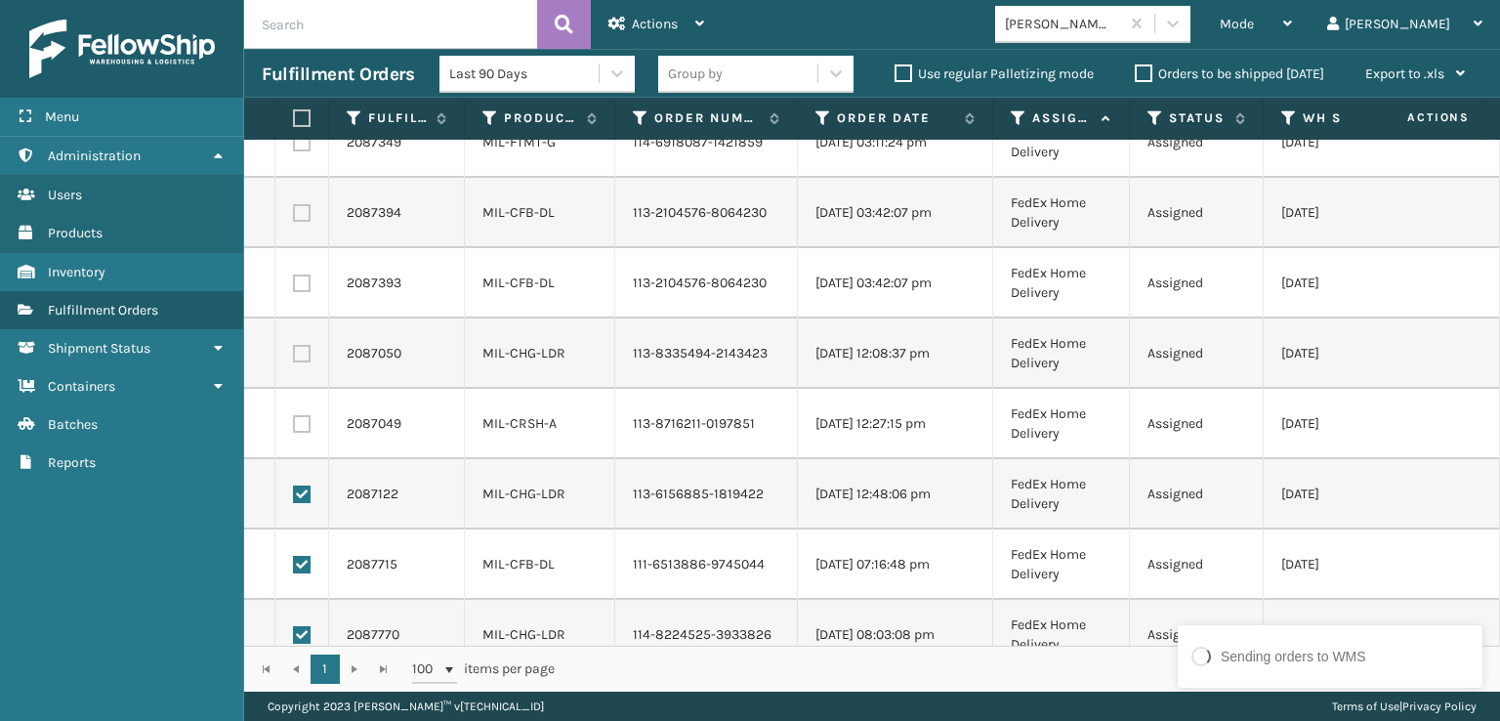
scroll to position [293, 0]
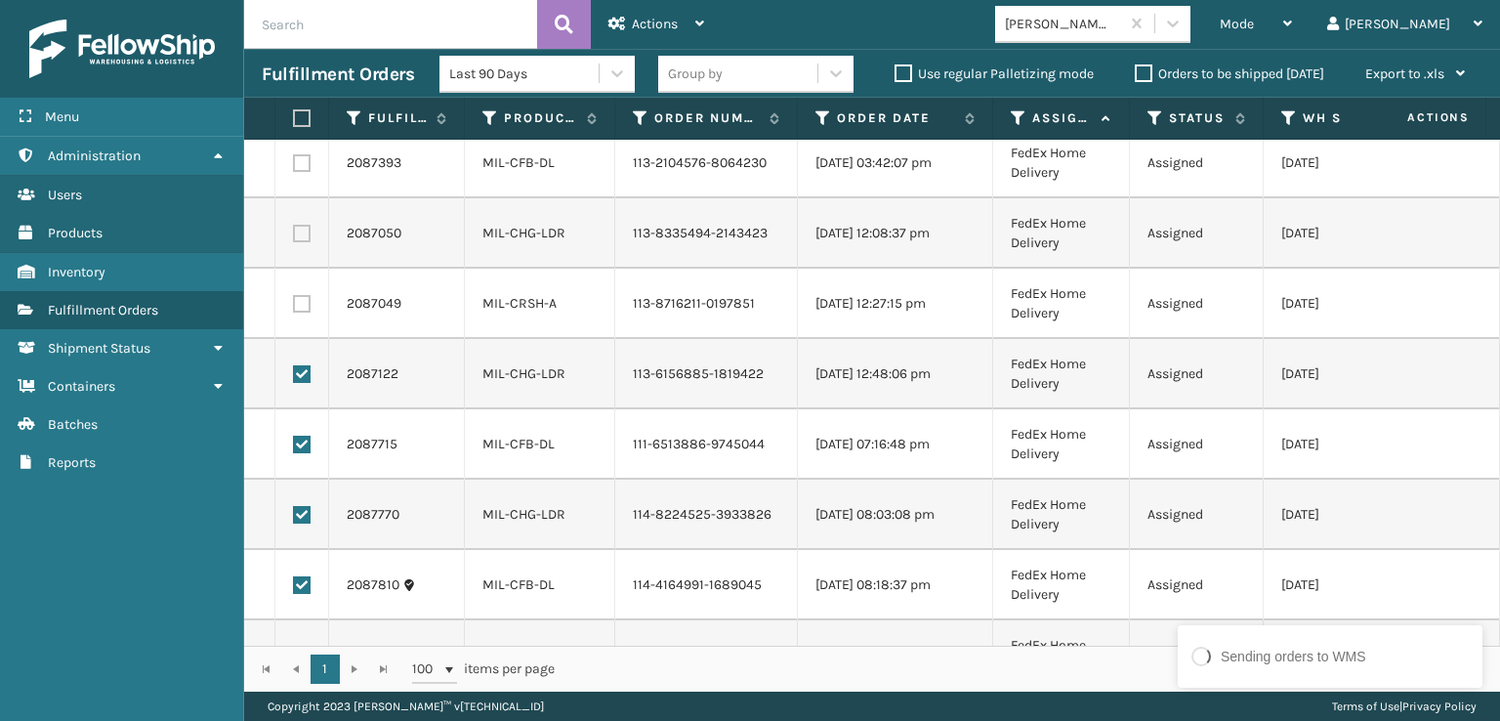
click at [297, 383] on td at bounding box center [302, 374] width 54 height 70
click at [308, 376] on label at bounding box center [302, 374] width 18 height 18
click at [294, 376] on input "checkbox" at bounding box center [293, 371] width 1 height 13
checkbox input "false"
click at [303, 438] on label at bounding box center [302, 445] width 18 height 18
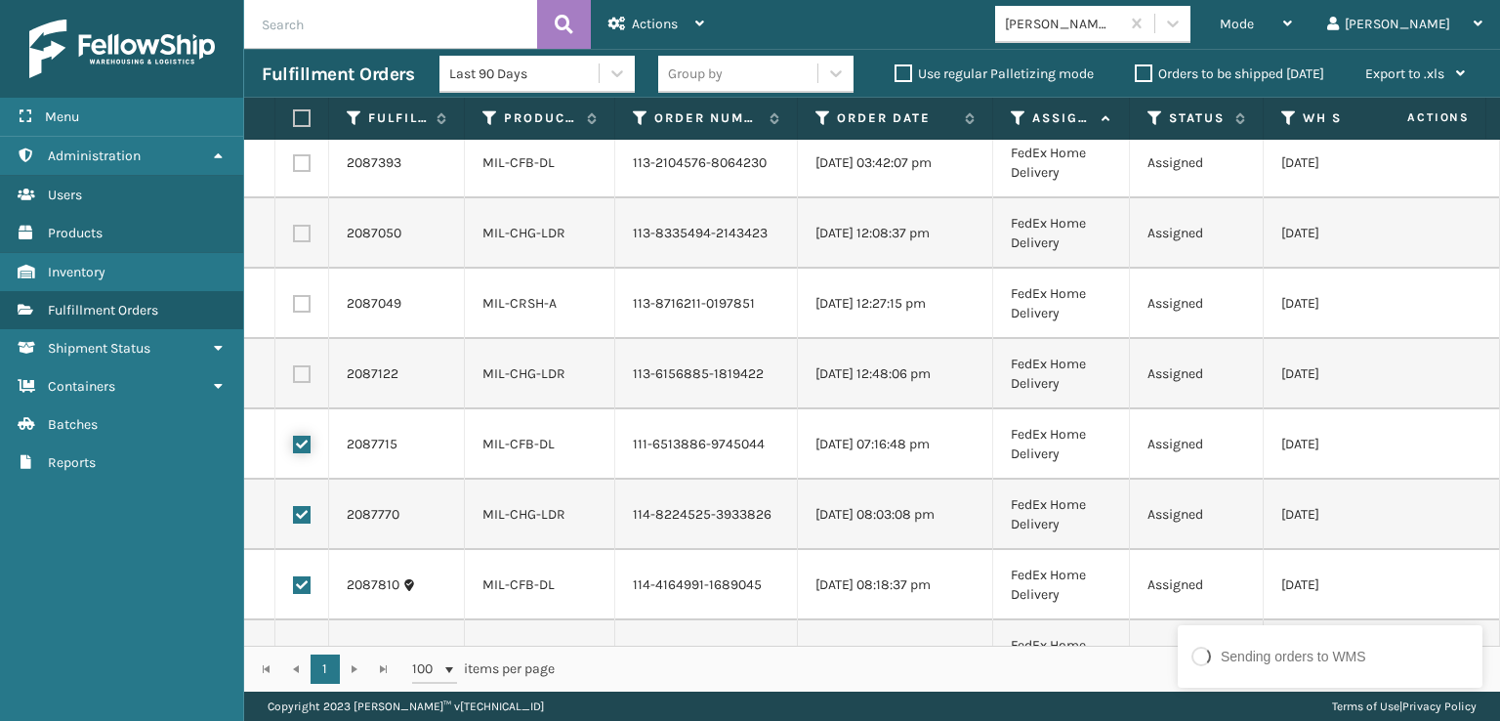
click at [294, 438] on input "checkbox" at bounding box center [293, 442] width 1 height 13
checkbox input "false"
click at [303, 504] on td at bounding box center [302, 515] width 54 height 70
click at [303, 513] on label at bounding box center [302, 515] width 18 height 18
click at [294, 513] on input "checkbox" at bounding box center [293, 512] width 1 height 13
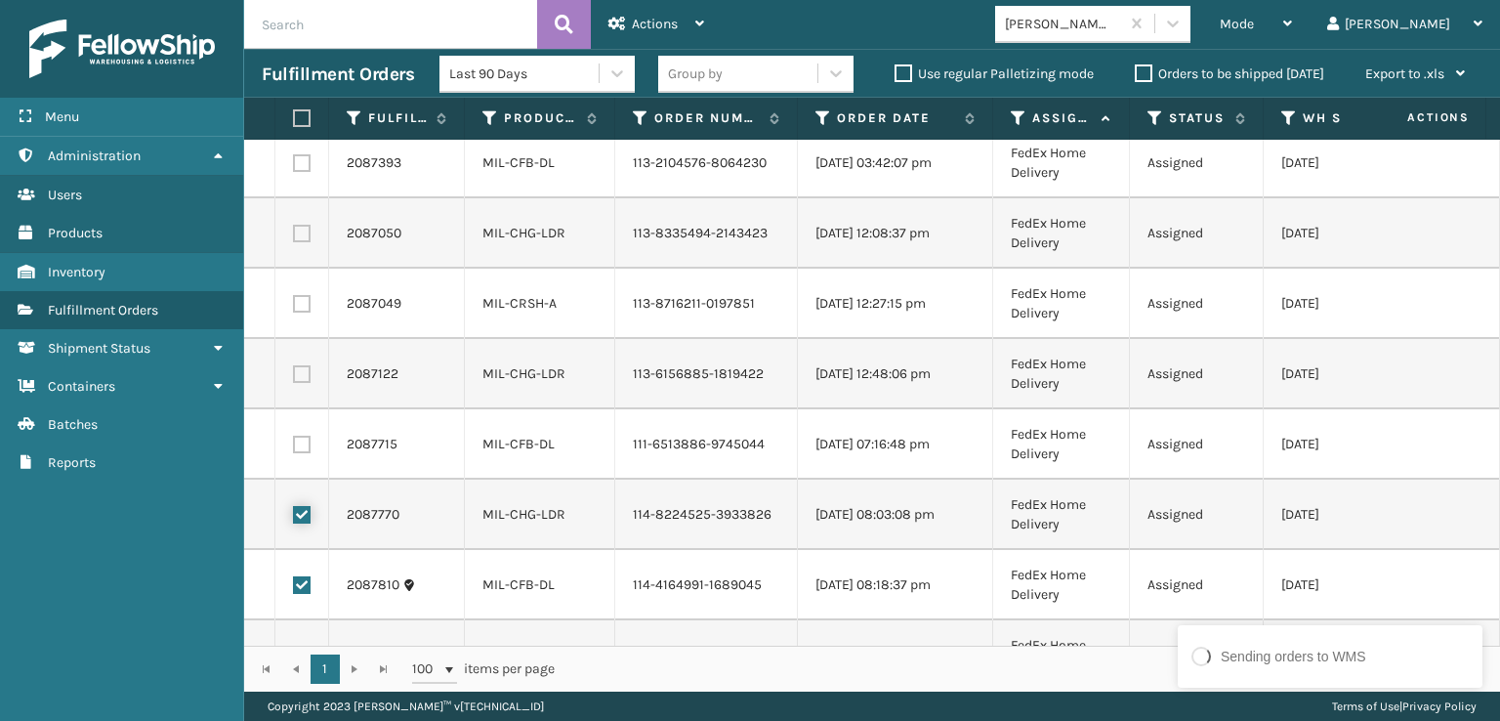
checkbox input "false"
click at [301, 576] on label at bounding box center [302, 585] width 18 height 18
click at [294, 576] on input "checkbox" at bounding box center [293, 582] width 1 height 13
checkbox input "false"
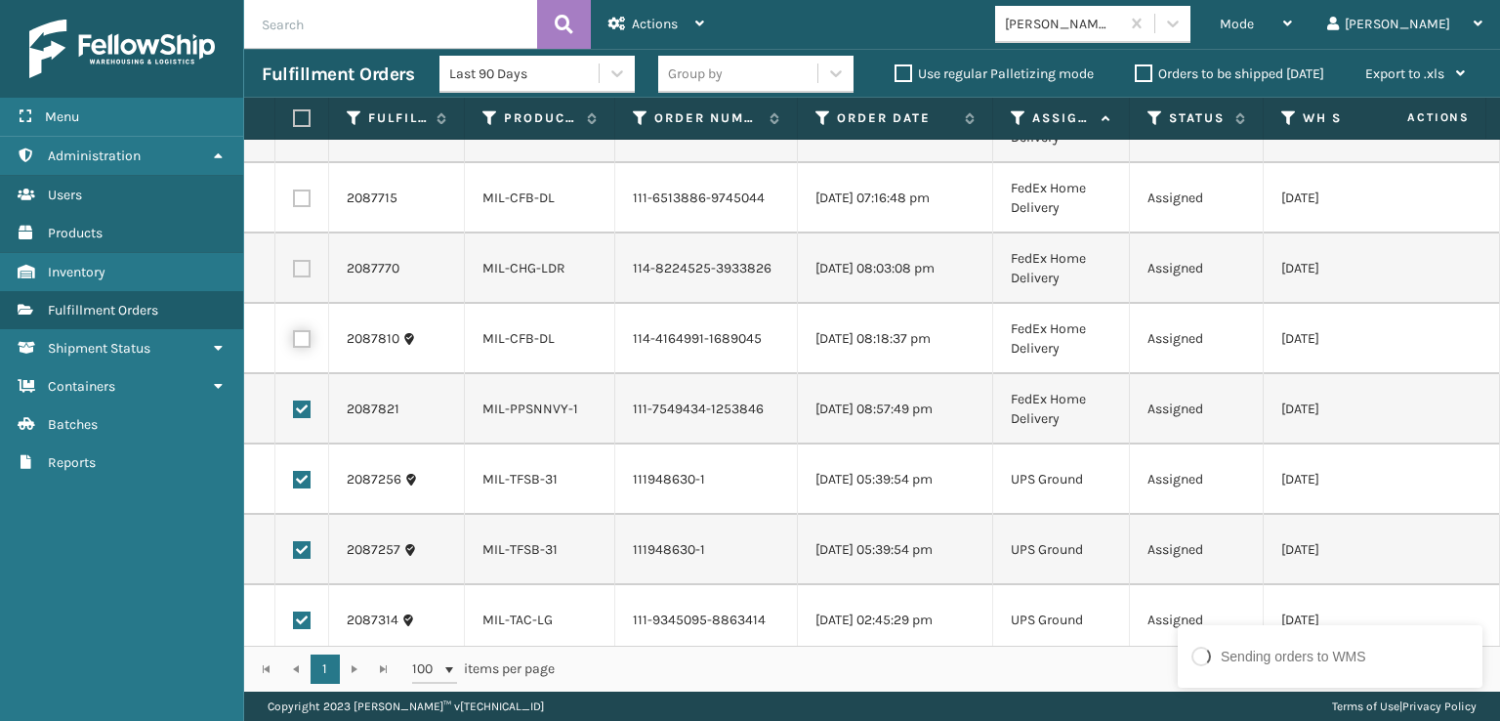
scroll to position [586, 0]
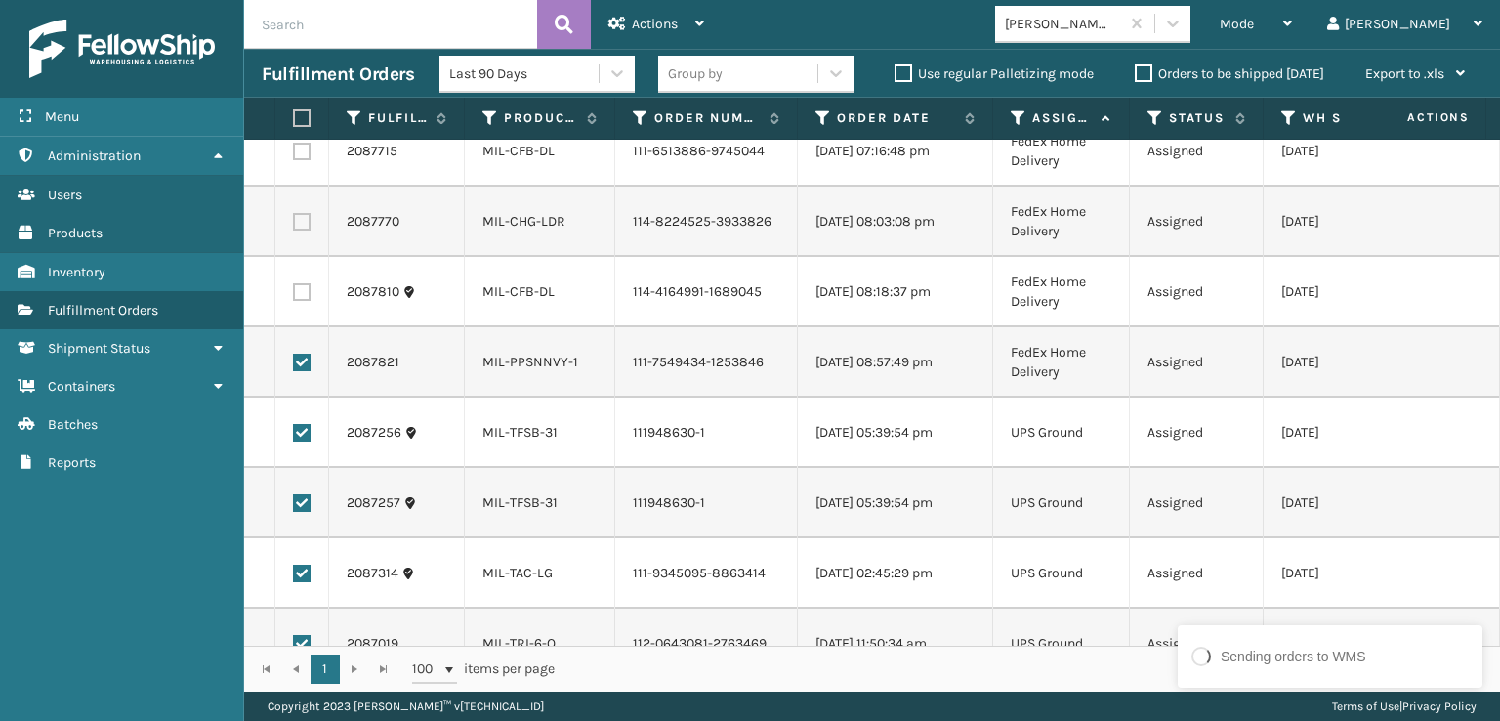
click at [302, 360] on label at bounding box center [302, 363] width 18 height 18
click at [294, 360] on input "checkbox" at bounding box center [293, 360] width 1 height 13
checkbox input "false"
click at [667, 20] on span "Actions" at bounding box center [655, 24] width 46 height 17
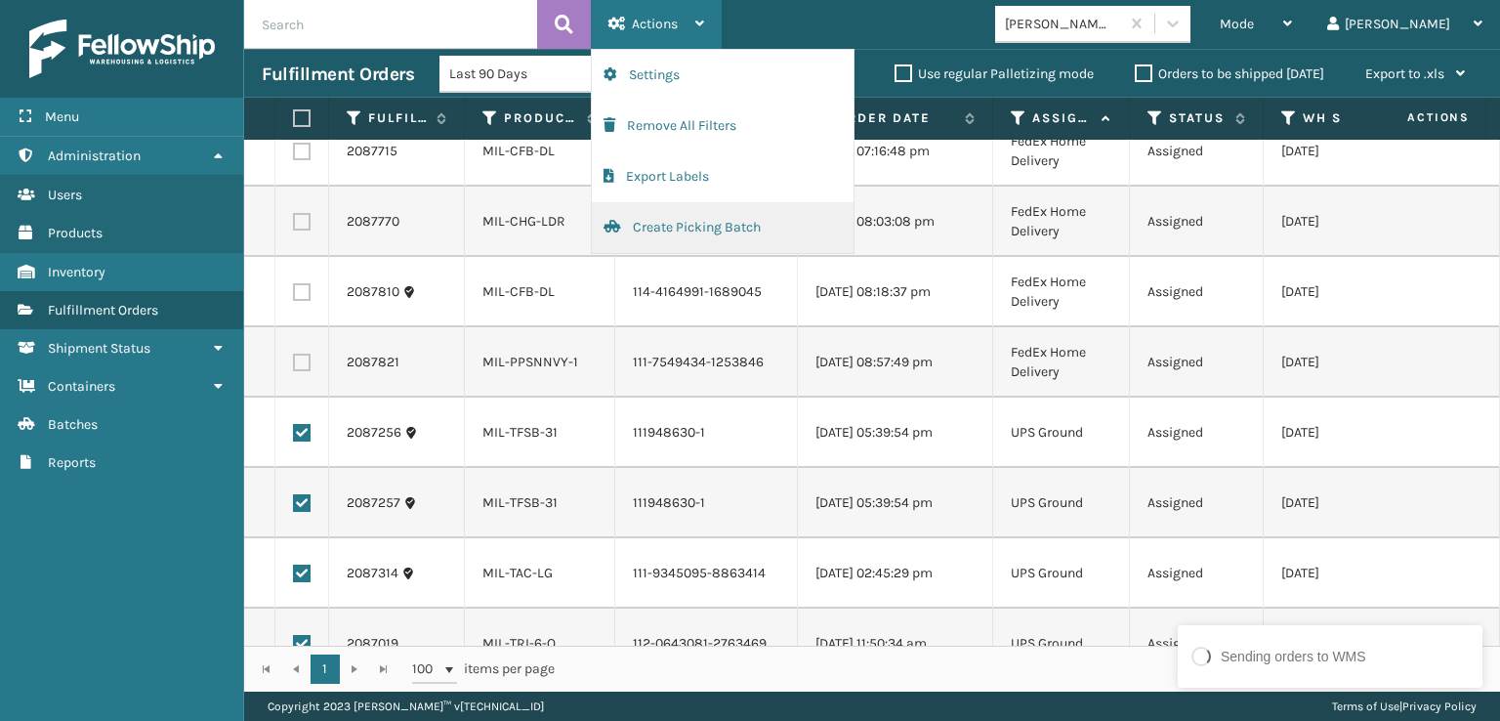
click at [645, 237] on button "Create Picking Batch" at bounding box center [723, 227] width 262 height 51
